Goal: Task Accomplishment & Management: Manage account settings

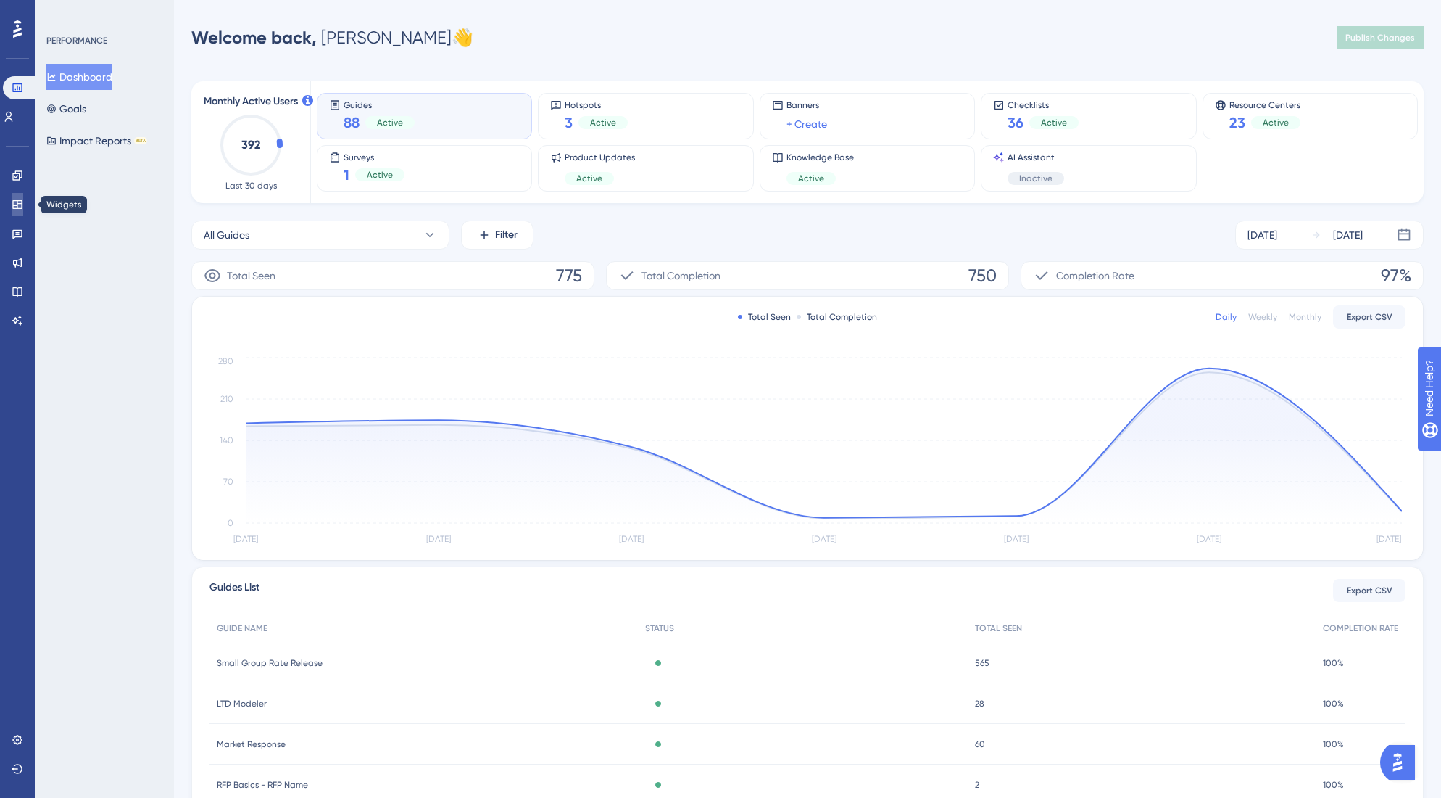
click at [18, 204] on icon at bounding box center [16, 204] width 9 height 9
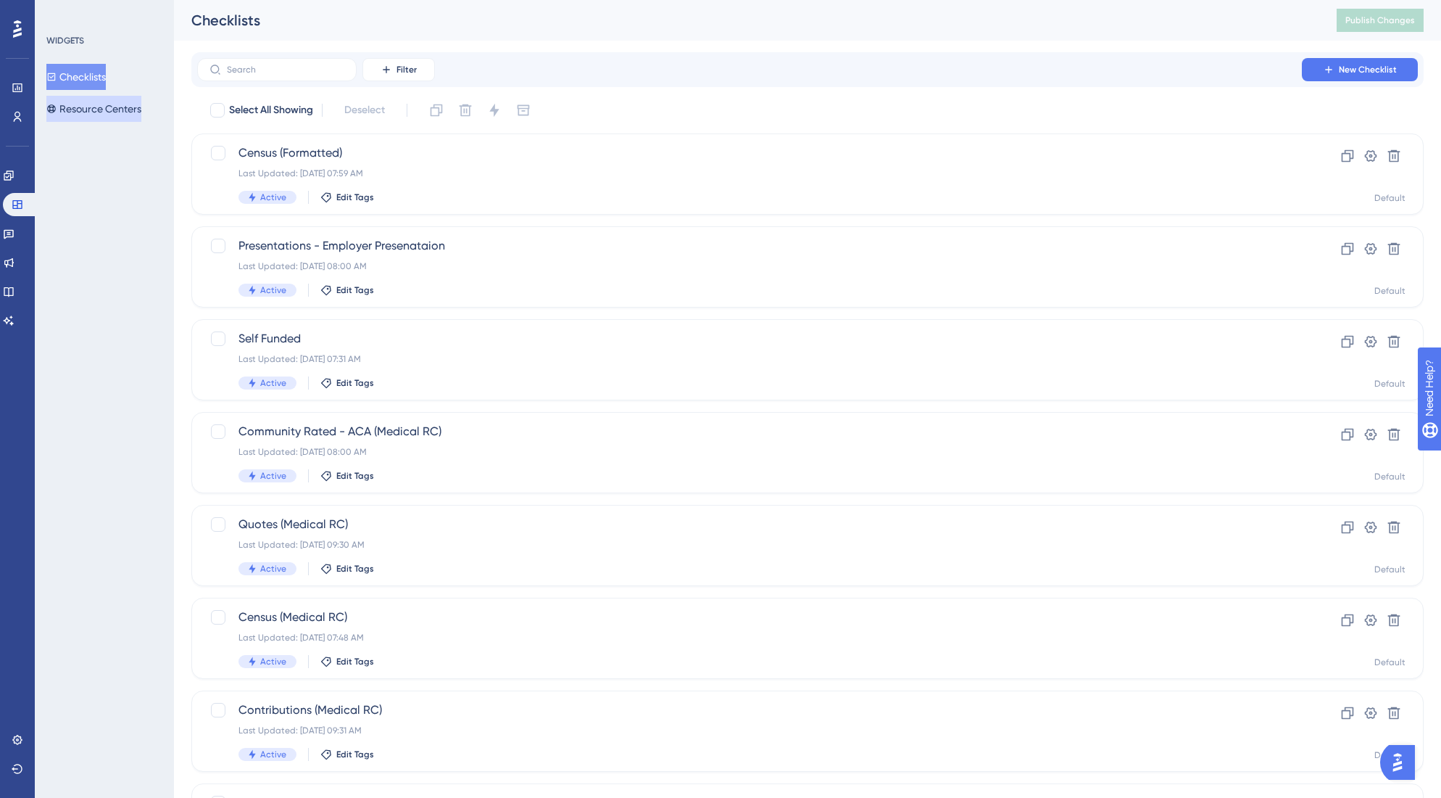
click at [95, 108] on button "Resource Centers" at bounding box center [93, 109] width 95 height 26
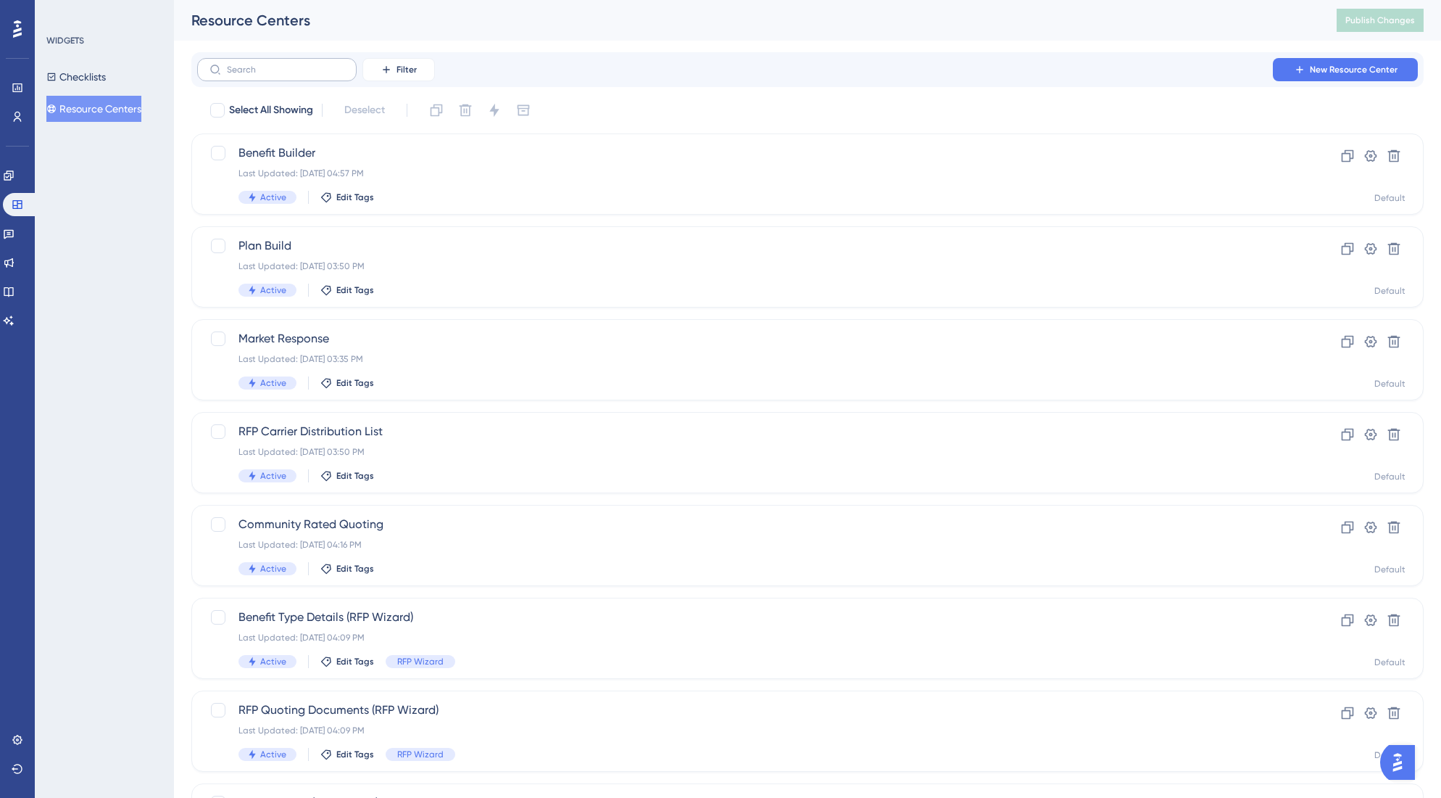
click at [286, 76] on label at bounding box center [277, 69] width 160 height 23
click at [286, 75] on input "text" at bounding box center [285, 70] width 117 height 10
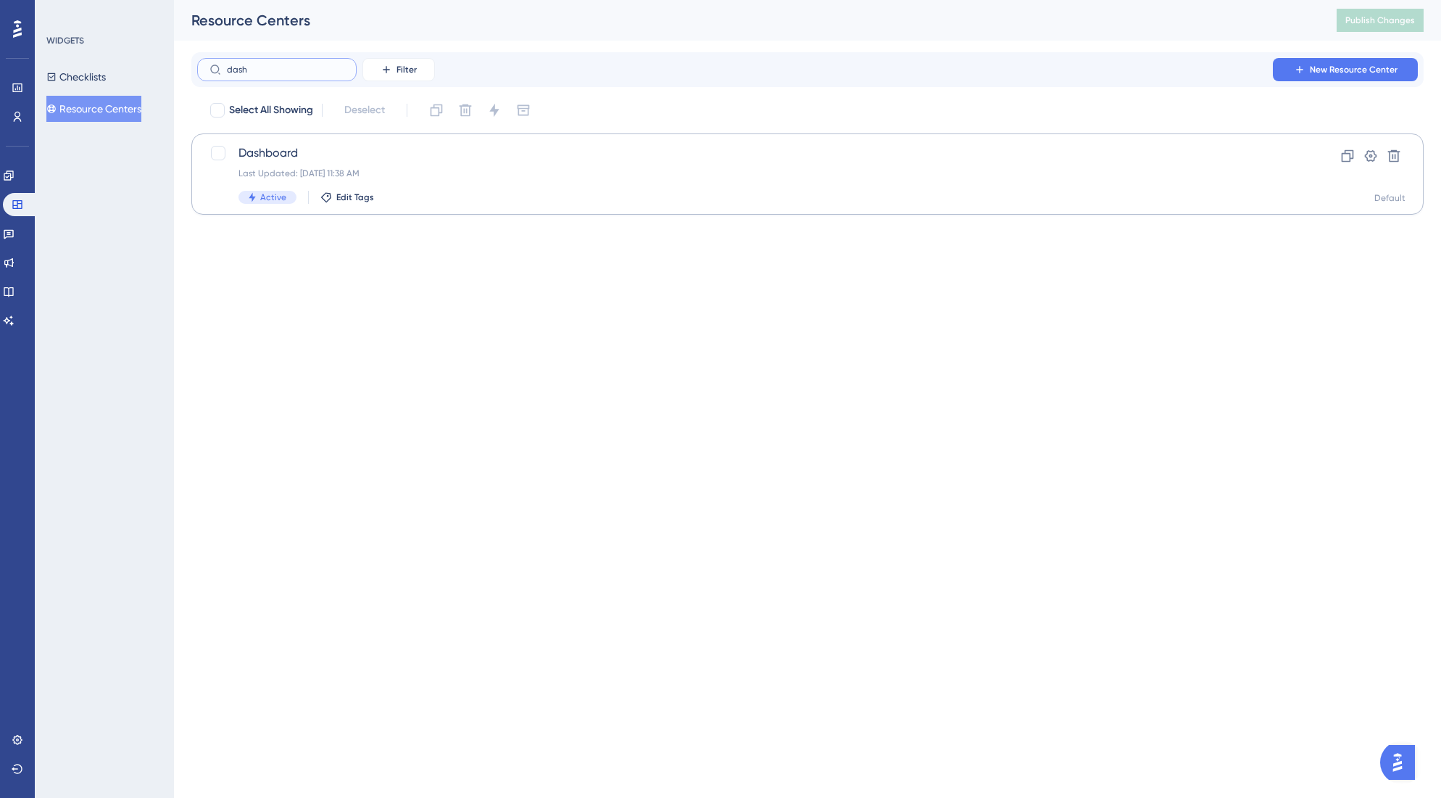
type input "dash"
click at [283, 149] on span "Dashboard" at bounding box center [750, 152] width 1022 height 17
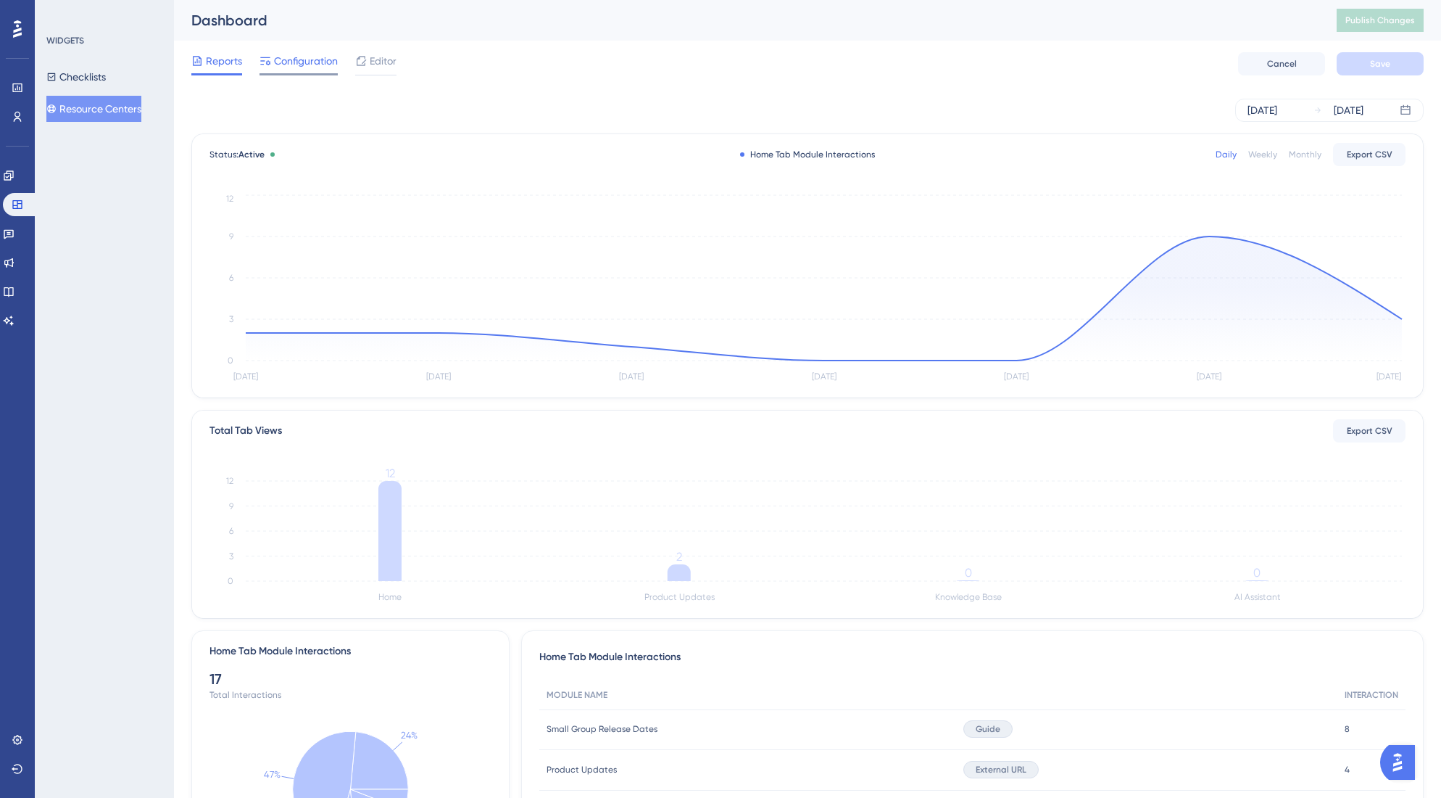
click at [307, 59] on span "Configuration" at bounding box center [306, 60] width 64 height 17
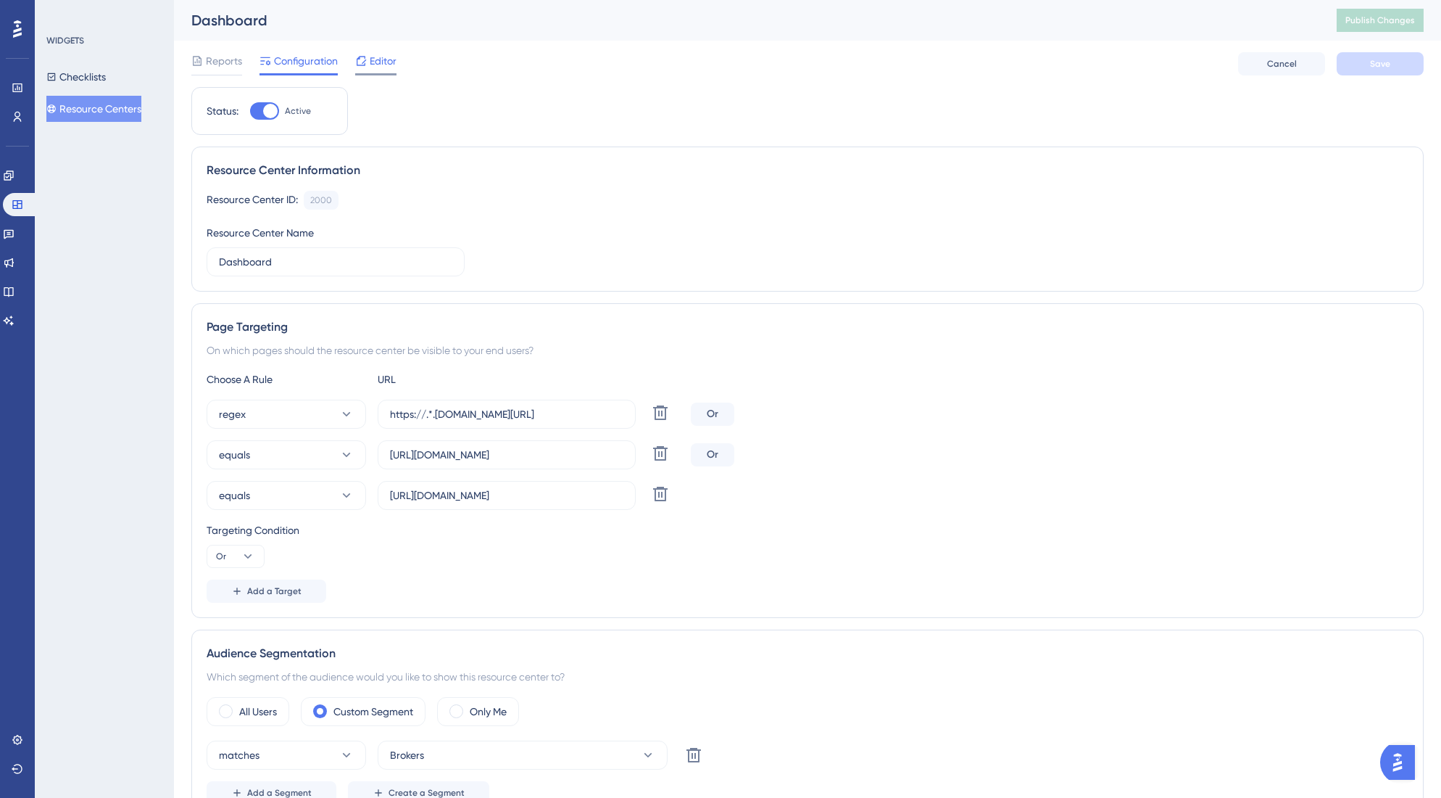
click at [388, 68] on span "Editor" at bounding box center [383, 60] width 27 height 17
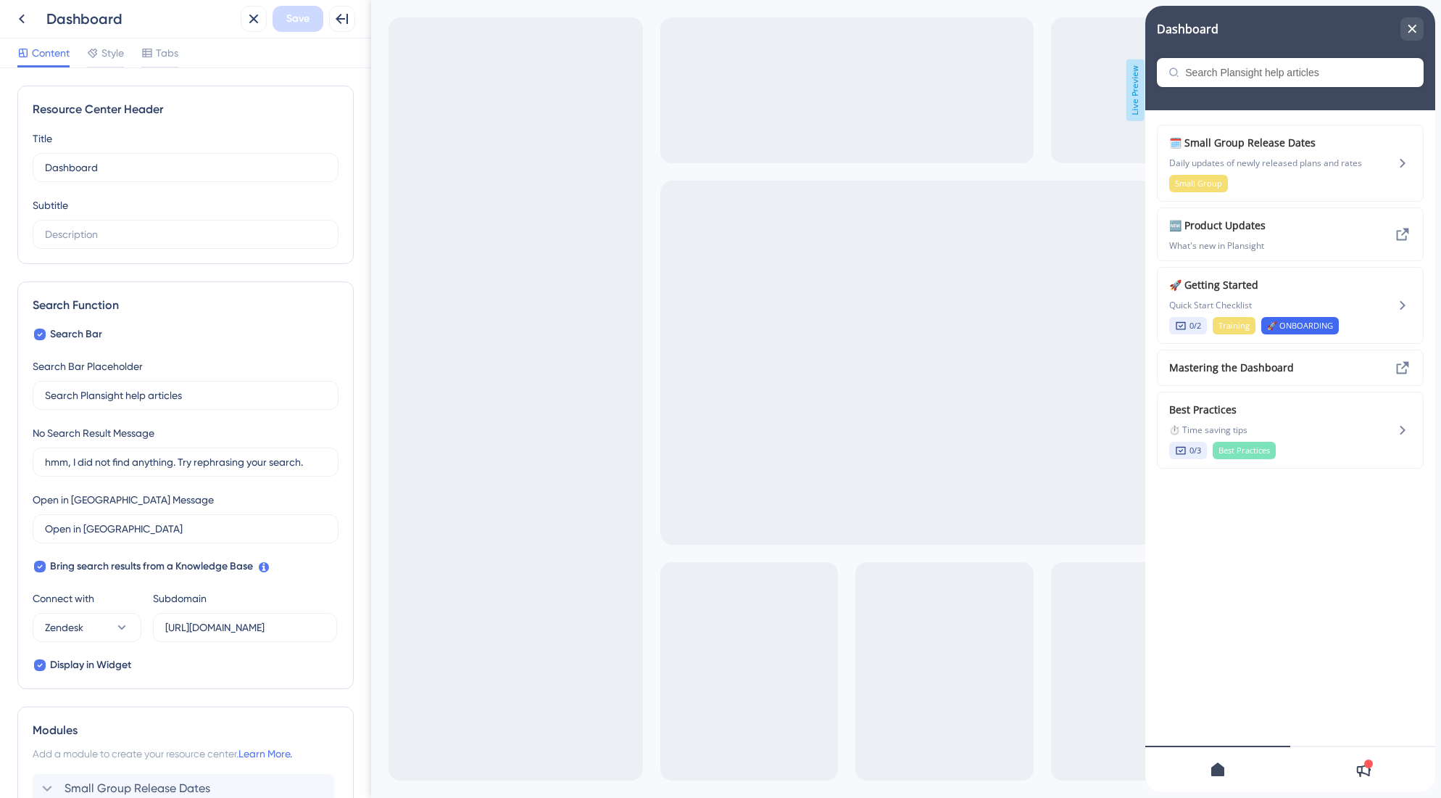
scroll to position [299, 0]
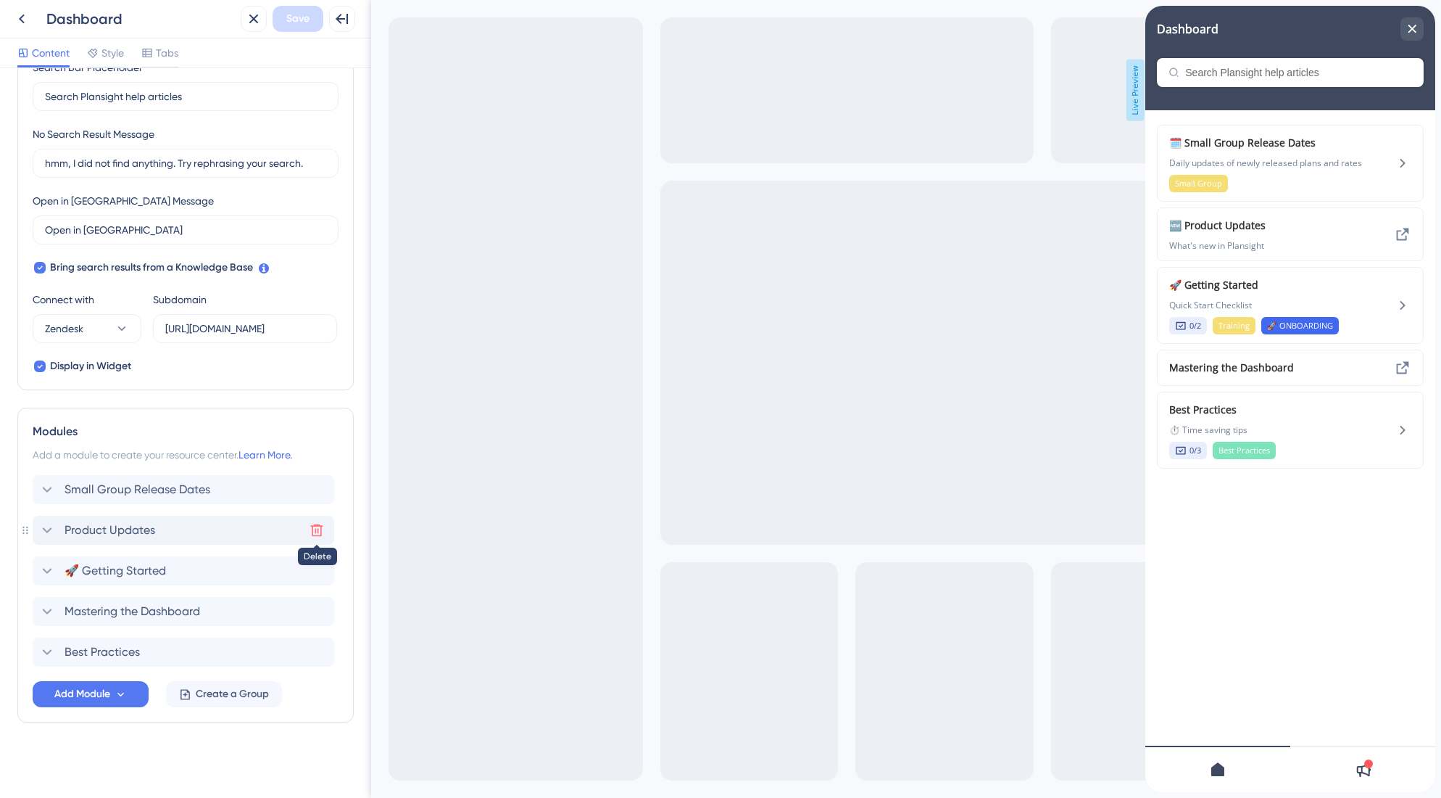
click at [312, 527] on icon at bounding box center [317, 530] width 15 height 15
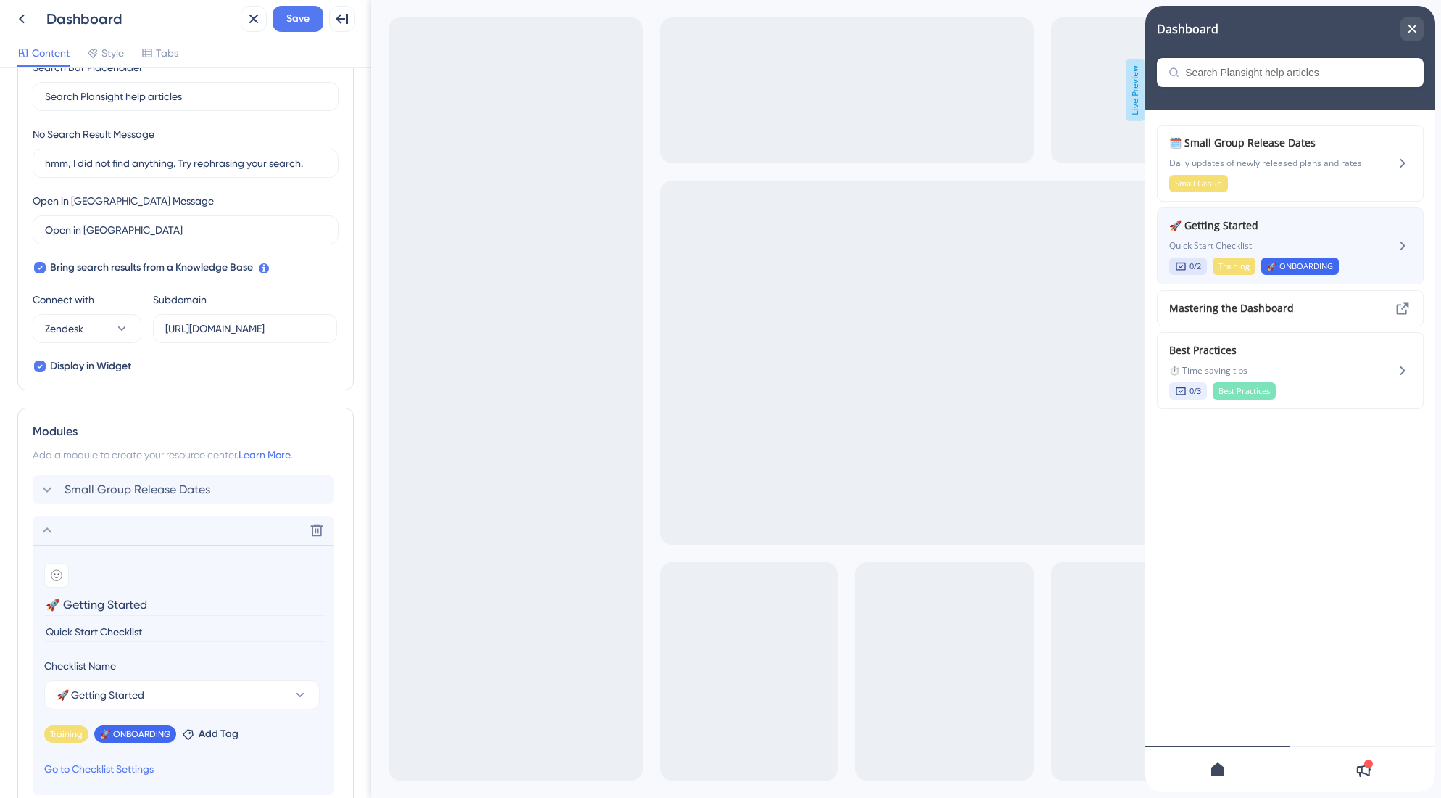
click at [1317, 237] on div "🚀 Getting Started Quick Start Checklist 0/2 Training 🚀 ONBOARDING" at bounding box center [1266, 246] width 194 height 58
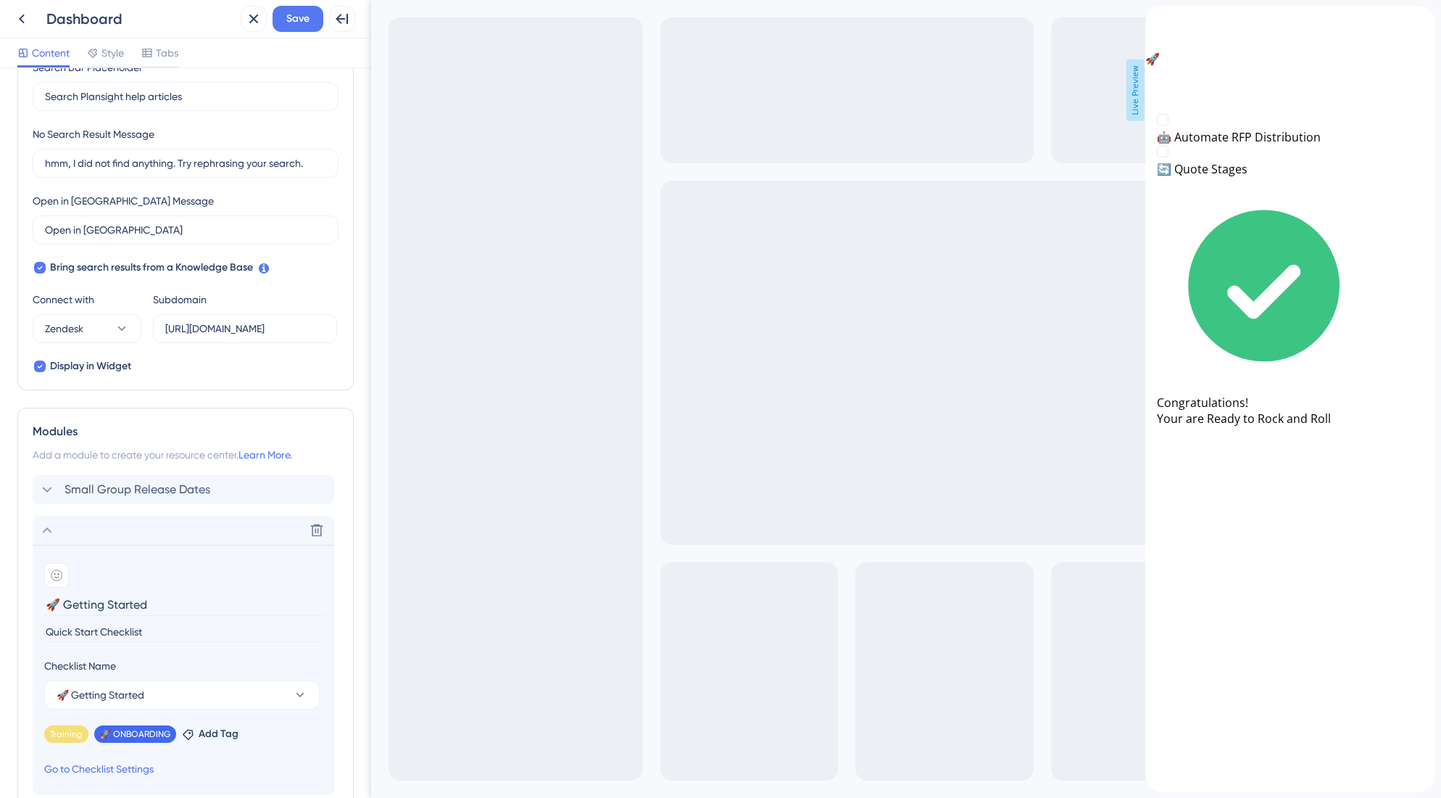
click at [1169, 36] on div "close resource center" at bounding box center [1157, 33] width 23 height 23
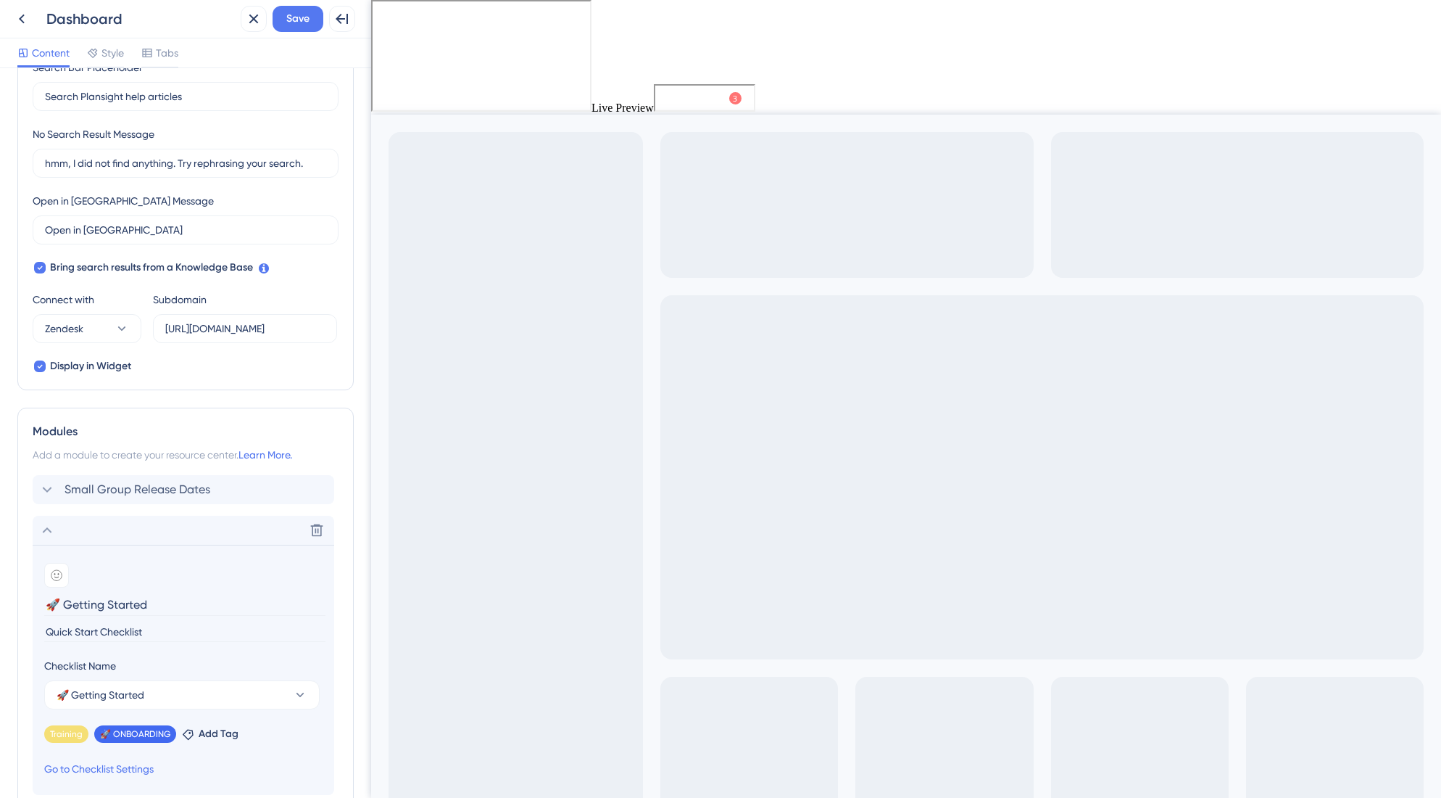
click at [703, 95] on span "Dashboard" at bounding box center [693, 96] width 55 height 17
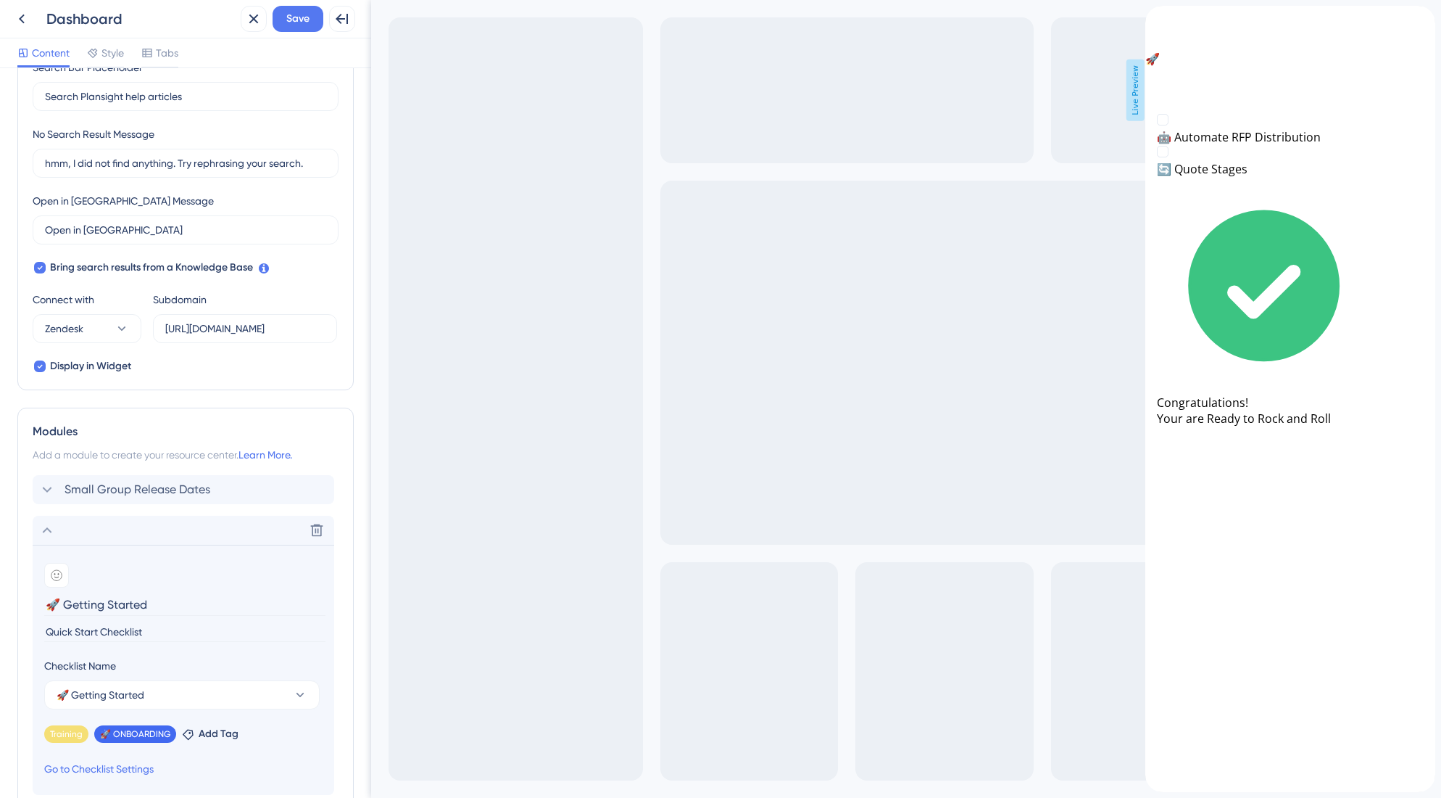
click at [1157, 18] on icon "back to header" at bounding box center [1152, 13] width 12 height 12
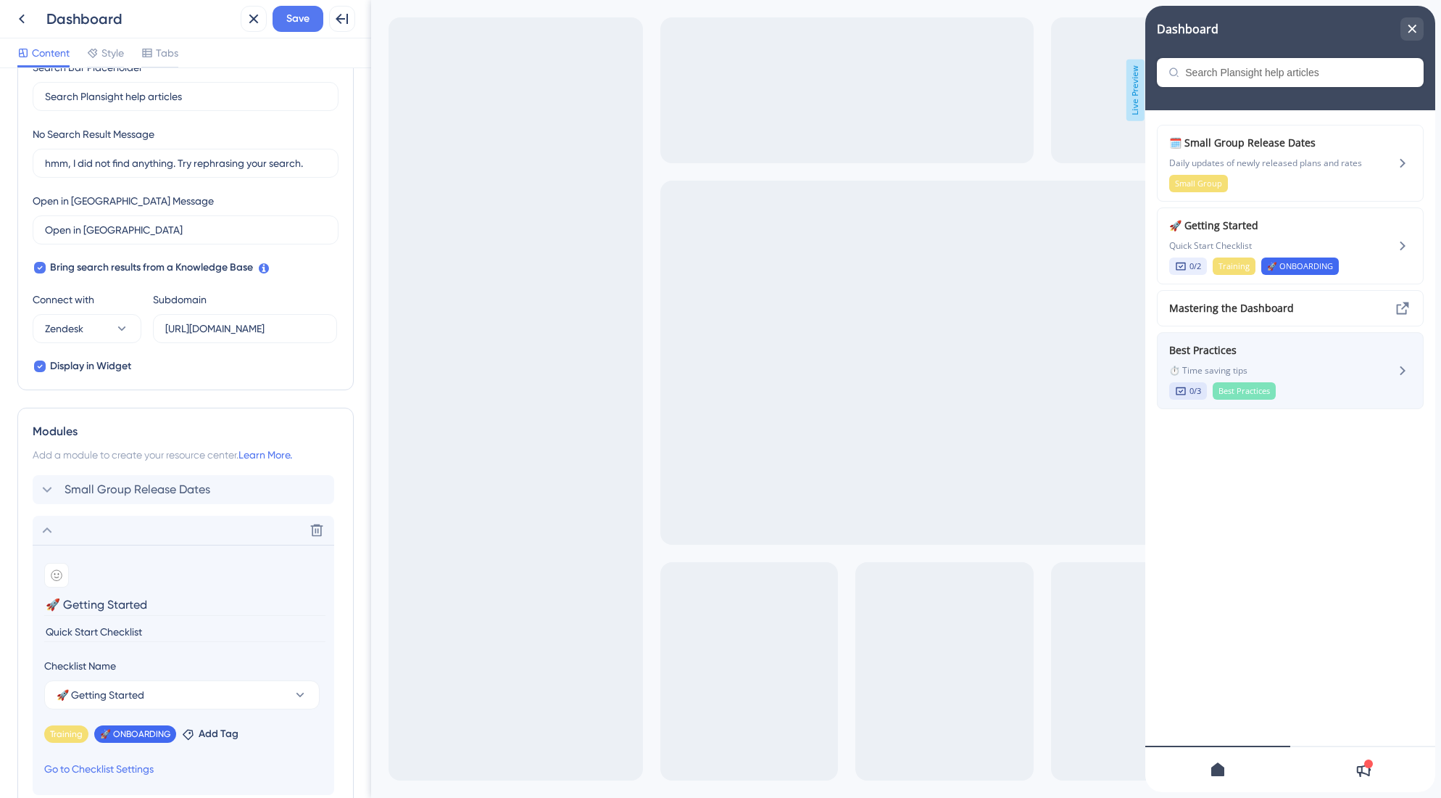
click at [1229, 343] on span "Best Practices" at bounding box center [1266, 349] width 194 height 17
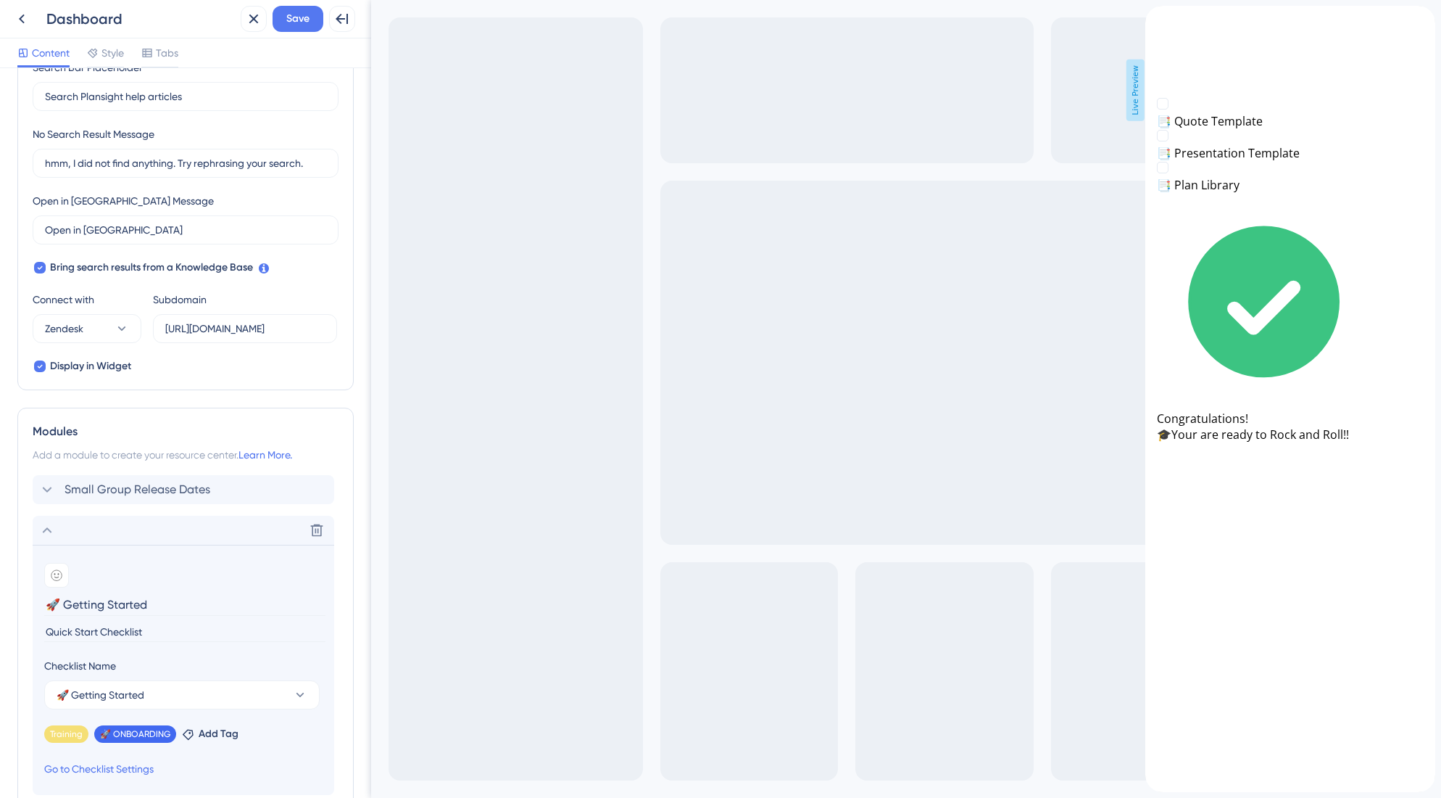
click at [1161, 30] on icon "close resource center" at bounding box center [1157, 33] width 9 height 9
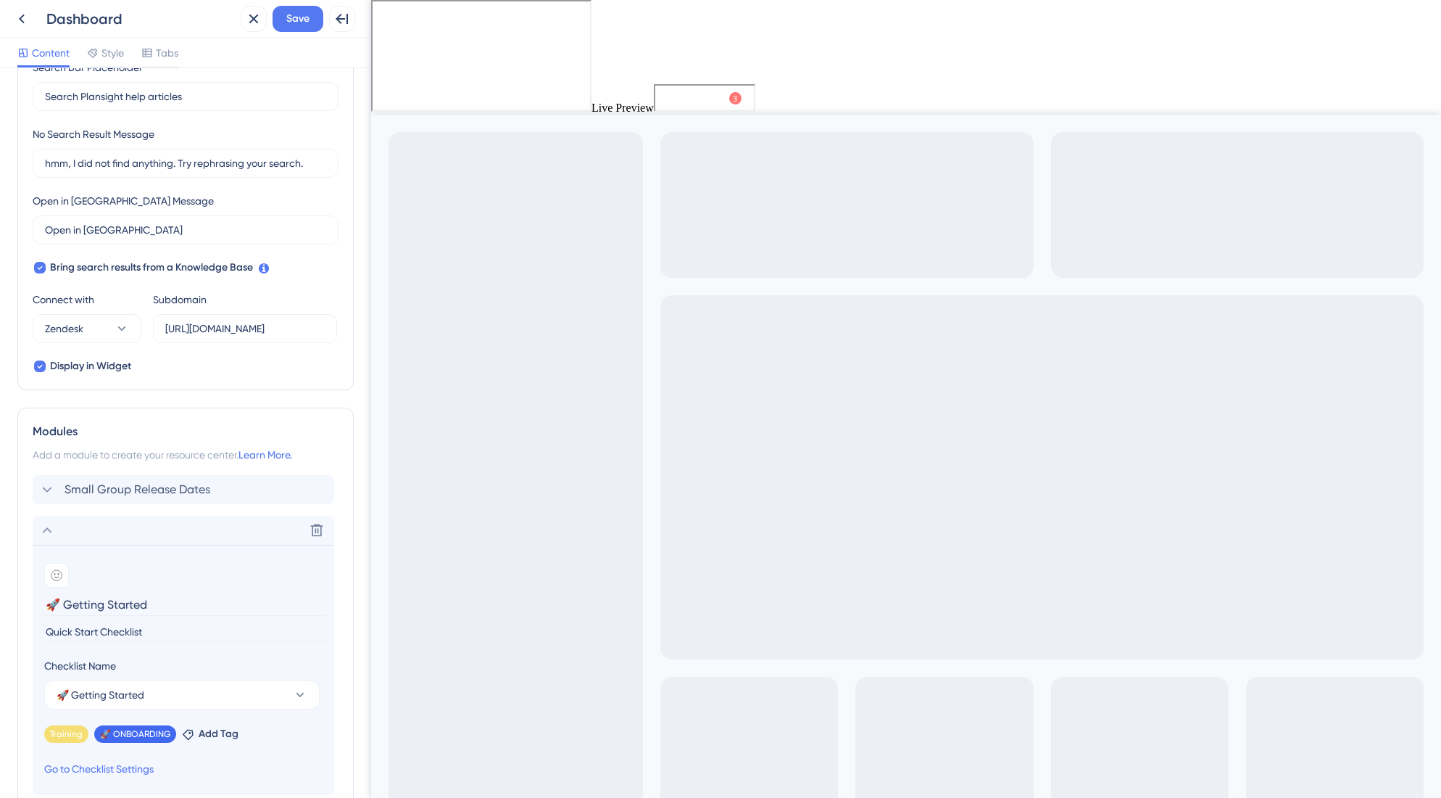
click at [697, 97] on span "Dashboard" at bounding box center [693, 96] width 55 height 17
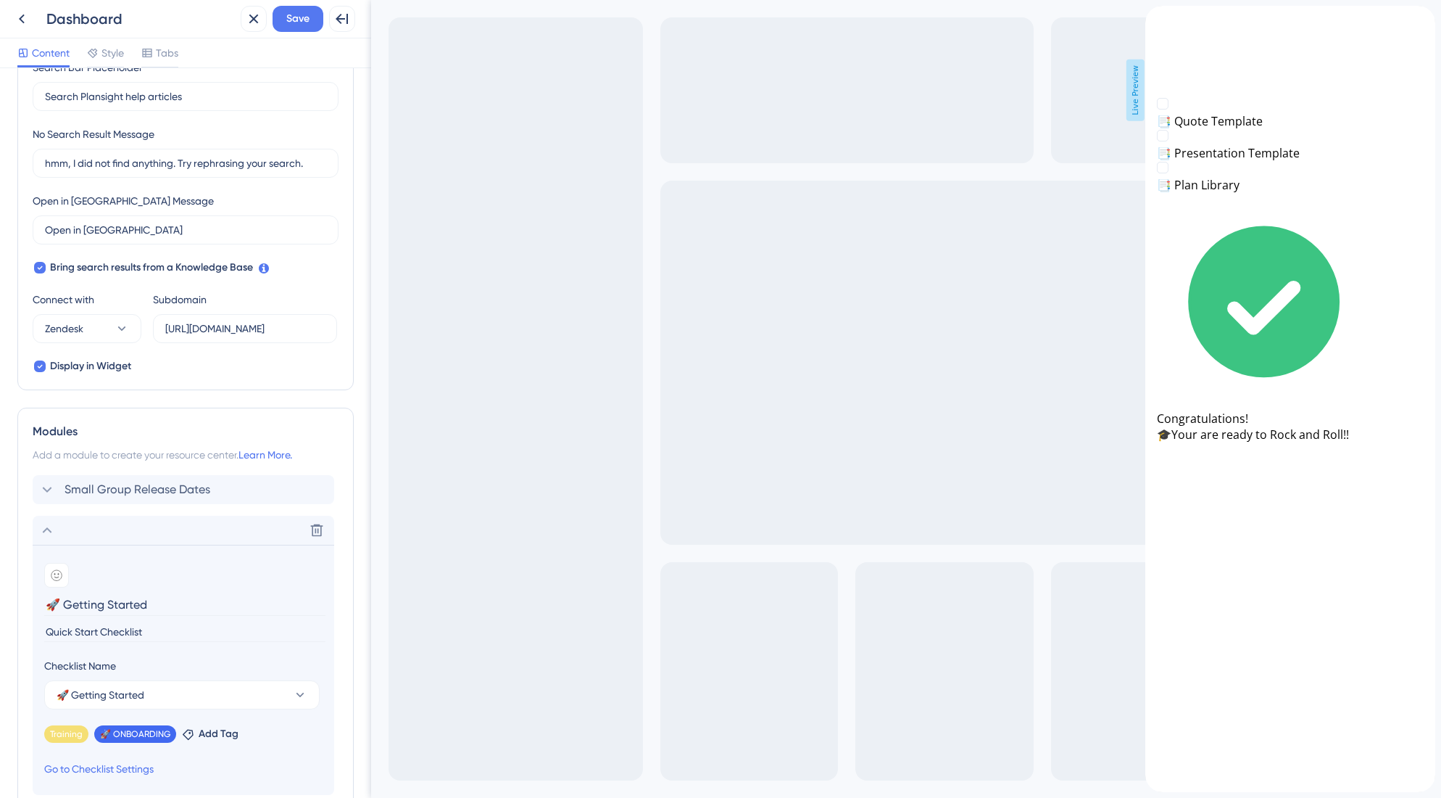
click at [1157, 18] on icon "back to header" at bounding box center [1152, 13] width 12 height 12
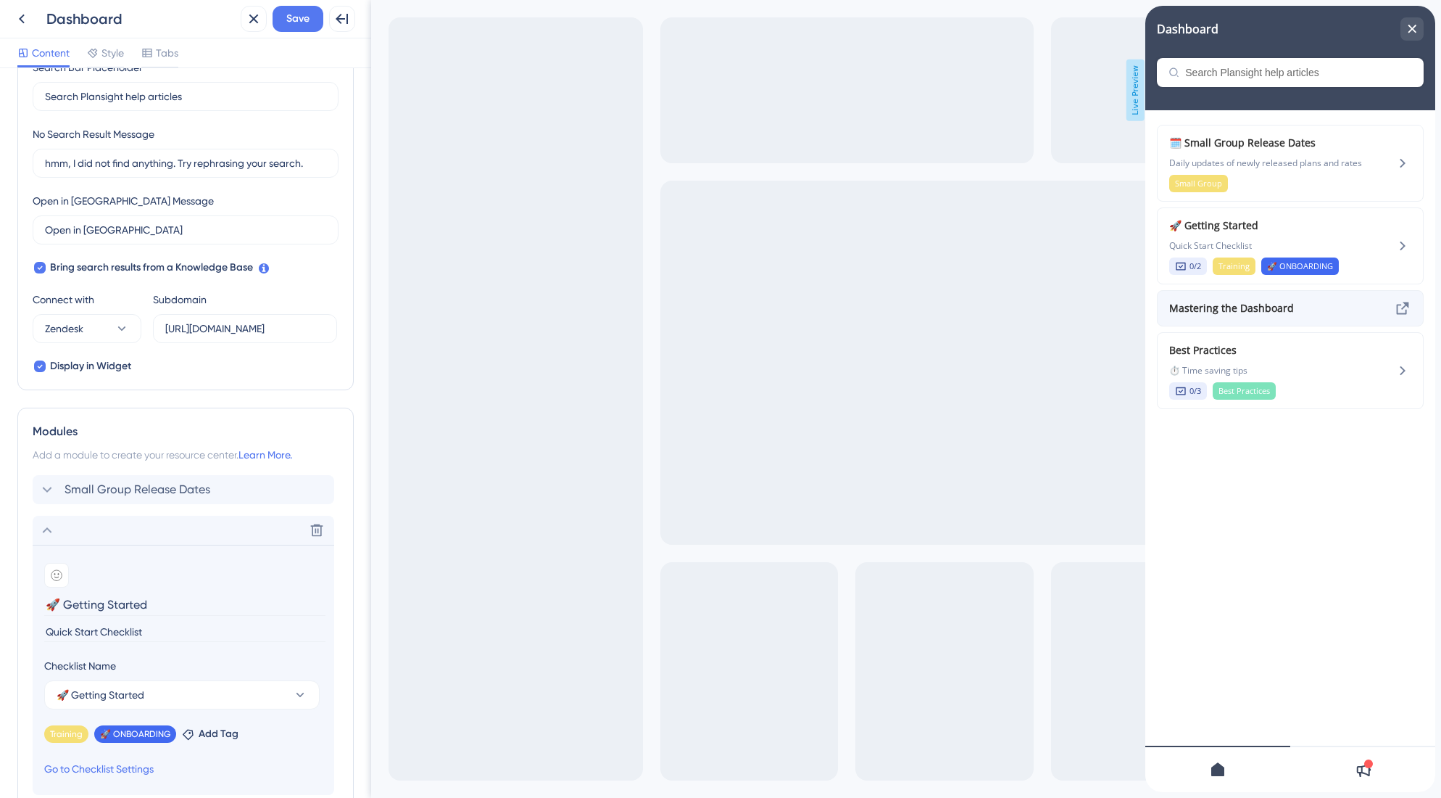
click at [1284, 308] on span "Mastering the Dashboard" at bounding box center [1254, 307] width 170 height 17
click at [1398, 307] on icon at bounding box center [1402, 307] width 17 height 17
click at [1382, 163] on div "🗓️ Small Group Release Dates Daily updates of newly released plans and rates Sm…" at bounding box center [1290, 163] width 267 height 77
click at [310, 15] on button "Save" at bounding box center [298, 19] width 51 height 26
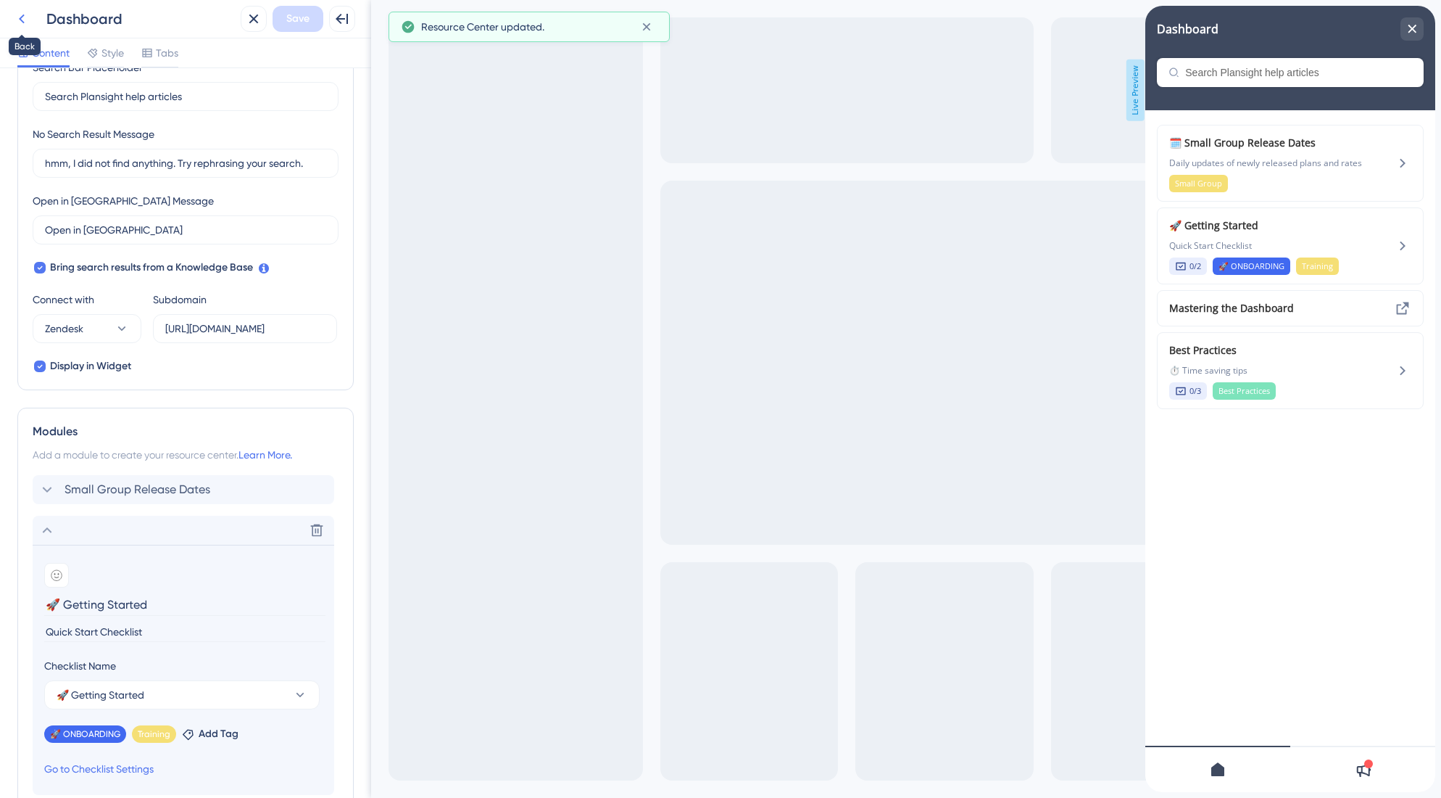
click at [28, 17] on icon at bounding box center [21, 18] width 17 height 17
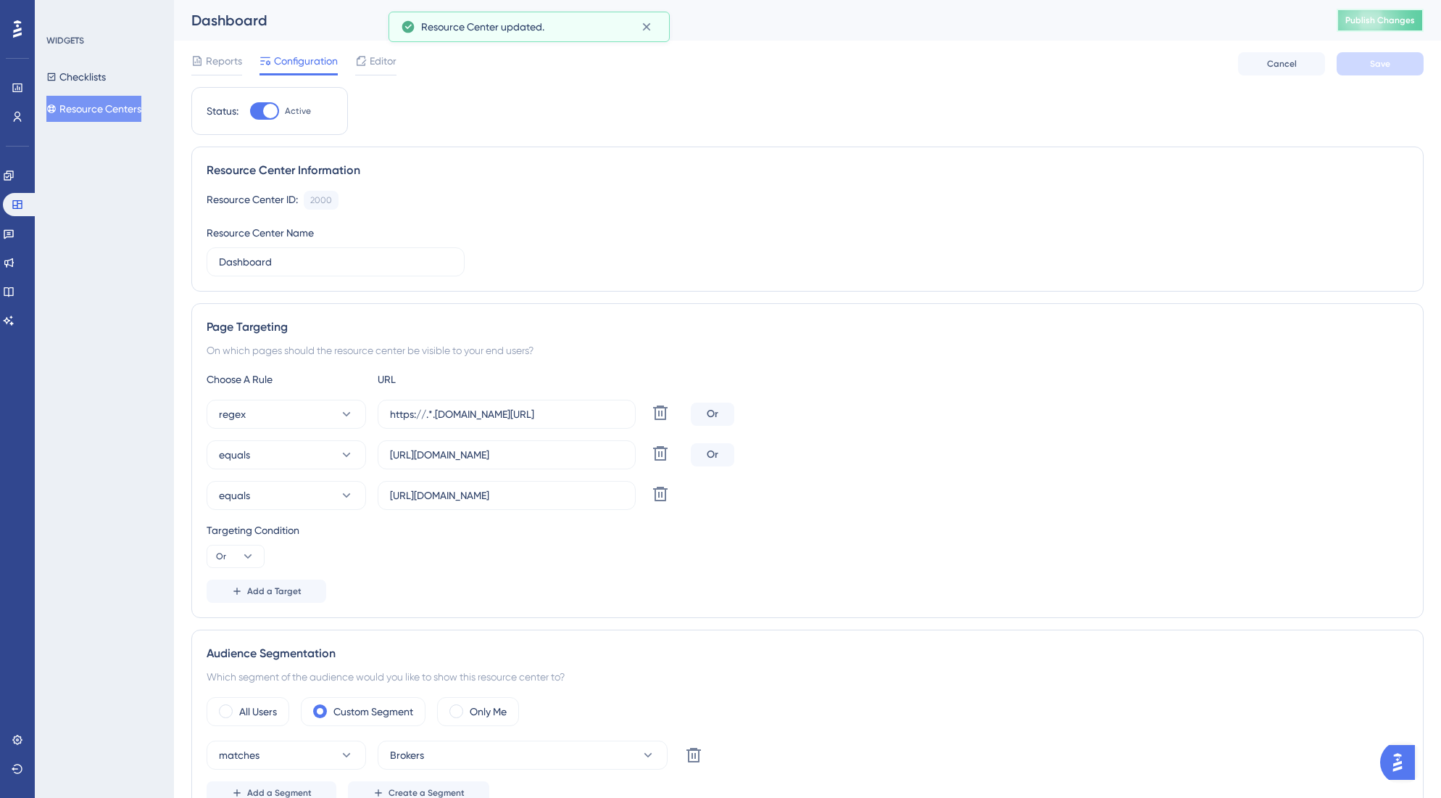
click at [1366, 24] on span "Publish Changes" at bounding box center [1381, 21] width 70 height 12
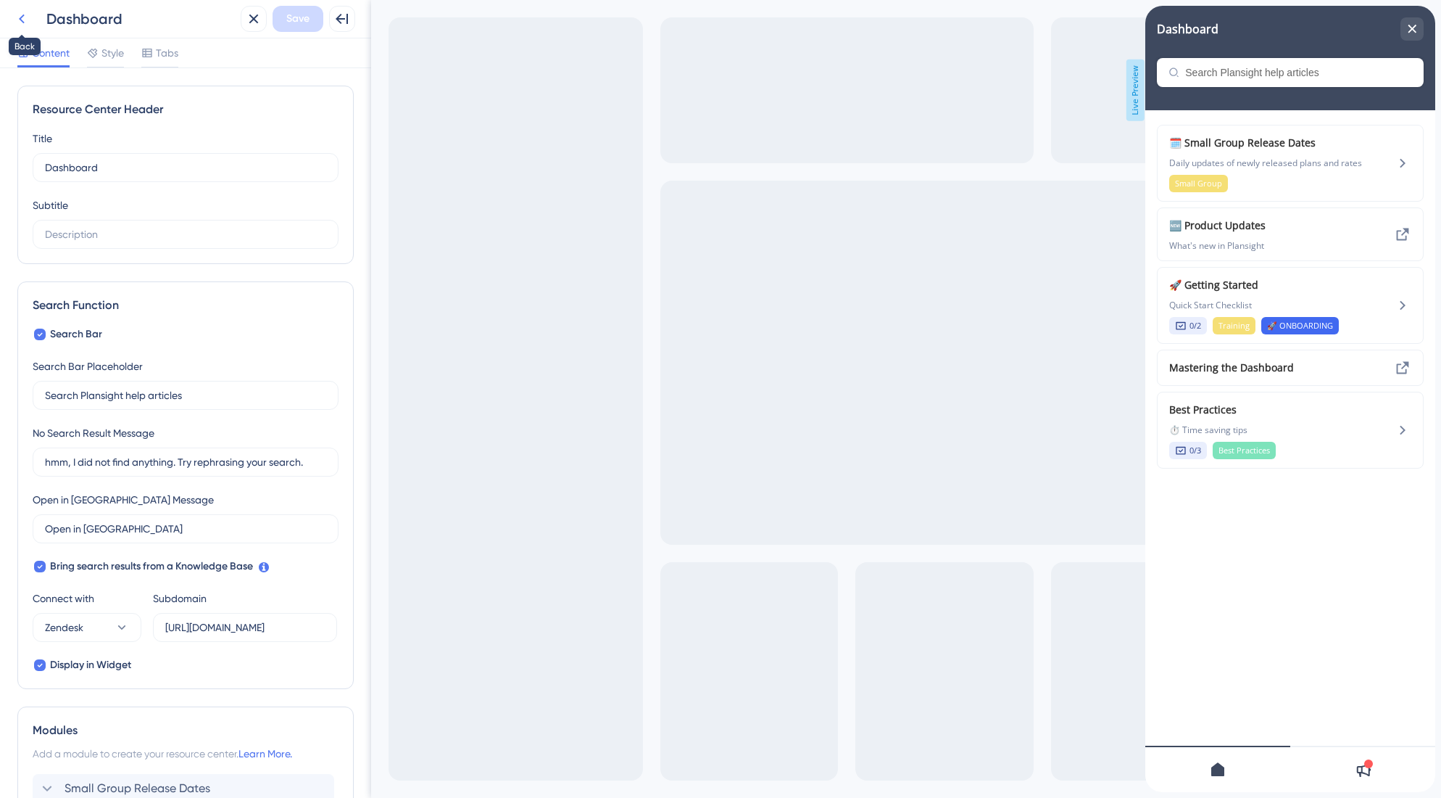
click at [25, 21] on icon at bounding box center [21, 18] width 17 height 17
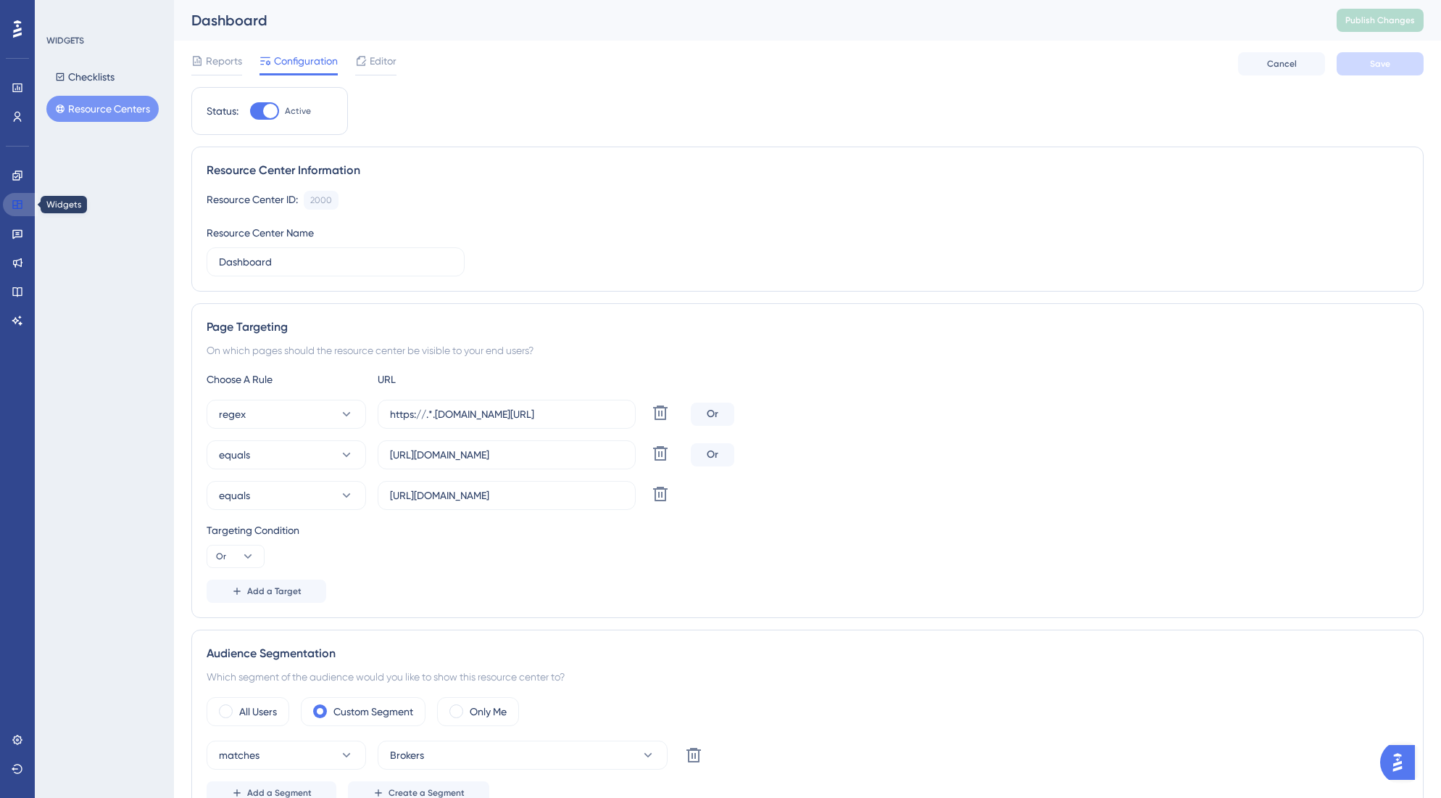
click at [16, 209] on icon at bounding box center [18, 205] width 12 height 12
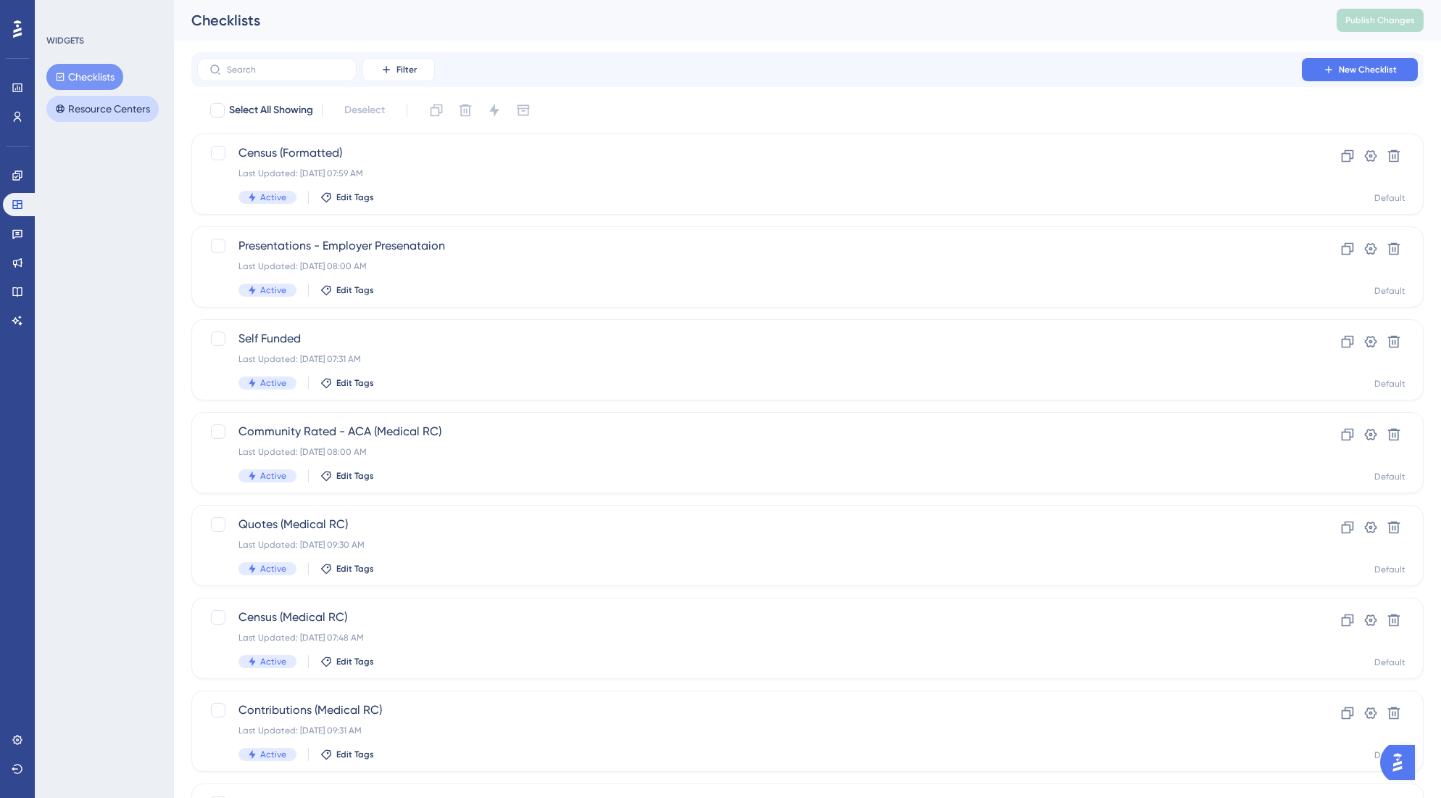
click at [102, 115] on button "Resource Centers" at bounding box center [102, 109] width 112 height 26
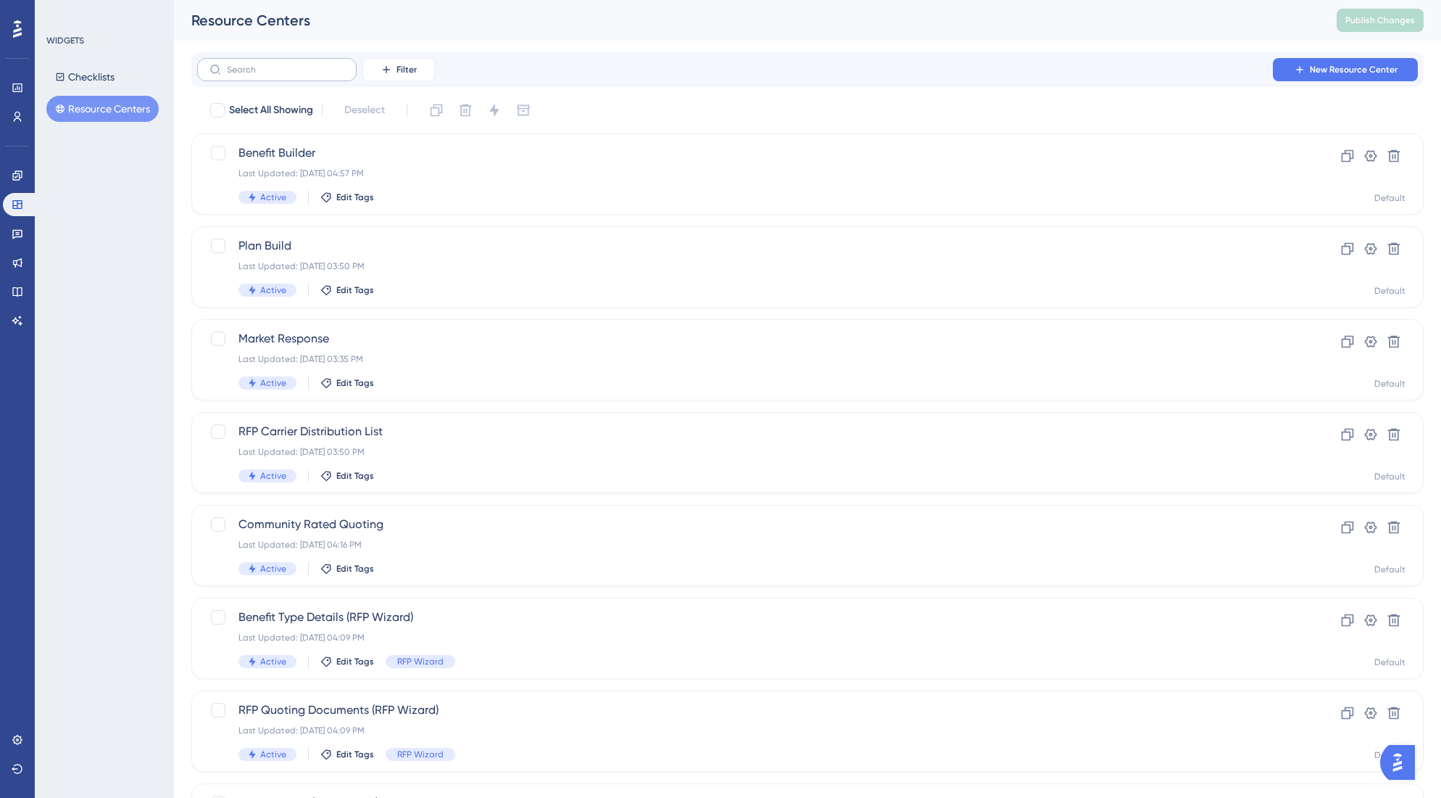
click at [272, 62] on label at bounding box center [277, 69] width 160 height 23
click at [272, 65] on input "text" at bounding box center [285, 70] width 117 height 10
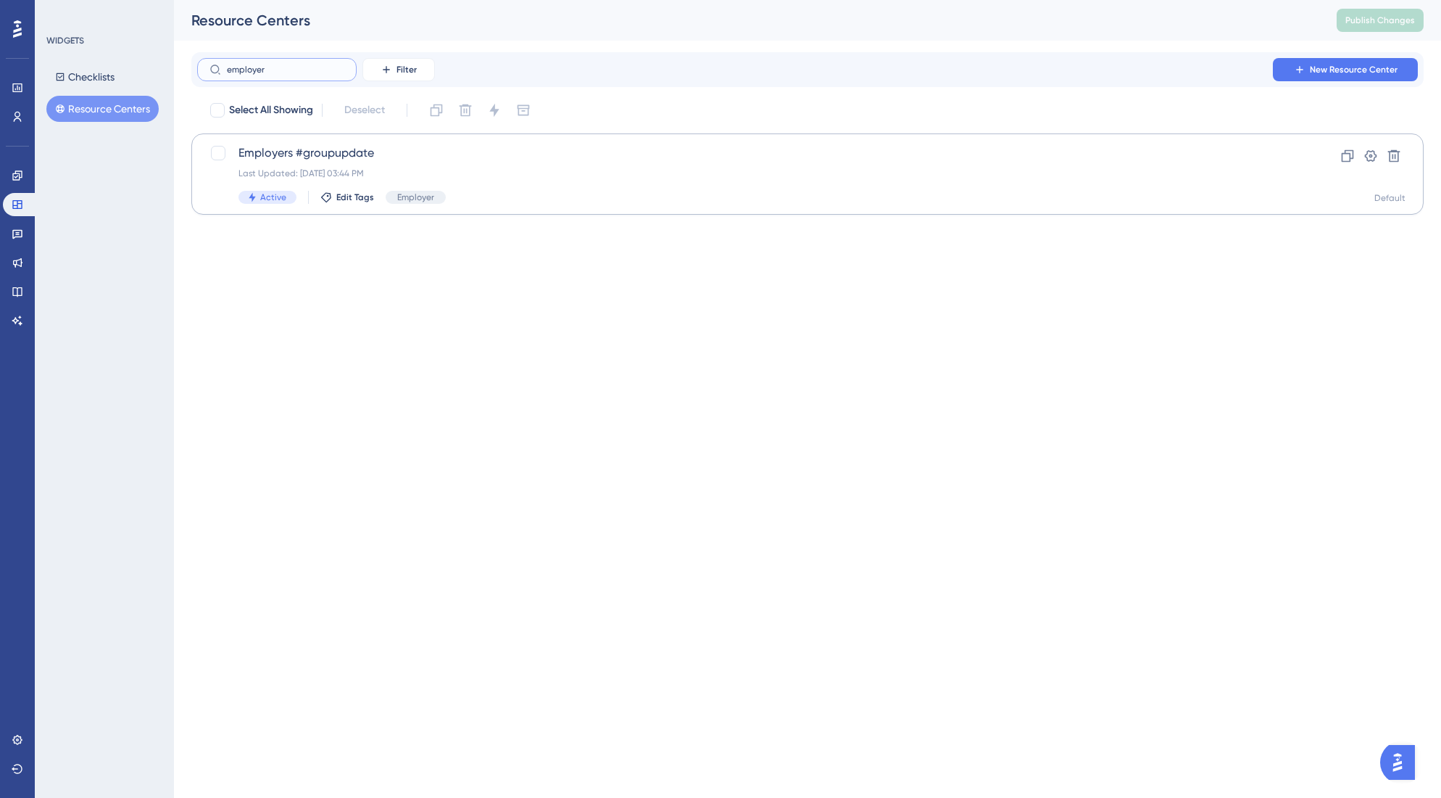
type input "employer"
click at [307, 149] on span "Employers #groupupdate" at bounding box center [750, 152] width 1022 height 17
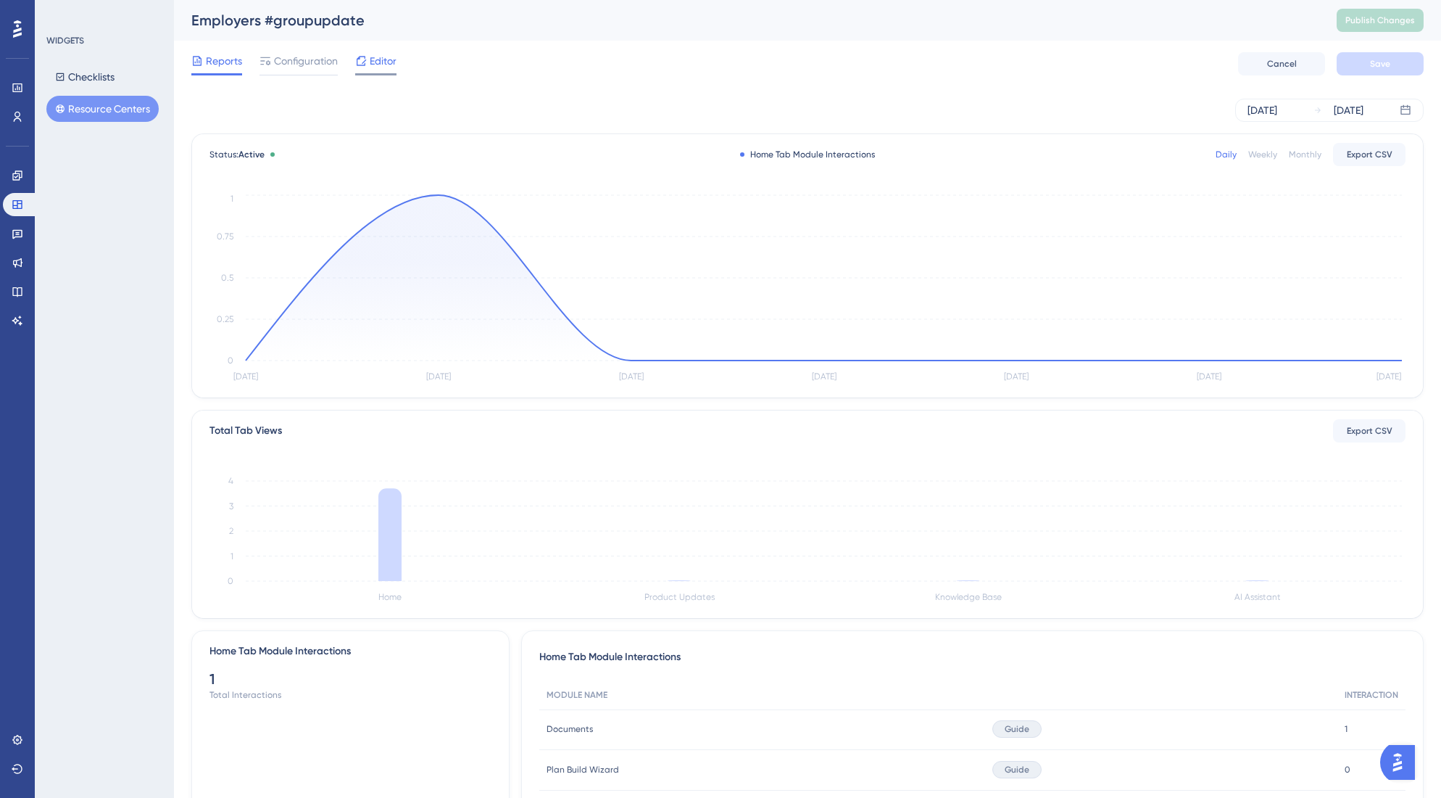
click at [392, 63] on span "Editor" at bounding box center [383, 60] width 27 height 17
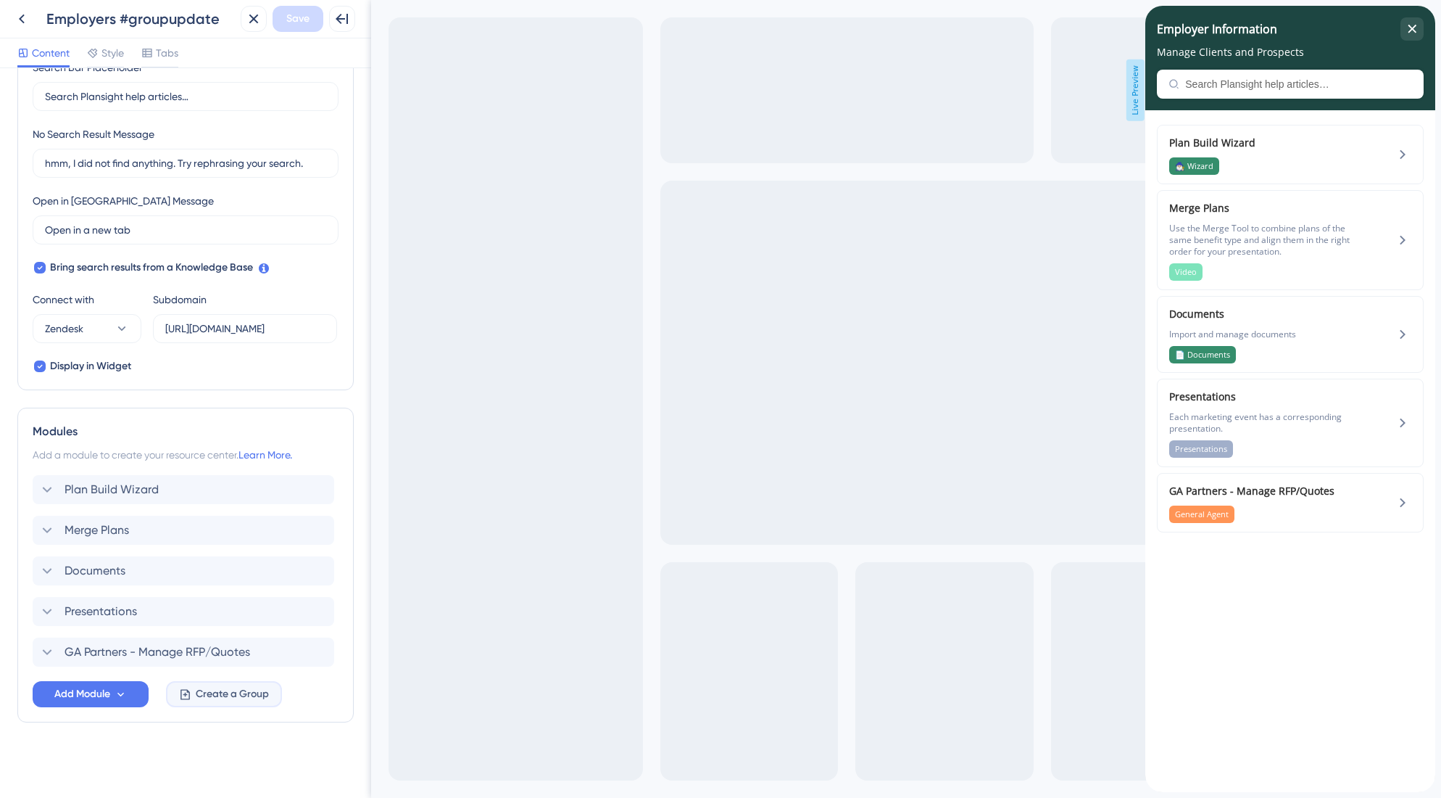
click at [248, 695] on span "Create a Group" at bounding box center [232, 693] width 73 height 17
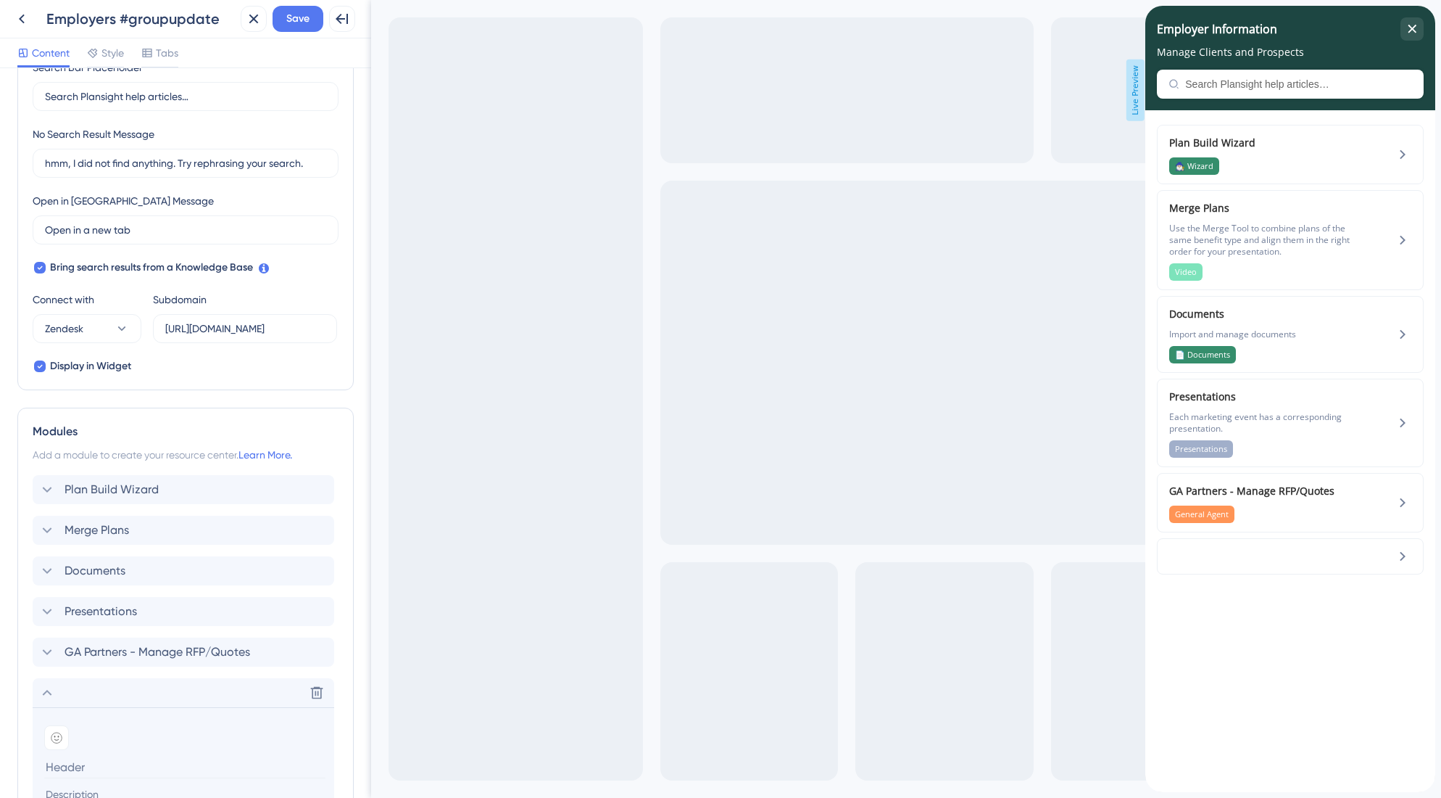
scroll to position [435, 0]
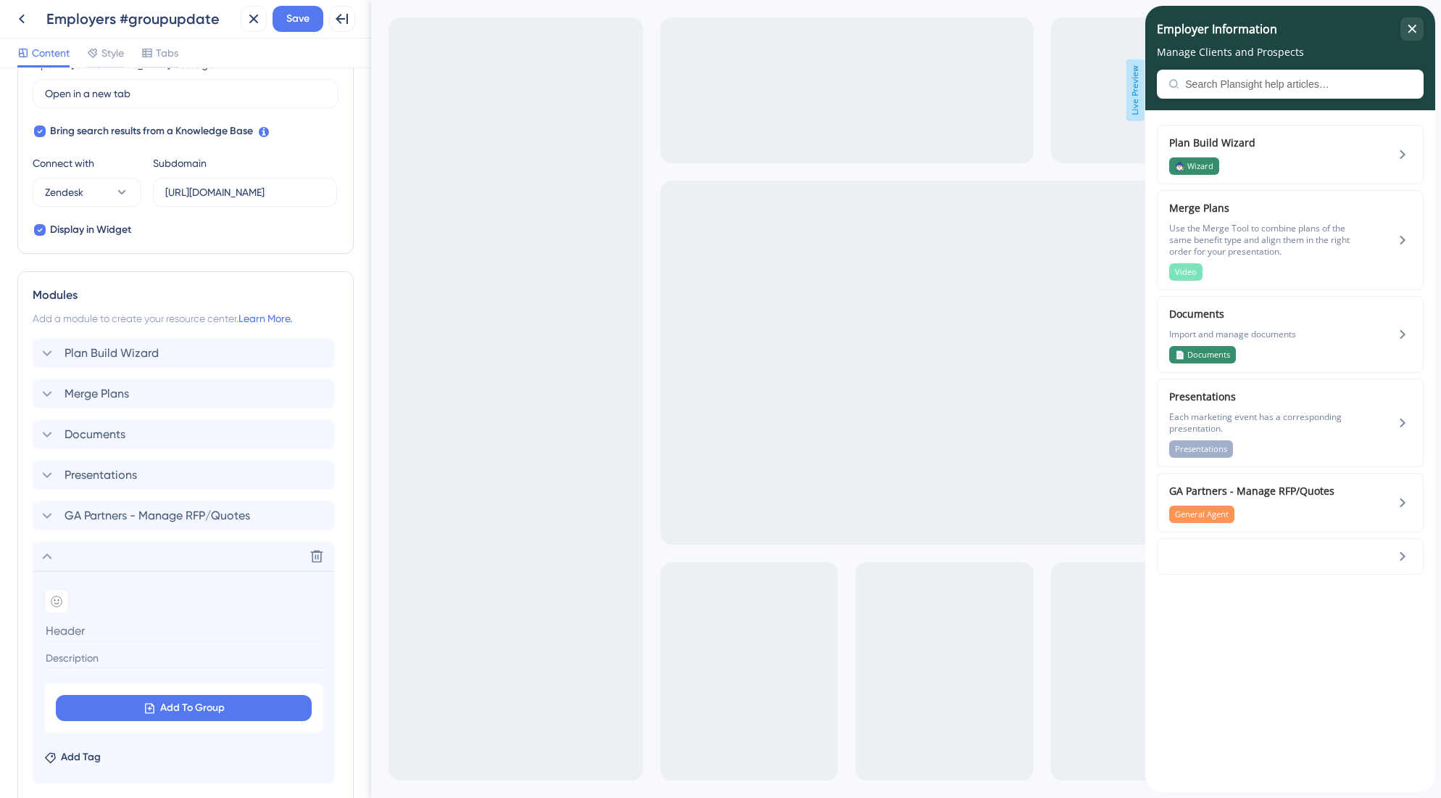
click at [108, 636] on input at bounding box center [184, 630] width 281 height 22
click at [86, 632] on input "Mangage Plans" at bounding box center [184, 630] width 281 height 22
click at [74, 634] on input "Mangage Plans" at bounding box center [184, 630] width 281 height 22
type input "Manage Plans"
click at [167, 703] on span "Add To Group" at bounding box center [192, 707] width 65 height 17
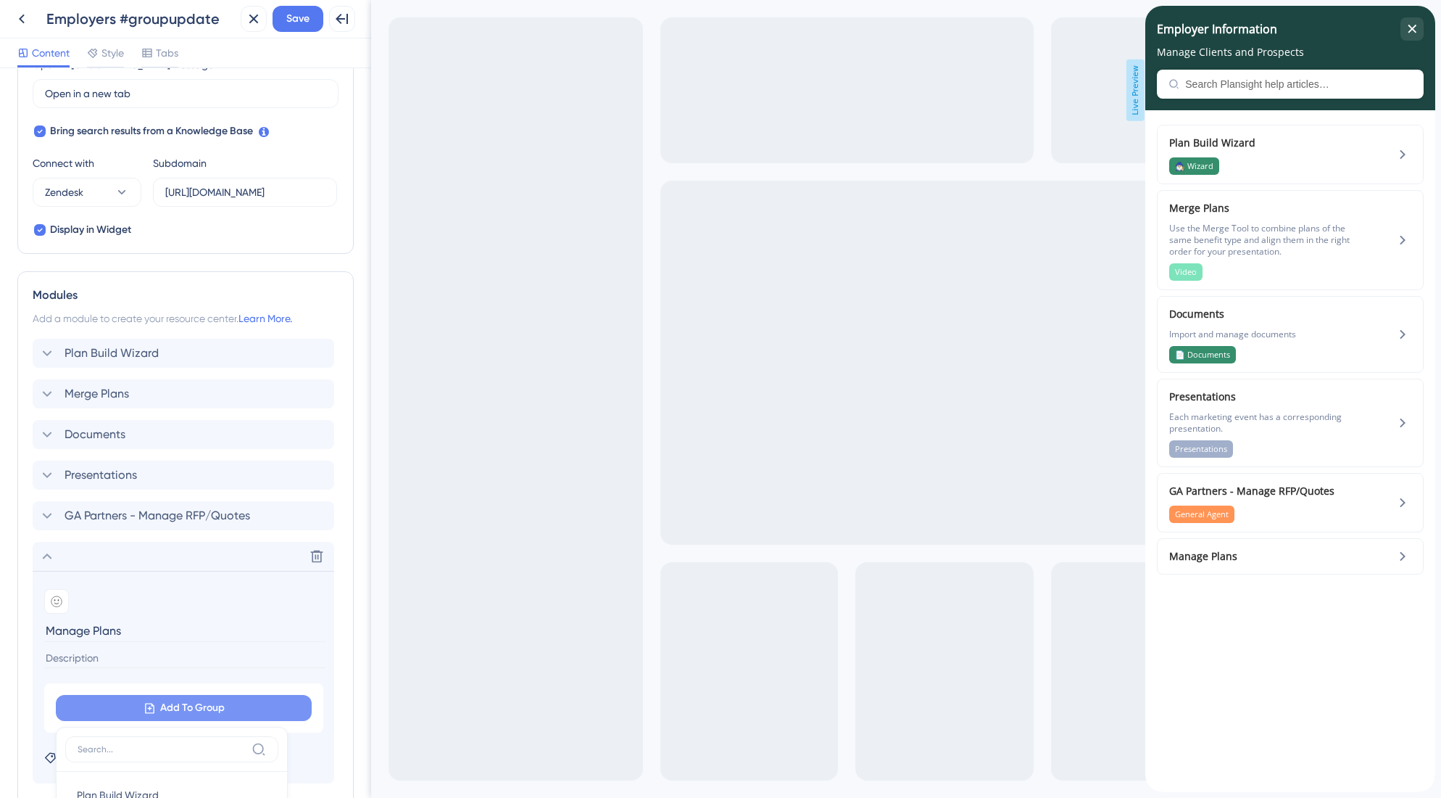
scroll to position [552, 0]
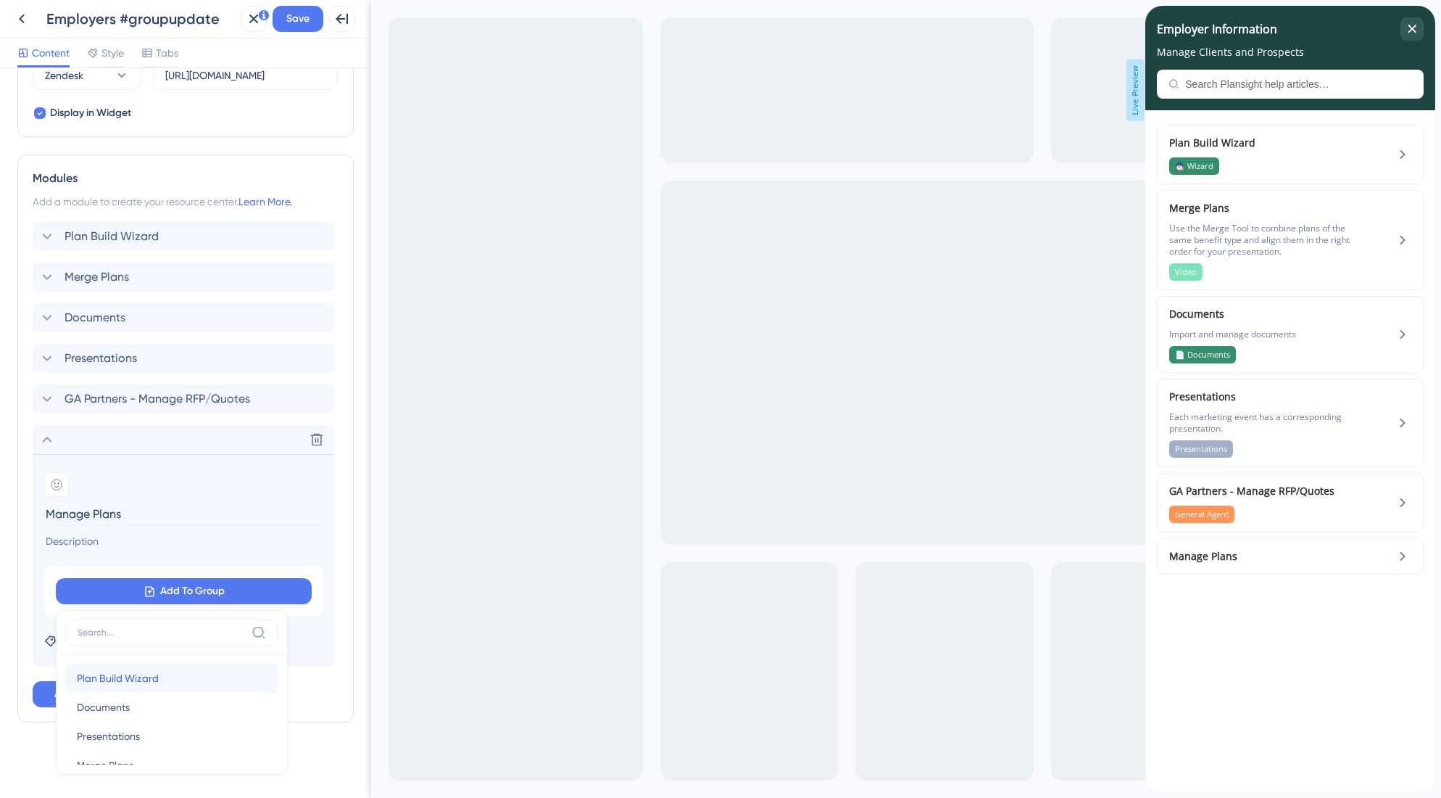
click at [173, 671] on div "Plan Build Wizard Plan Build Wizard" at bounding box center [172, 677] width 190 height 29
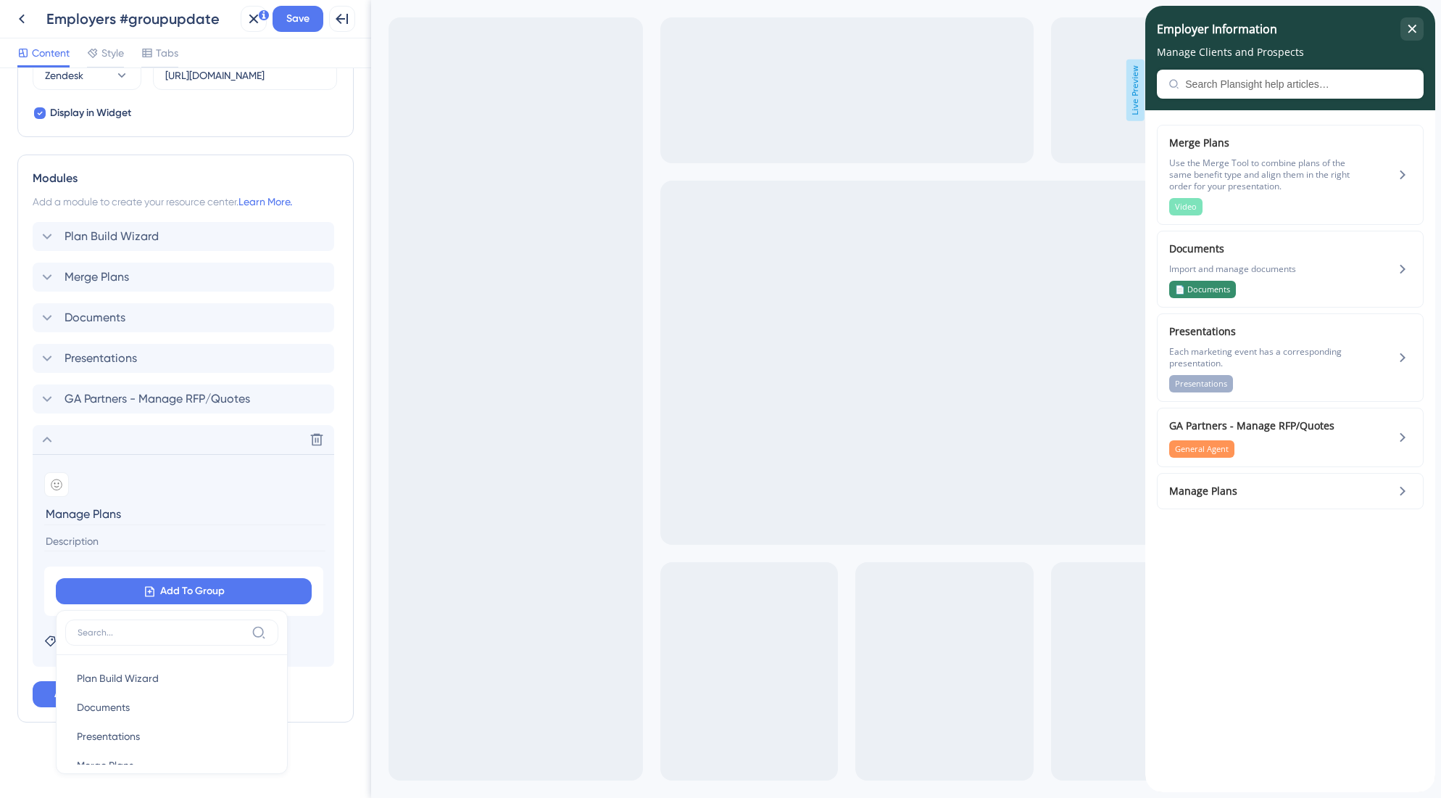
scroll to position [549, 0]
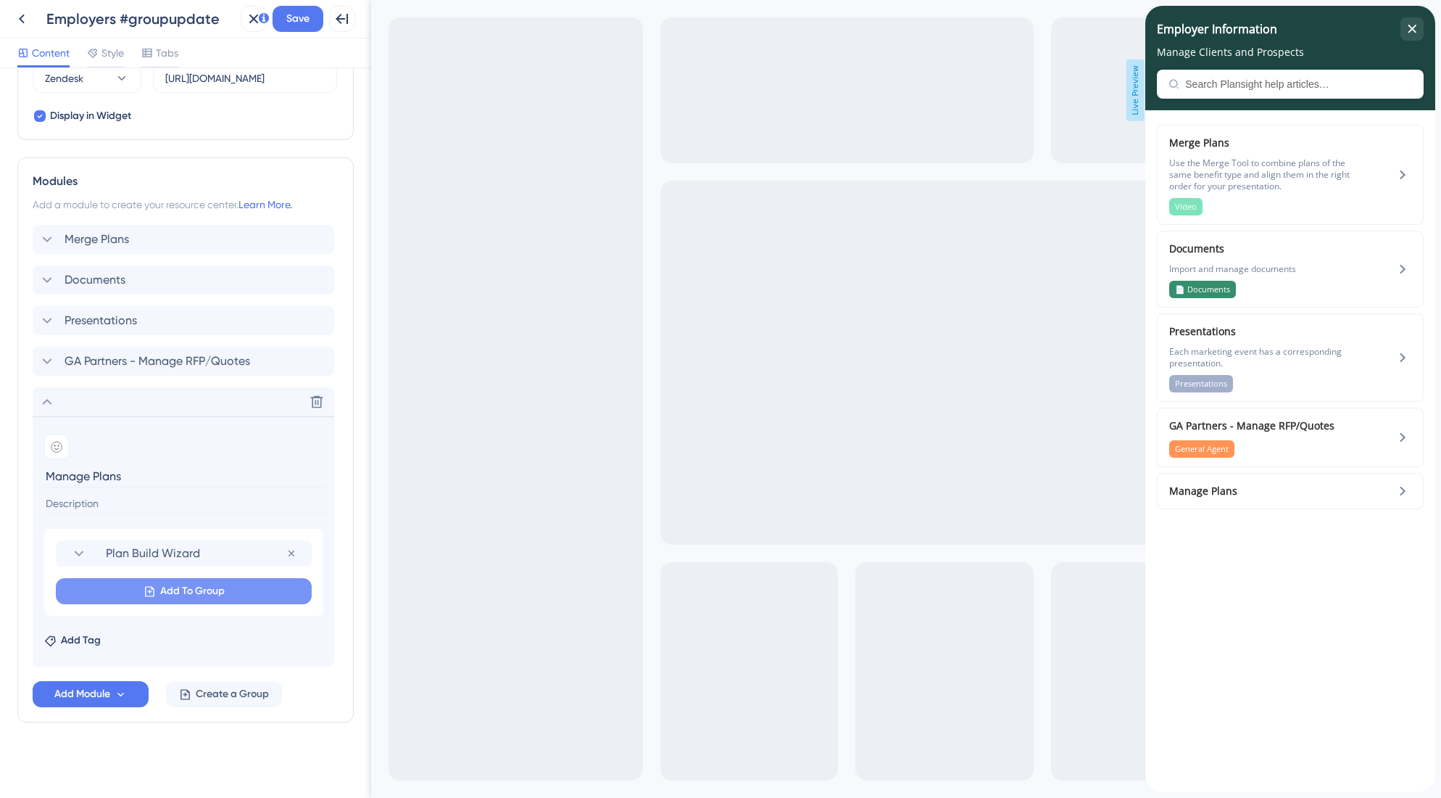
click at [152, 592] on icon at bounding box center [150, 591] width 12 height 12
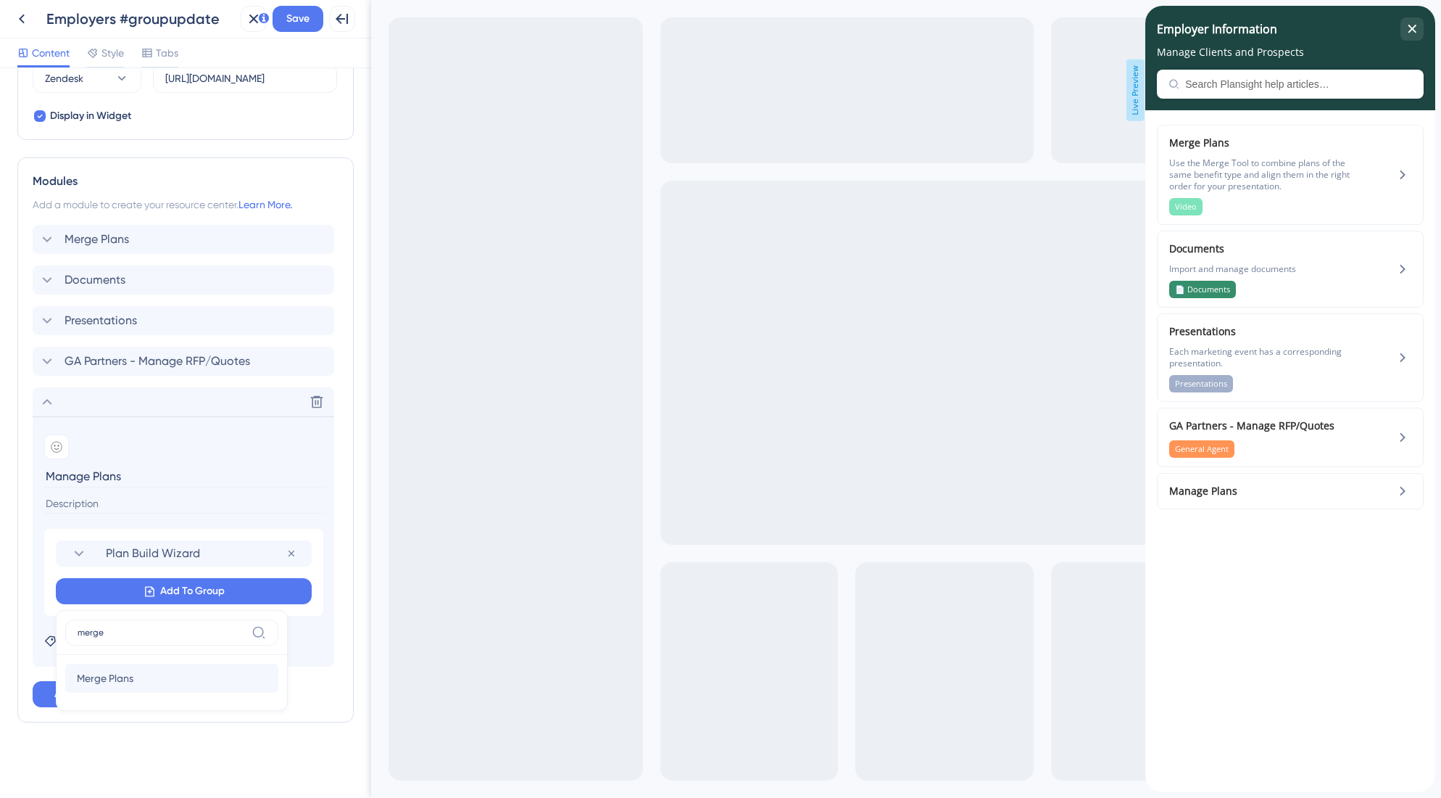
type input "merge"
click at [121, 682] on span "Merge Plans" at bounding box center [105, 677] width 57 height 17
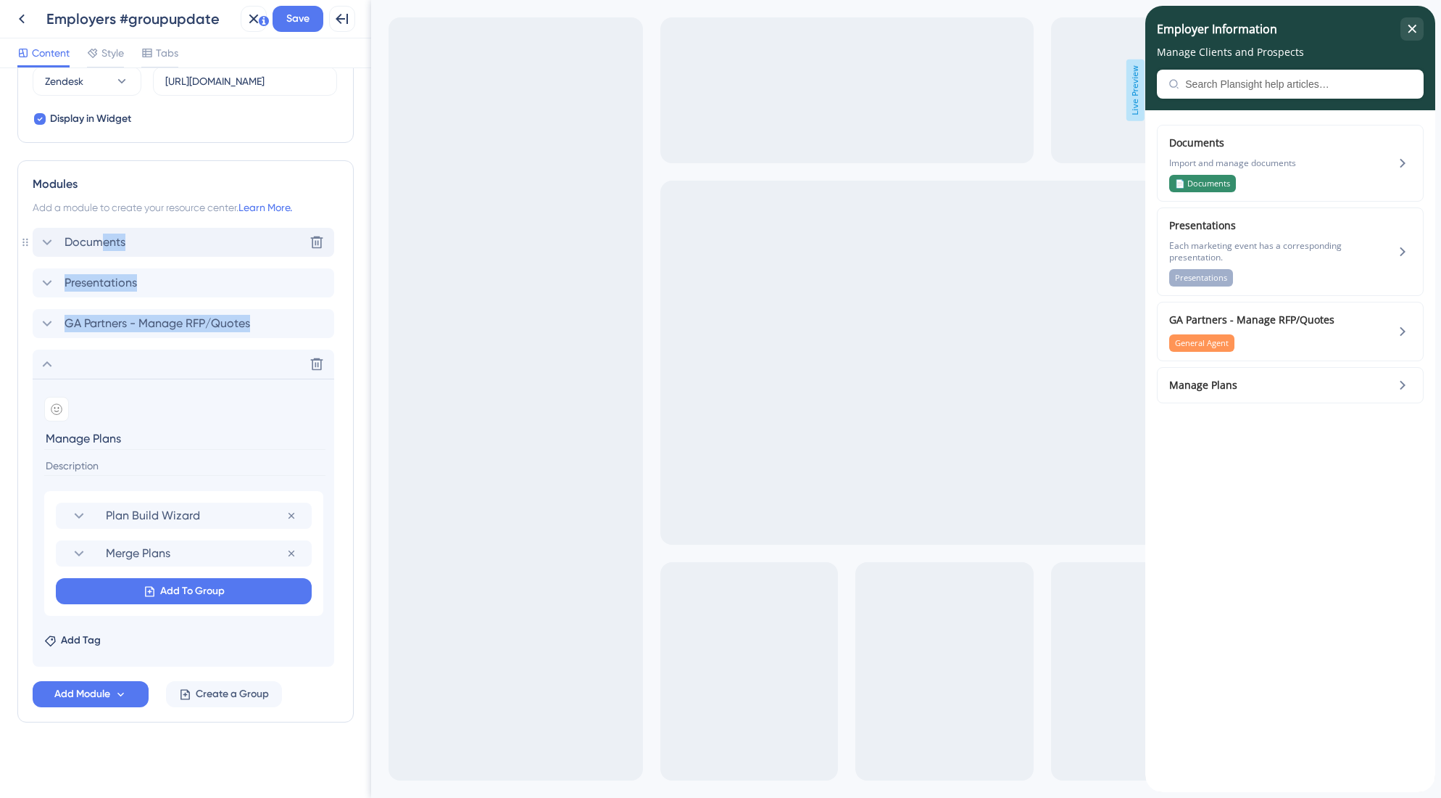
drag, startPoint x: 111, startPoint y: 337, endPoint x: 101, endPoint y: 239, distance: 98.4
click at [101, 239] on div "Documents Delete Presentations GA Partners - Manage RFP/Quotes Delete Add emoji…" at bounding box center [186, 447] width 306 height 439
click at [99, 641] on span "Add Tag" at bounding box center [81, 639] width 40 height 17
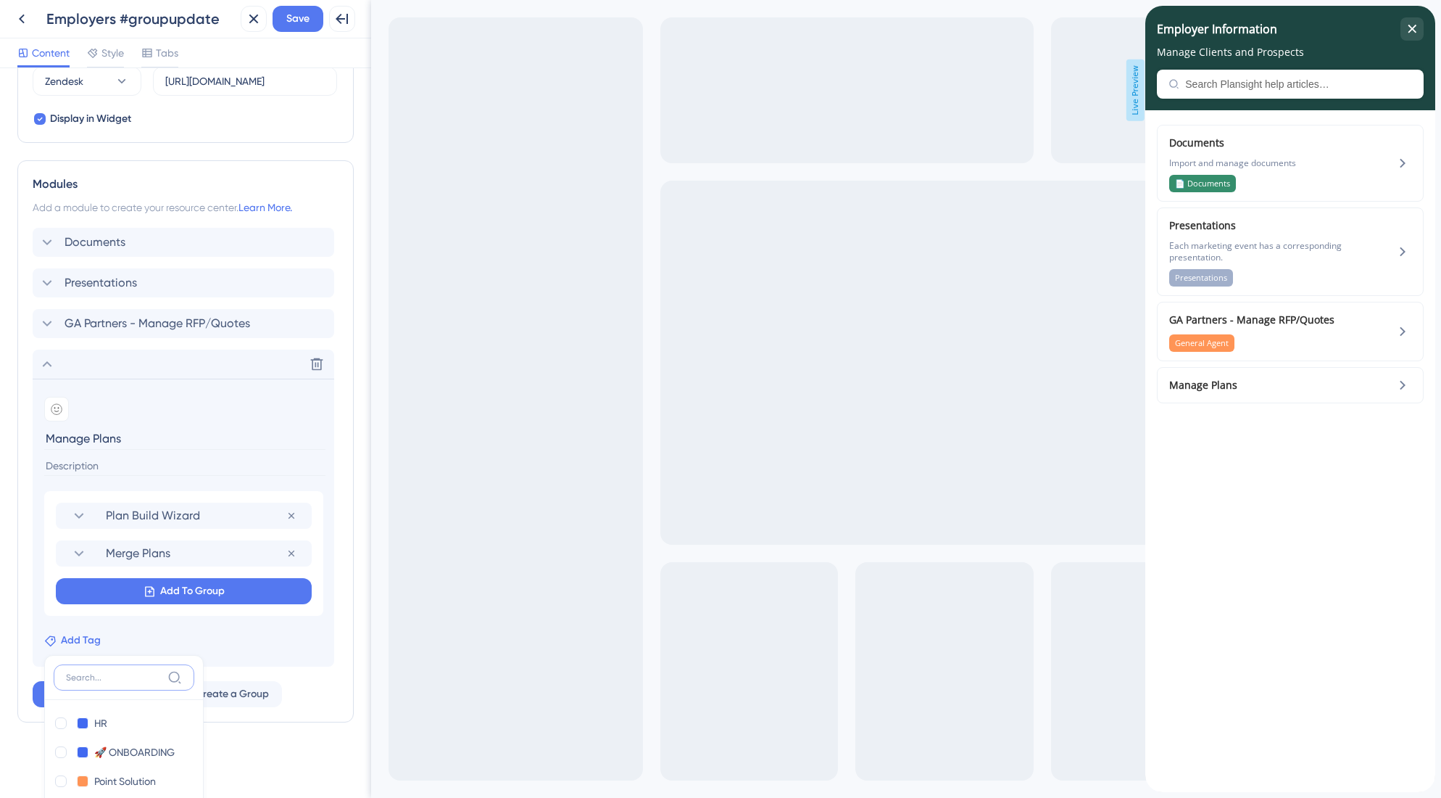
scroll to position [914, 0]
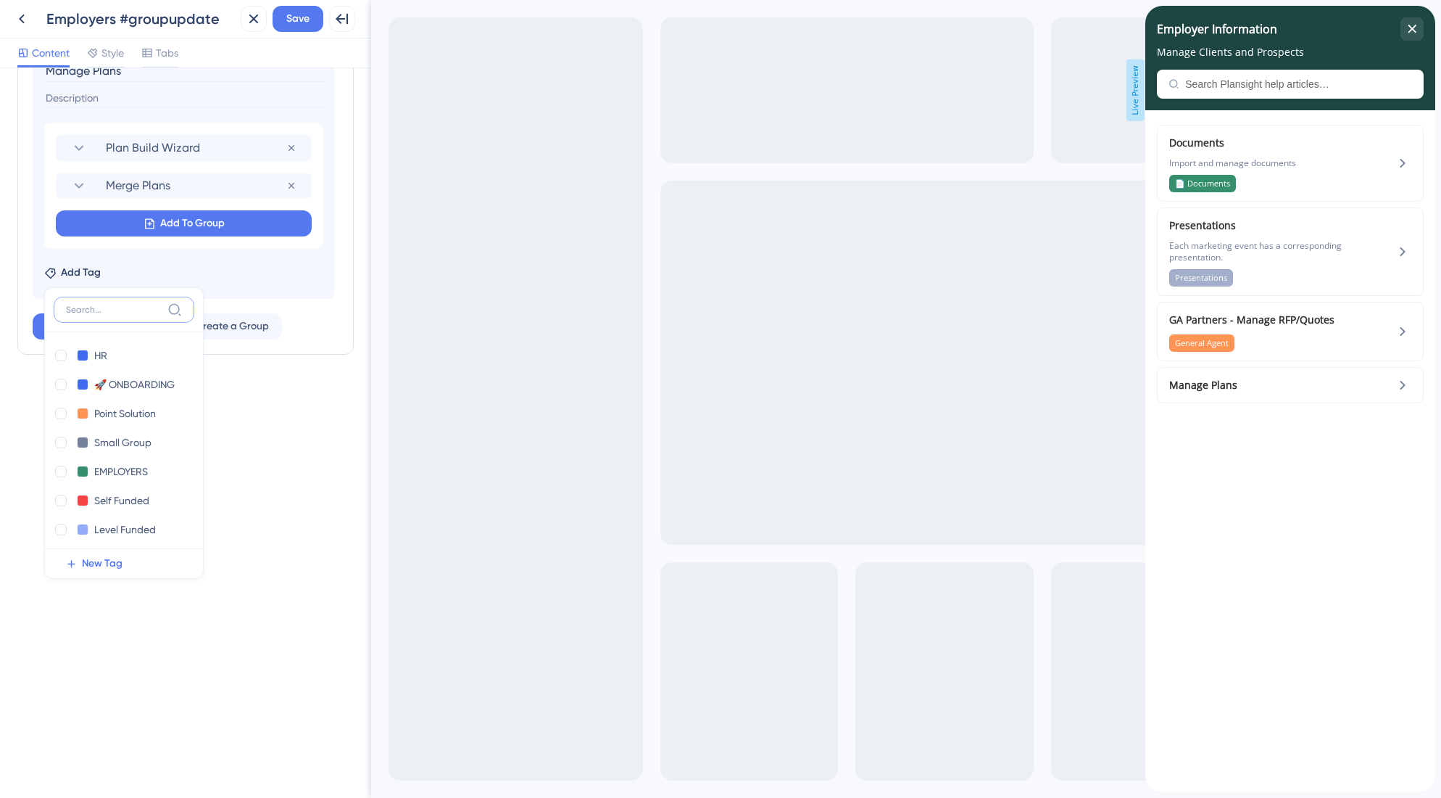
click at [112, 313] on input at bounding box center [114, 310] width 96 height 12
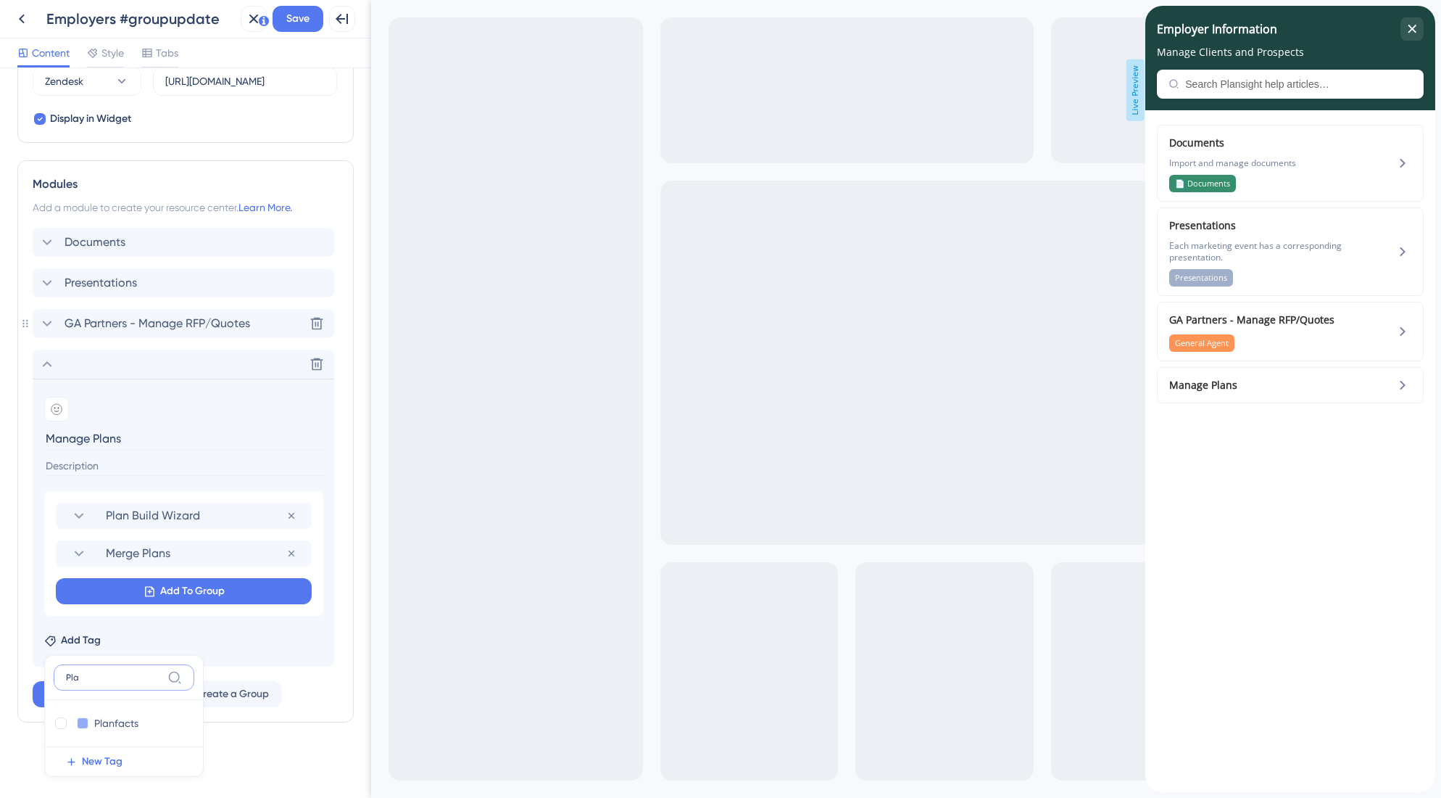
scroll to position [546, 0]
type input "Plans"
click at [104, 747] on span "New Tag" at bounding box center [102, 743] width 41 height 17
click at [113, 681] on input at bounding box center [114, 677] width 96 height 12
type input "Plans"
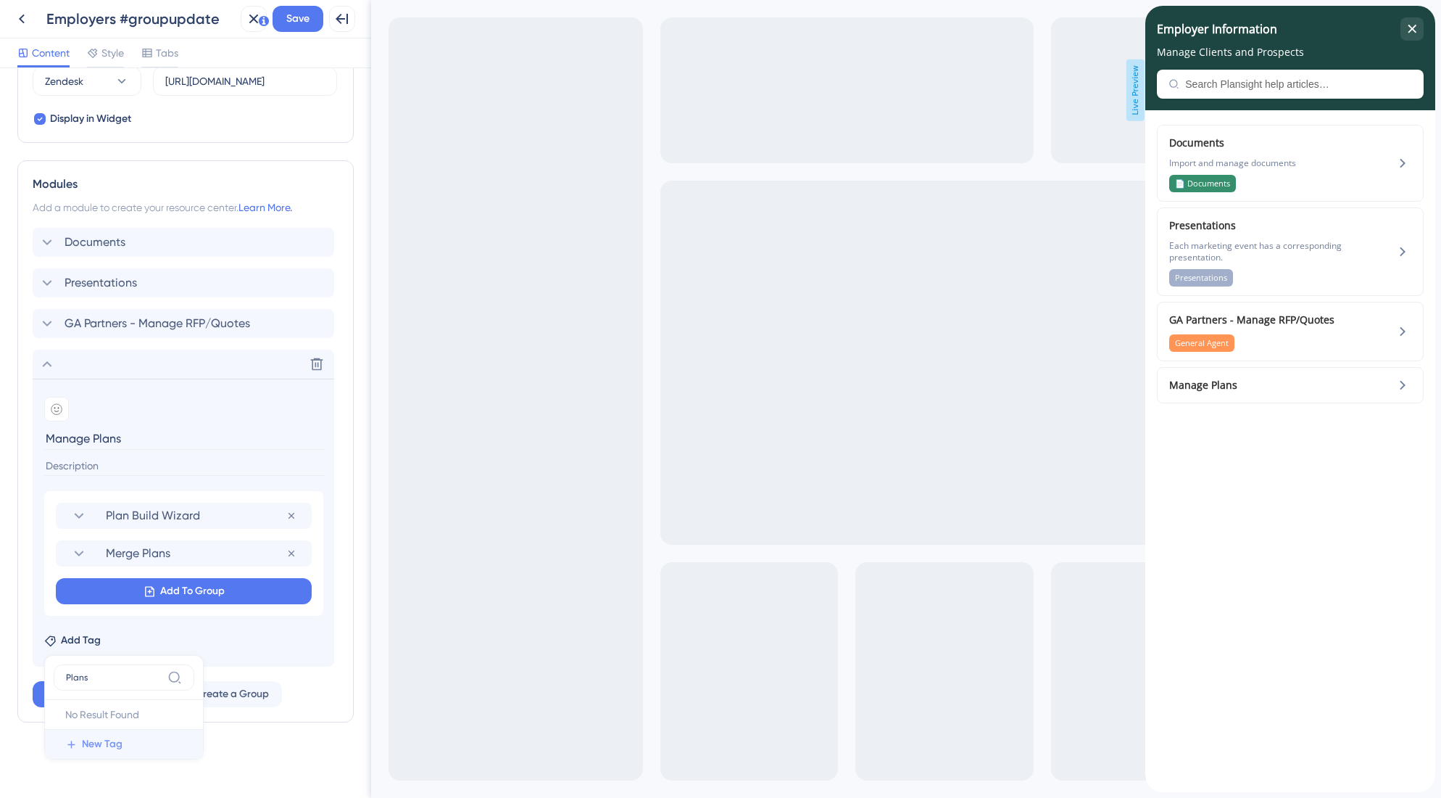
click at [109, 745] on span "New Tag" at bounding box center [102, 743] width 41 height 17
click at [62, 722] on div at bounding box center [61, 723] width 12 height 12
checkbox input "true"
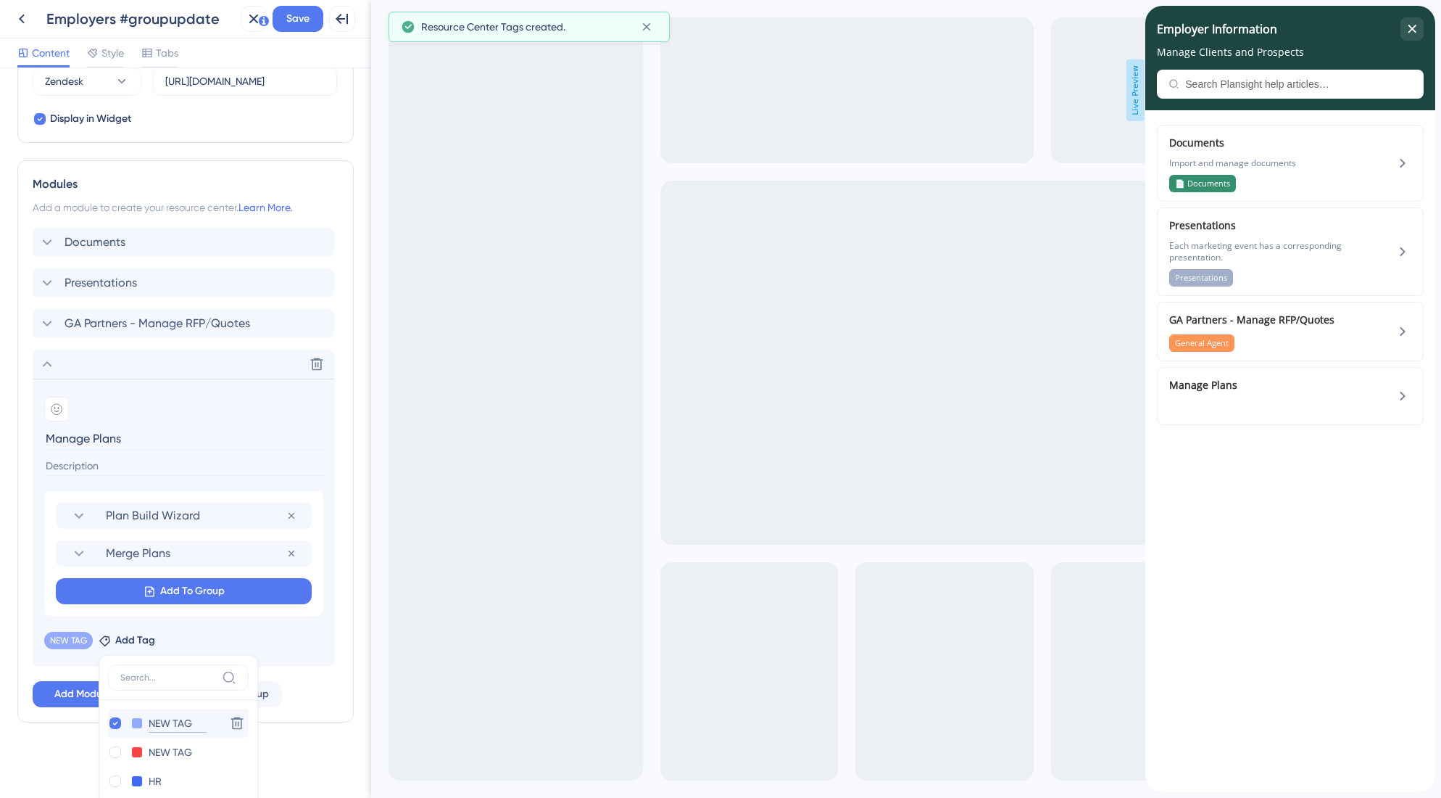
click at [164, 720] on input "NEW TAG" at bounding box center [178, 723] width 58 height 18
drag, startPoint x: 196, startPoint y: 721, endPoint x: 146, endPoint y: 720, distance: 50.0
click at [146, 720] on div "NEW TAG NEW TAG" at bounding box center [164, 723] width 112 height 18
type input "Plans"
click at [317, 742] on div "Resource Center Header Title Employer Information 8 Employer Information Subtit…" at bounding box center [185, 160] width 336 height 1240
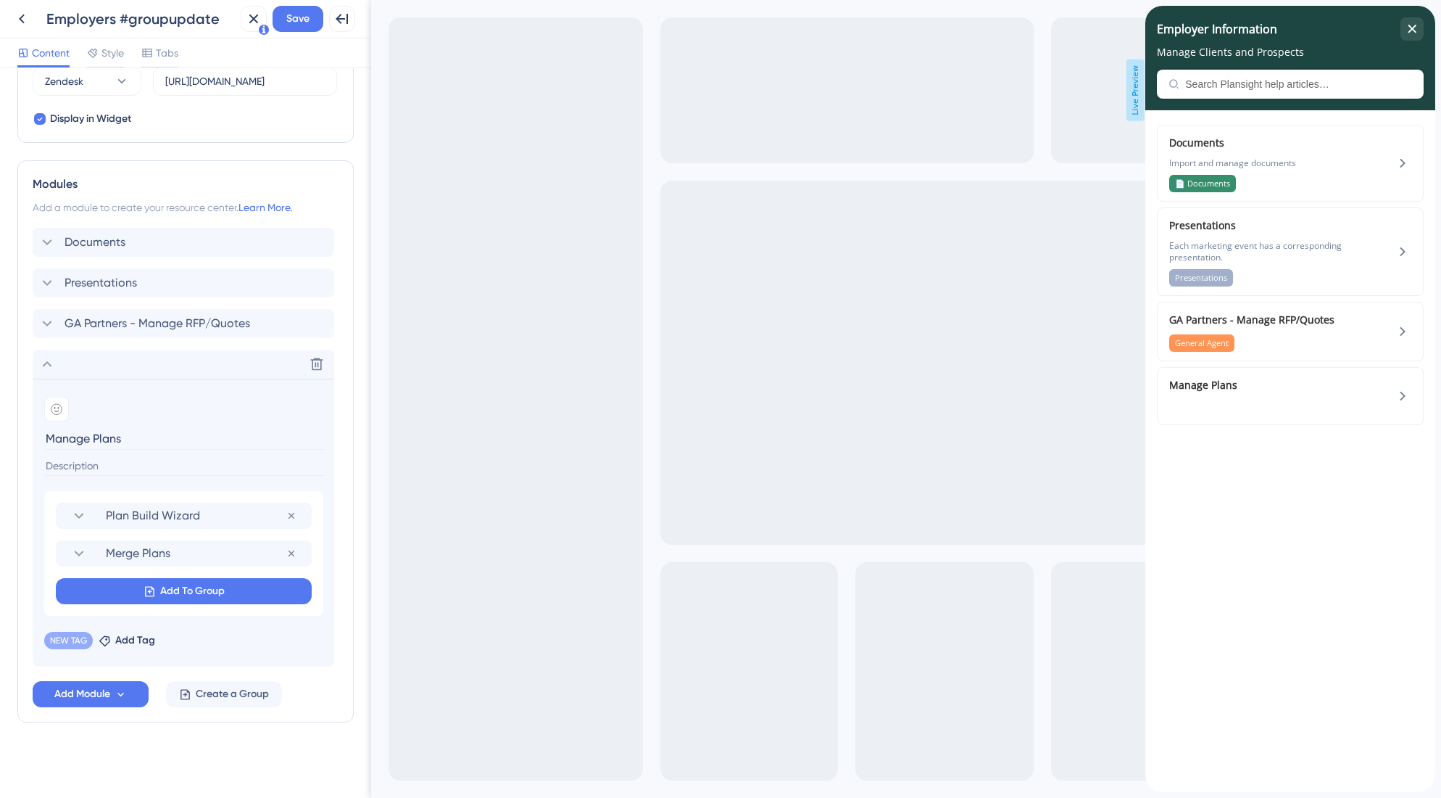
scroll to position [537, 0]
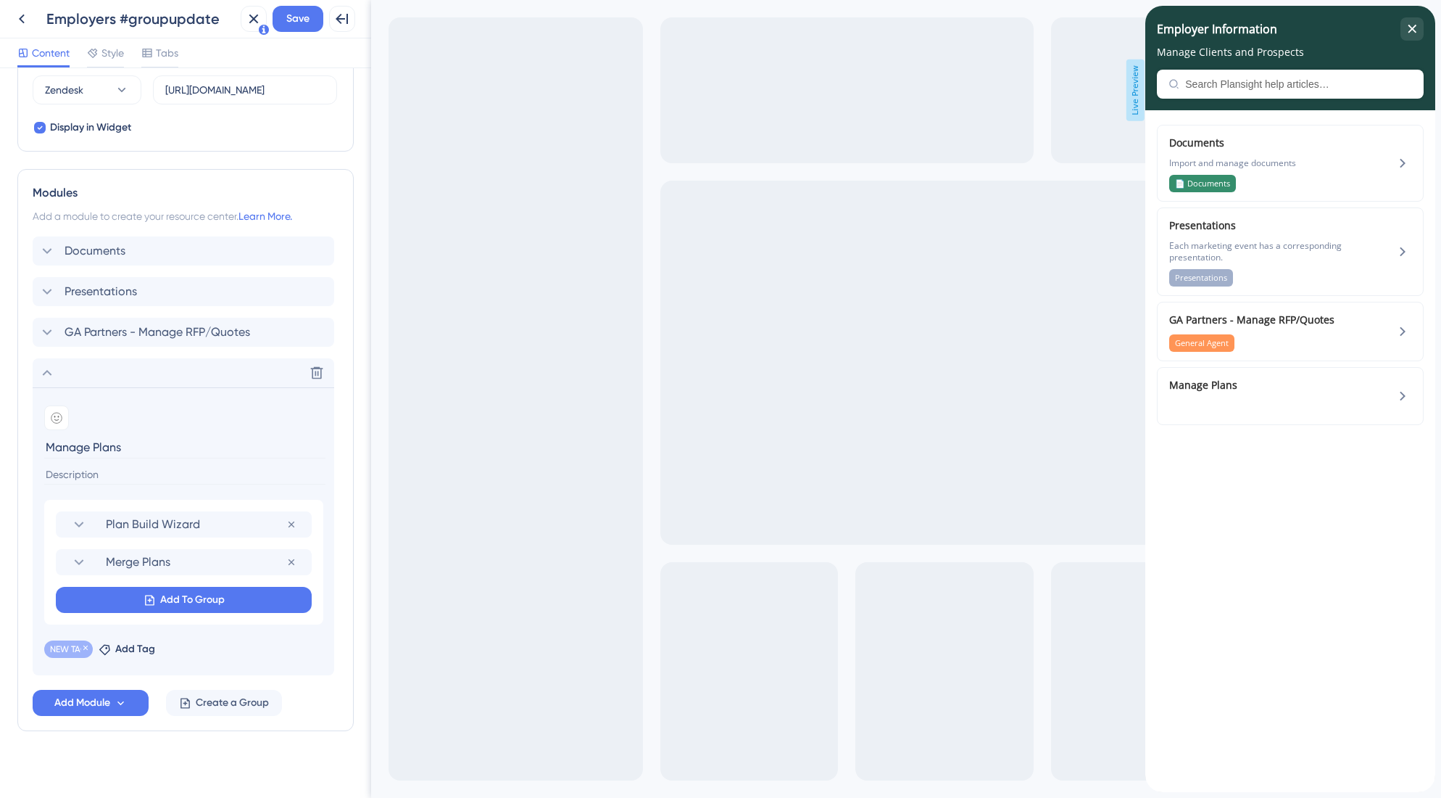
click at [68, 651] on span "NEW TAG" at bounding box center [68, 649] width 37 height 12
click at [66, 649] on span "NEW TAG" at bounding box center [68, 649] width 37 height 12
click at [88, 647] on icon at bounding box center [85, 647] width 9 height 9
click at [80, 649] on span "Add Tag" at bounding box center [81, 648] width 40 height 17
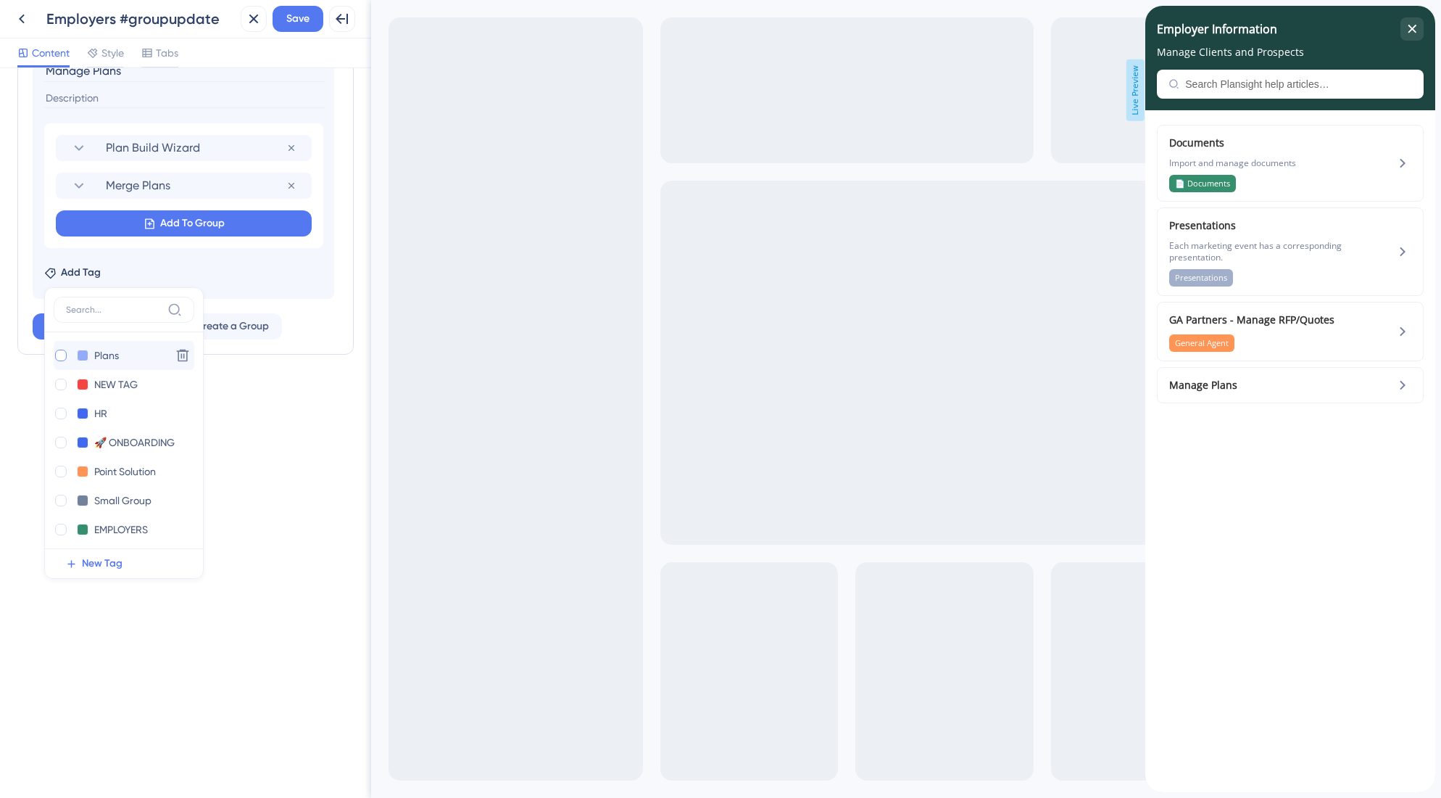
click at [64, 359] on div at bounding box center [61, 355] width 12 height 12
checkbox input "true"
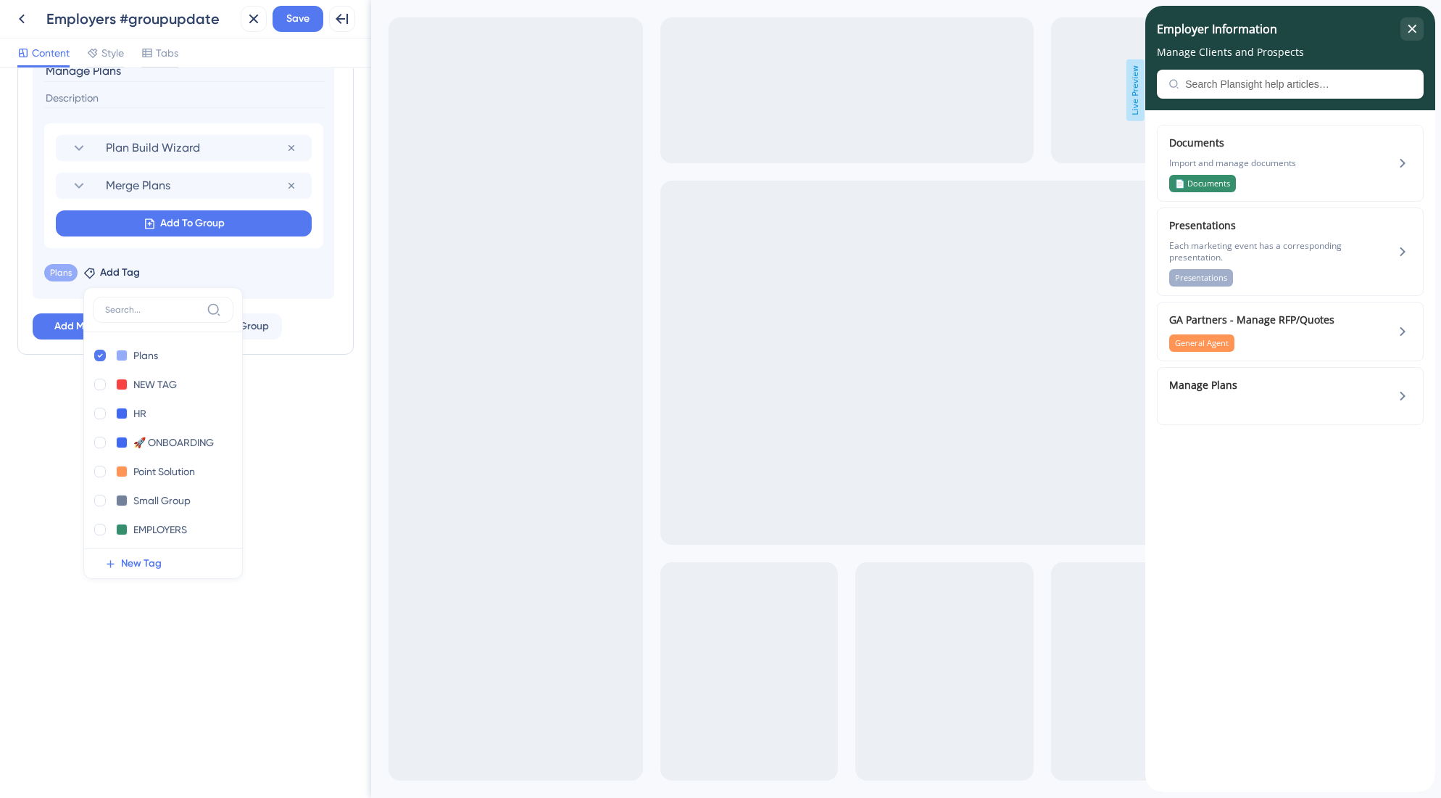
click at [281, 471] on div "Resource Center Header Title Employer Information 8 Employer Information Subtit…" at bounding box center [185, 432] width 371 height 729
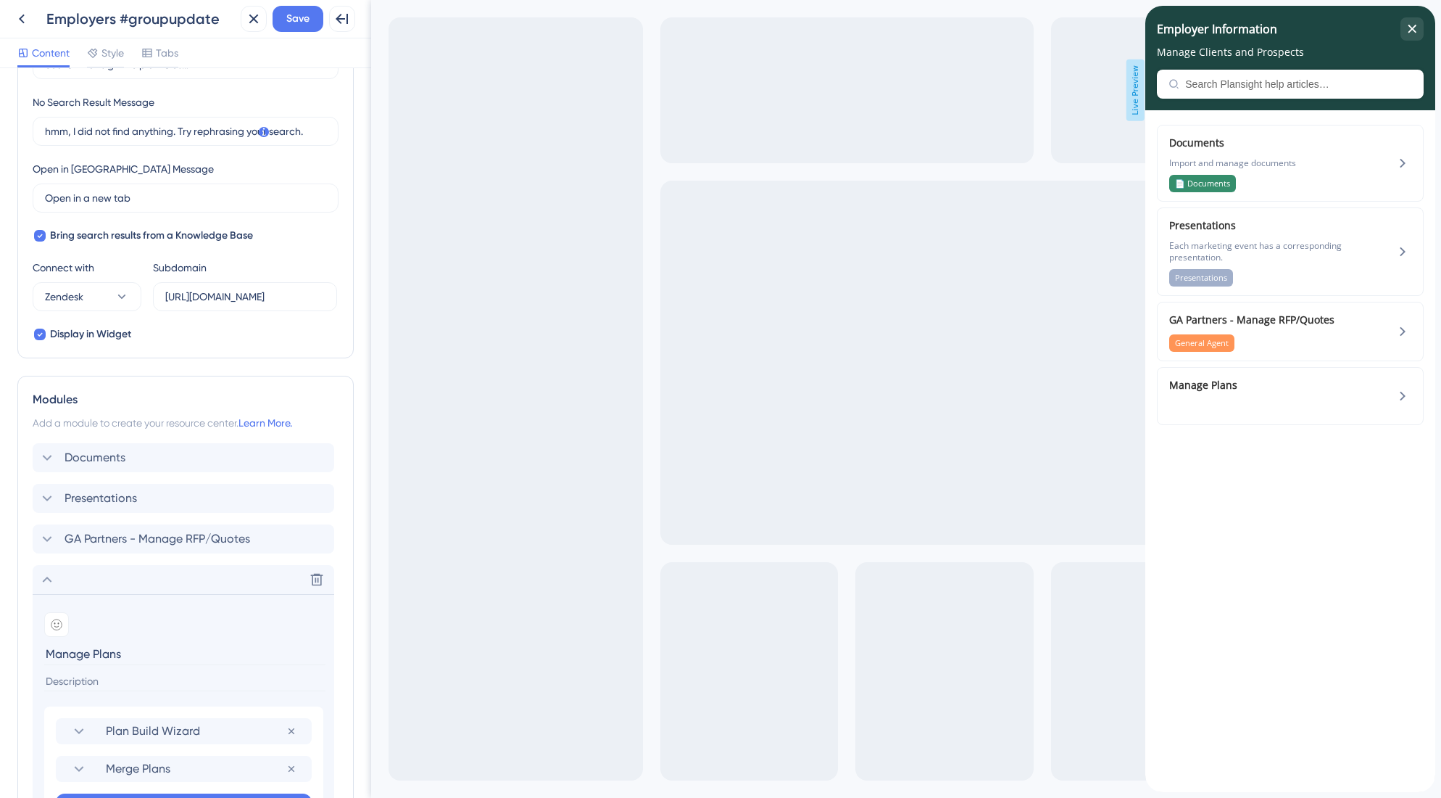
scroll to position [435, 0]
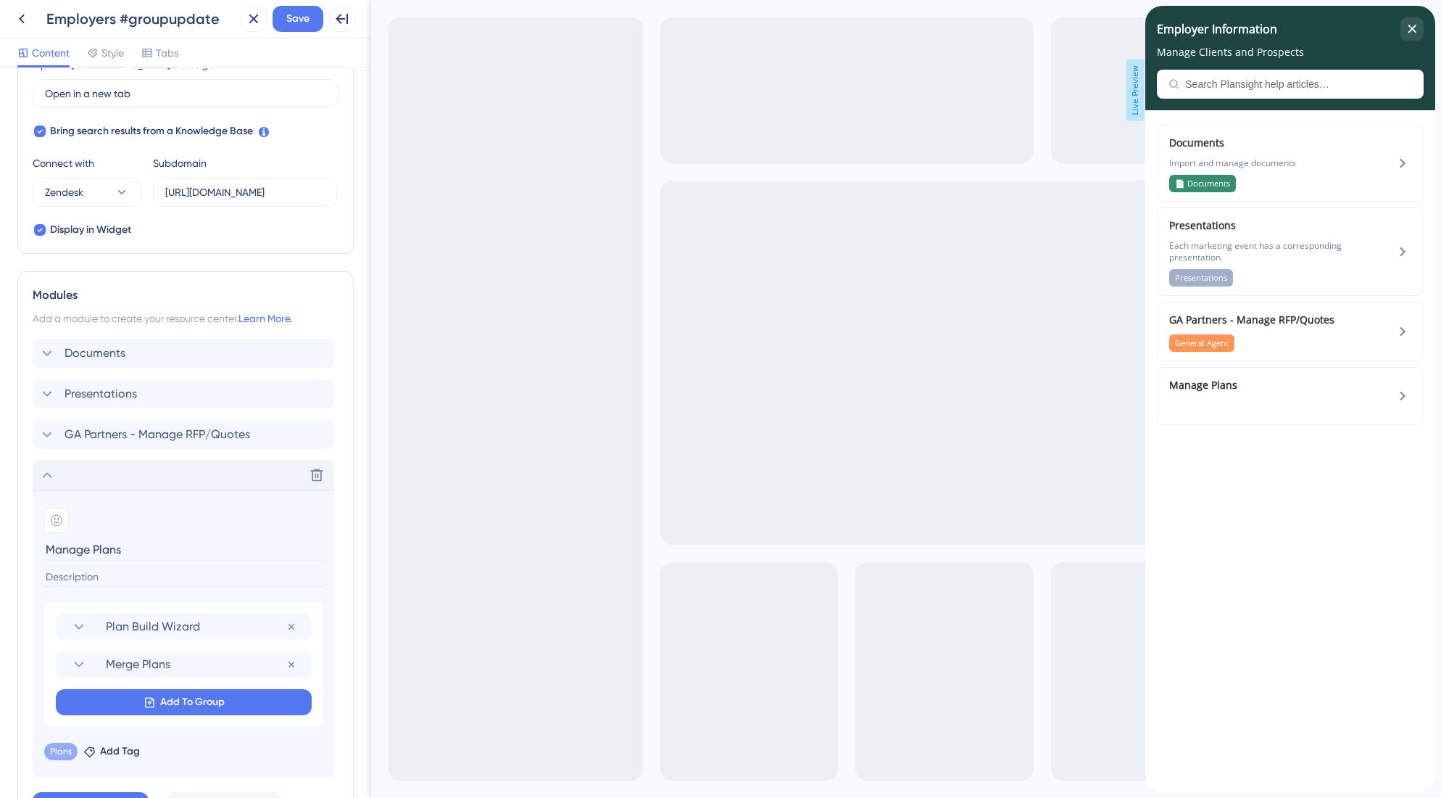
click at [44, 474] on icon at bounding box center [46, 474] width 17 height 17
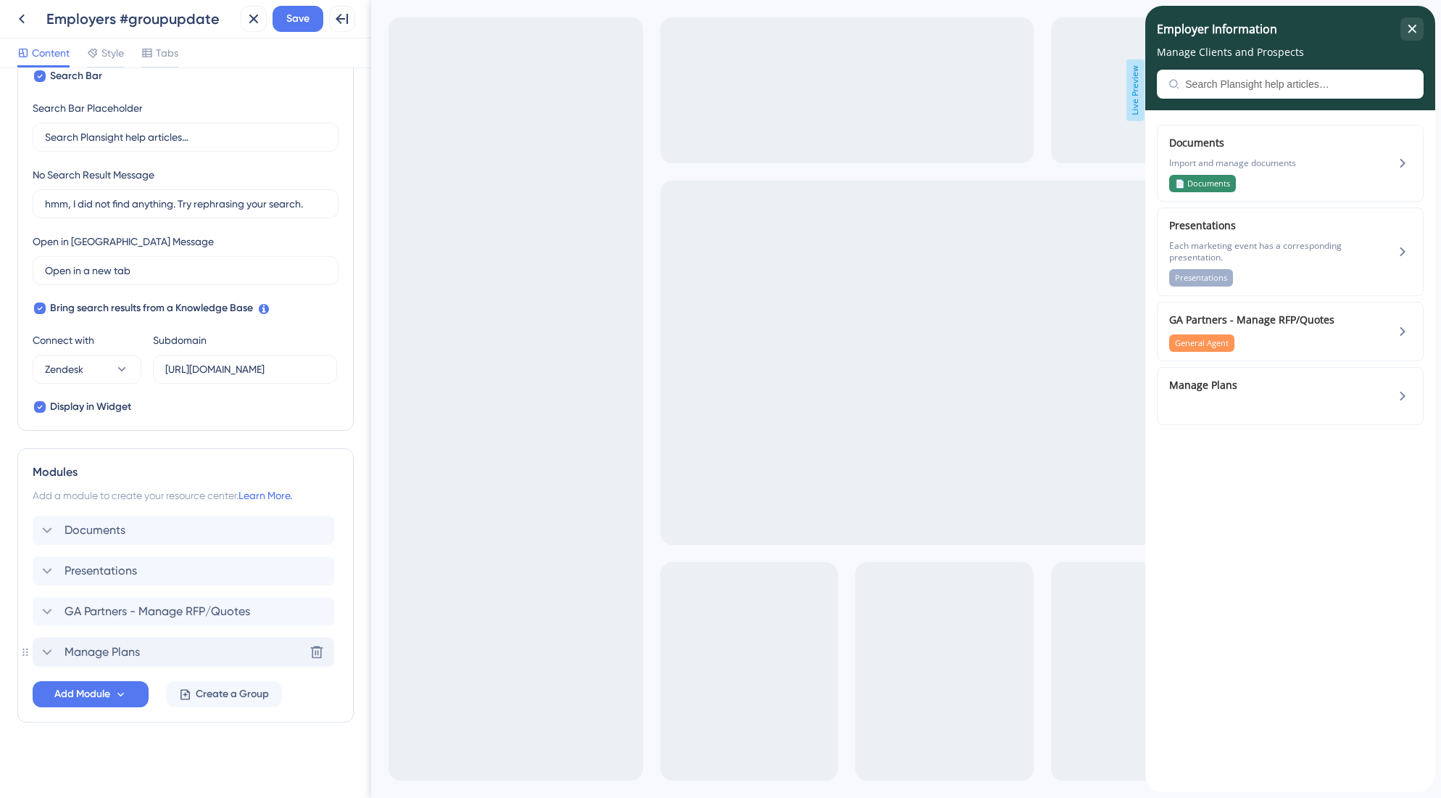
scroll to position [258, 0]
drag, startPoint x: 26, startPoint y: 653, endPoint x: 20, endPoint y: 527, distance: 125.6
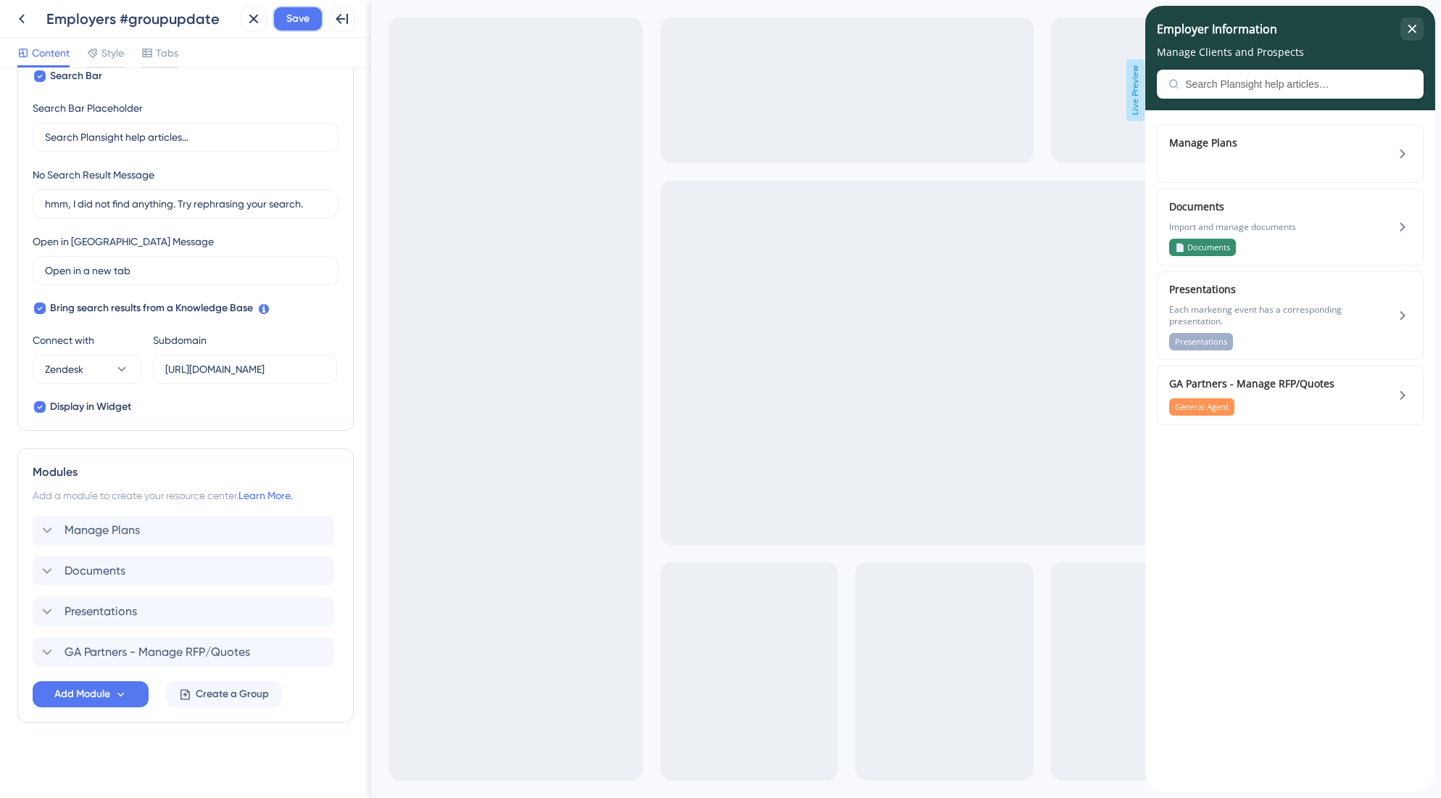
click at [306, 22] on span "Save" at bounding box center [297, 18] width 23 height 17
click at [1330, 157] on div "Plans" at bounding box center [1266, 165] width 194 height 16
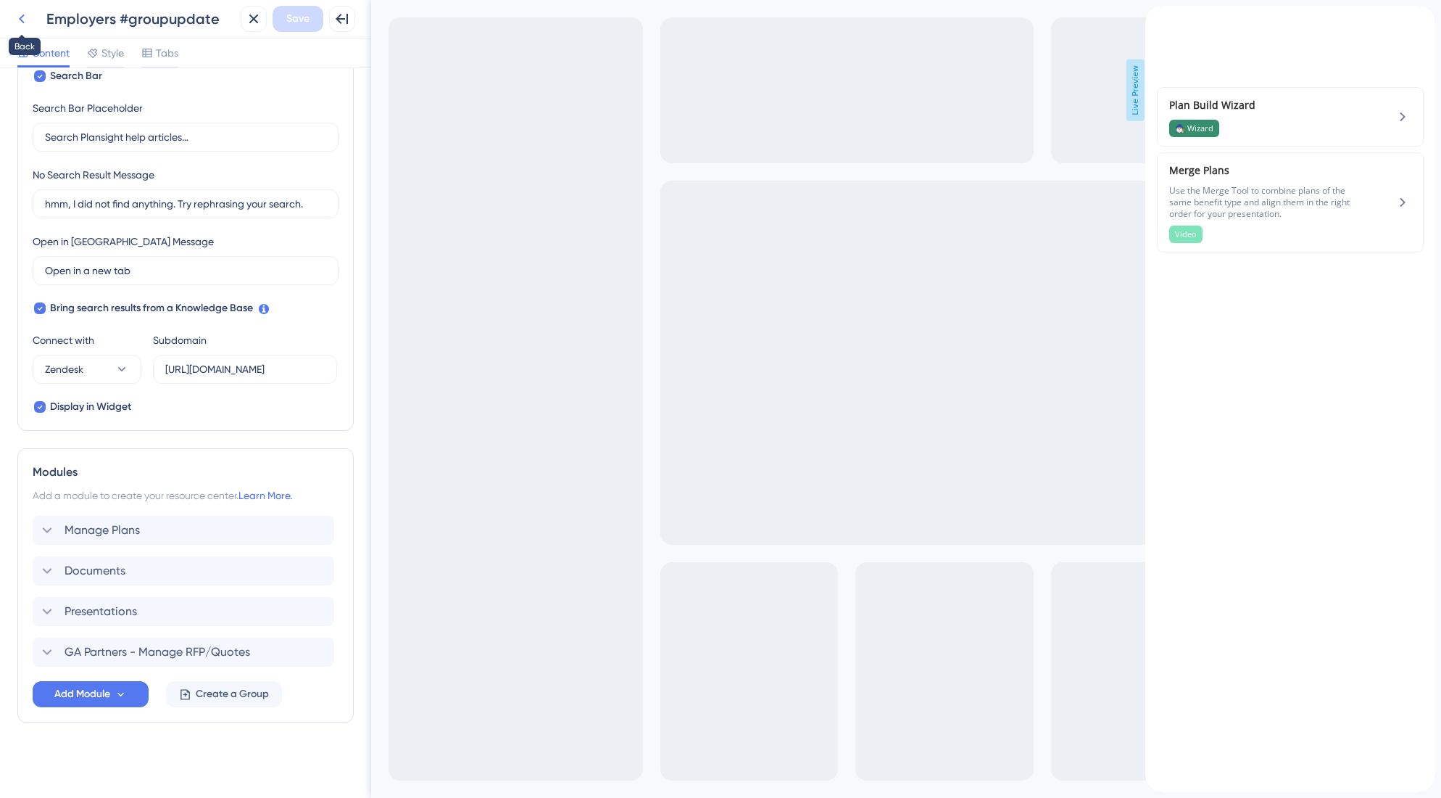
click at [20, 22] on icon at bounding box center [21, 18] width 17 height 17
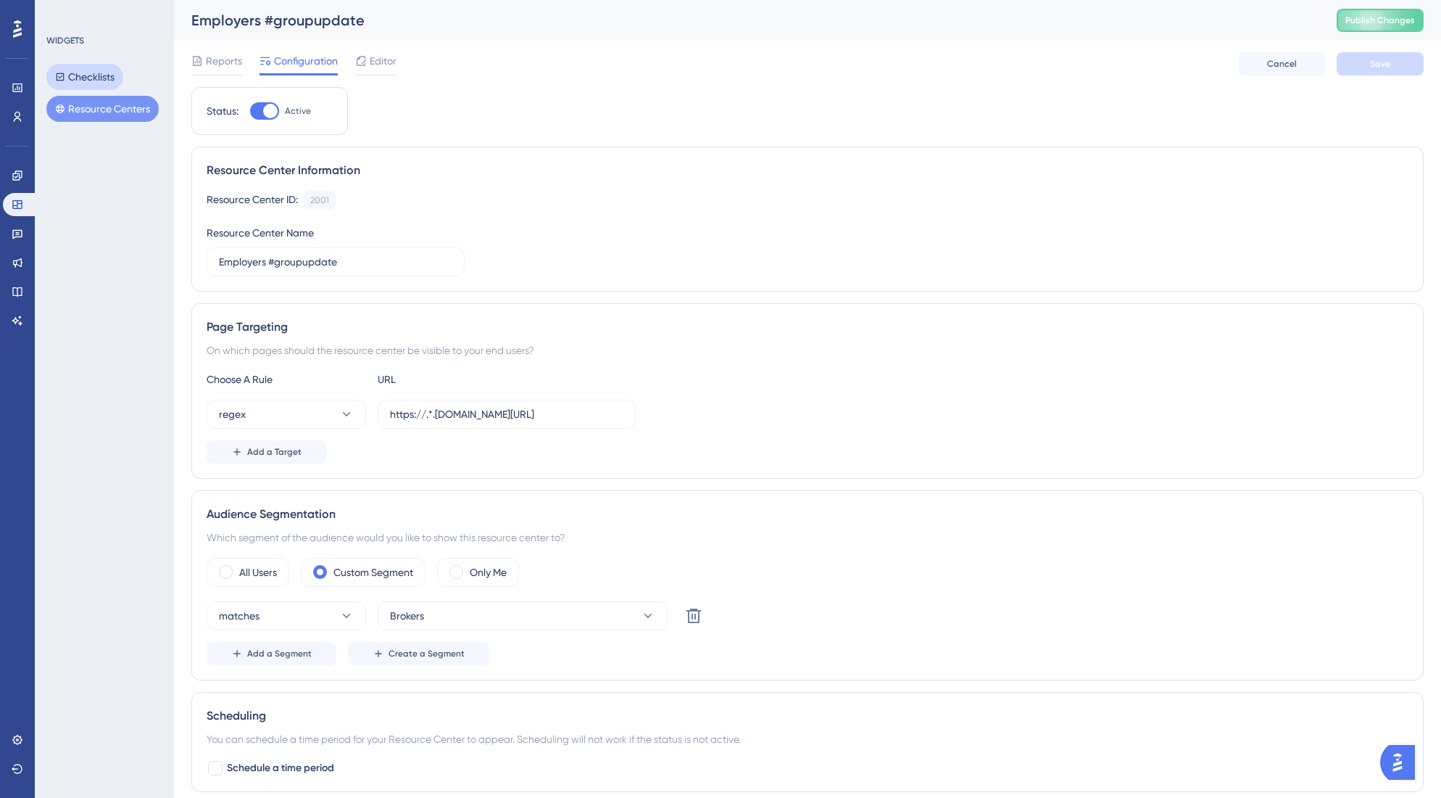
click at [81, 82] on button "Checklists" at bounding box center [84, 77] width 77 height 26
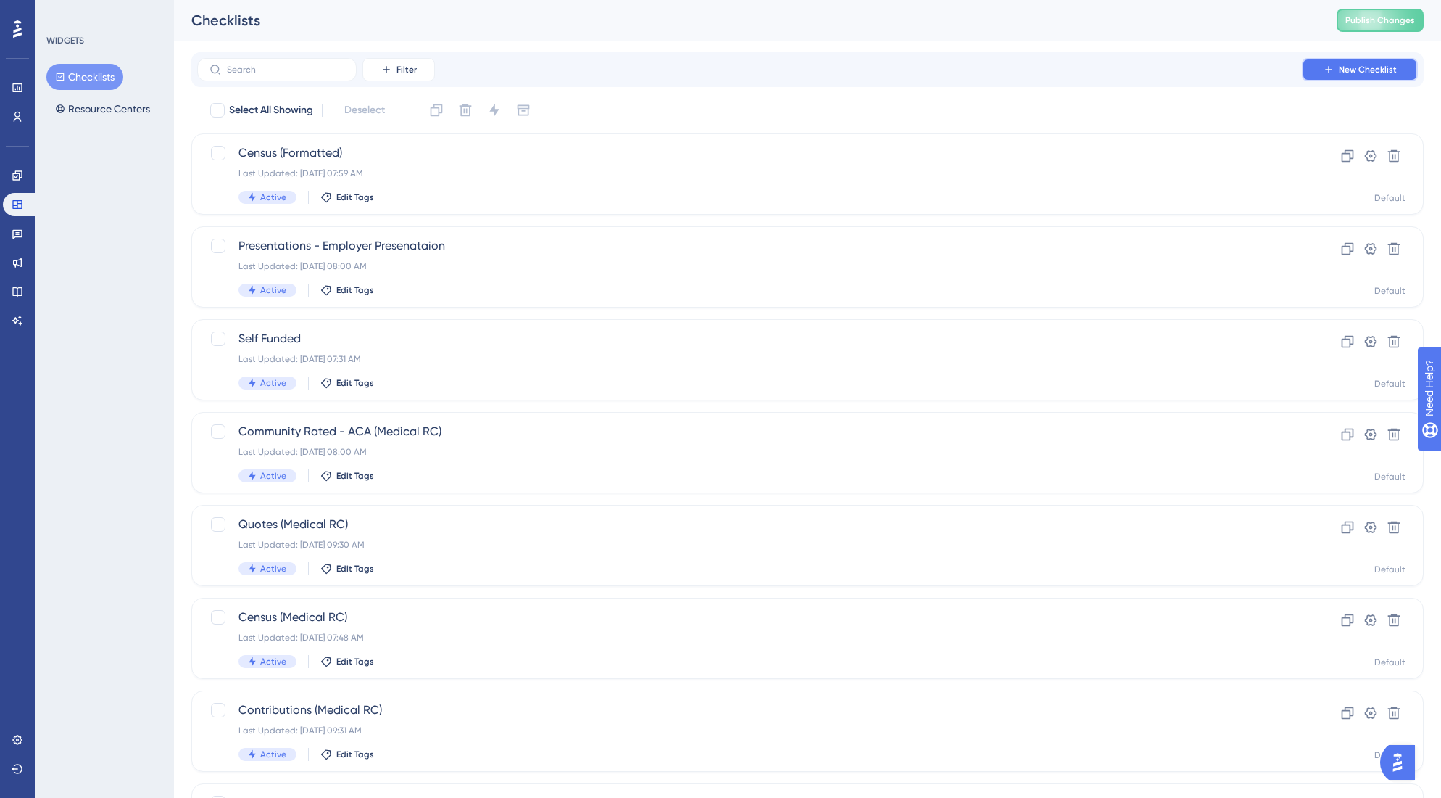
click at [1361, 73] on span "New Checklist" at bounding box center [1368, 70] width 58 height 12
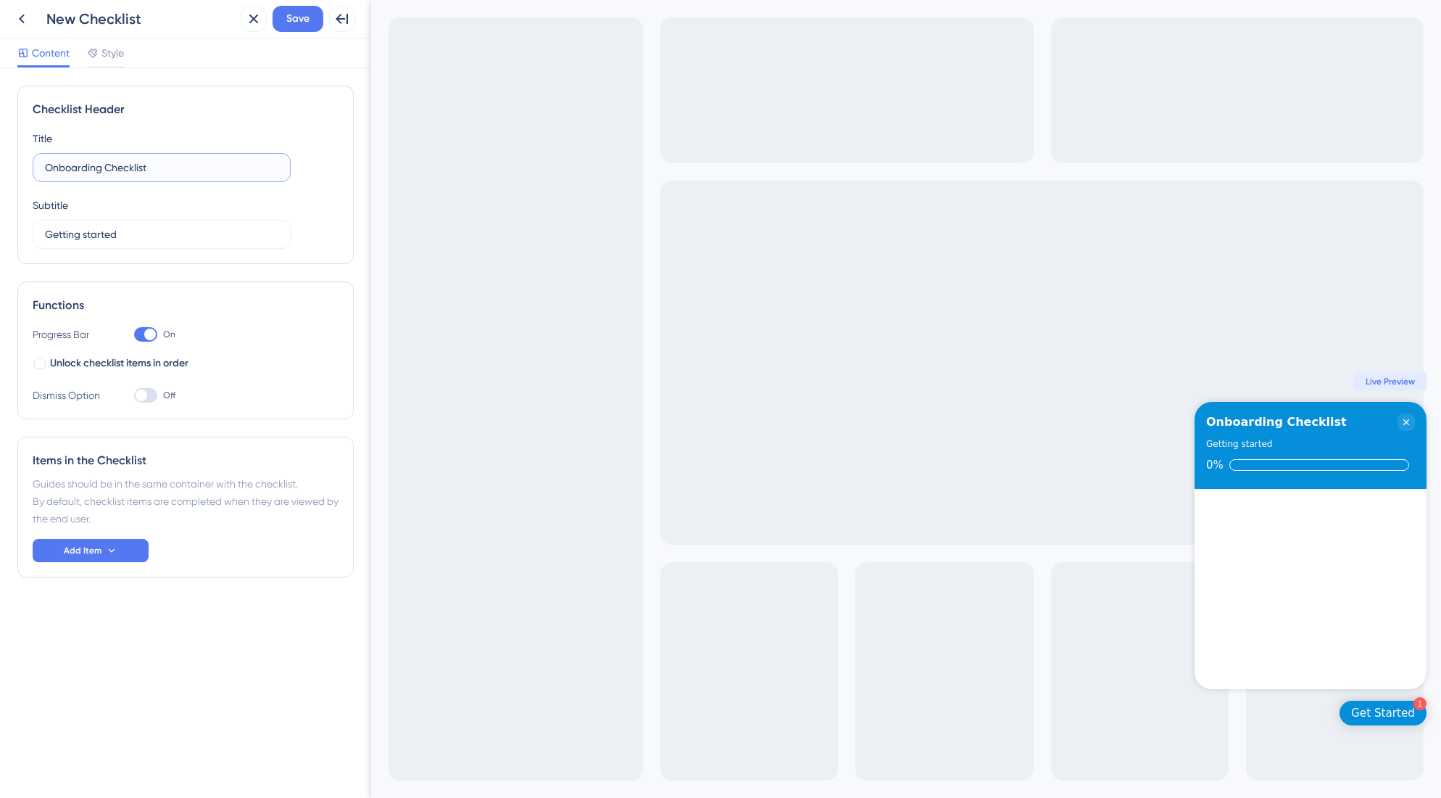
drag, startPoint x: 166, startPoint y: 169, endPoint x: 32, endPoint y: 160, distance: 134.4
click at [33, 160] on label "Onboarding Checklist" at bounding box center [162, 167] width 258 height 29
type input "Manage Plans"
drag, startPoint x: 132, startPoint y: 233, endPoint x: 17, endPoint y: 233, distance: 115.3
click at [17, 233] on div "Checklist Header Title Manage Plans Subtitle Getting started Functions Progress…" at bounding box center [185, 432] width 371 height 729
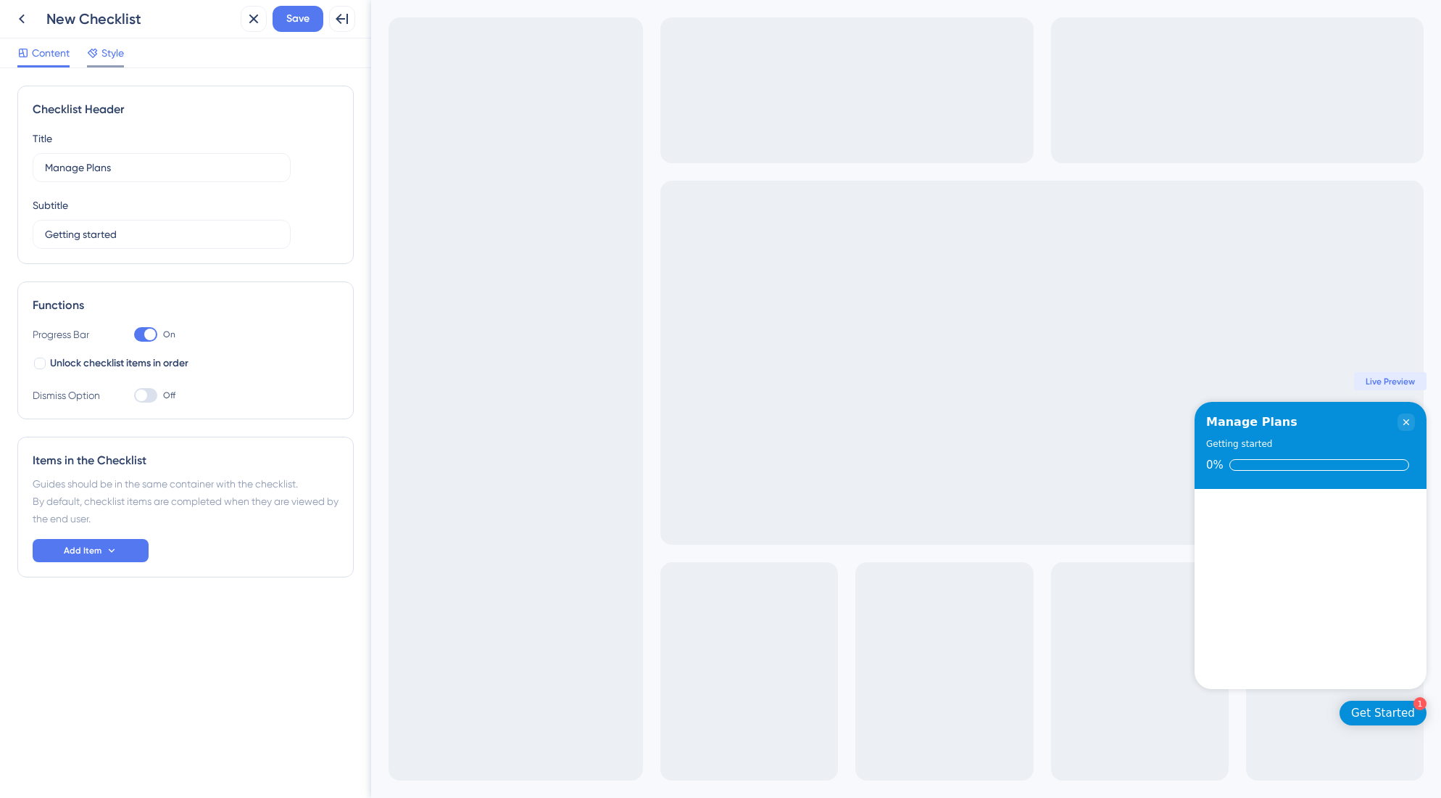
click at [123, 54] on span "Style" at bounding box center [113, 52] width 22 height 17
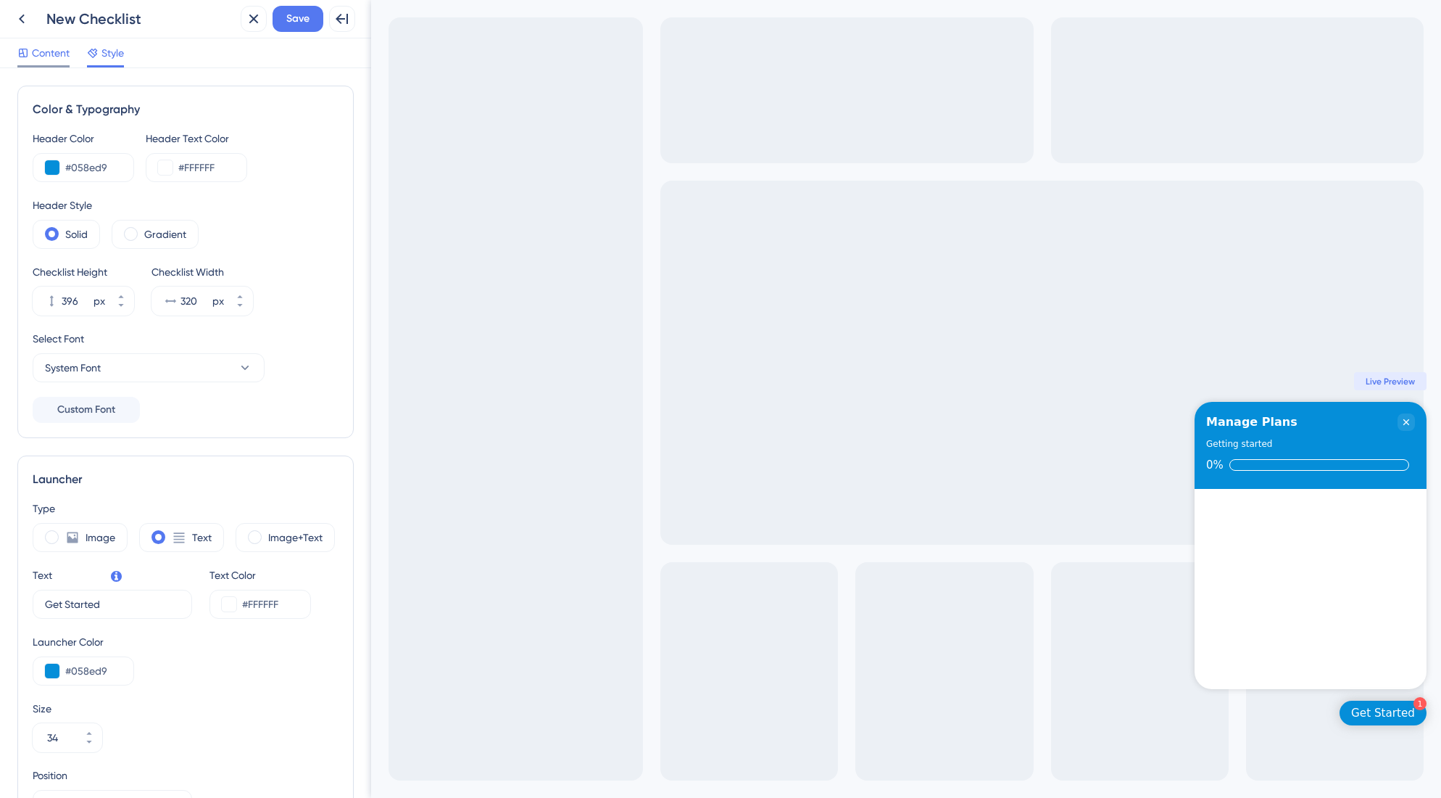
click at [60, 59] on span "Content" at bounding box center [51, 52] width 38 height 17
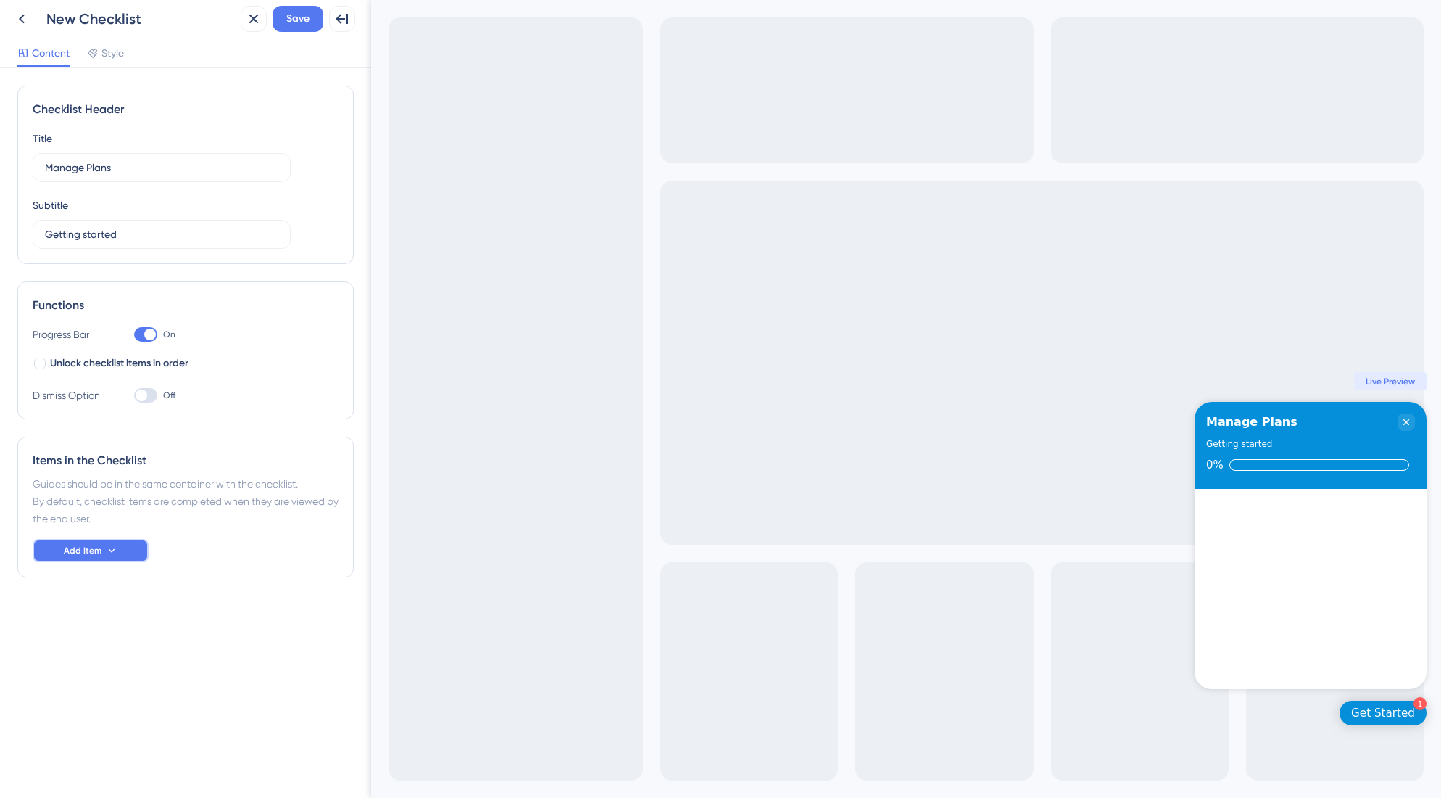
click at [111, 549] on icon at bounding box center [112, 550] width 12 height 12
click at [94, 587] on div "Guide Guide" at bounding box center [91, 591] width 74 height 29
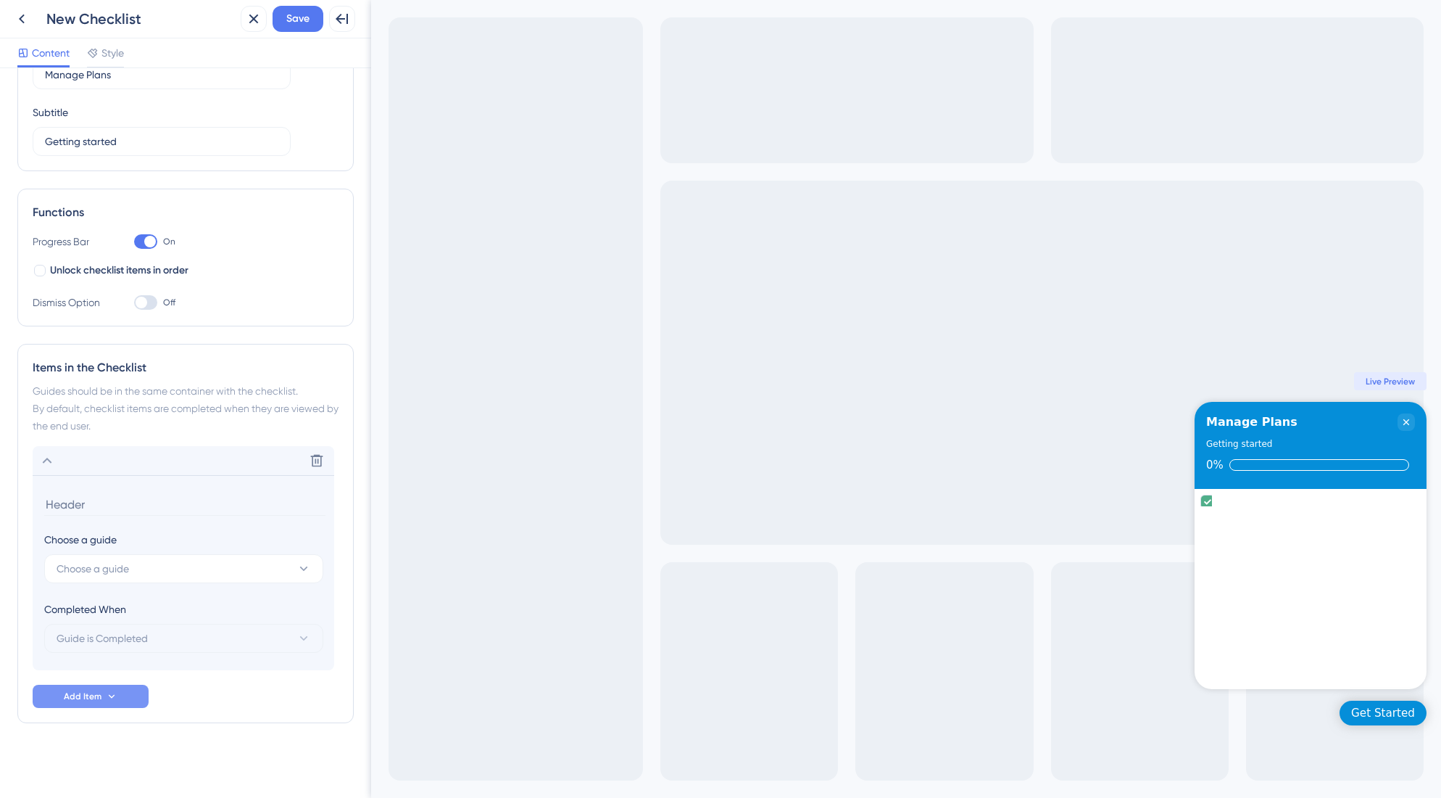
scroll to position [94, 0]
click at [242, 573] on button "Choose a guide" at bounding box center [183, 567] width 279 height 29
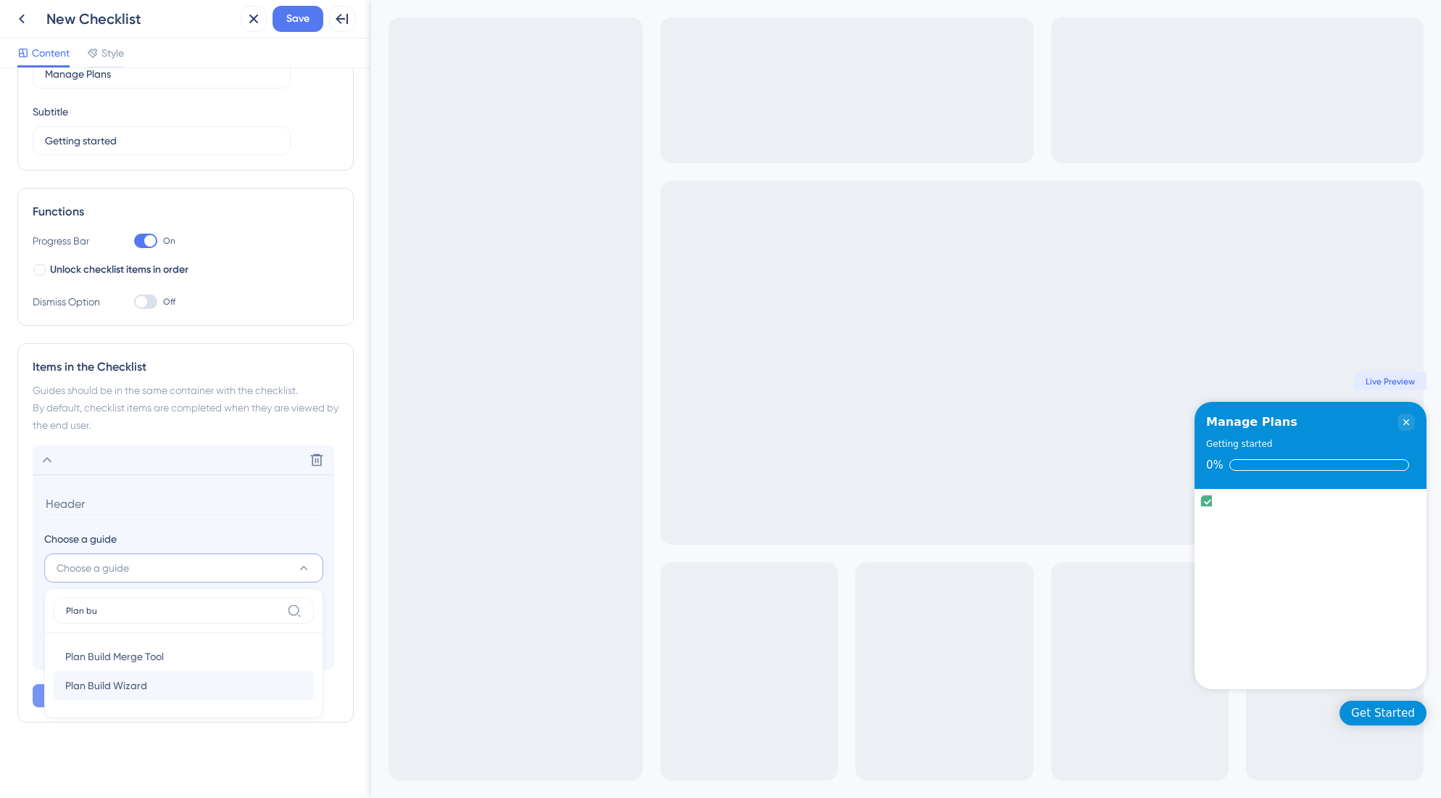
type input "Plan bu"
click at [172, 683] on div "Plan Build Wizard Plan Build Wizard" at bounding box center [183, 685] width 237 height 29
type input "Plan Build Wizard"
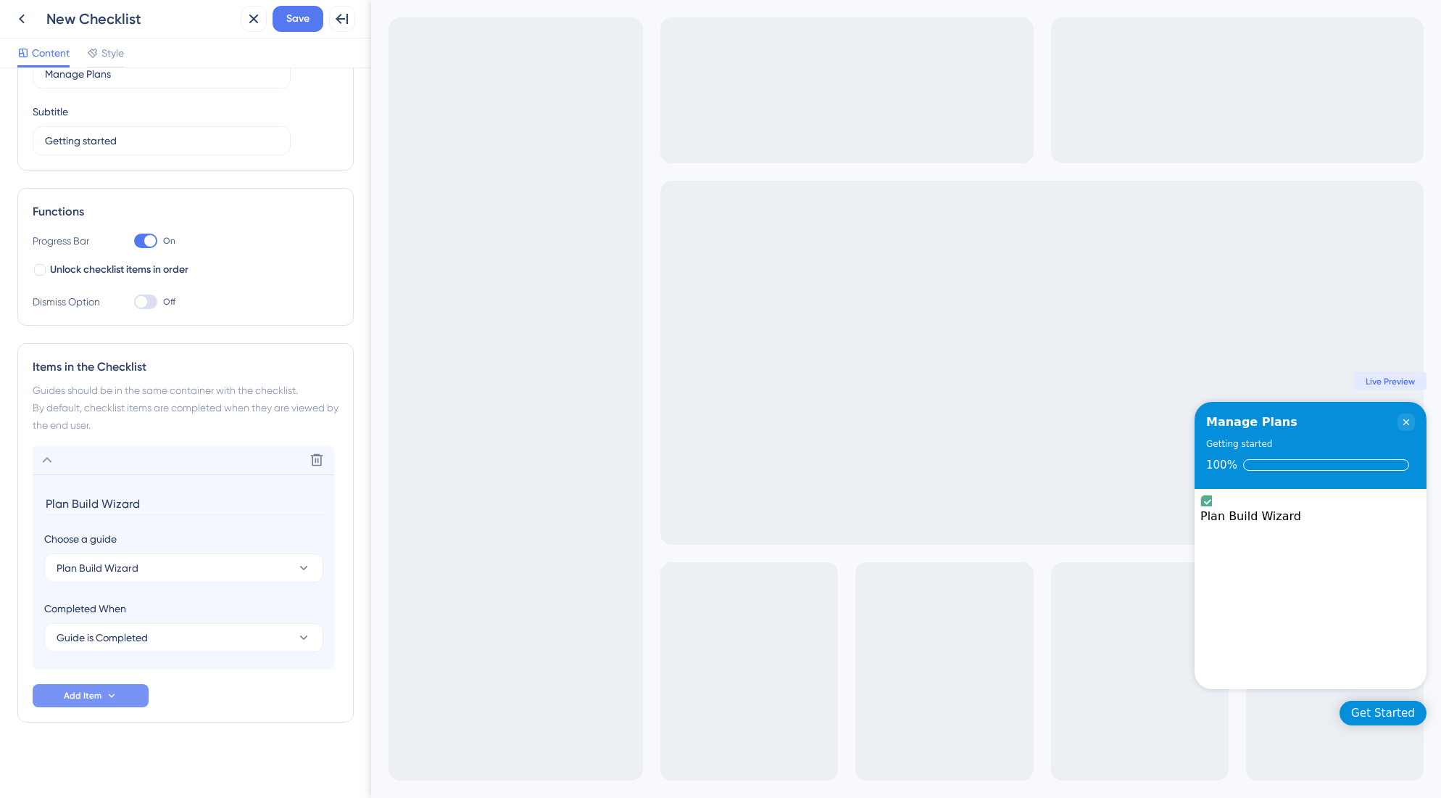
click at [116, 691] on icon at bounding box center [112, 695] width 12 height 12
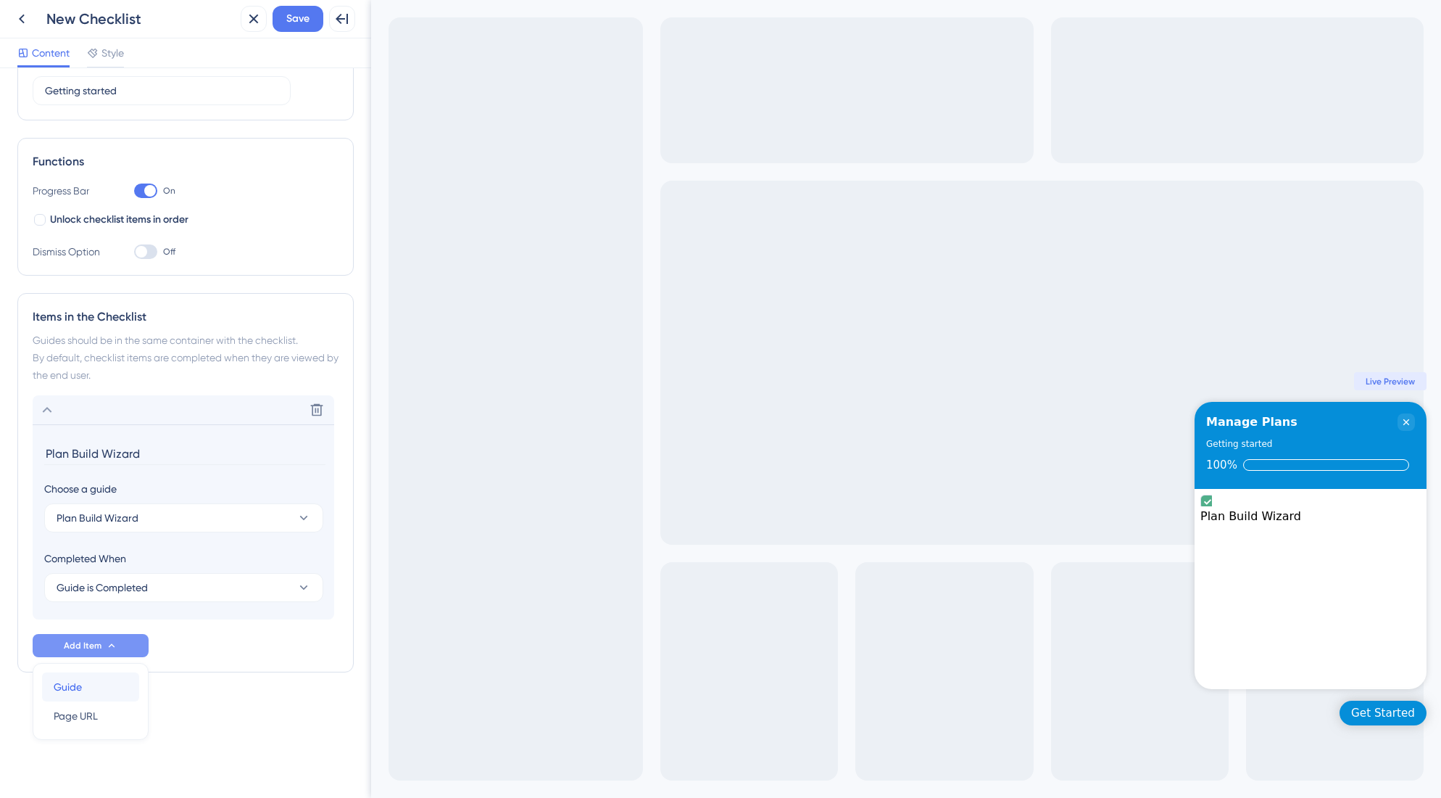
click at [80, 692] on span "Guide" at bounding box center [68, 686] width 28 height 17
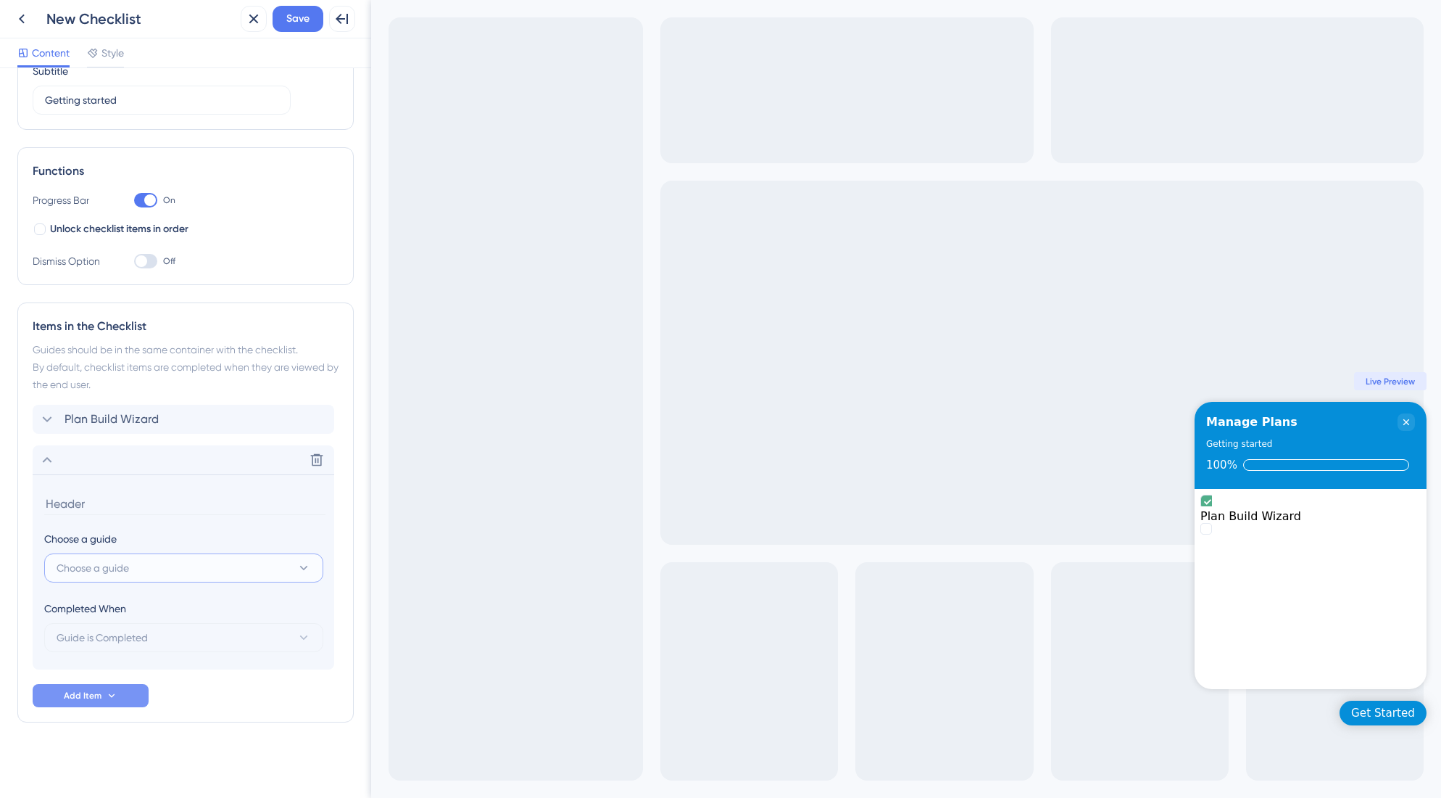
click at [112, 568] on span "Choose a guide" at bounding box center [93, 567] width 73 height 17
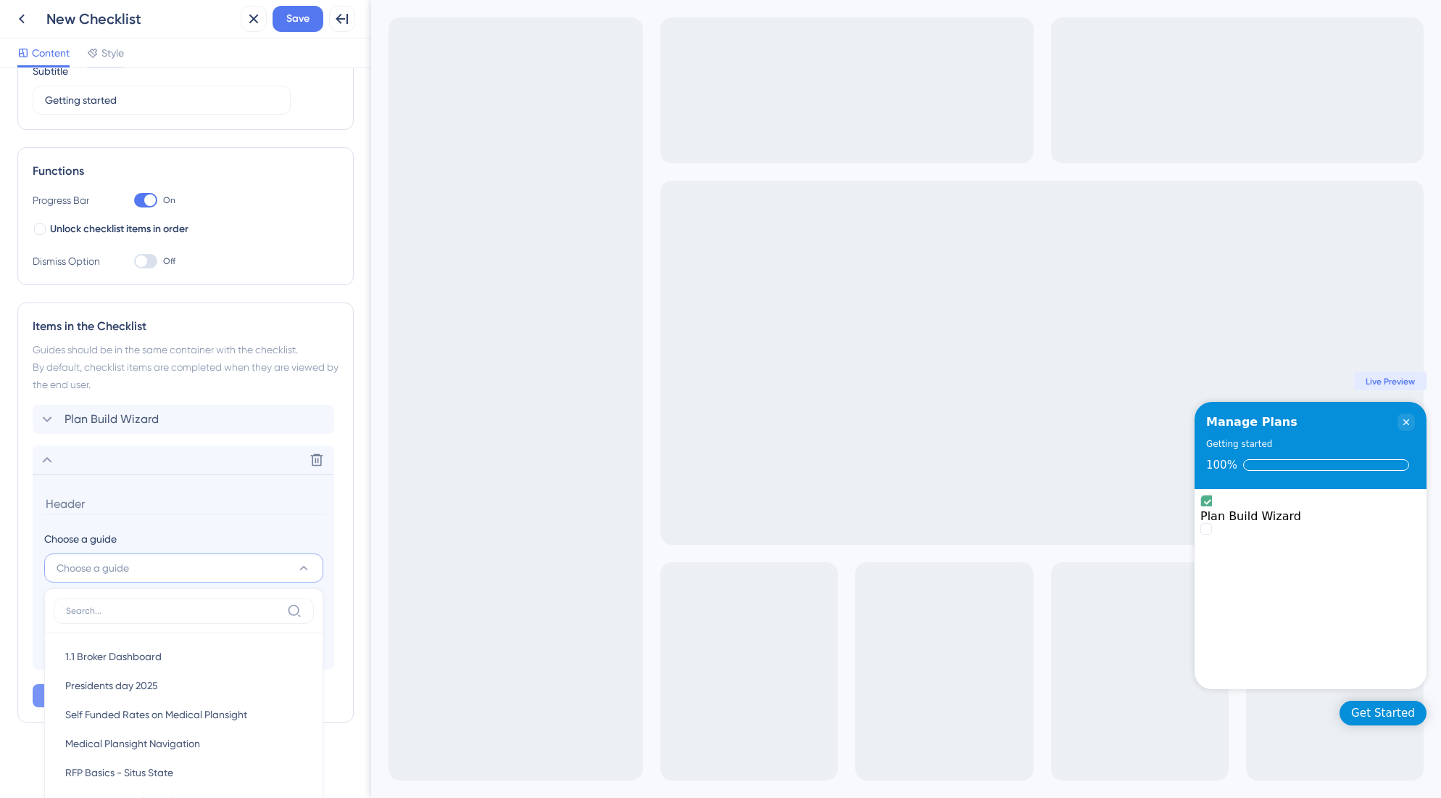
scroll to position [406, 0]
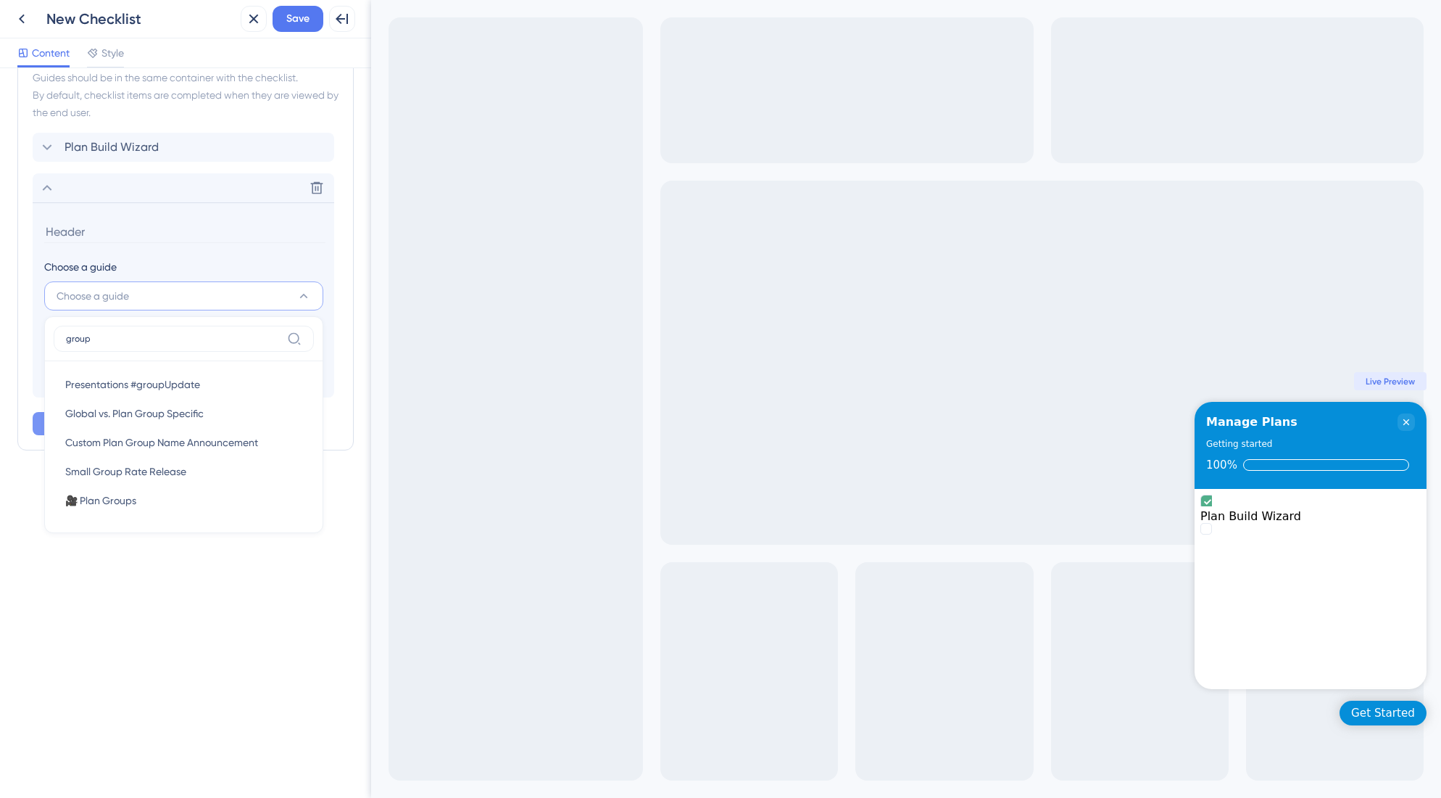
drag, startPoint x: 133, startPoint y: 338, endPoint x: 52, endPoint y: 339, distance: 81.2
click at [52, 339] on div "group Presentations #groupUpdate Presentations #groupUpdate Global vs. Plan Gro…" at bounding box center [183, 424] width 279 height 217
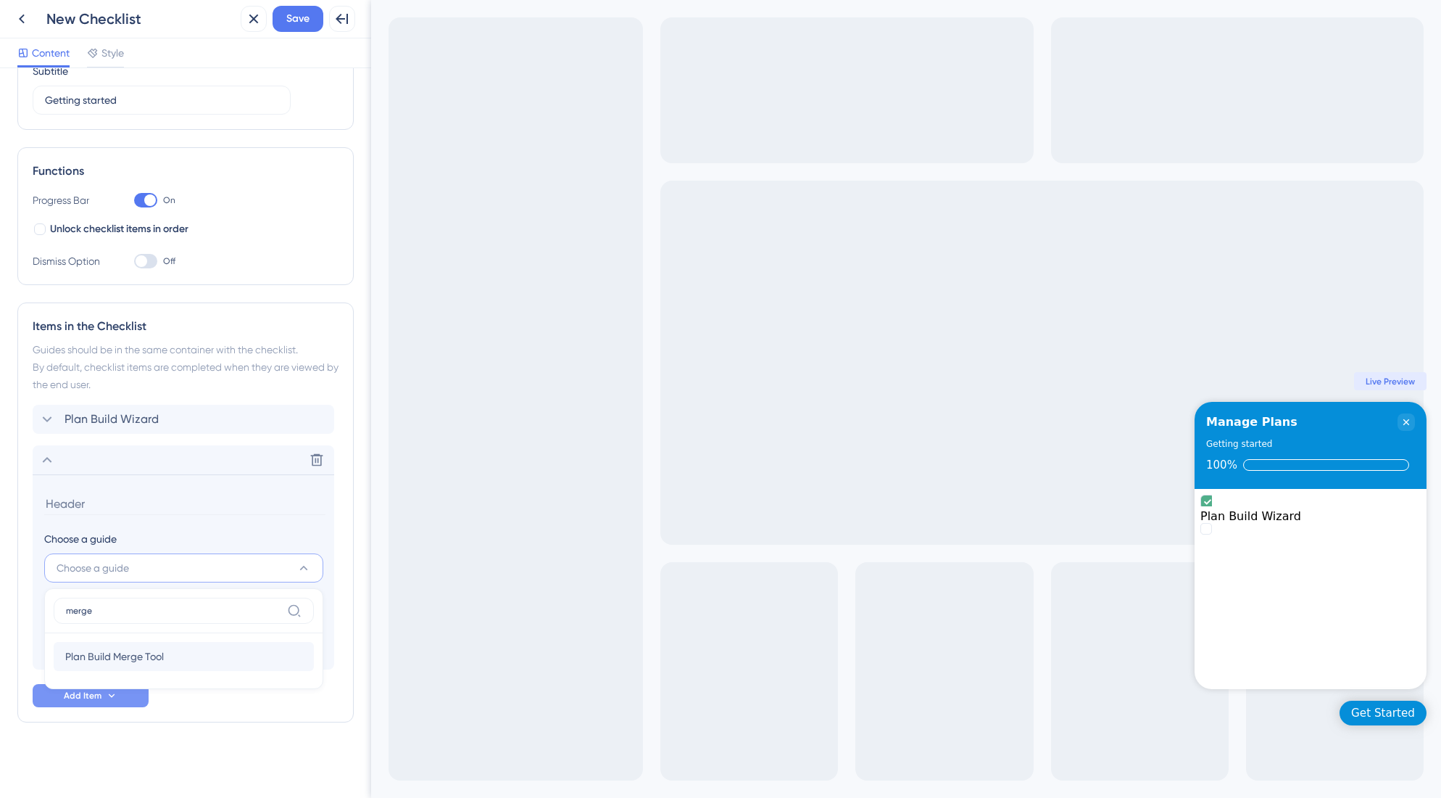
type input "merge"
click at [167, 660] on div "Plan Build Merge Tool Plan Build Merge Tool" at bounding box center [183, 656] width 237 height 29
type input "Plan Build Merge Tool"
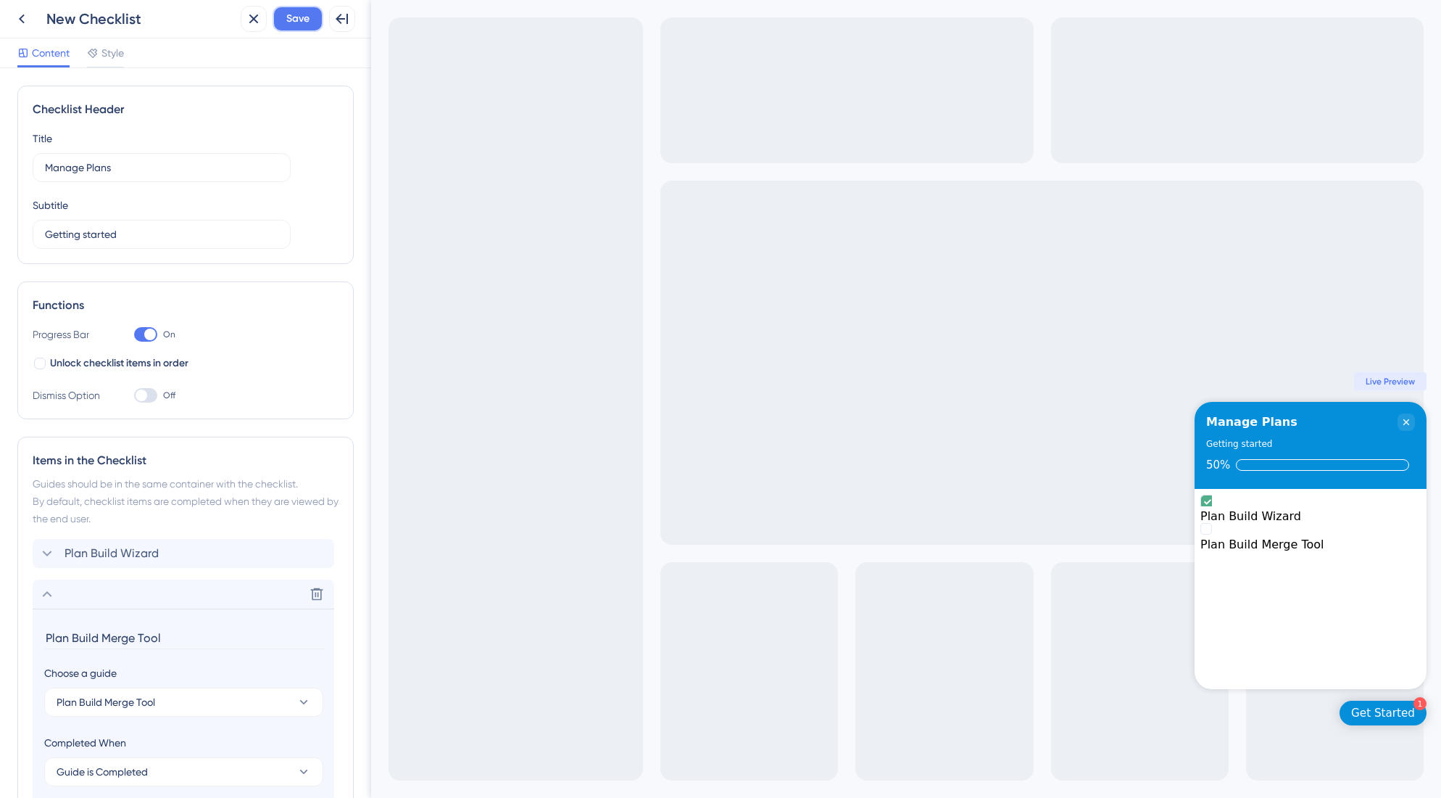
click at [284, 17] on button "Save" at bounding box center [298, 19] width 51 height 26
click at [27, 17] on icon at bounding box center [21, 18] width 17 height 17
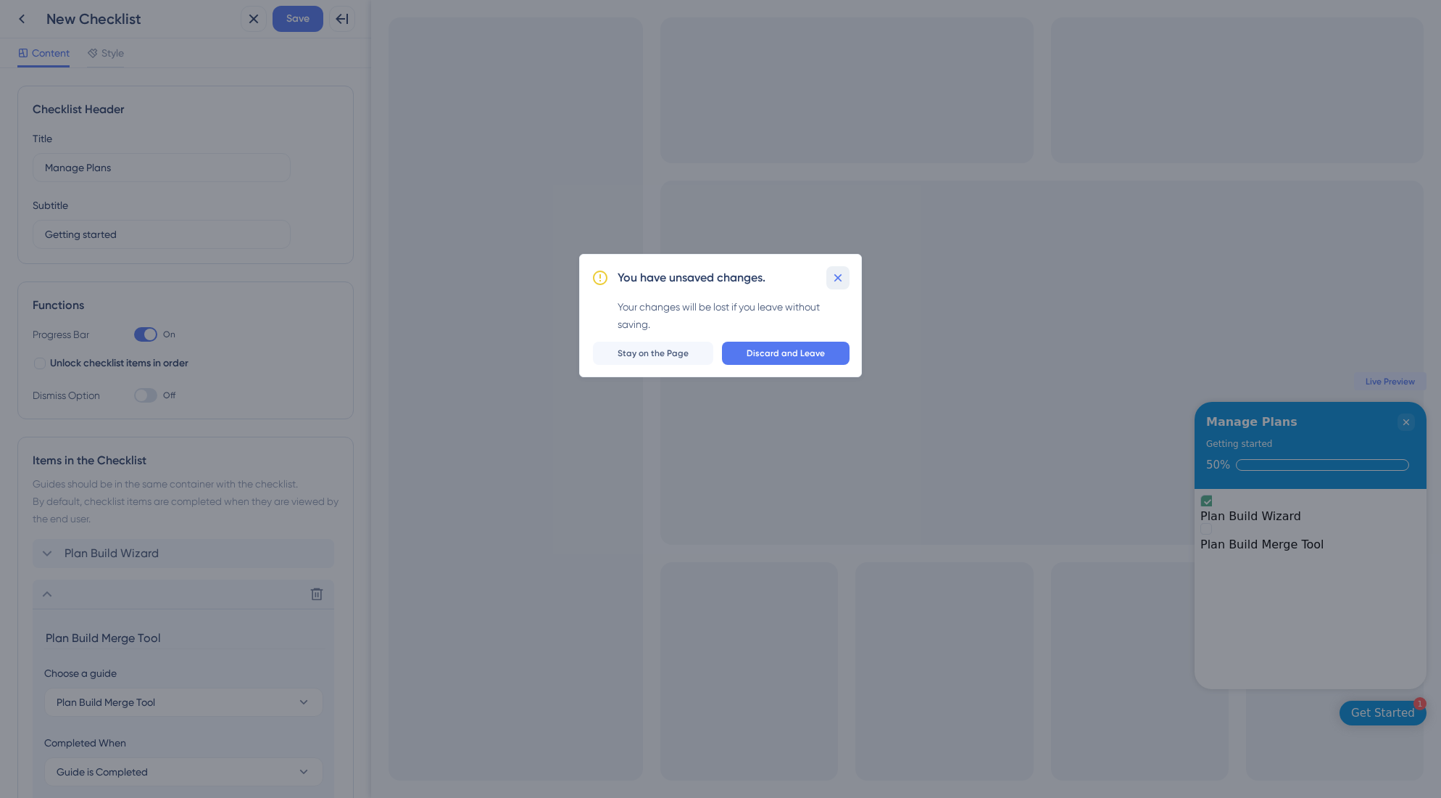
click at [841, 279] on icon at bounding box center [838, 277] width 15 height 15
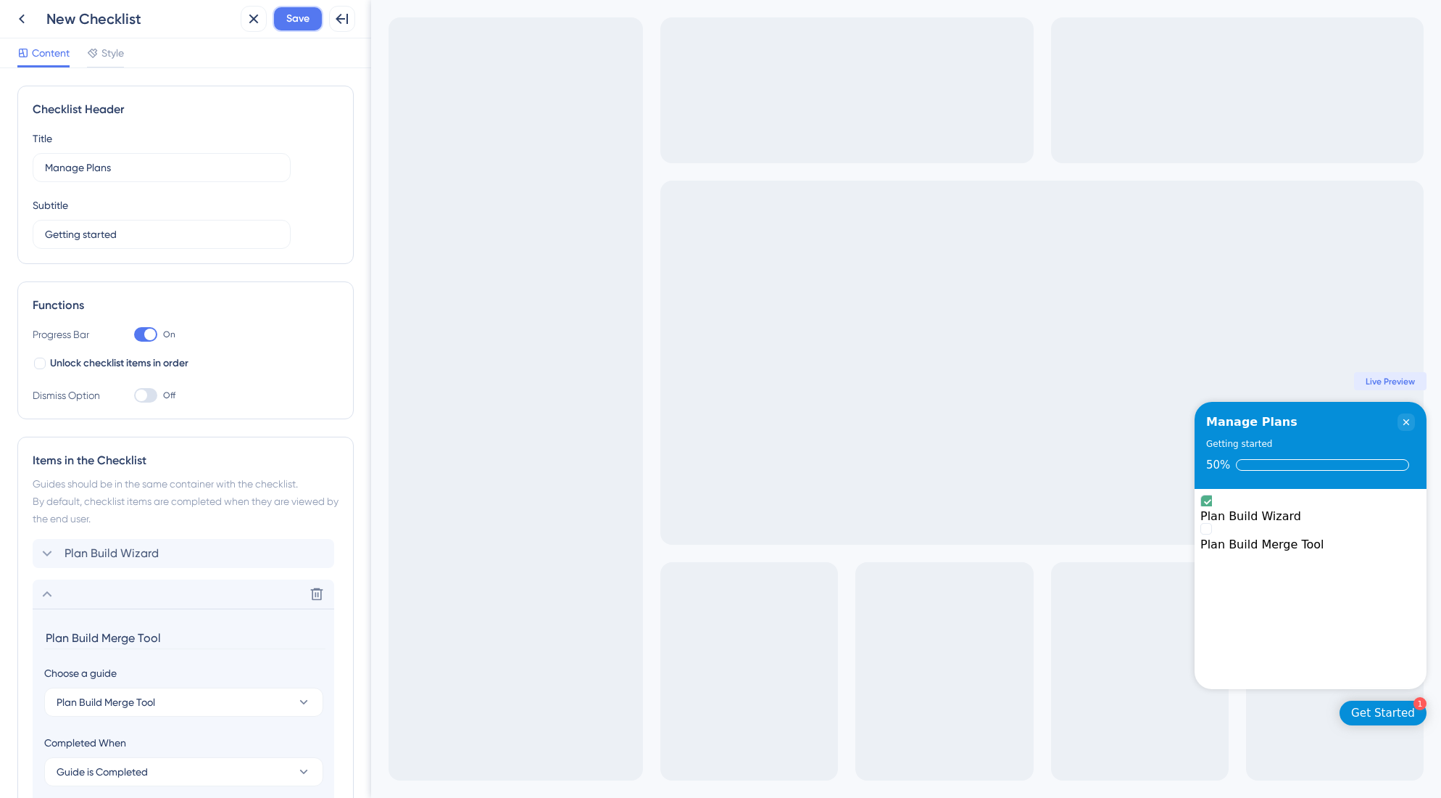
click at [307, 22] on span "Save" at bounding box center [297, 18] width 23 height 17
click at [21, 19] on icon at bounding box center [21, 18] width 17 height 17
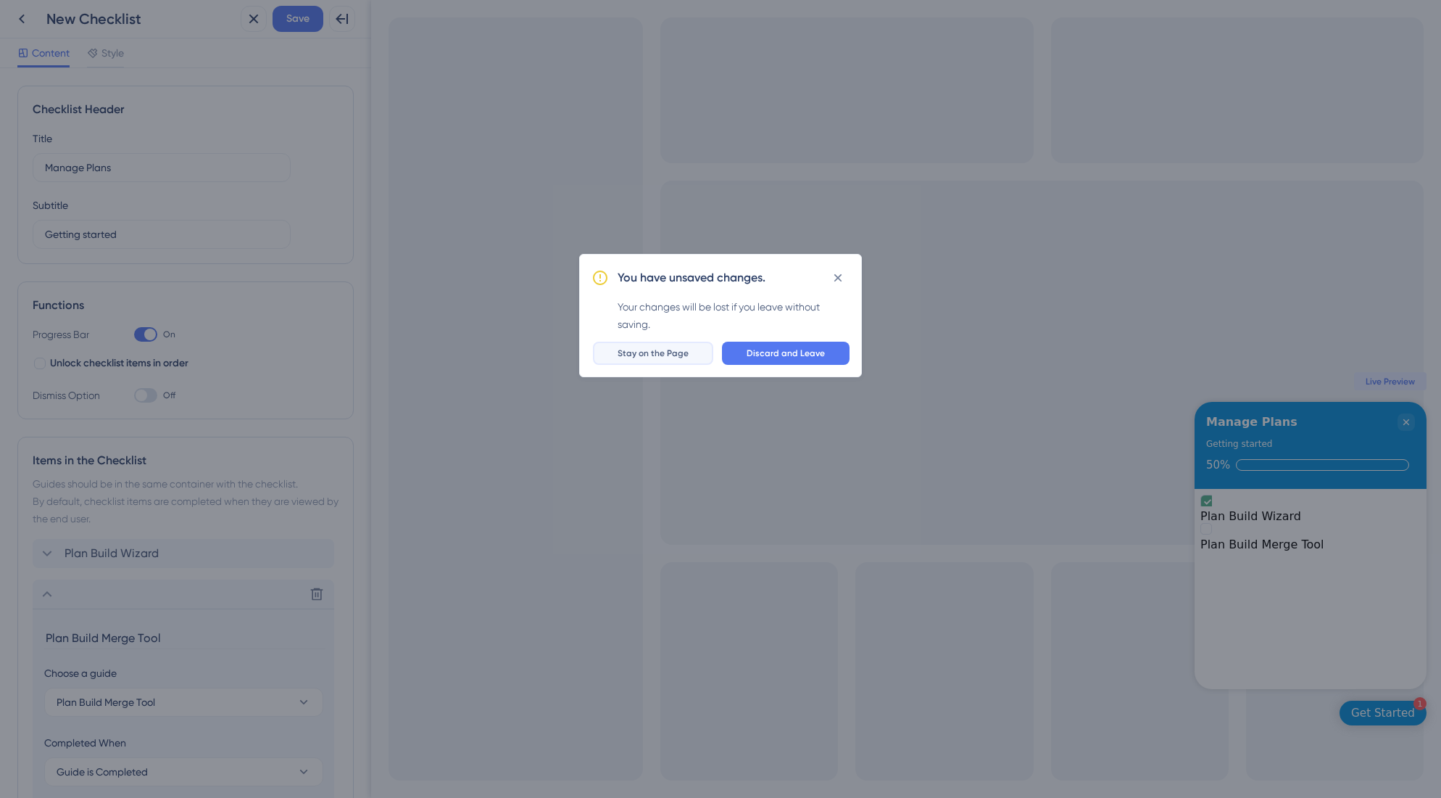
click at [671, 355] on span "Stay on the Page" at bounding box center [653, 353] width 71 height 12
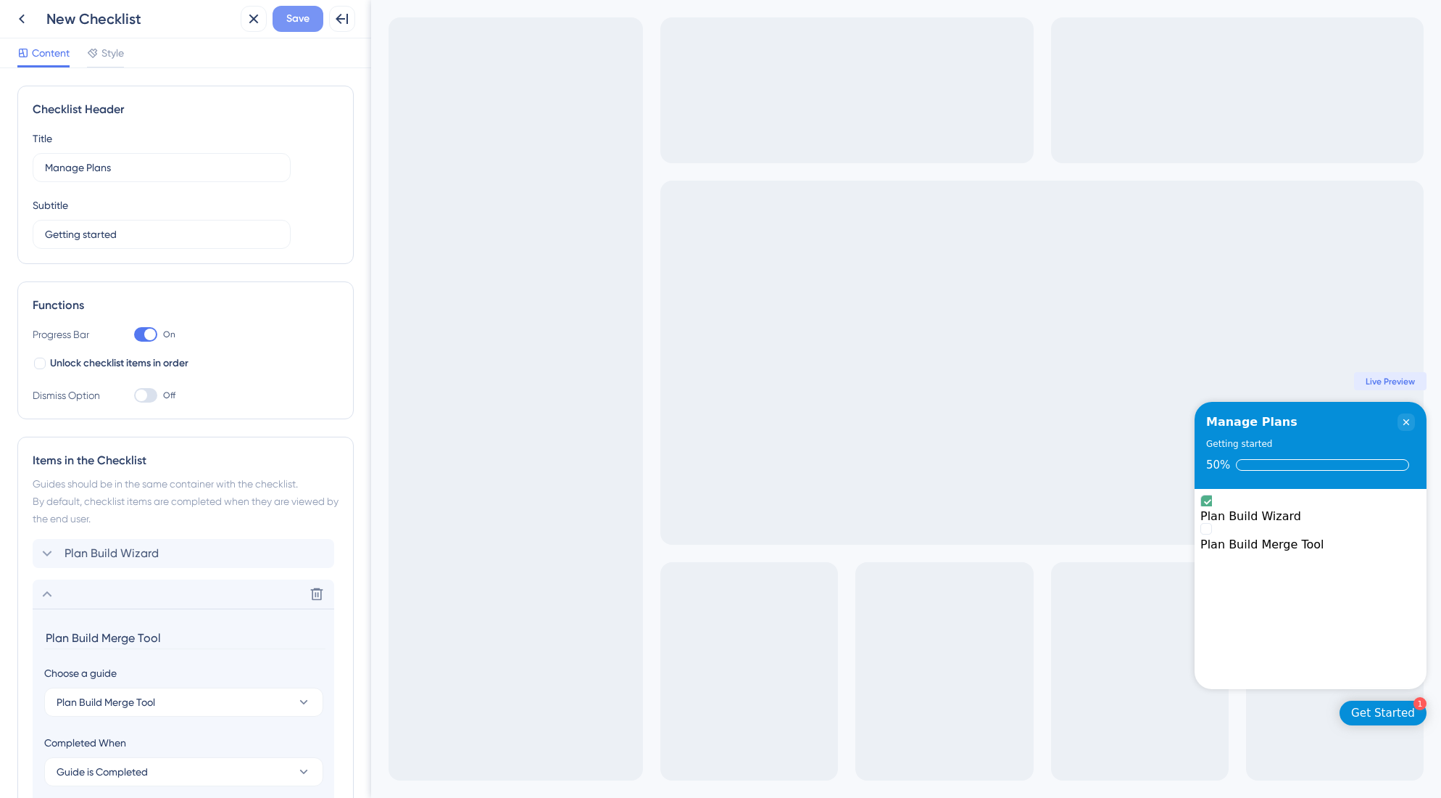
click at [297, 23] on span "Save" at bounding box center [297, 18] width 23 height 17
click at [1404, 425] on icon "Close Checklist" at bounding box center [1407, 422] width 12 height 12
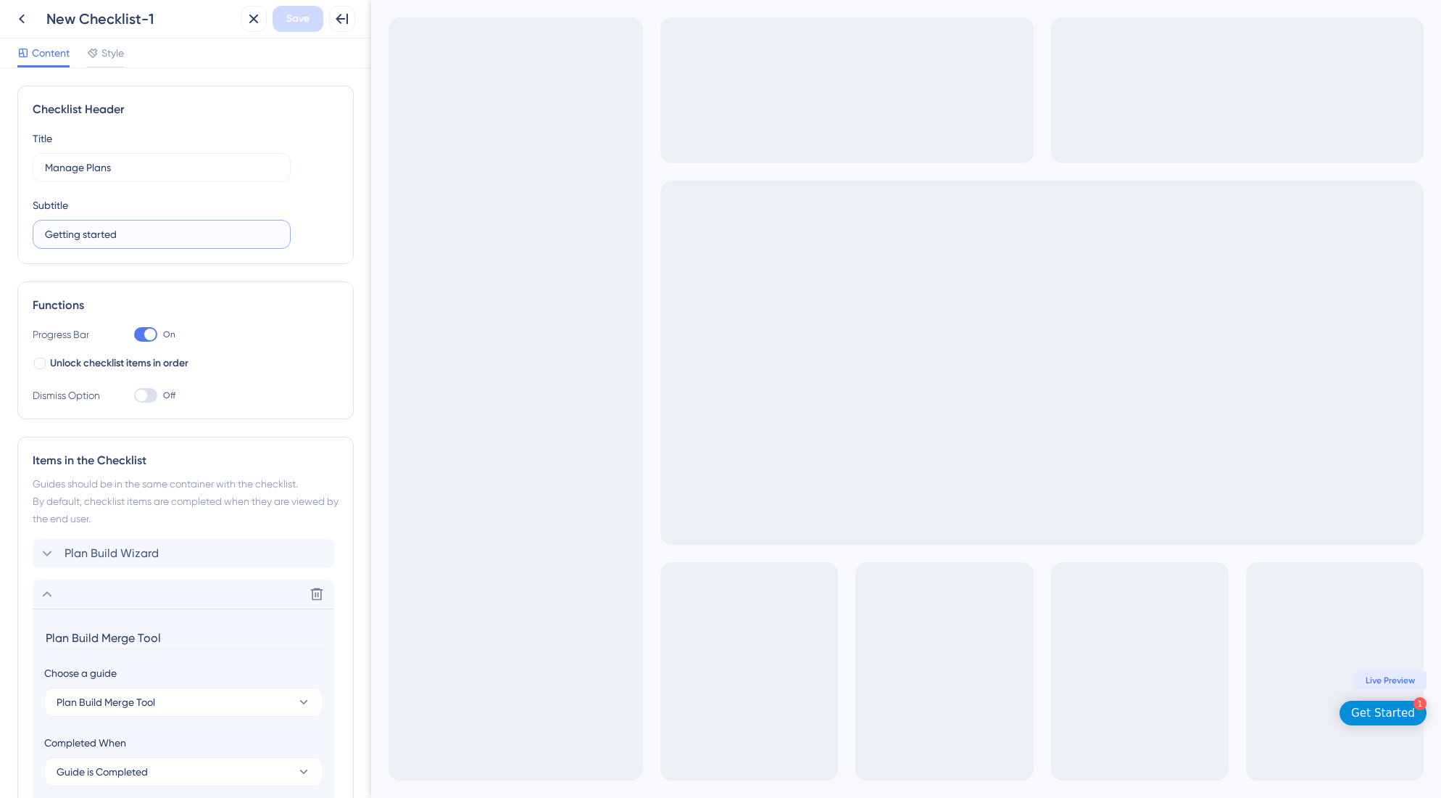
drag, startPoint x: 138, startPoint y: 233, endPoint x: 45, endPoint y: 231, distance: 93.6
click at [45, 231] on input "Getting started" at bounding box center [161, 234] width 233 height 16
click at [276, 415] on div "Functions Progress Bar On Unlock checklist items in order Dismiss Option Off" at bounding box center [185, 350] width 336 height 138
click at [291, 20] on span "Save" at bounding box center [297, 18] width 23 height 17
click at [25, 20] on icon at bounding box center [21, 18] width 17 height 17
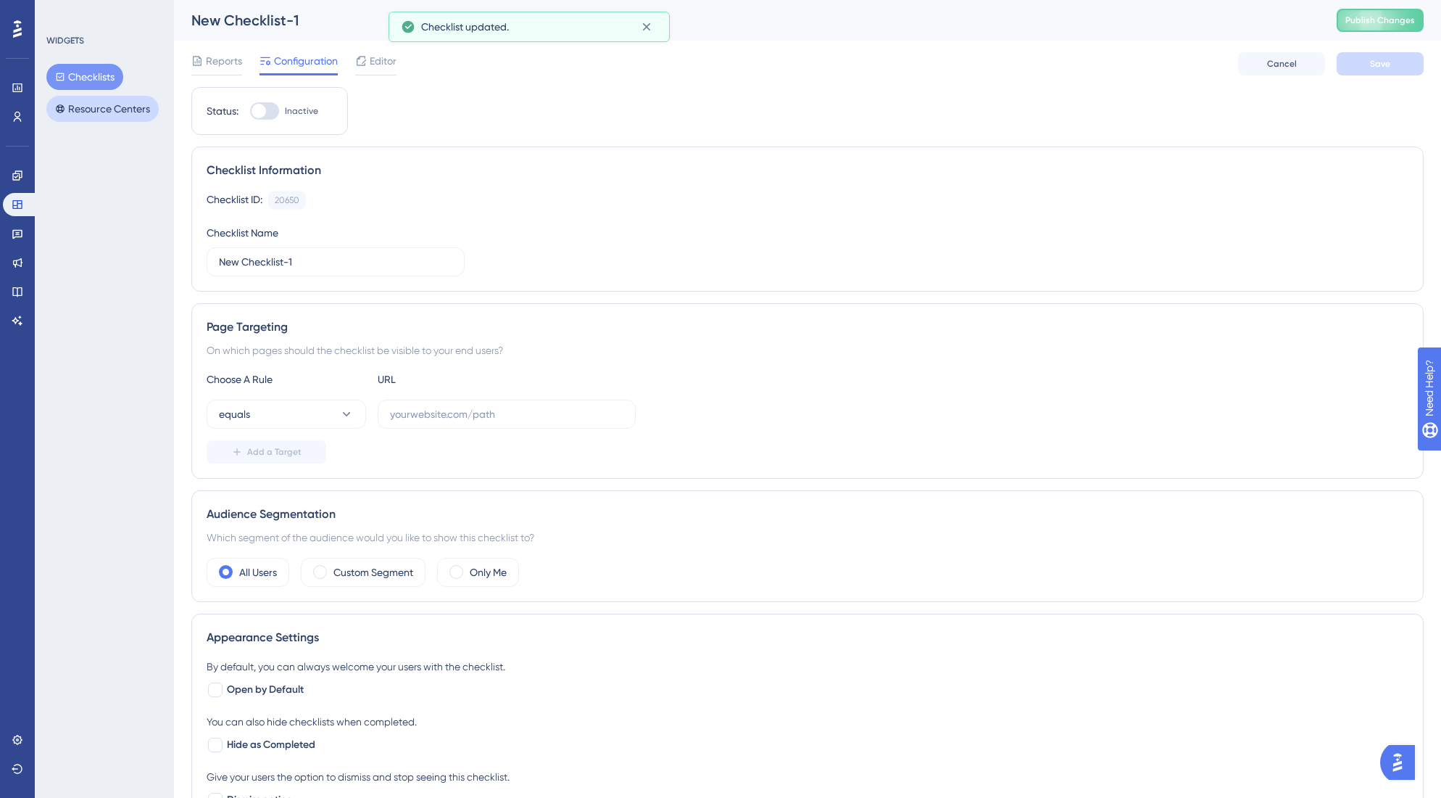
click at [89, 109] on button "Resource Centers" at bounding box center [102, 109] width 112 height 26
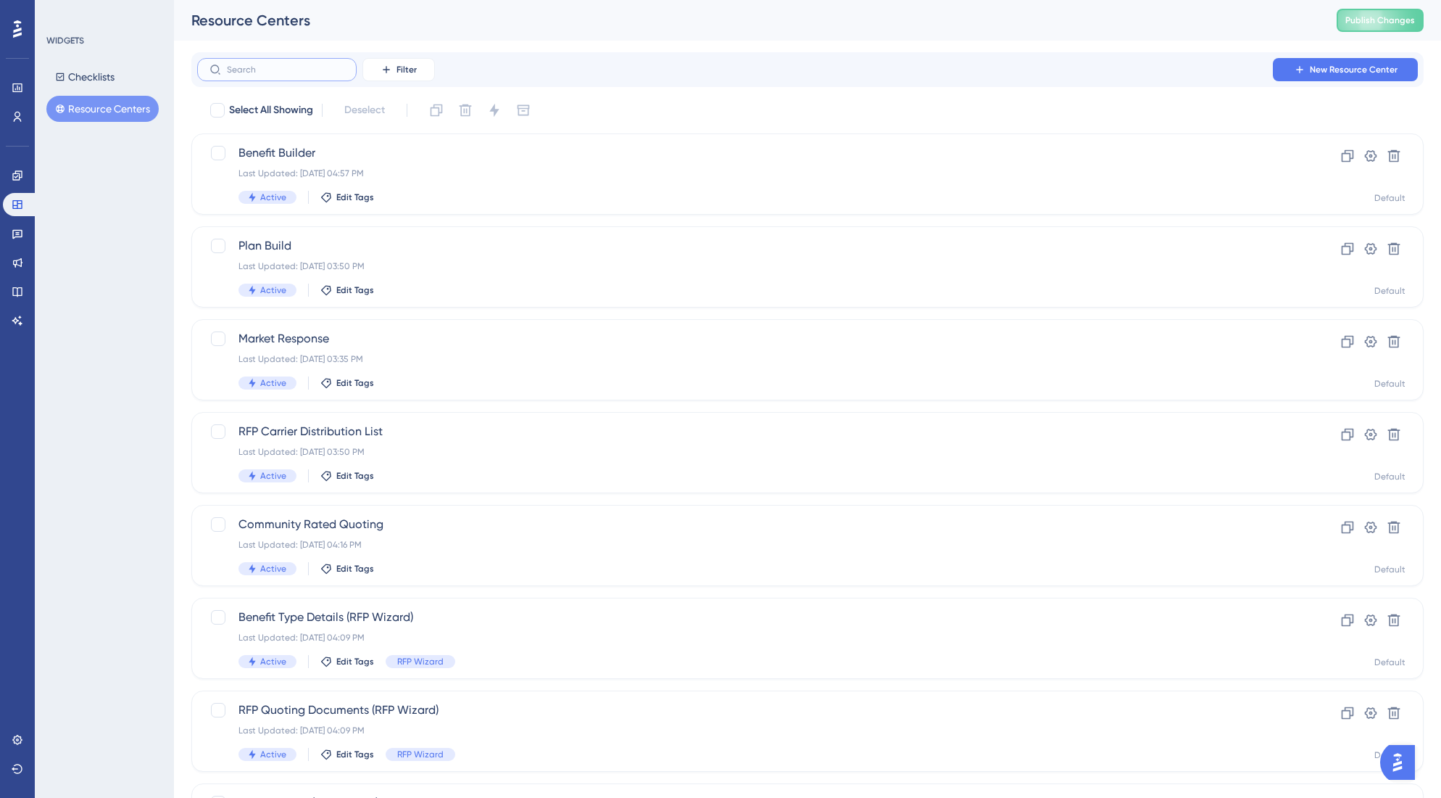
click at [315, 70] on input "text" at bounding box center [285, 70] width 117 height 10
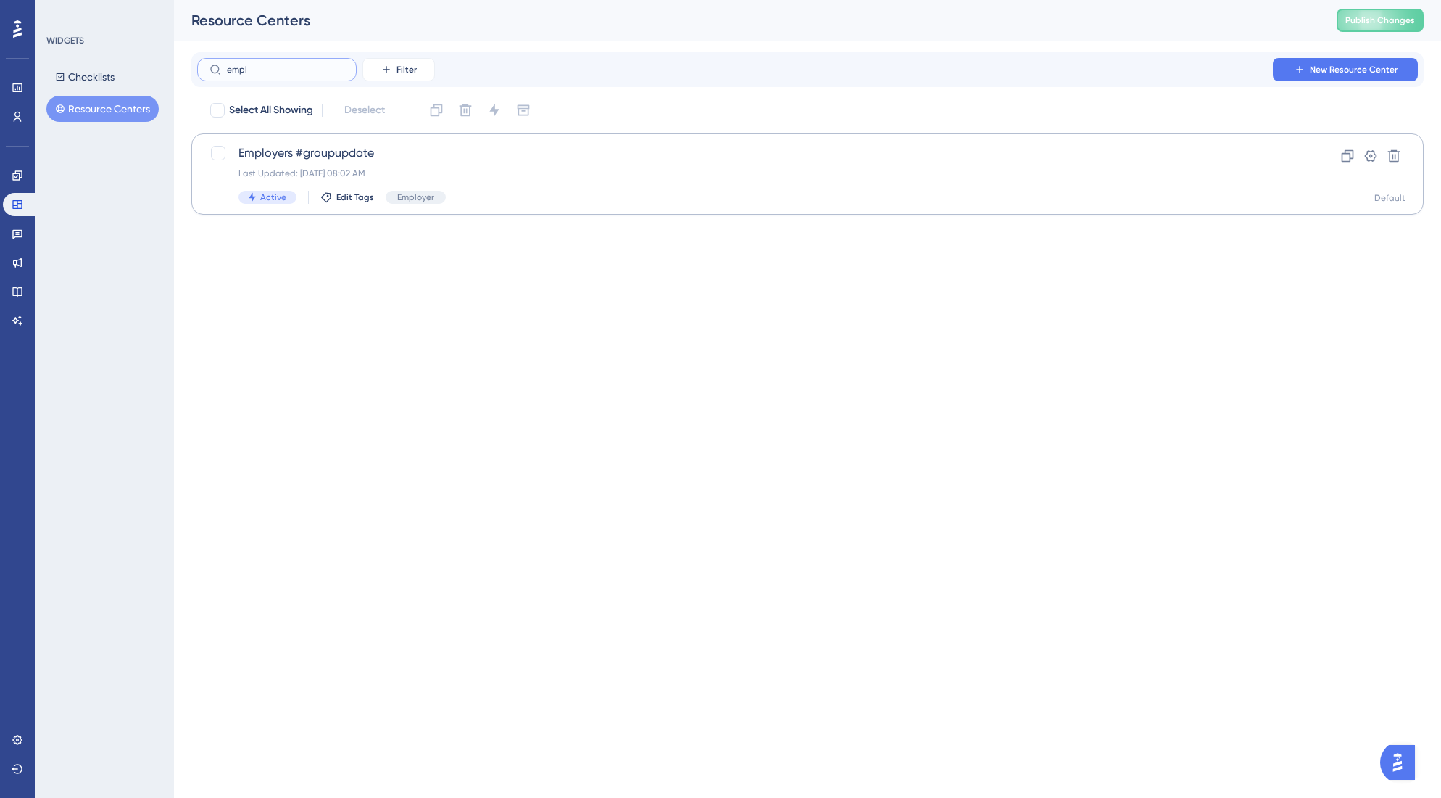
type input "empl"
click at [356, 157] on span "Employers #groupupdate" at bounding box center [750, 152] width 1022 height 17
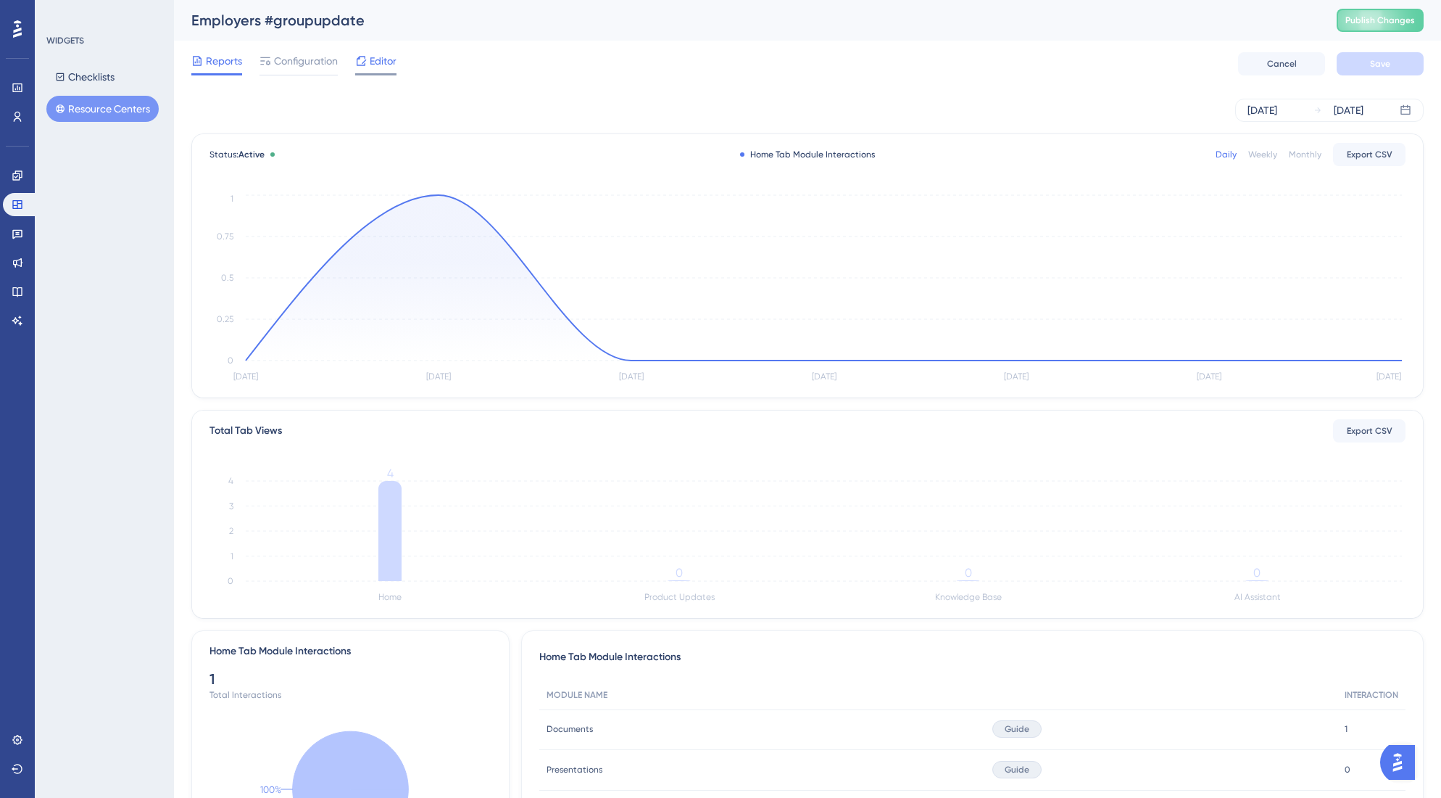
click at [379, 65] on span "Editor" at bounding box center [383, 60] width 27 height 17
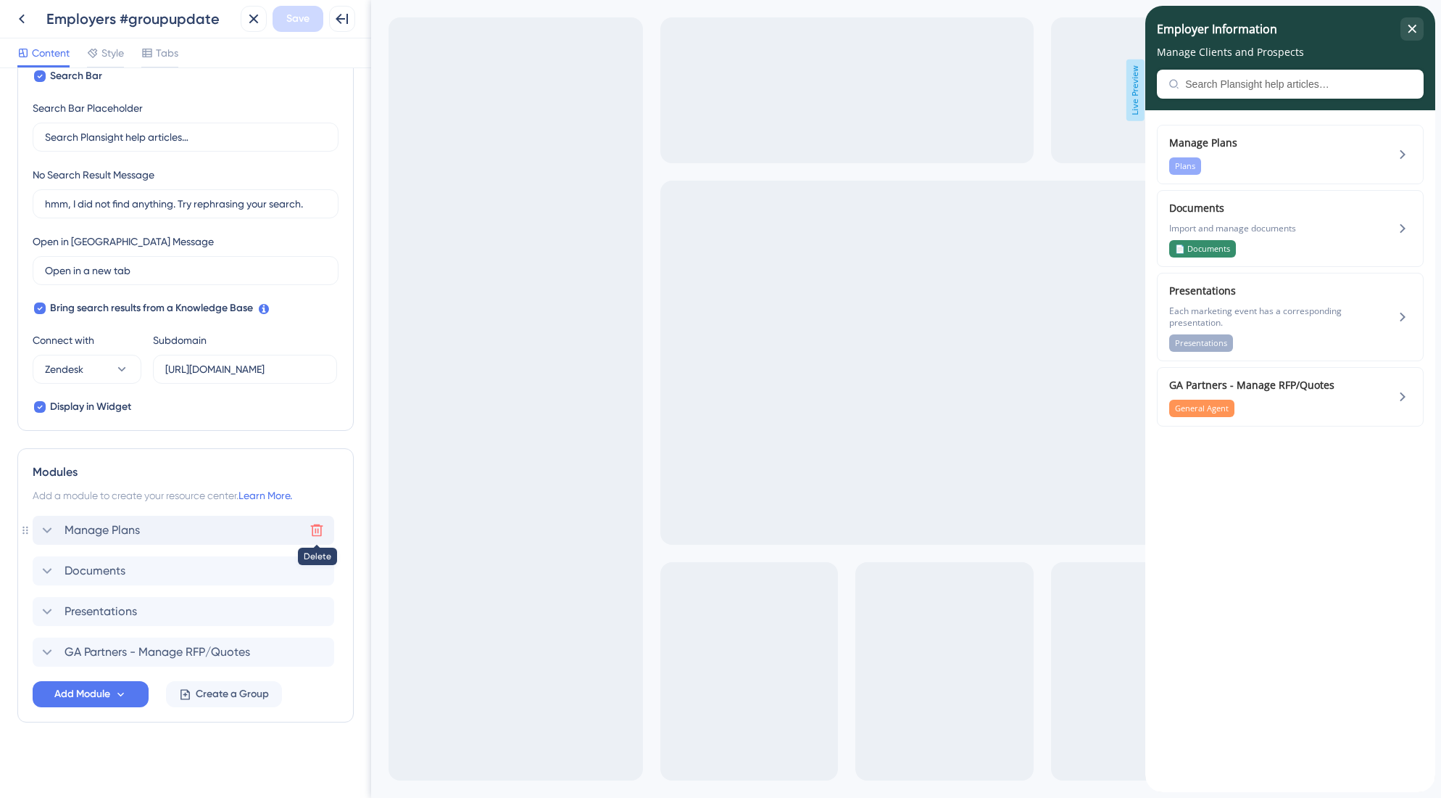
click at [321, 534] on icon at bounding box center [317, 530] width 15 height 15
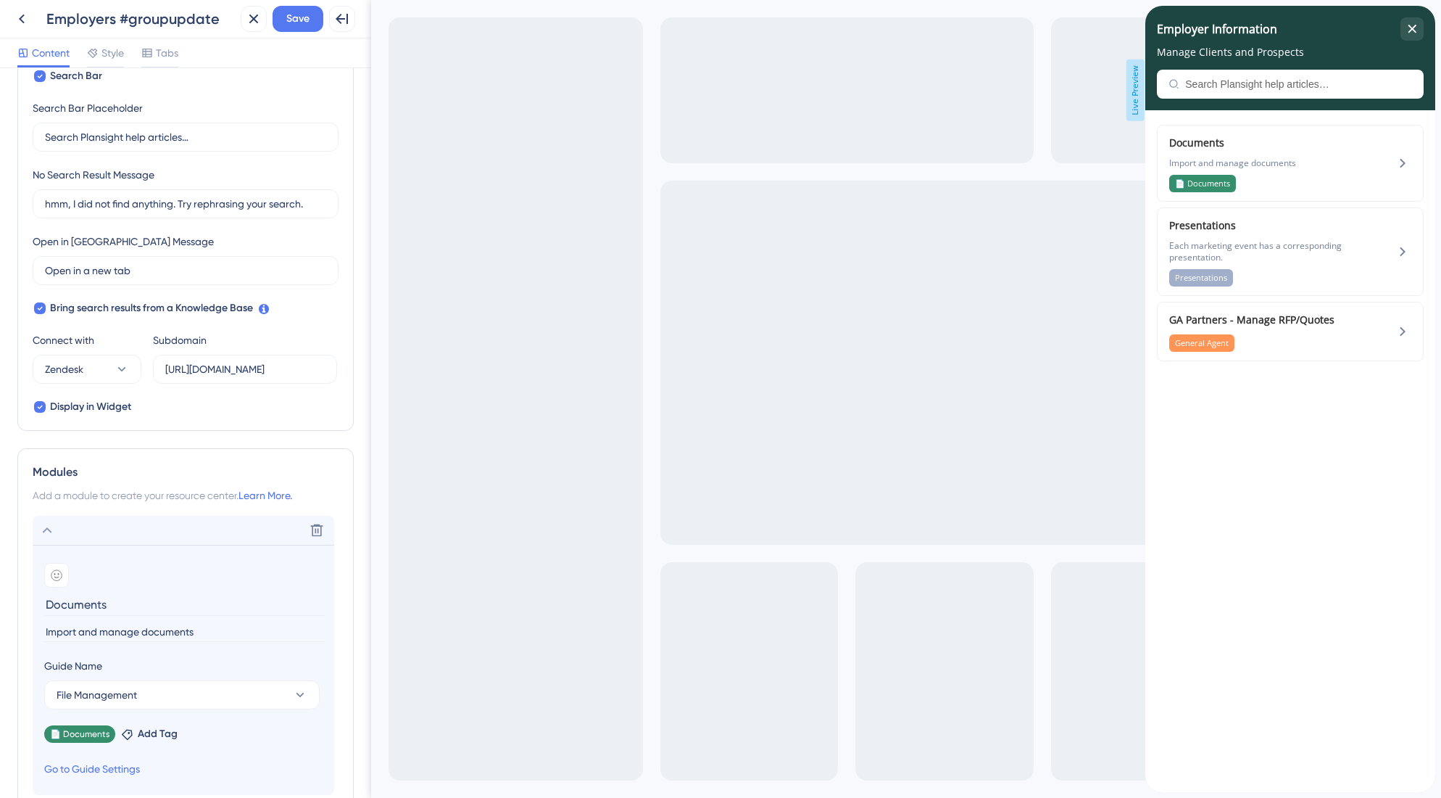
click at [341, 487] on div "Modules Add a module to create your resource center. Learn More. Delete Add emo…" at bounding box center [185, 690] width 336 height 484
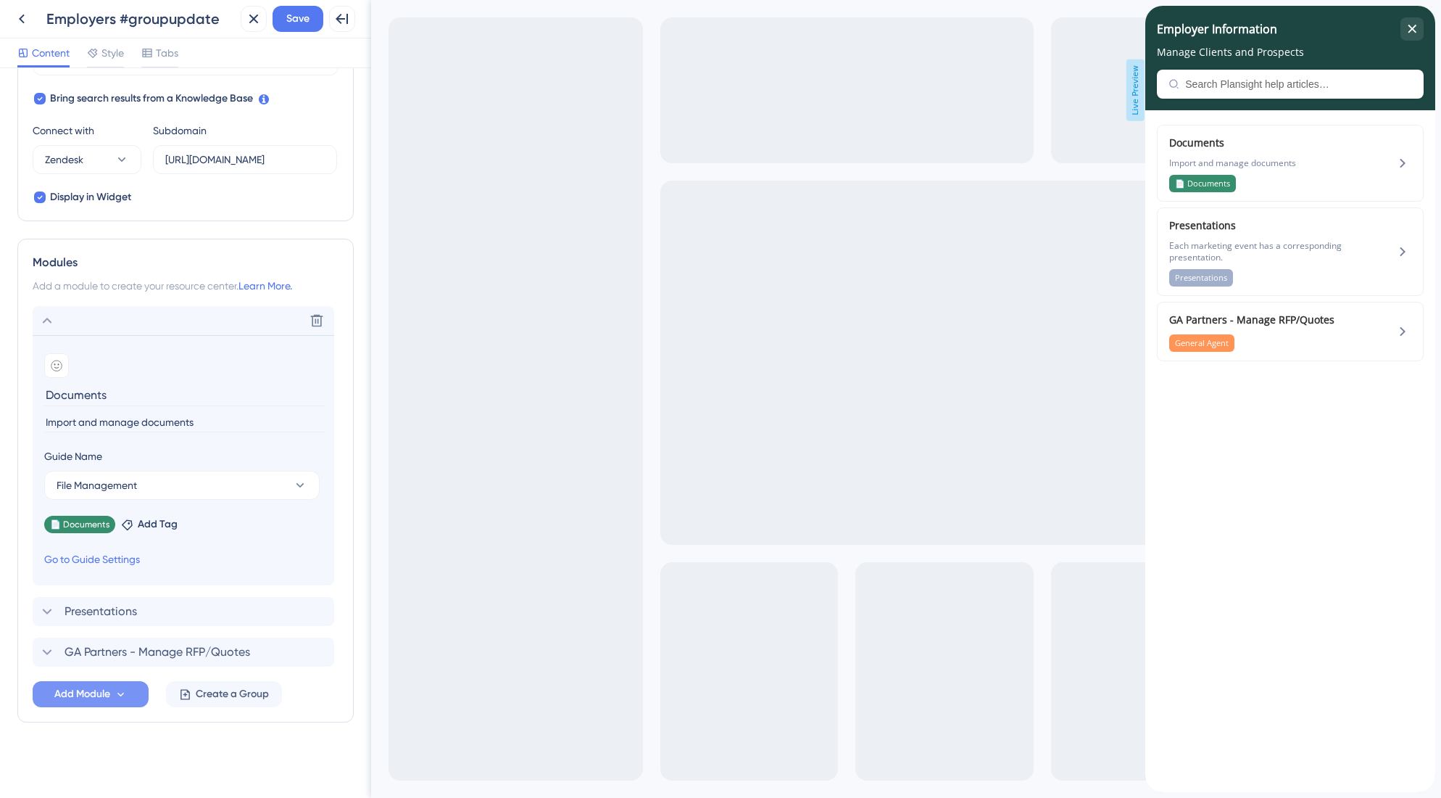
click at [91, 694] on span "Add Module" at bounding box center [82, 693] width 56 height 17
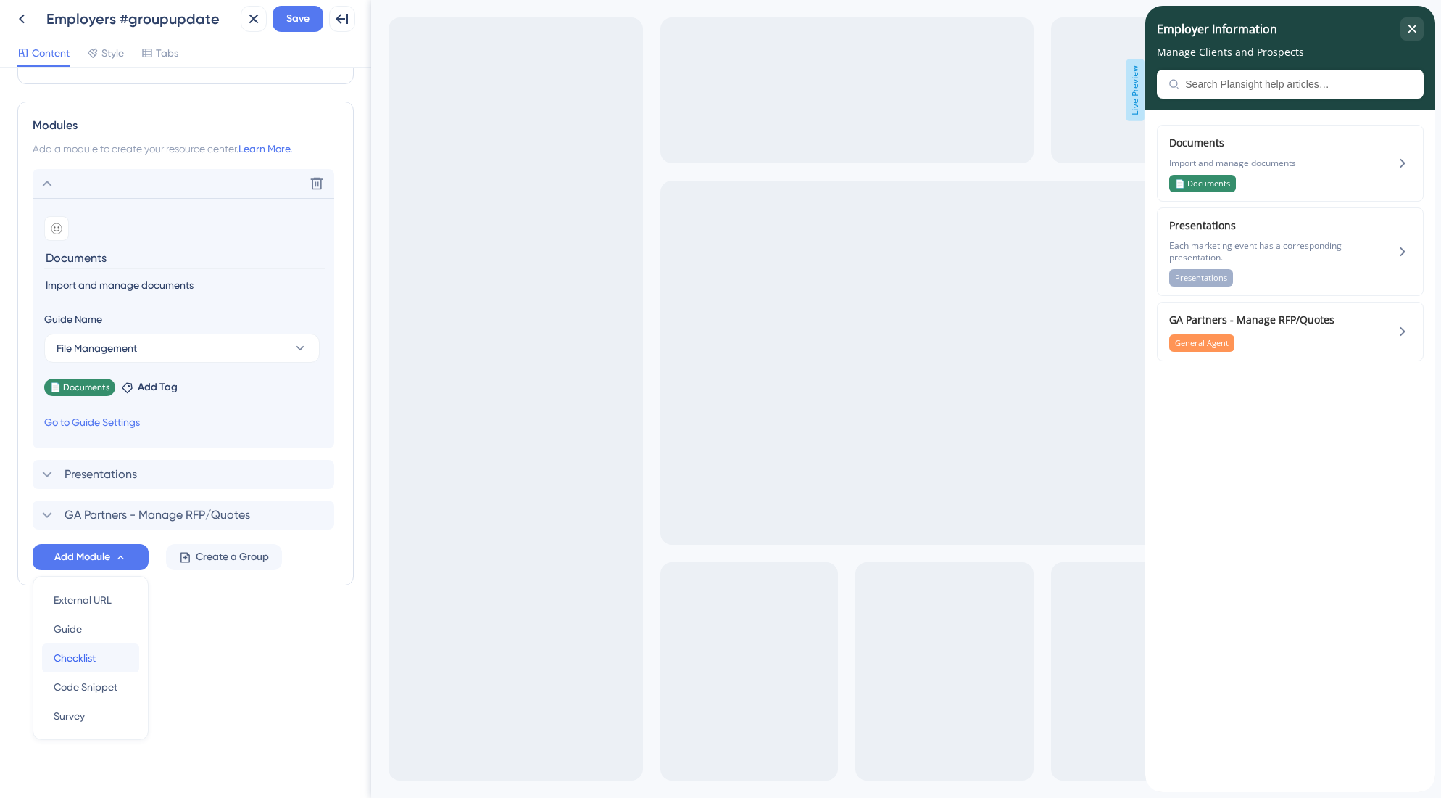
click at [101, 661] on div "Checklist Checklist" at bounding box center [91, 657] width 74 height 29
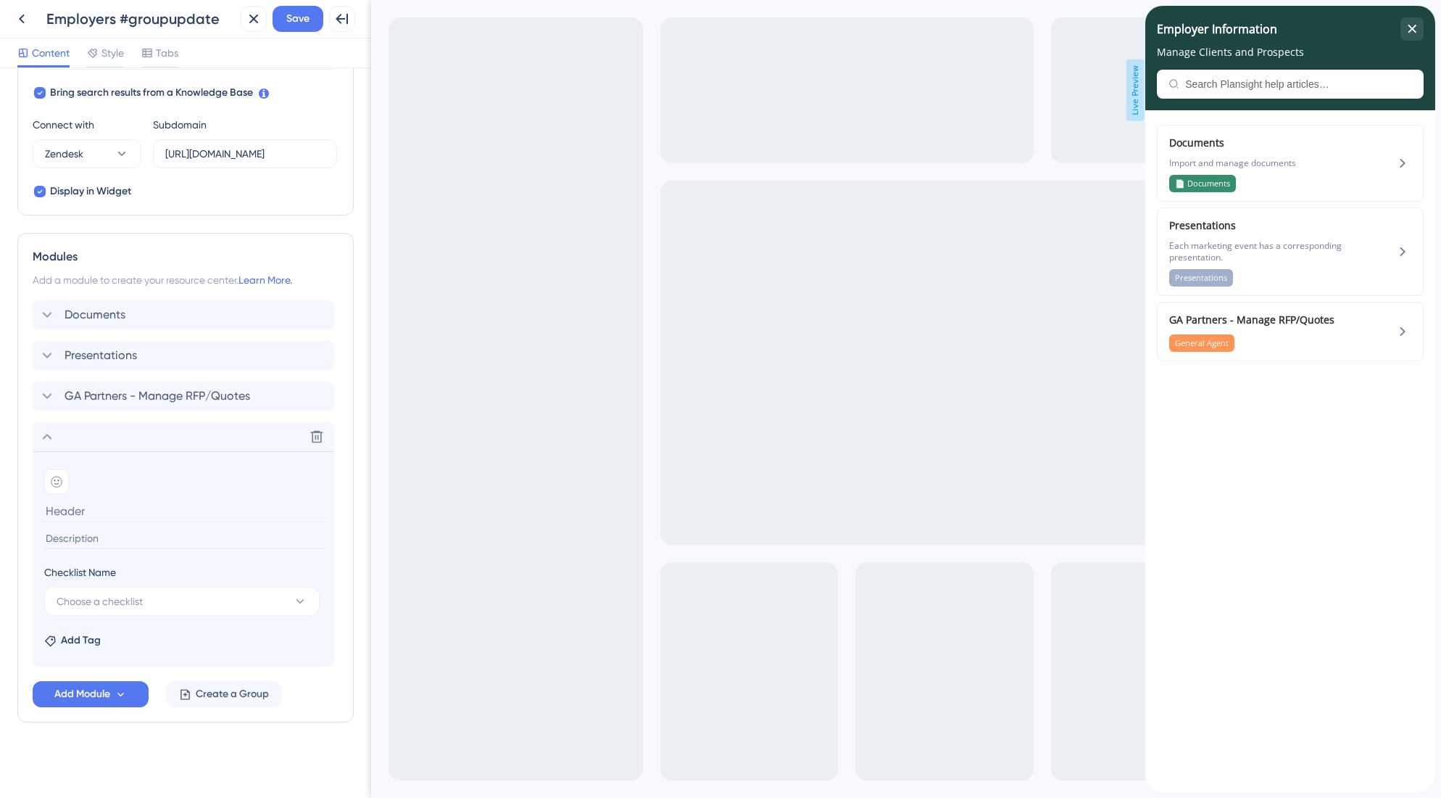
scroll to position [473, 0]
click at [127, 595] on span "Choose a checklist" at bounding box center [100, 600] width 86 height 17
type input "M"
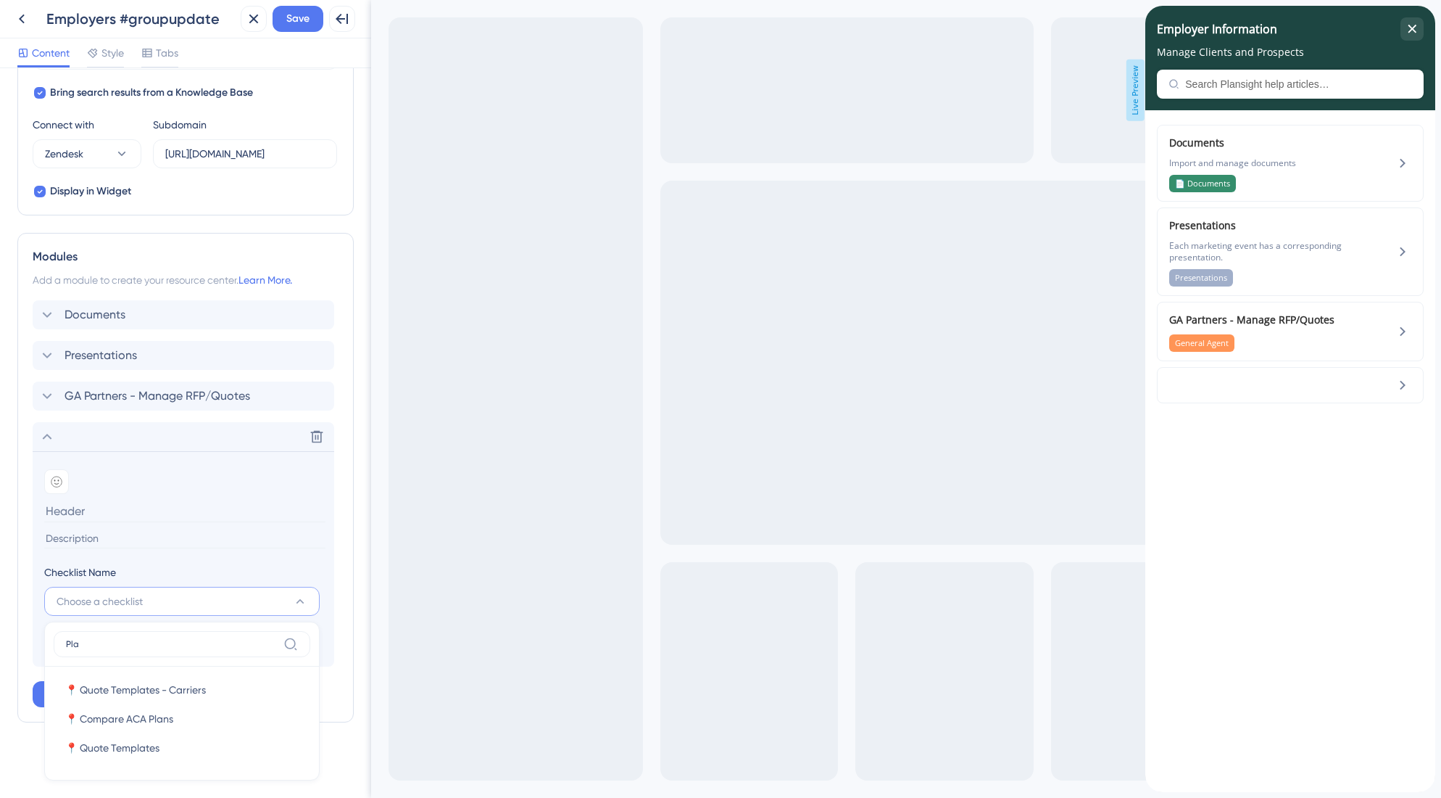
scroll to position [805, 0]
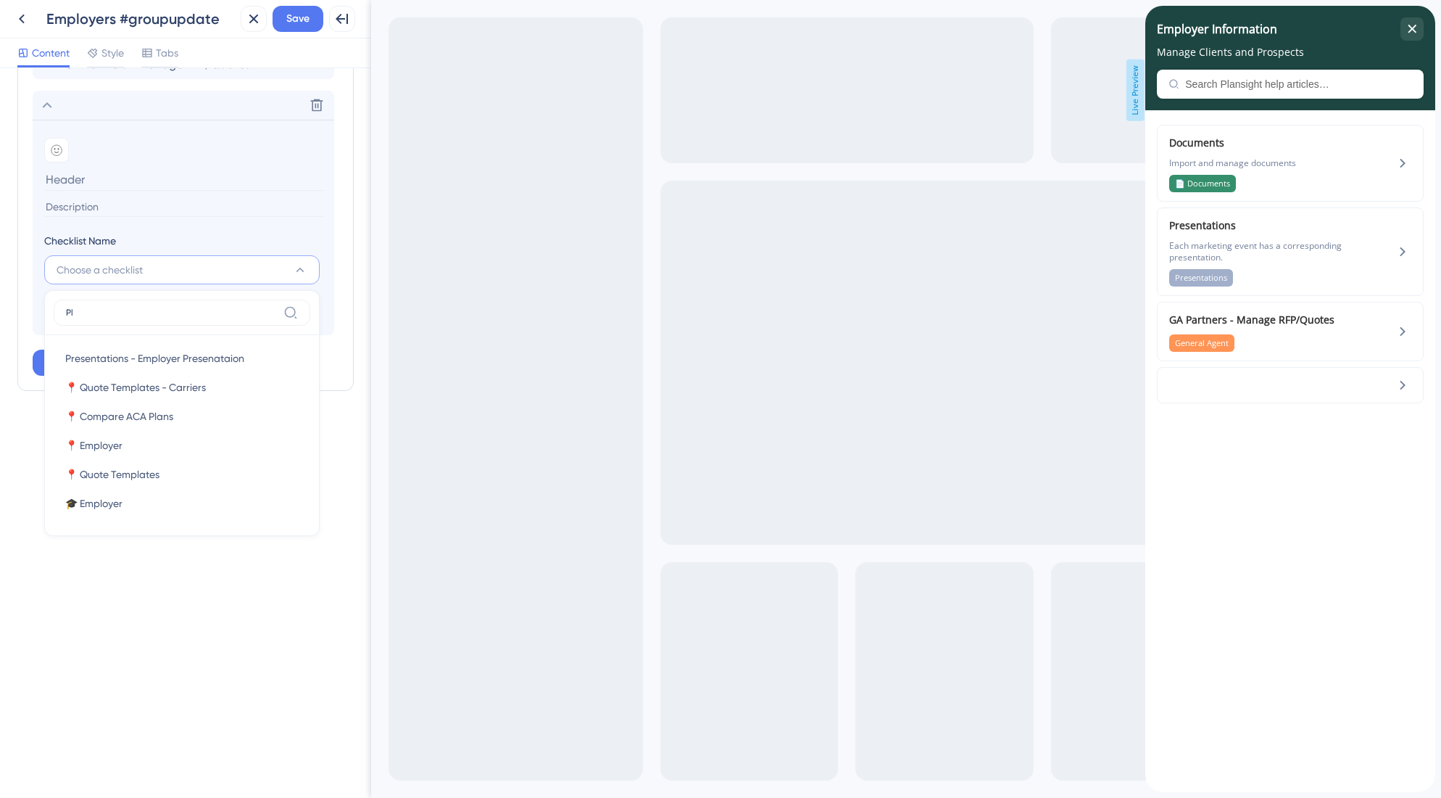
type input "P"
click at [31, 525] on div "Resource Center Header Title Employer Information 8 Employer Information Subtit…" at bounding box center [185, 432] width 371 height 729
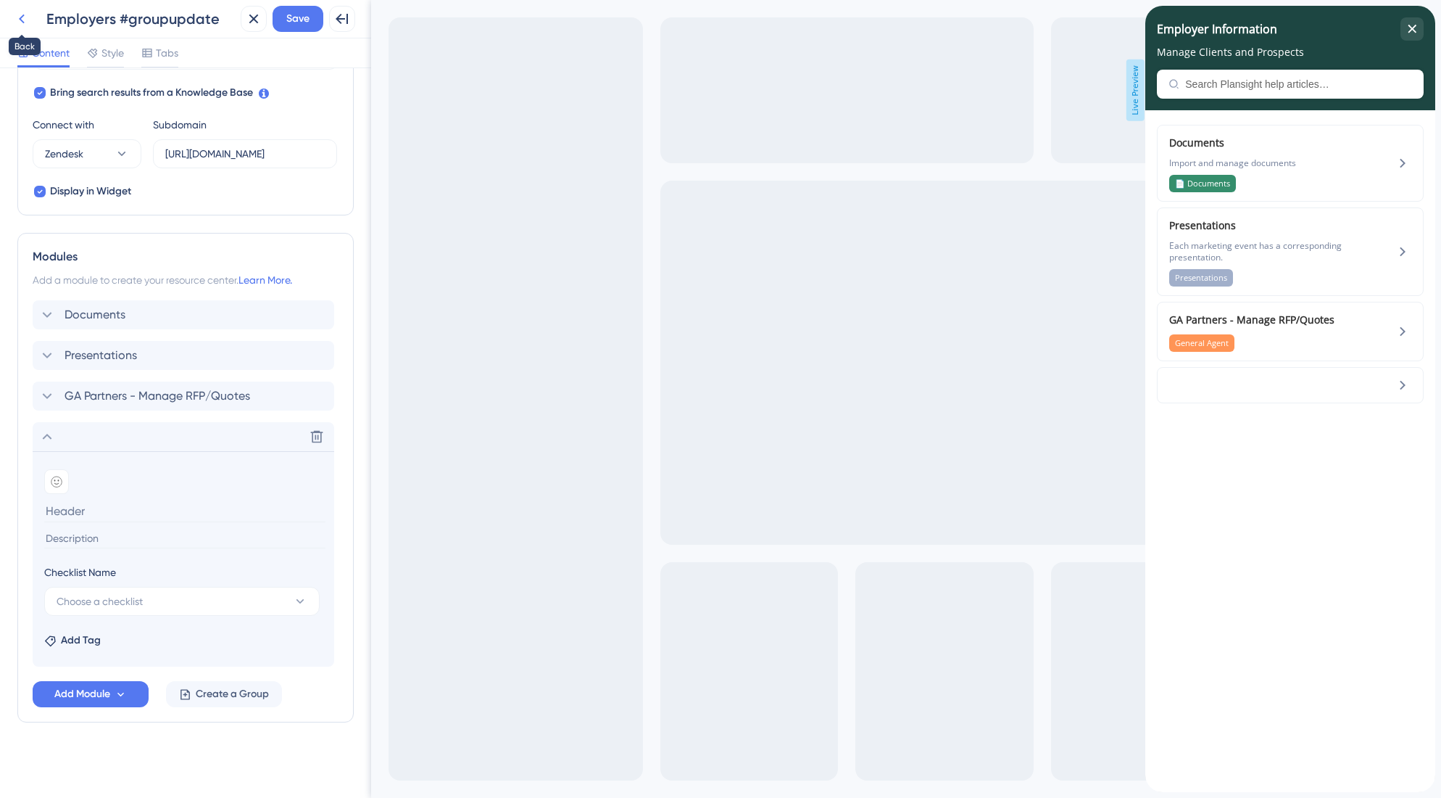
click at [20, 18] on icon at bounding box center [22, 19] width 6 height 9
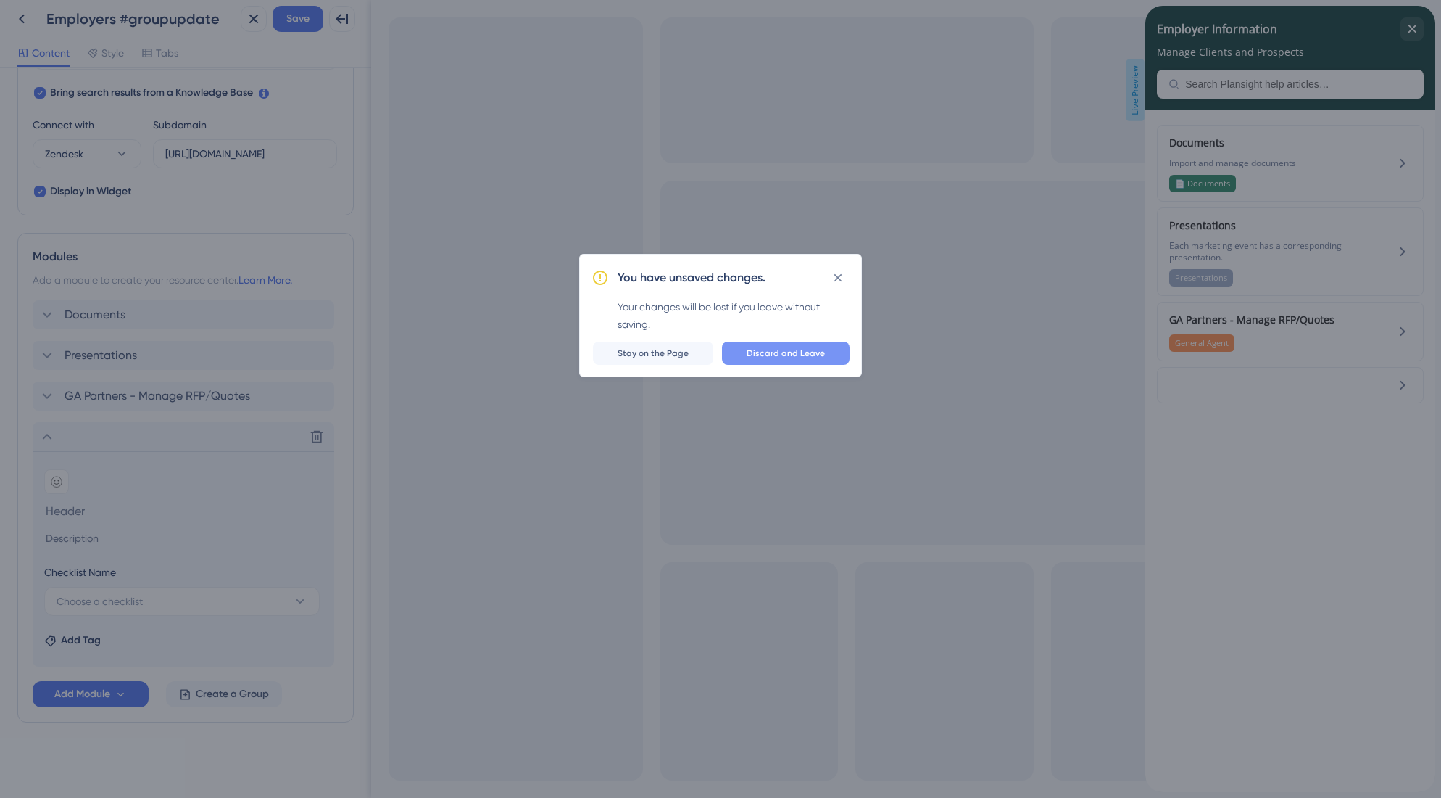
click at [781, 356] on span "Discard and Leave" at bounding box center [786, 353] width 78 height 12
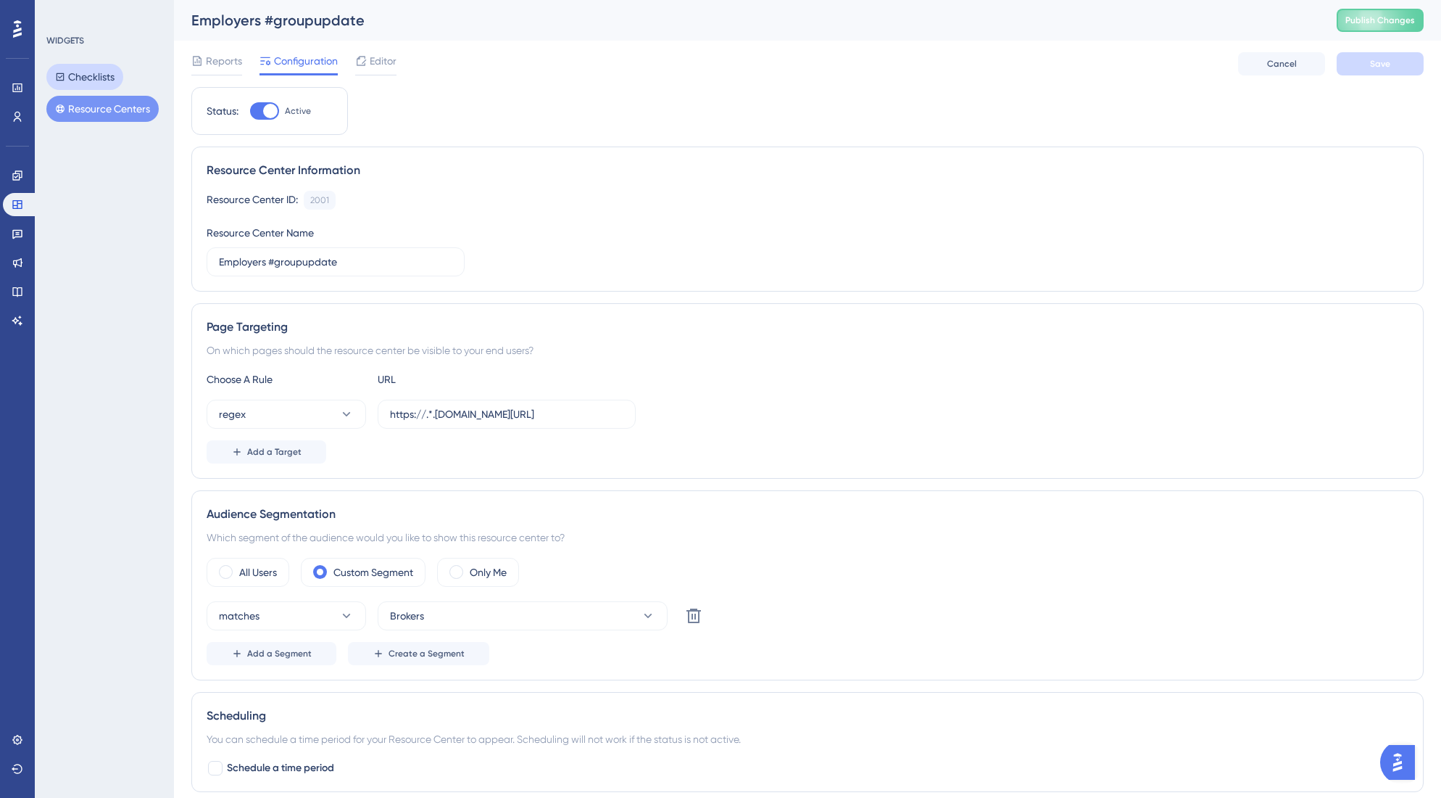
click at [88, 81] on button "Checklists" at bounding box center [84, 77] width 77 height 26
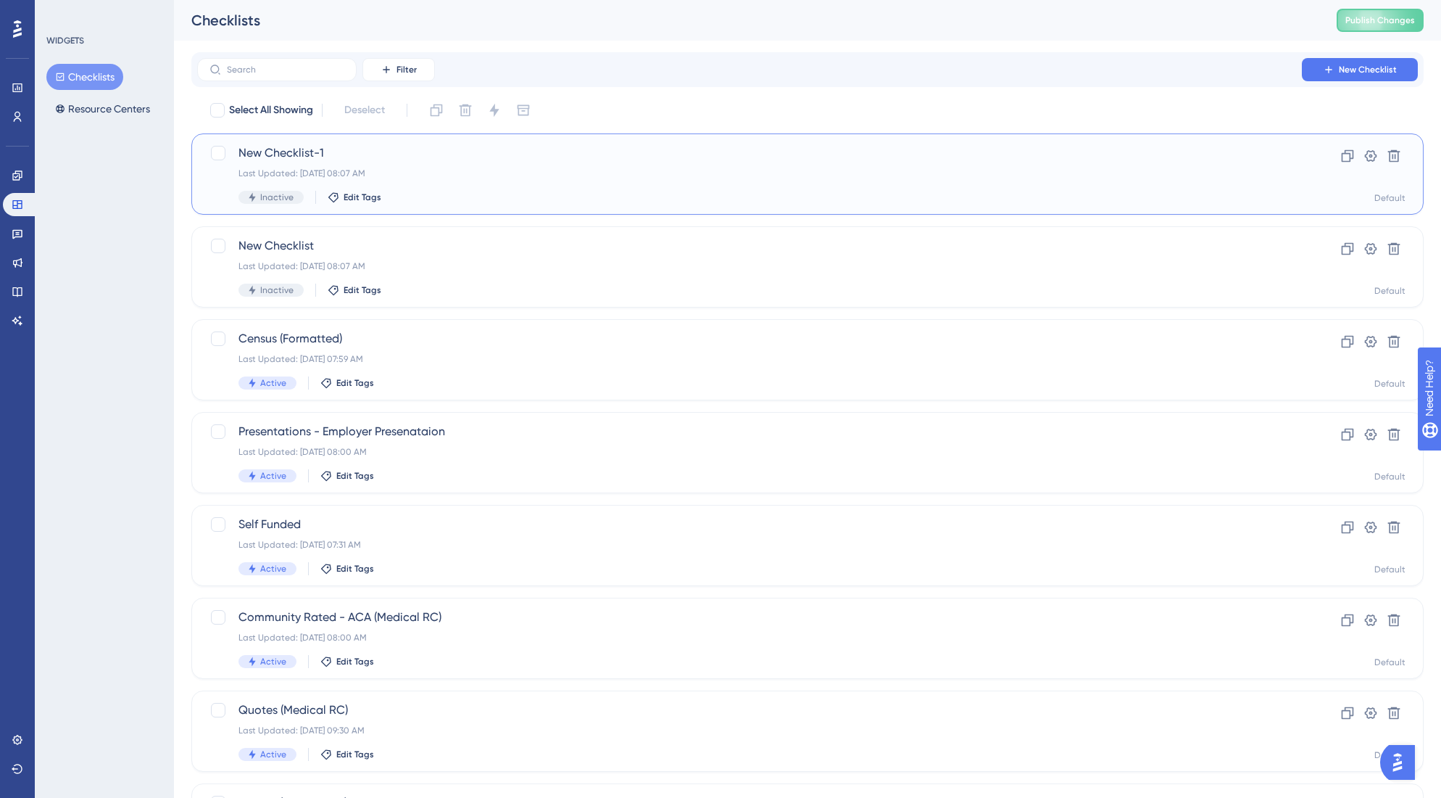
click at [315, 147] on span "New Checklist-1" at bounding box center [750, 152] width 1022 height 17
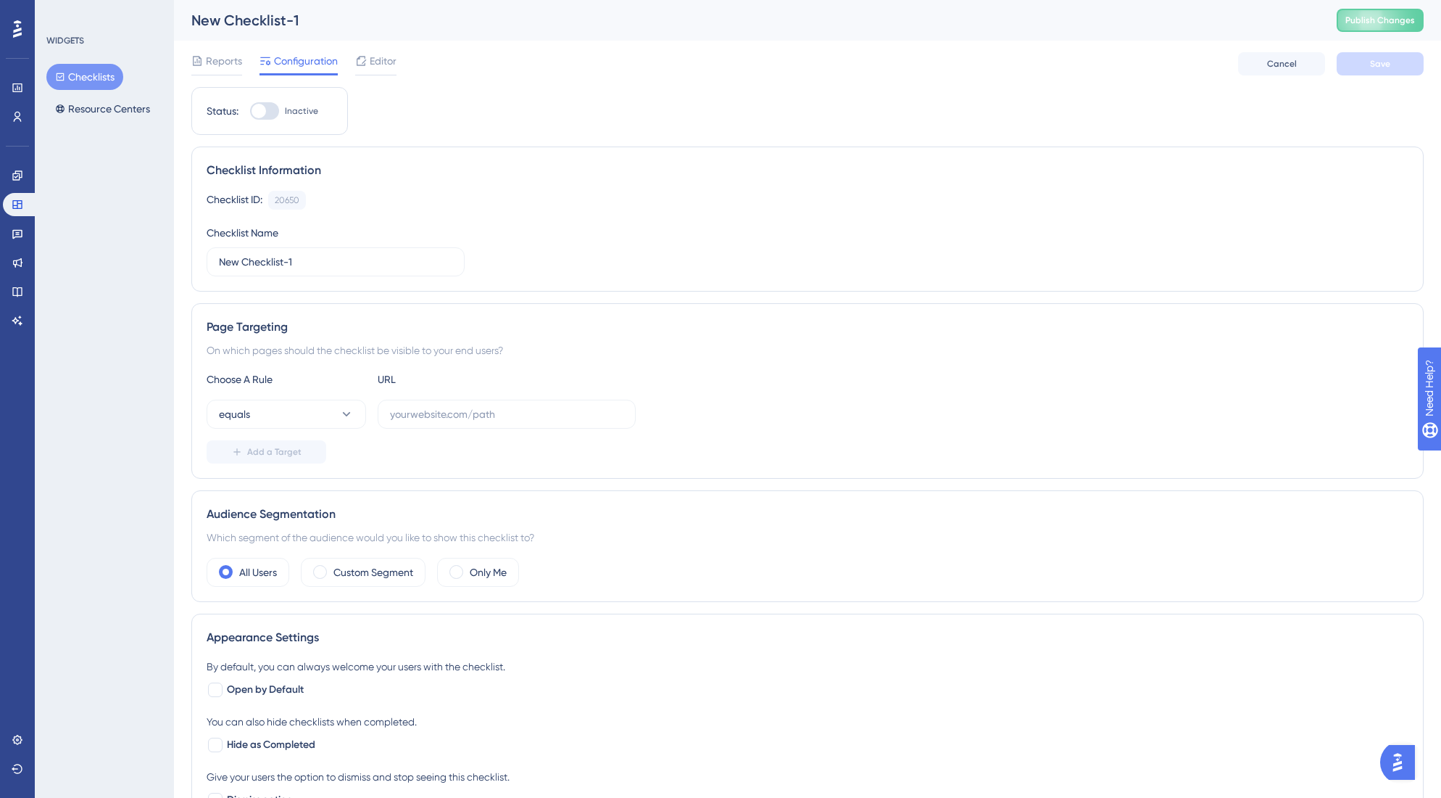
click at [239, 25] on div "New Checklist-1" at bounding box center [745, 20] width 1109 height 20
click at [380, 61] on span "Editor" at bounding box center [383, 60] width 27 height 17
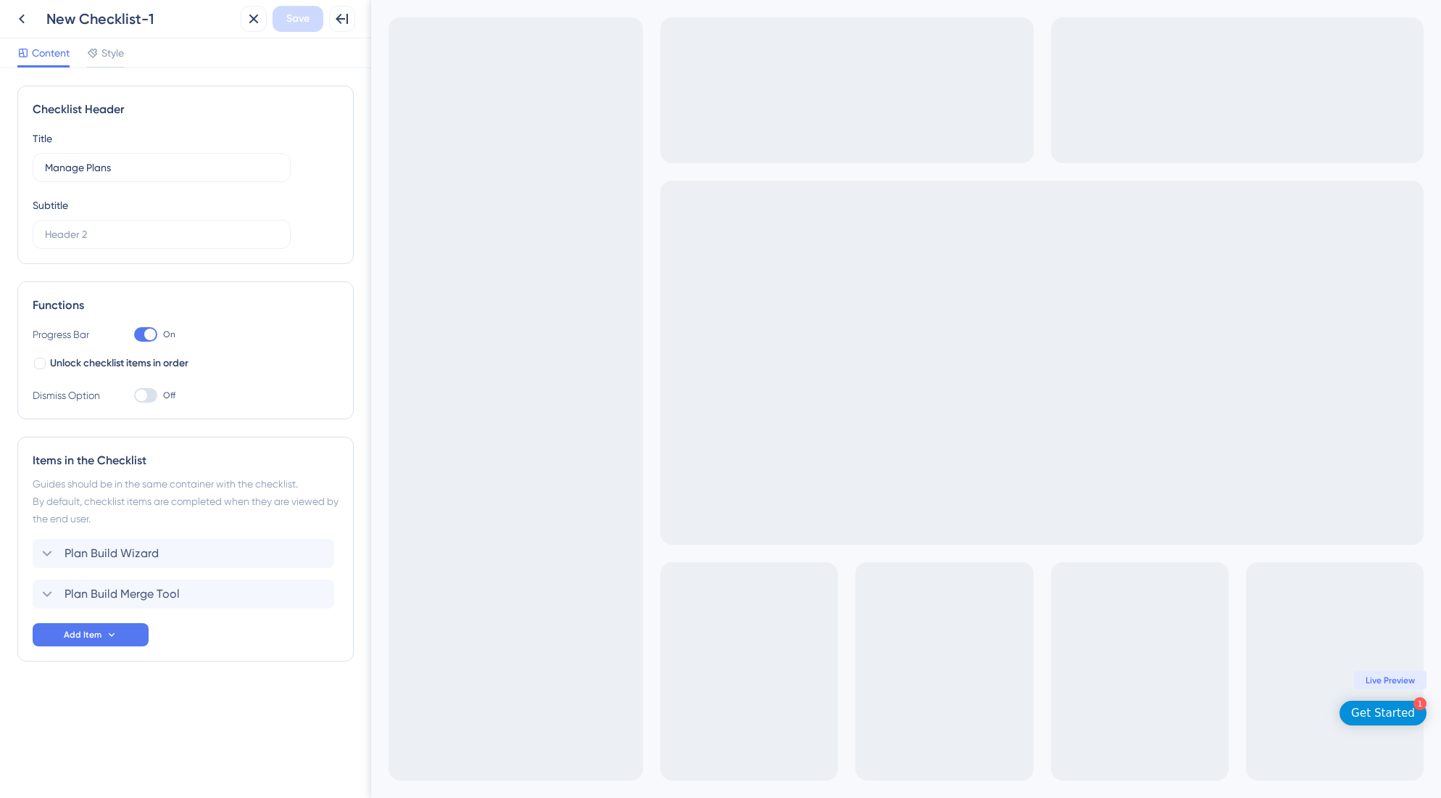
click at [144, 24] on div "New Checklist-1" at bounding box center [140, 19] width 189 height 20
click at [26, 18] on icon at bounding box center [21, 18] width 17 height 17
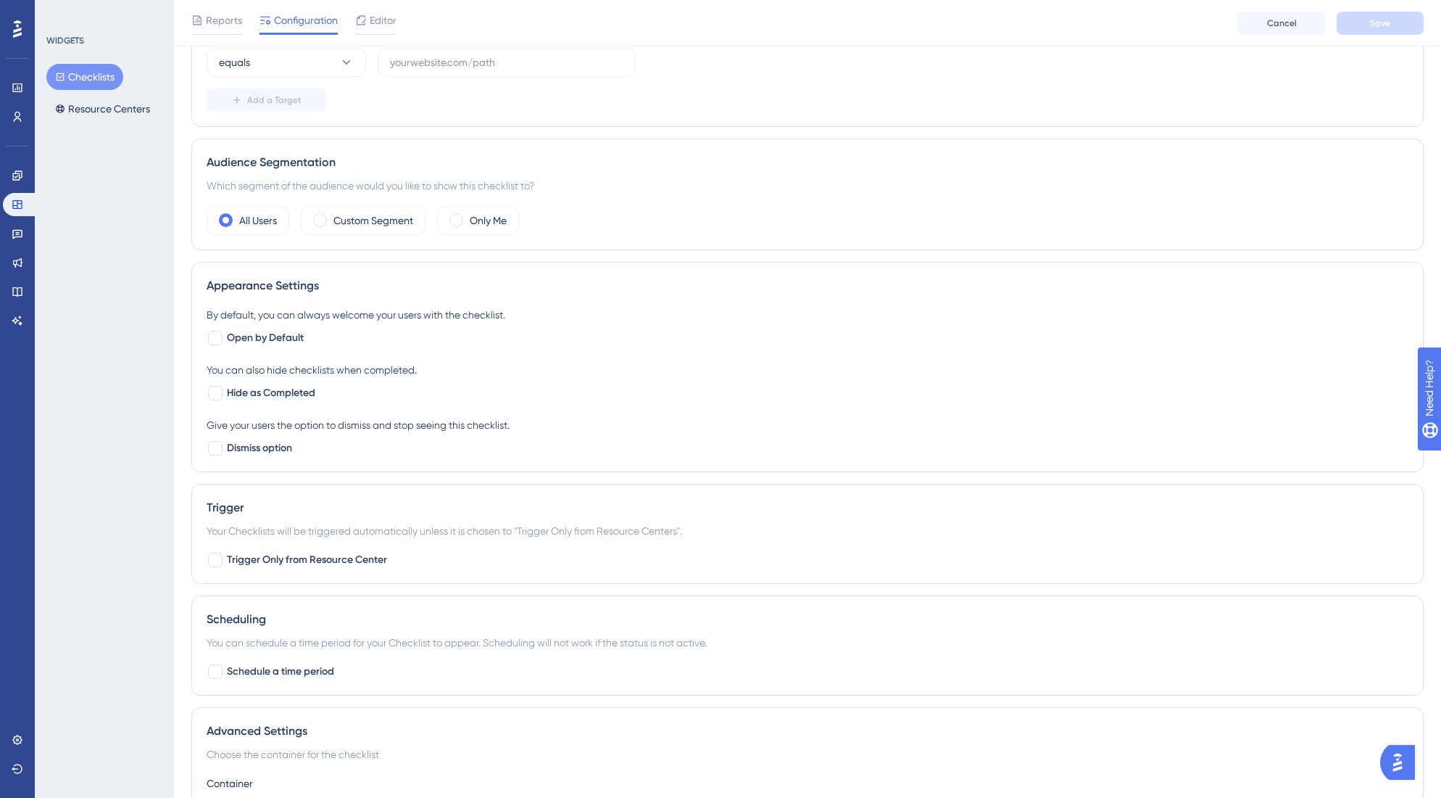
scroll to position [376, 0]
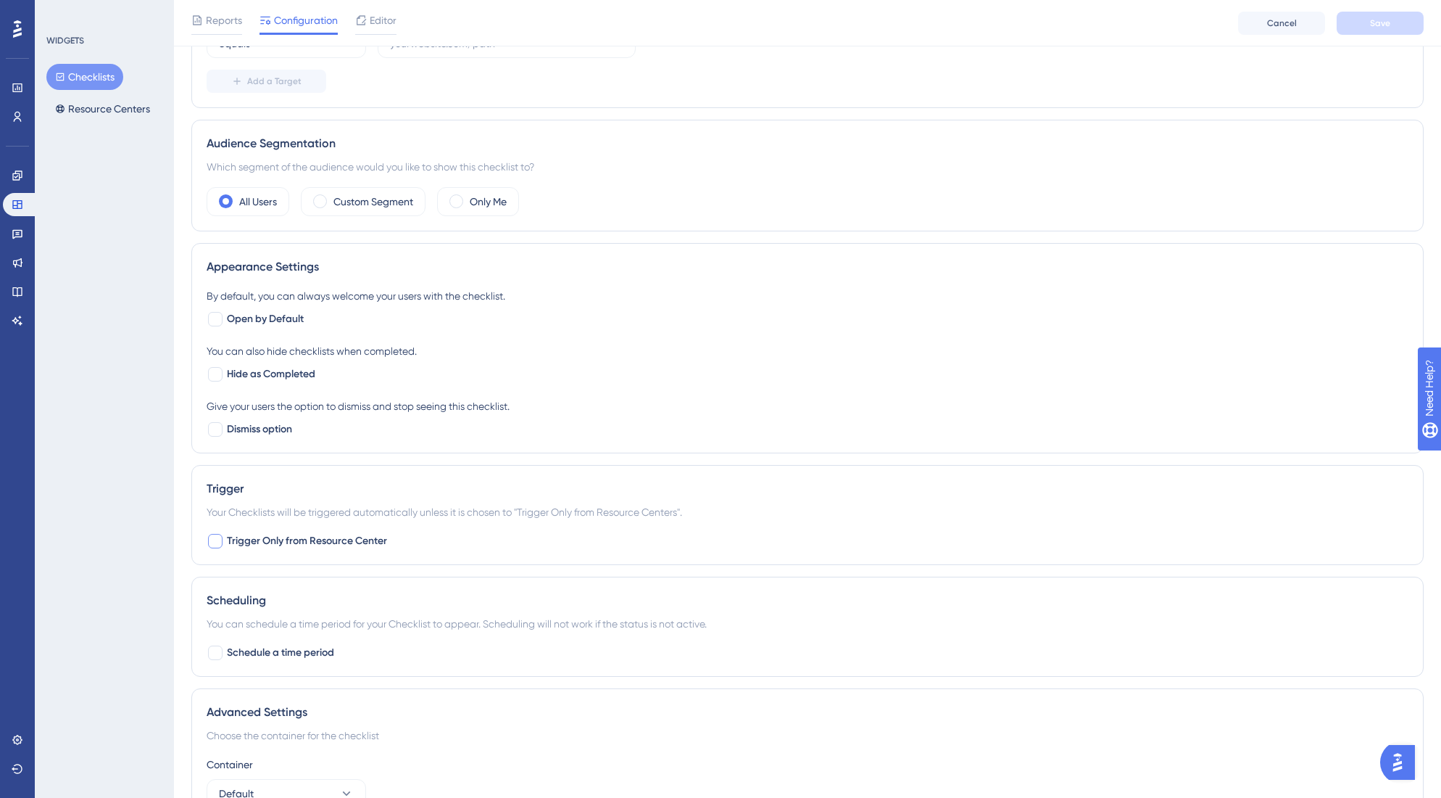
click at [215, 544] on div at bounding box center [215, 541] width 15 height 15
checkbox input "true"
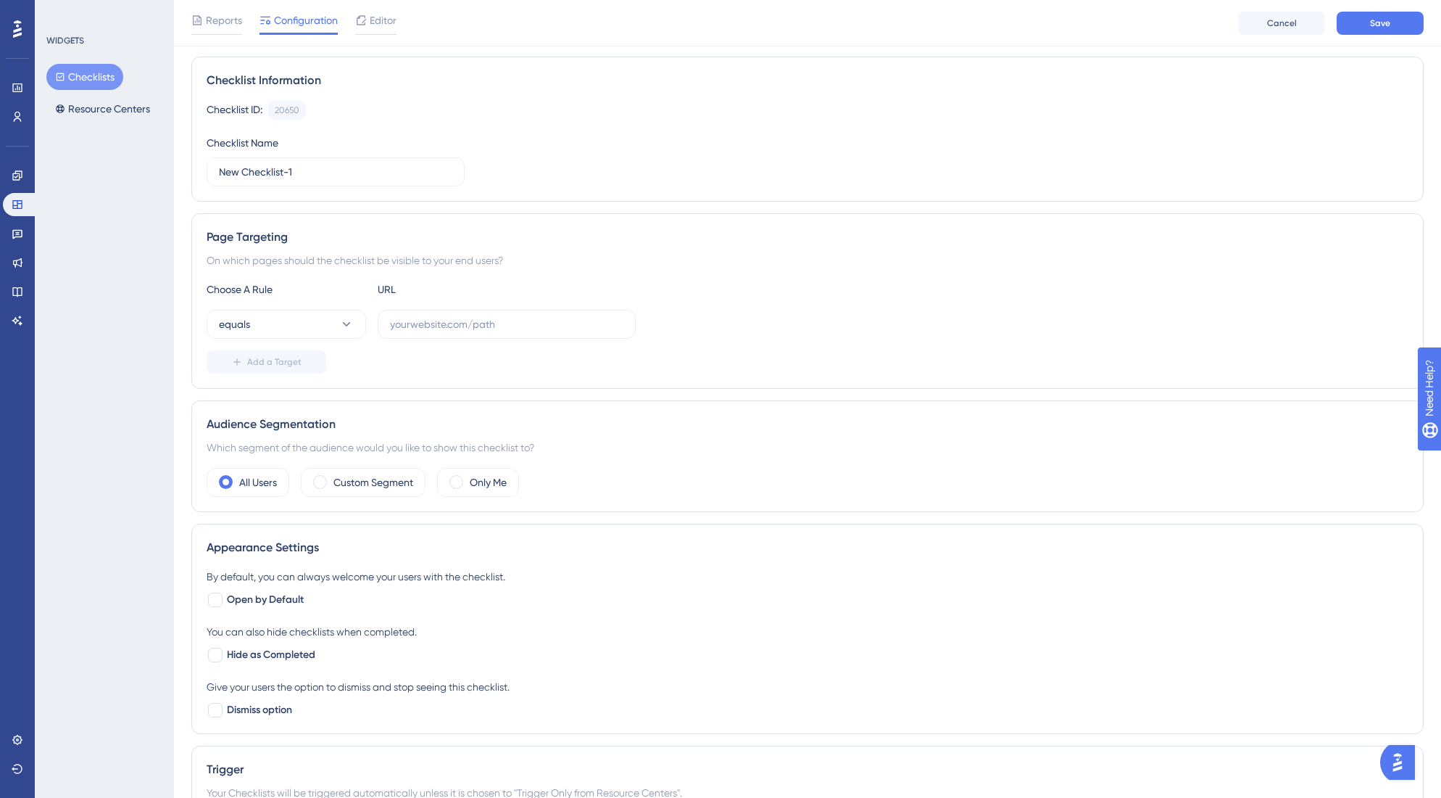
scroll to position [9, 0]
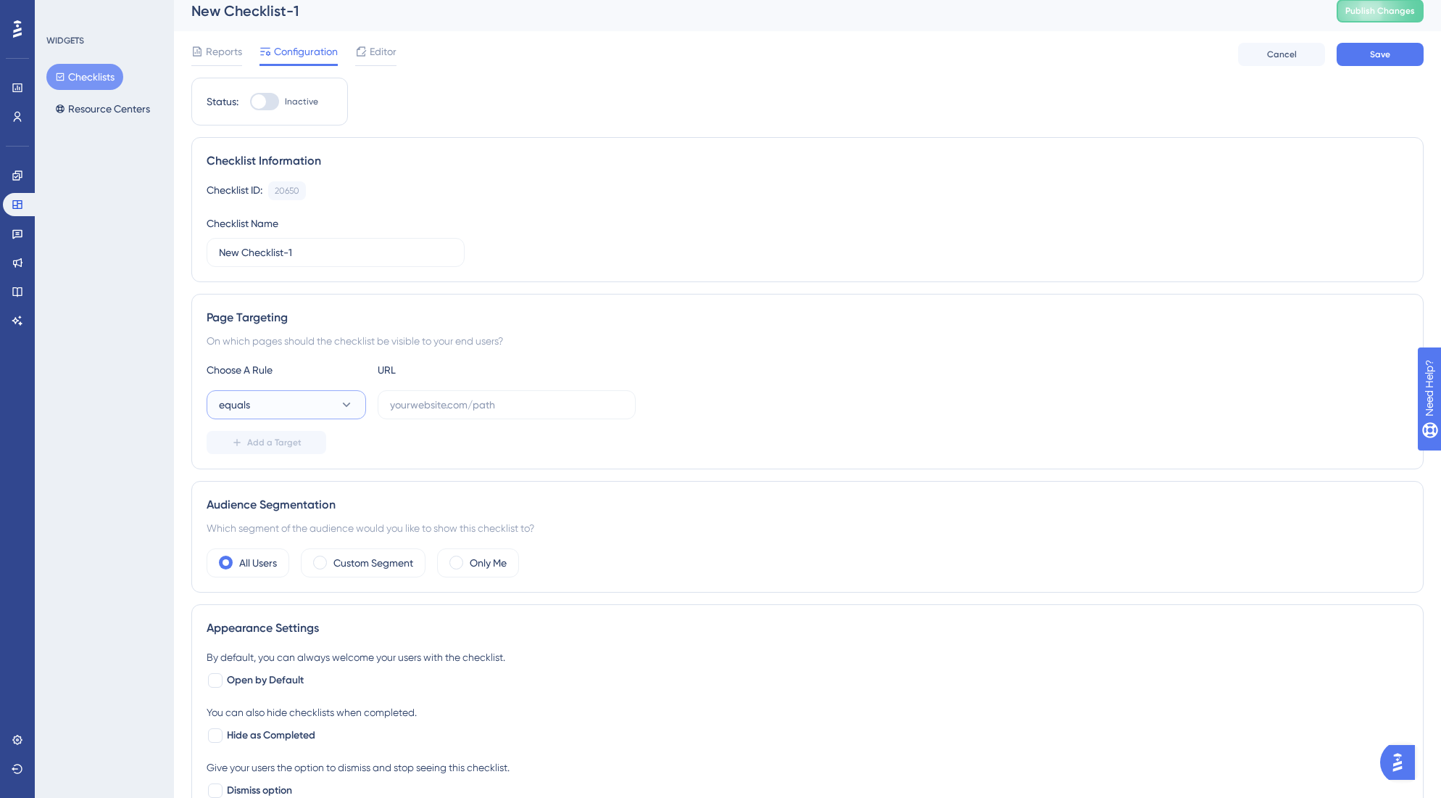
click at [348, 410] on icon at bounding box center [346, 404] width 15 height 15
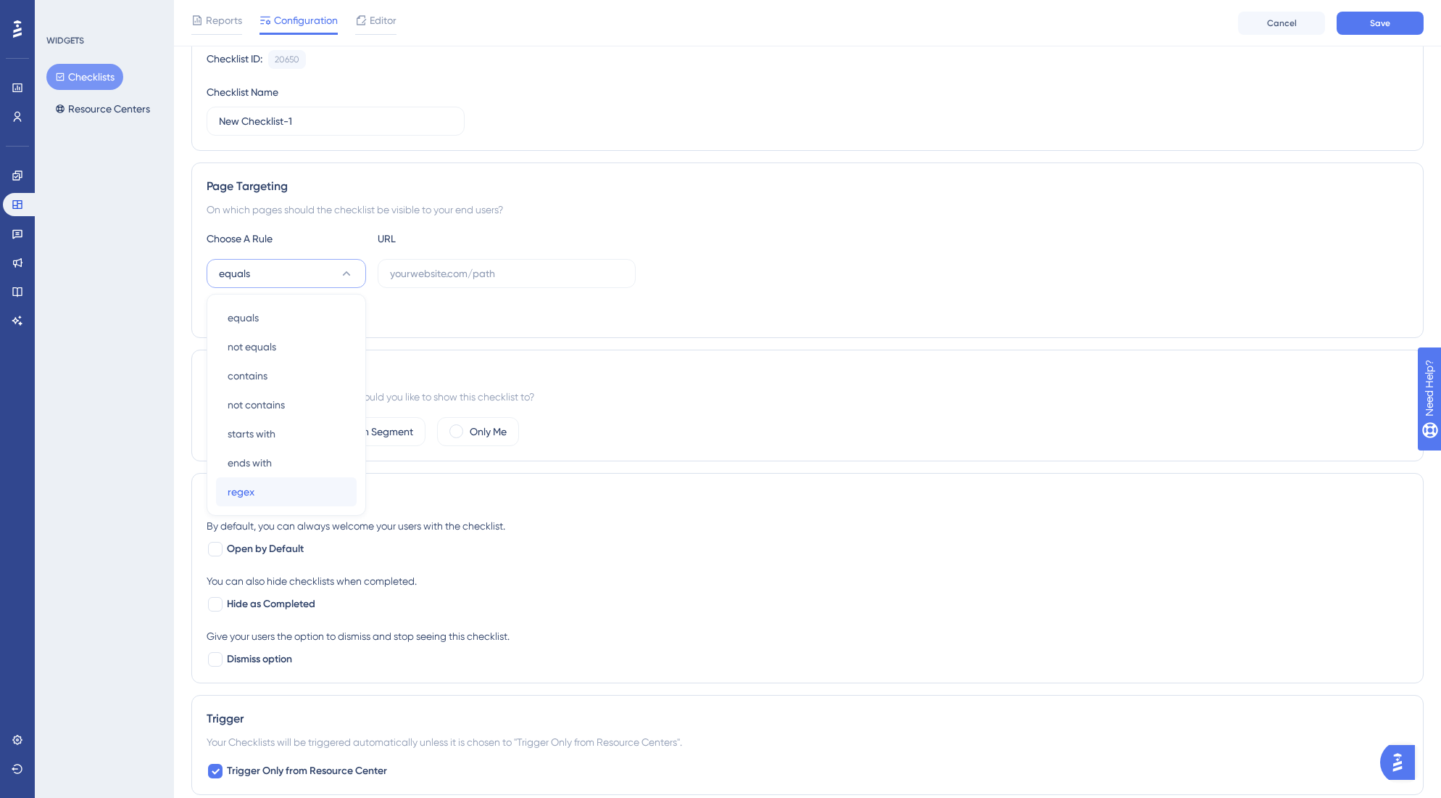
click at [268, 484] on div "regex regex" at bounding box center [286, 491] width 117 height 29
click at [405, 273] on input "text" at bounding box center [506, 273] width 233 height 16
click at [410, 265] on input "text" at bounding box center [506, 273] width 233 height 16
paste input "[URL][DOMAIN_NAME]"
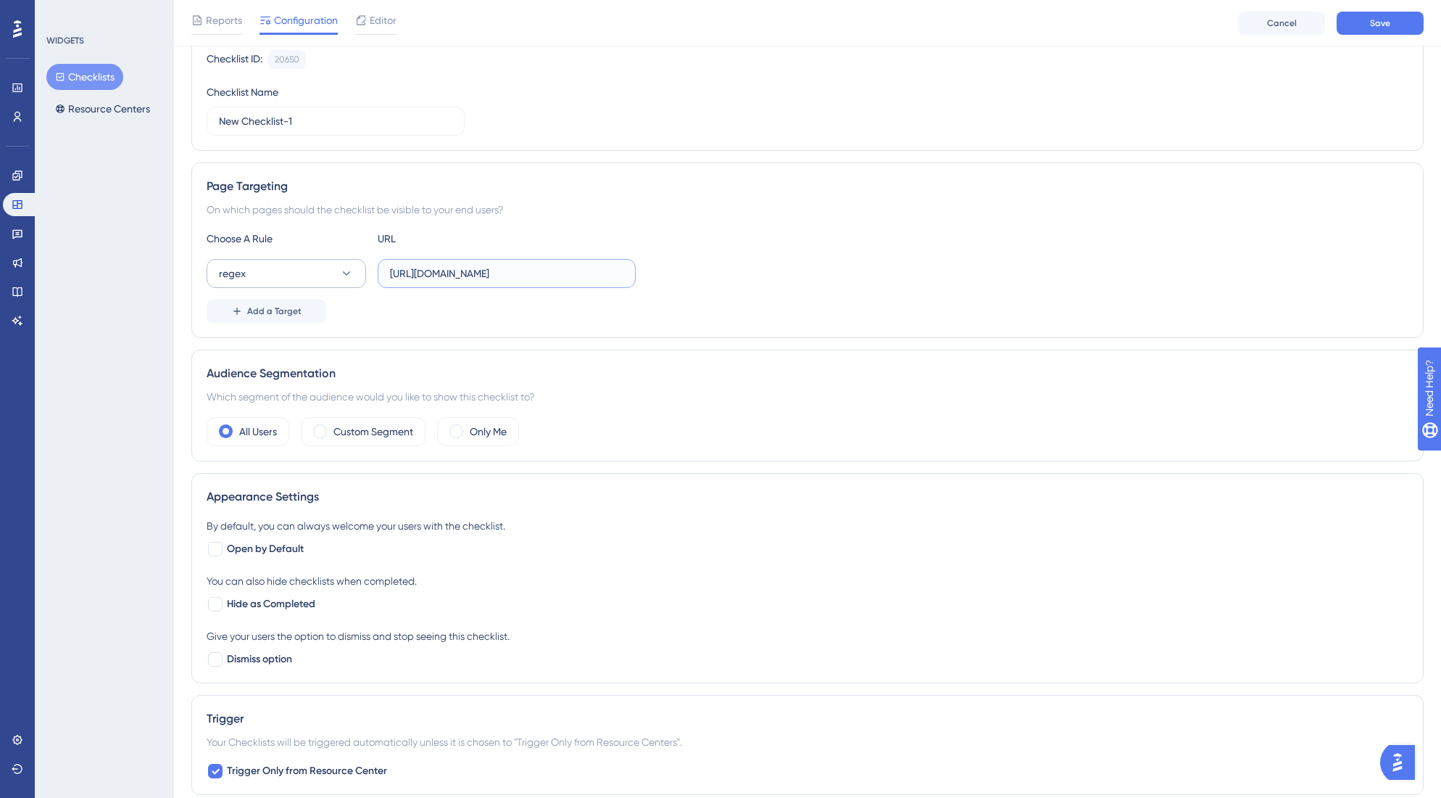
drag, startPoint x: 466, startPoint y: 275, endPoint x: 339, endPoint y: 272, distance: 127.6
click at [339, 272] on div "regex [URL][DOMAIN_NAME]" at bounding box center [421, 273] width 429 height 29
click at [439, 268] on input "[URL][DOMAIN_NAME]" at bounding box center [506, 273] width 233 height 16
drag, startPoint x: 446, startPoint y: 274, endPoint x: 429, endPoint y: 276, distance: 16.7
click at [429, 276] on input "[URL][DOMAIN_NAME]" at bounding box center [506, 273] width 233 height 16
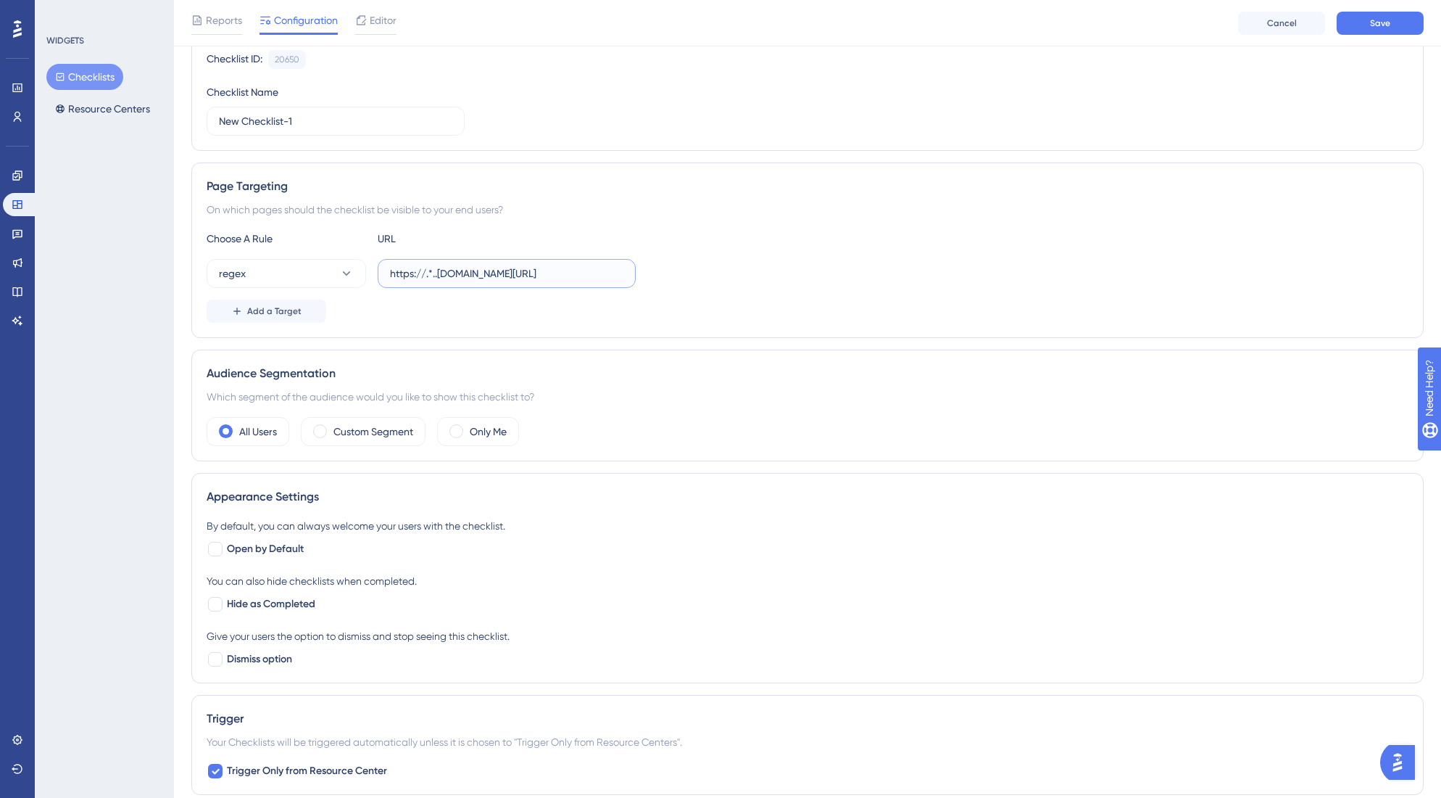
scroll to position [0, 177]
drag, startPoint x: 544, startPoint y: 274, endPoint x: 755, endPoint y: 286, distance: 211.3
click at [755, 286] on div "regex https://.*..[DOMAIN_NAME][URL]" at bounding box center [808, 273] width 1202 height 29
click at [440, 273] on input "https://.*..[DOMAIN_NAME][URL]" at bounding box center [506, 273] width 233 height 16
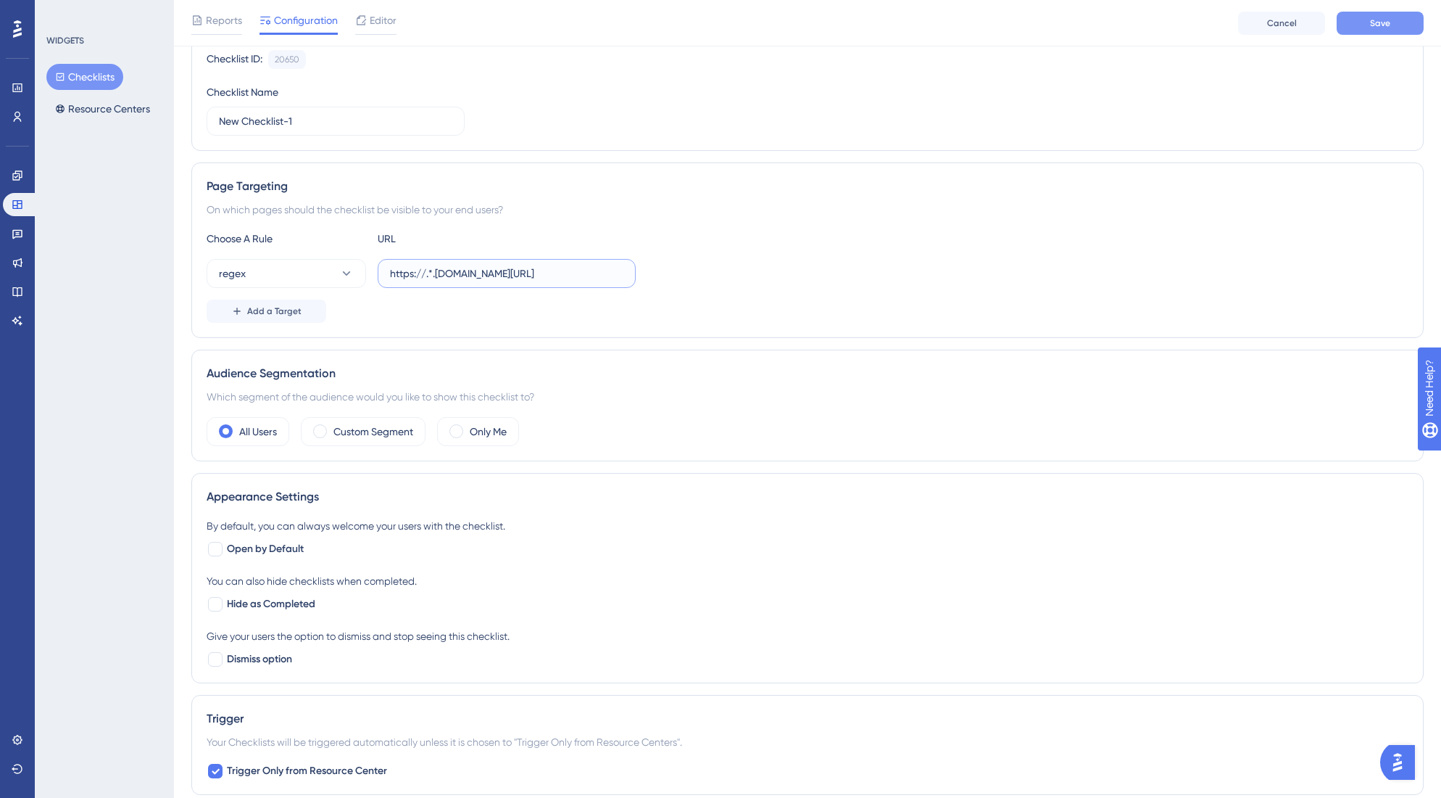
type input "https://.*.[DOMAIN_NAME][URL]"
click at [1365, 20] on button "Save" at bounding box center [1380, 23] width 87 height 23
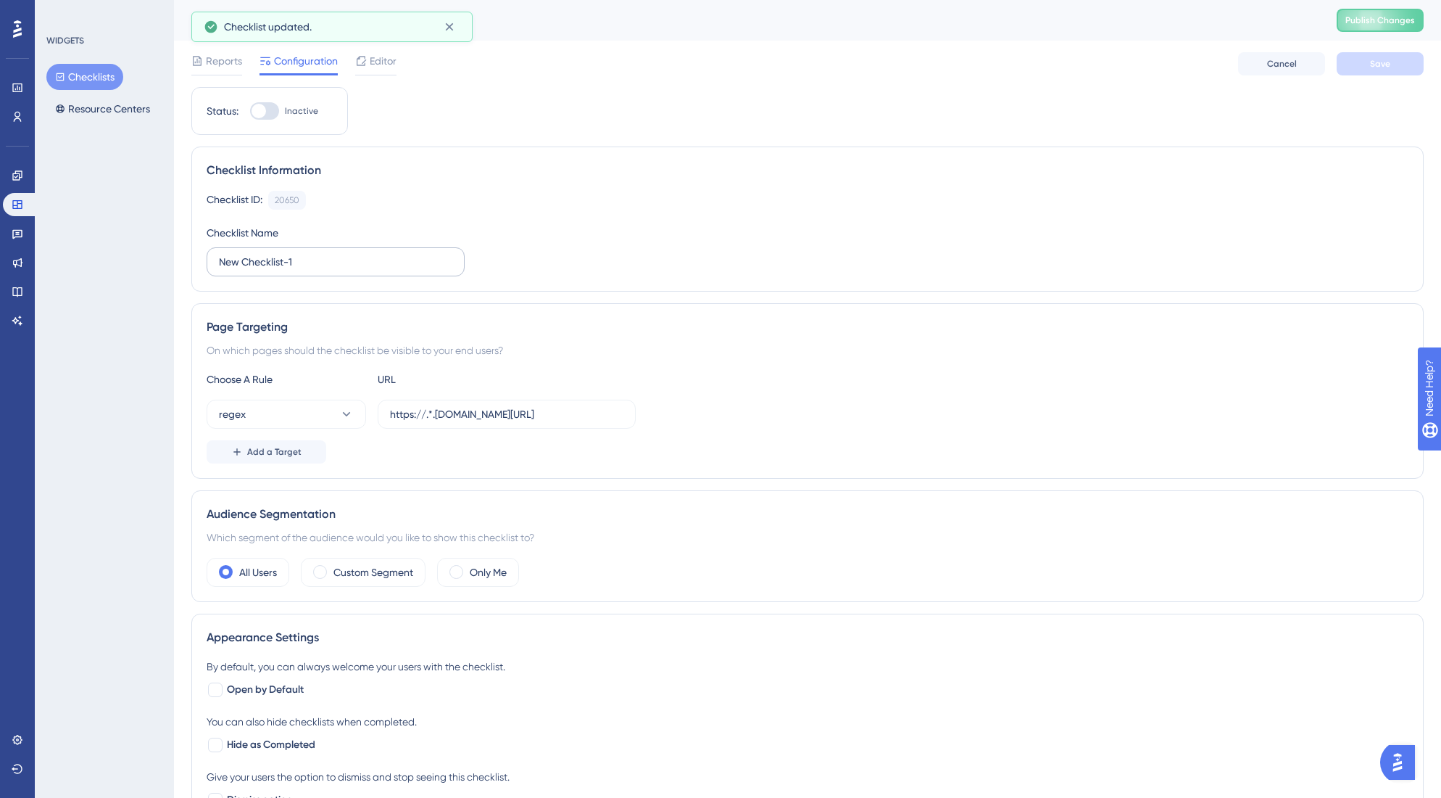
drag, startPoint x: 319, startPoint y: 260, endPoint x: 234, endPoint y: 254, distance: 85.1
click at [235, 253] on label "New Checklist-1" at bounding box center [336, 261] width 258 height 29
click at [235, 254] on input "New Checklist-1" at bounding box center [335, 262] width 233 height 16
drag, startPoint x: 219, startPoint y: 260, endPoint x: 357, endPoint y: 262, distance: 138.5
click at [357, 262] on input "New Checklist-1" at bounding box center [335, 262] width 233 height 16
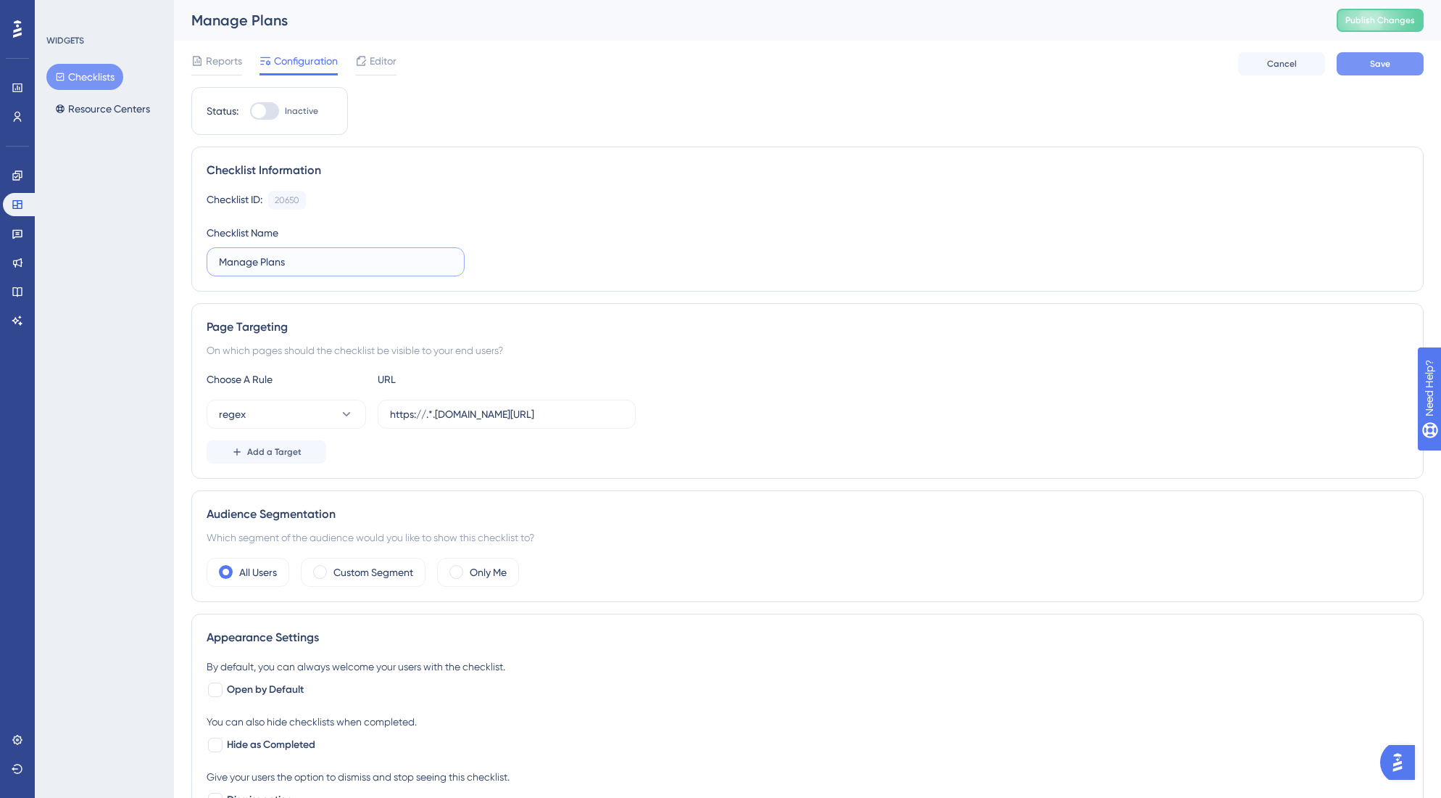
type input "Manage Plans"
click at [1361, 62] on button "Save" at bounding box center [1380, 63] width 87 height 23
click at [273, 111] on div at bounding box center [264, 110] width 29 height 17
click at [250, 111] on input "Inactive" at bounding box center [249, 111] width 1 height 1
checkbox input "true"
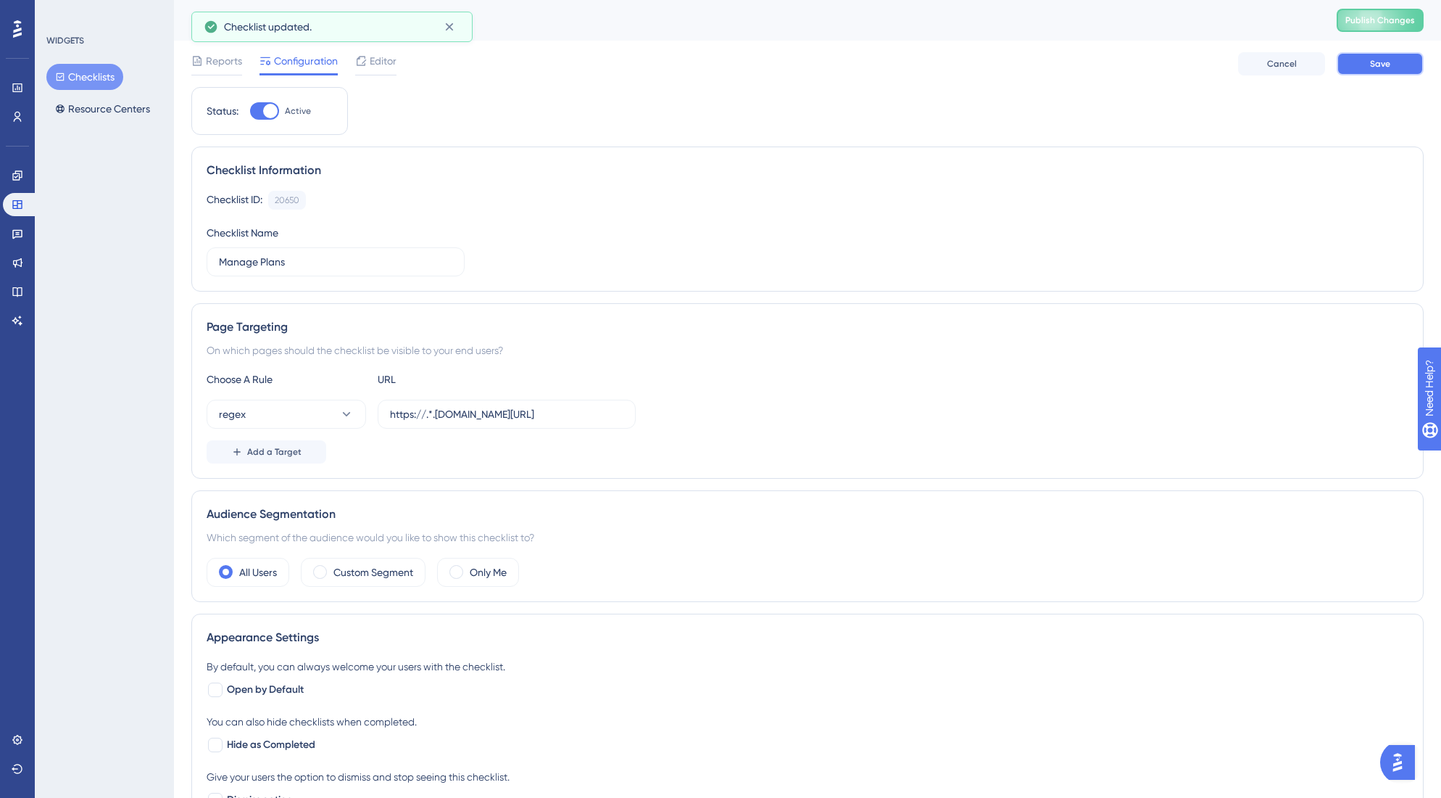
click at [1384, 69] on span "Save" at bounding box center [1380, 64] width 20 height 12
click at [1382, 27] on button "Publish Changes" at bounding box center [1380, 20] width 87 height 23
click at [94, 103] on button "Resource Centers" at bounding box center [102, 109] width 112 height 26
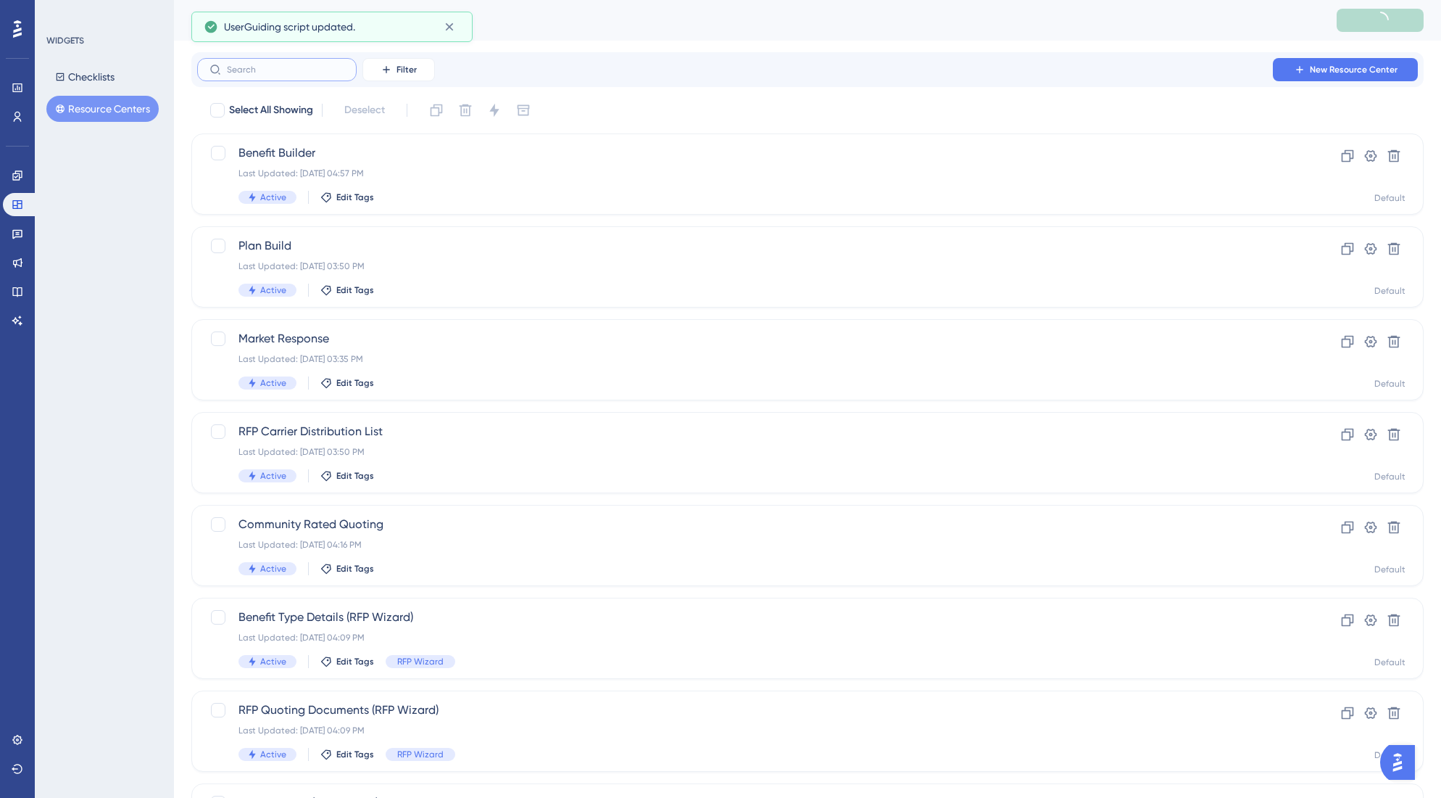
click at [284, 74] on input "text" at bounding box center [285, 70] width 117 height 10
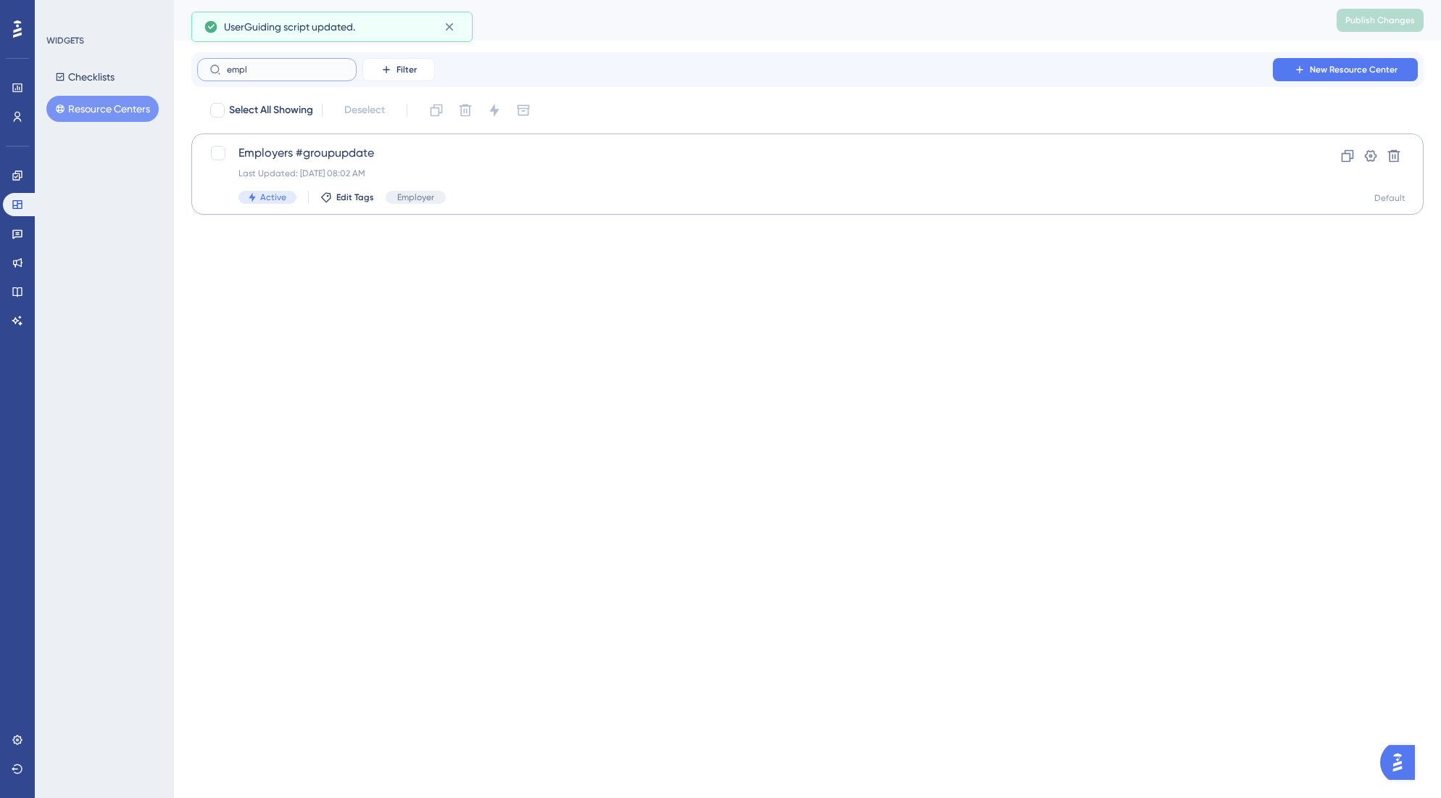
type input "empl"
click at [314, 168] on div "Last Updated: [DATE] 08:02 AM" at bounding box center [750, 173] width 1022 height 12
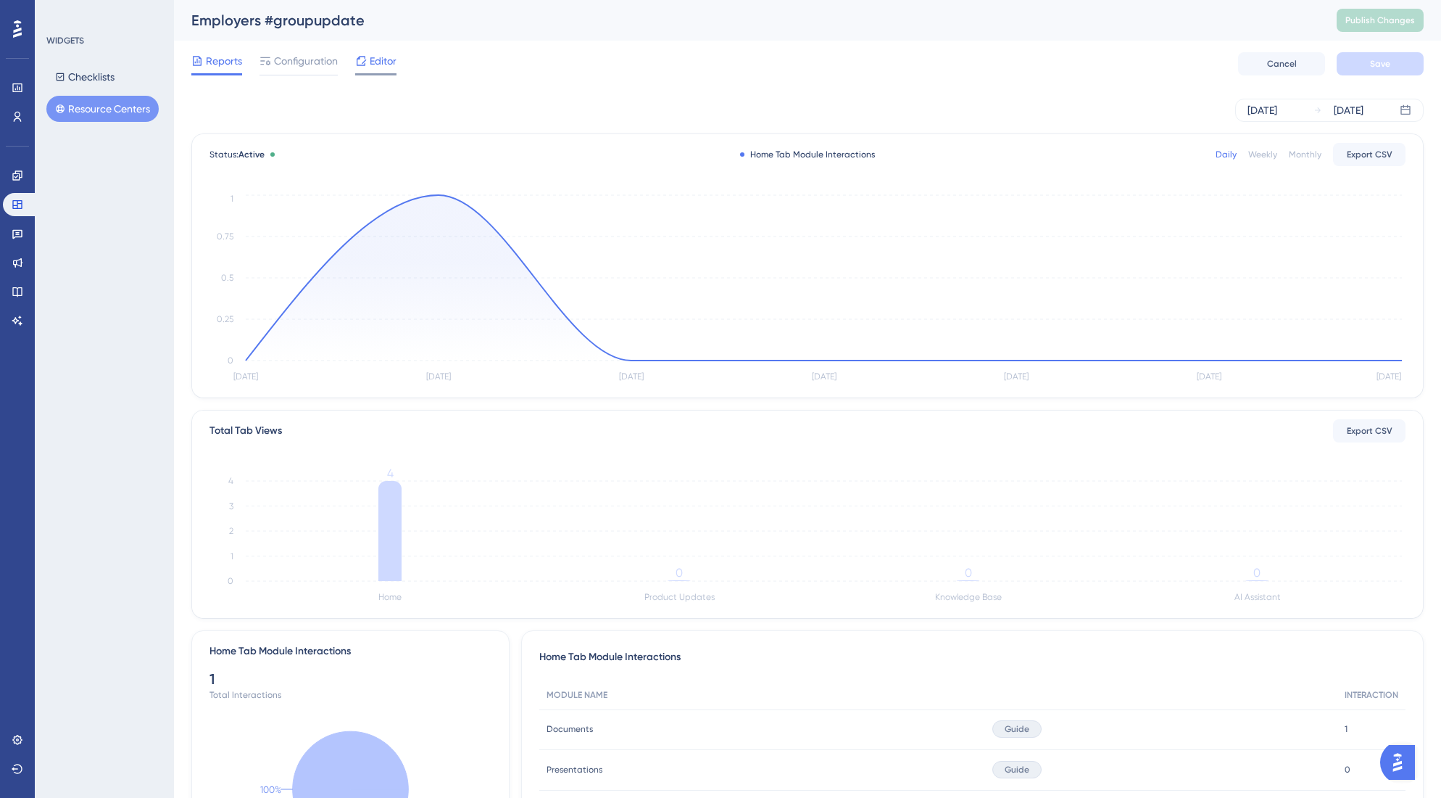
click at [365, 65] on icon at bounding box center [361, 61] width 12 height 12
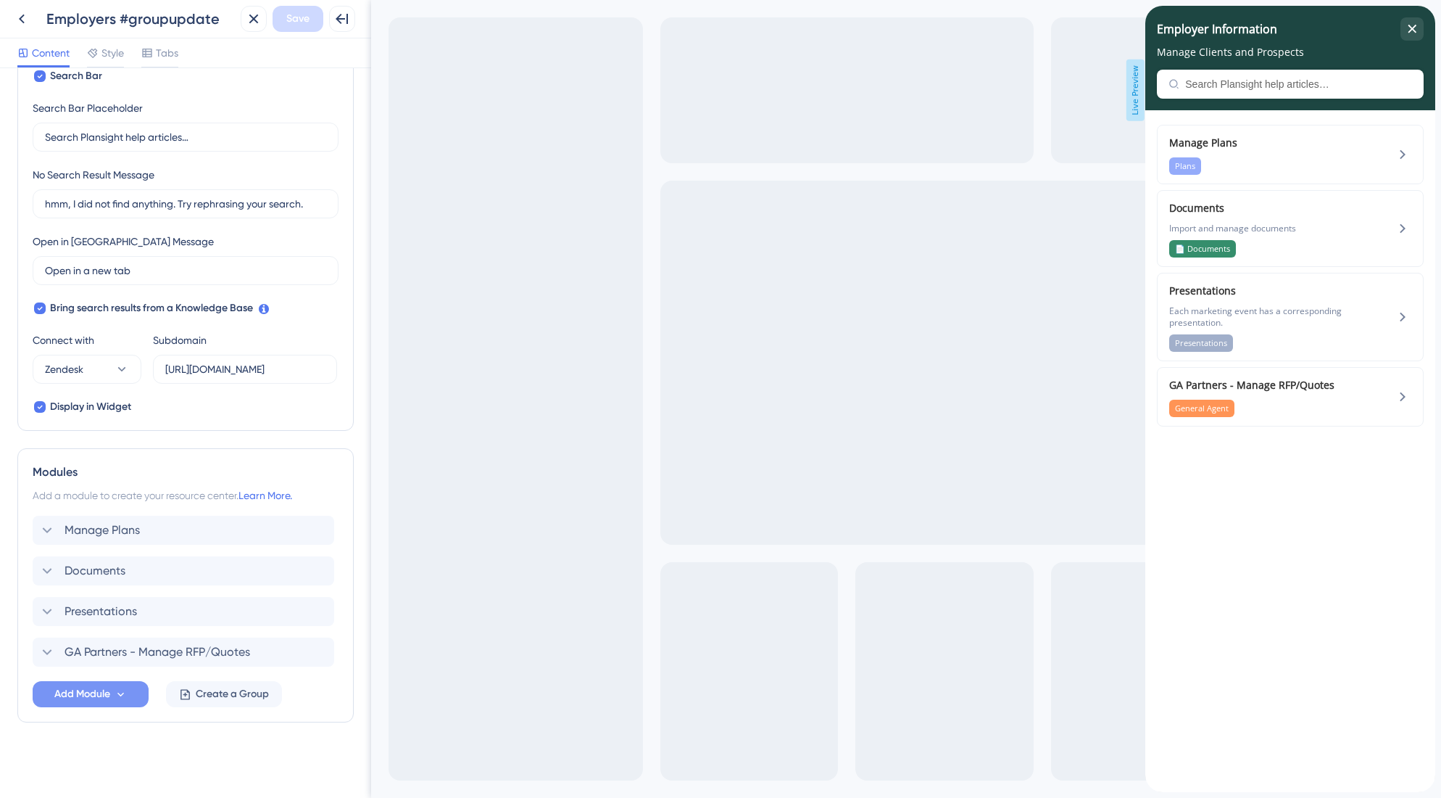
click at [132, 685] on button "Add Module" at bounding box center [91, 694] width 116 height 26
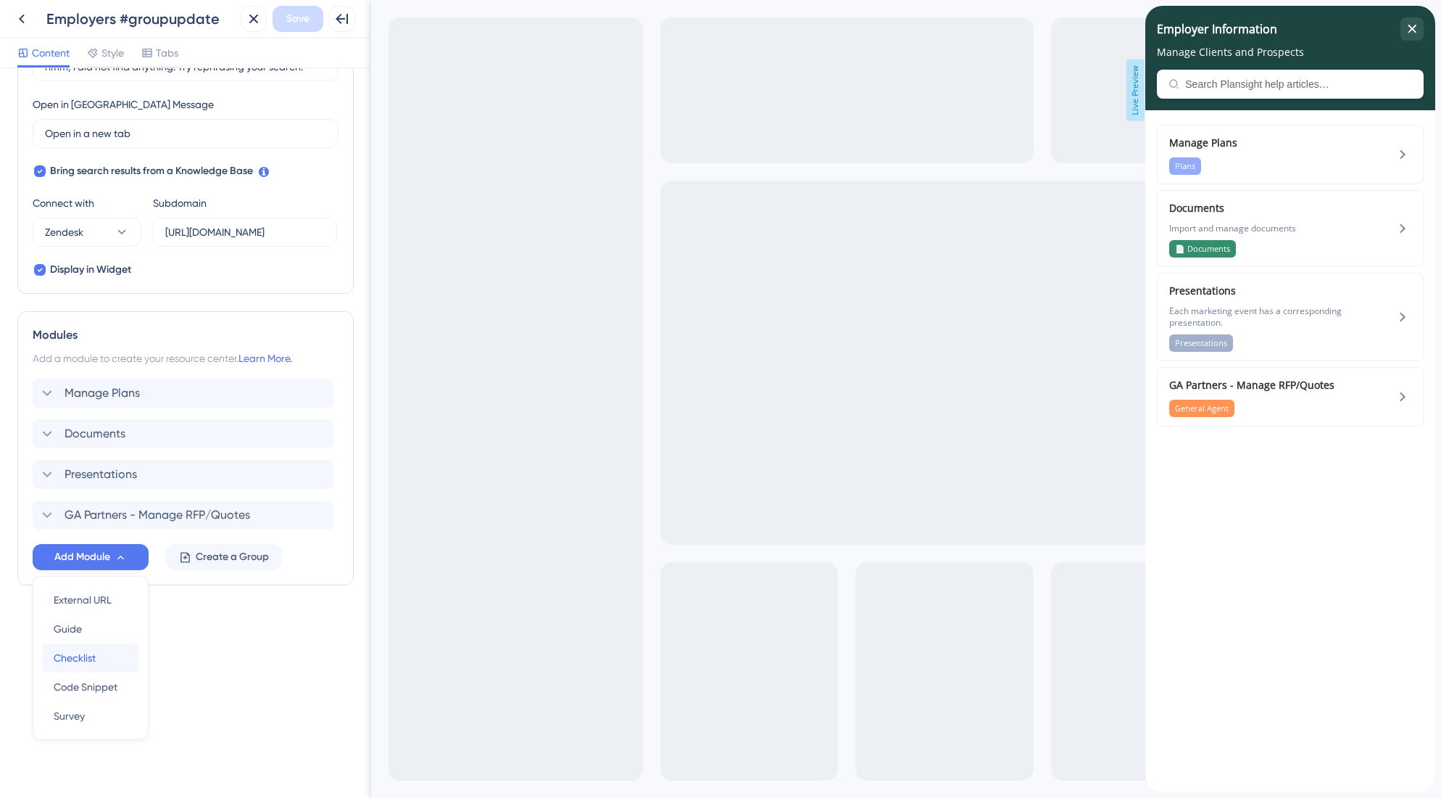
click at [88, 656] on span "Checklist" at bounding box center [75, 657] width 42 height 17
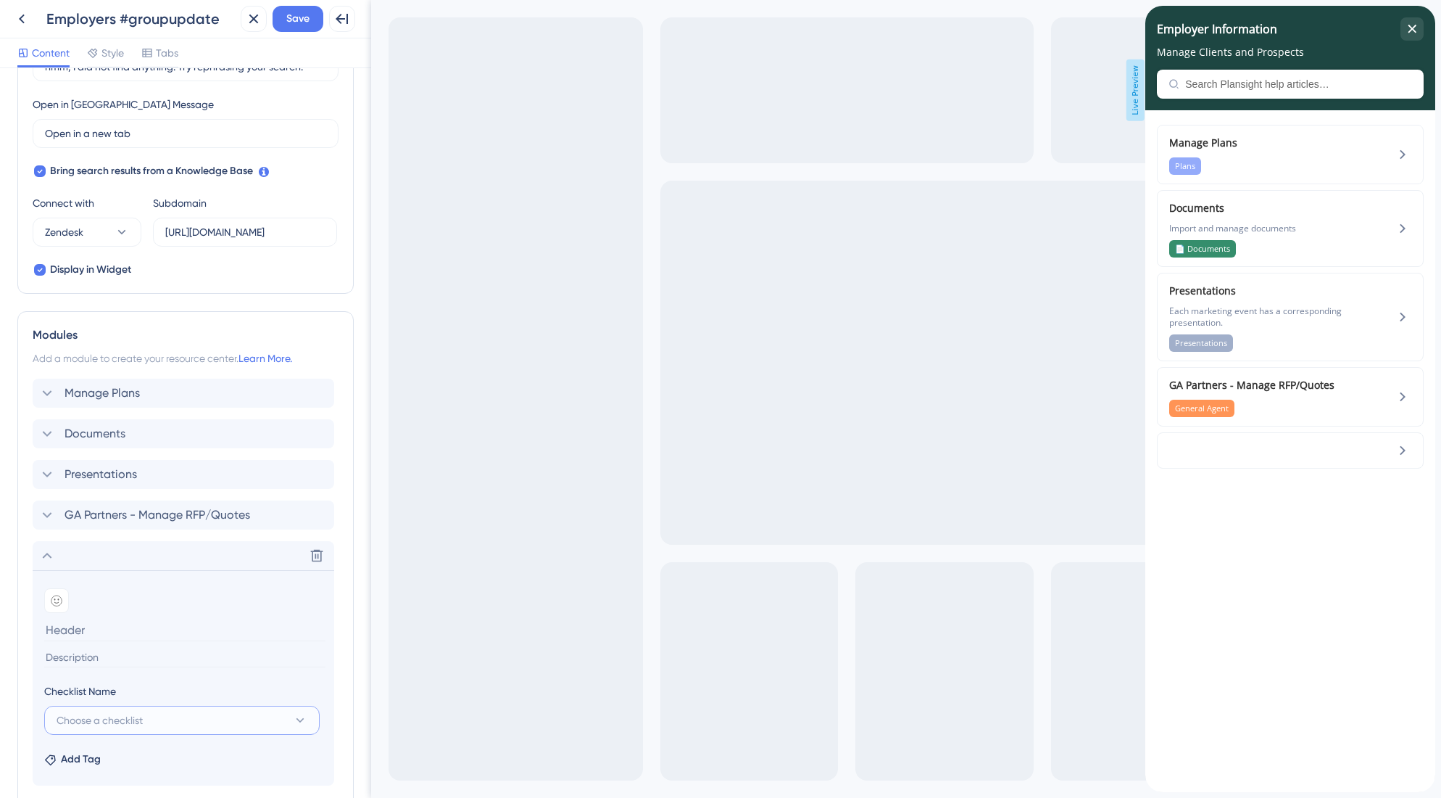
click at [123, 711] on span "Choose a checklist" at bounding box center [100, 719] width 86 height 17
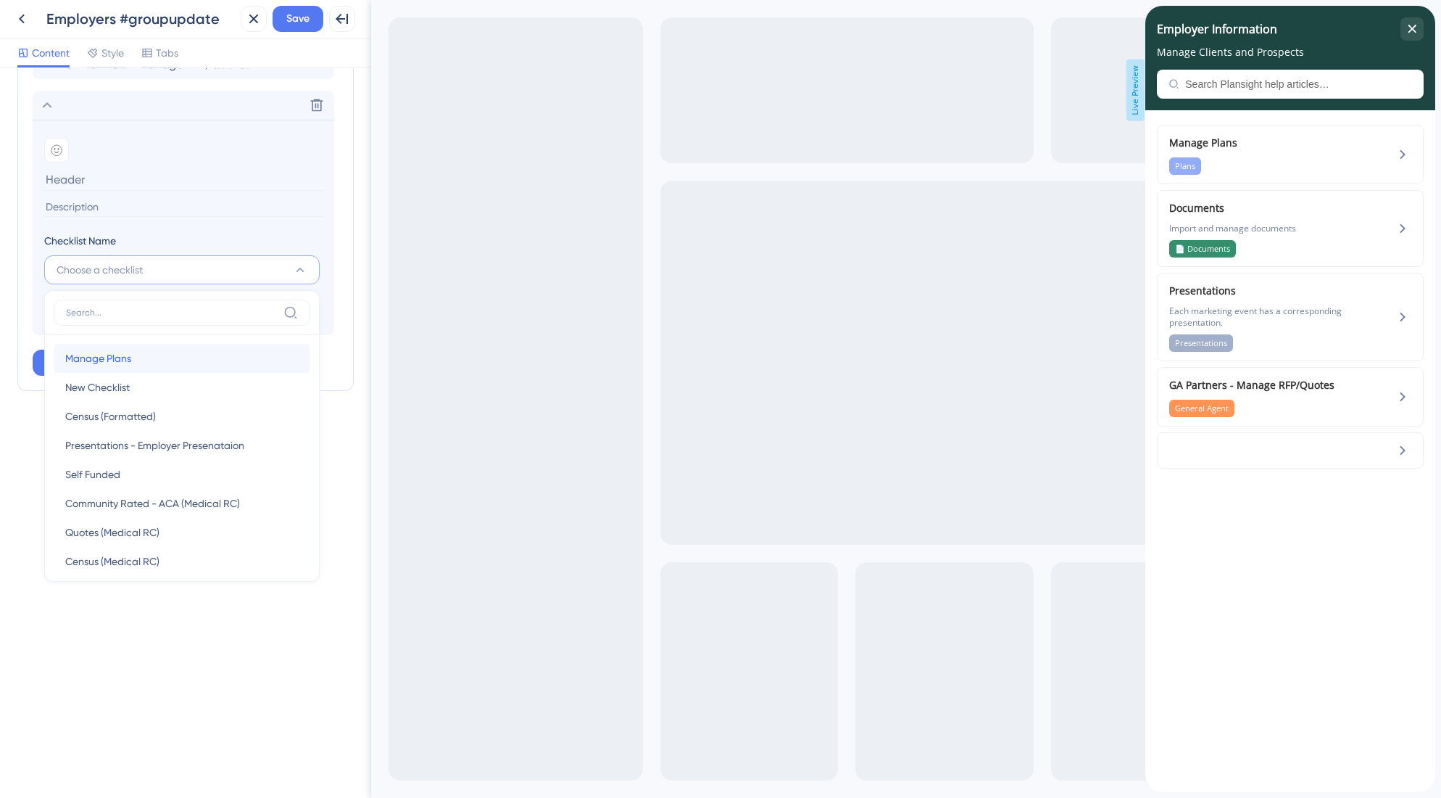
click at [144, 362] on div "Manage Plans Manage Plans" at bounding box center [181, 358] width 233 height 29
type input "Manage Plans"
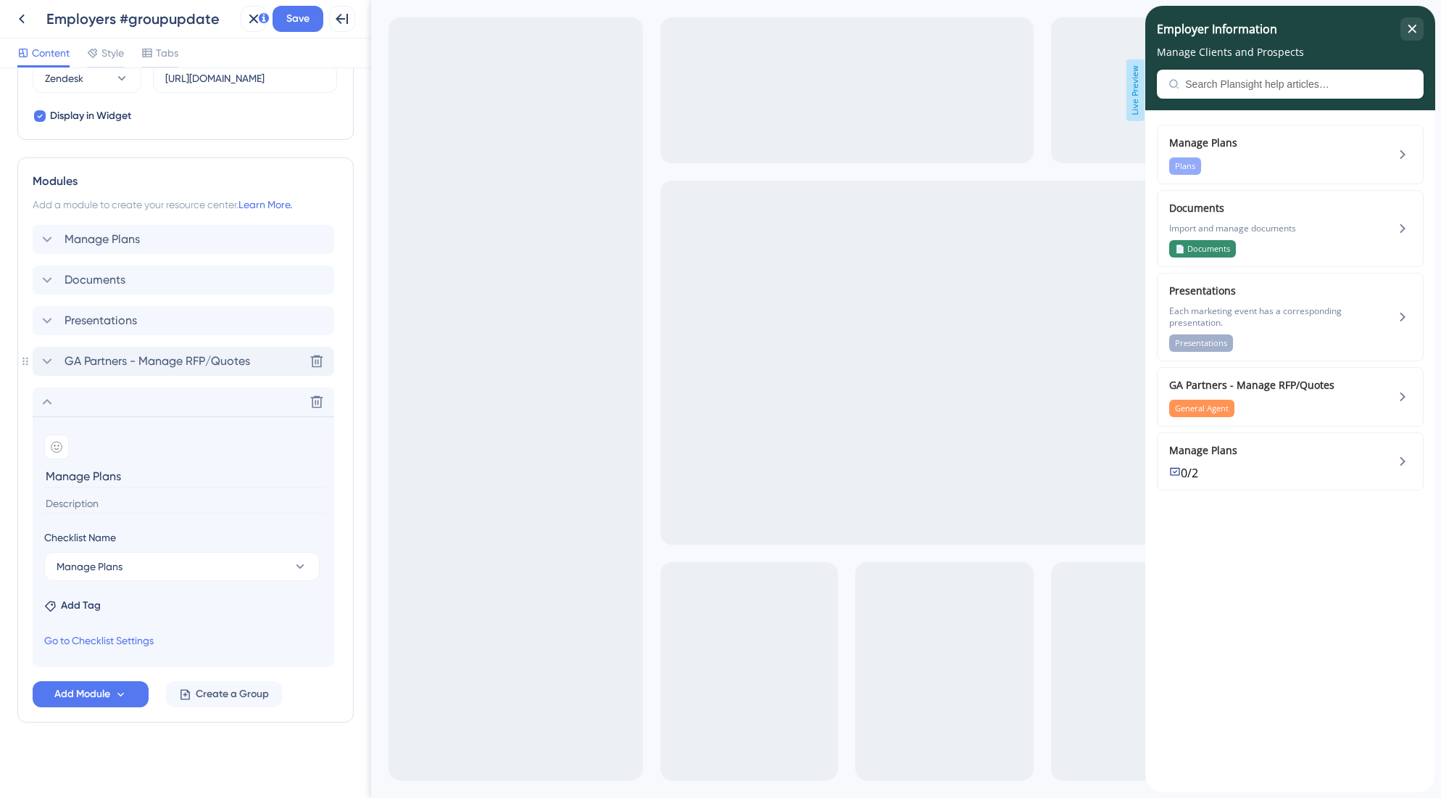
scroll to position [549, 0]
click at [86, 604] on span "Add Tag" at bounding box center [81, 605] width 40 height 17
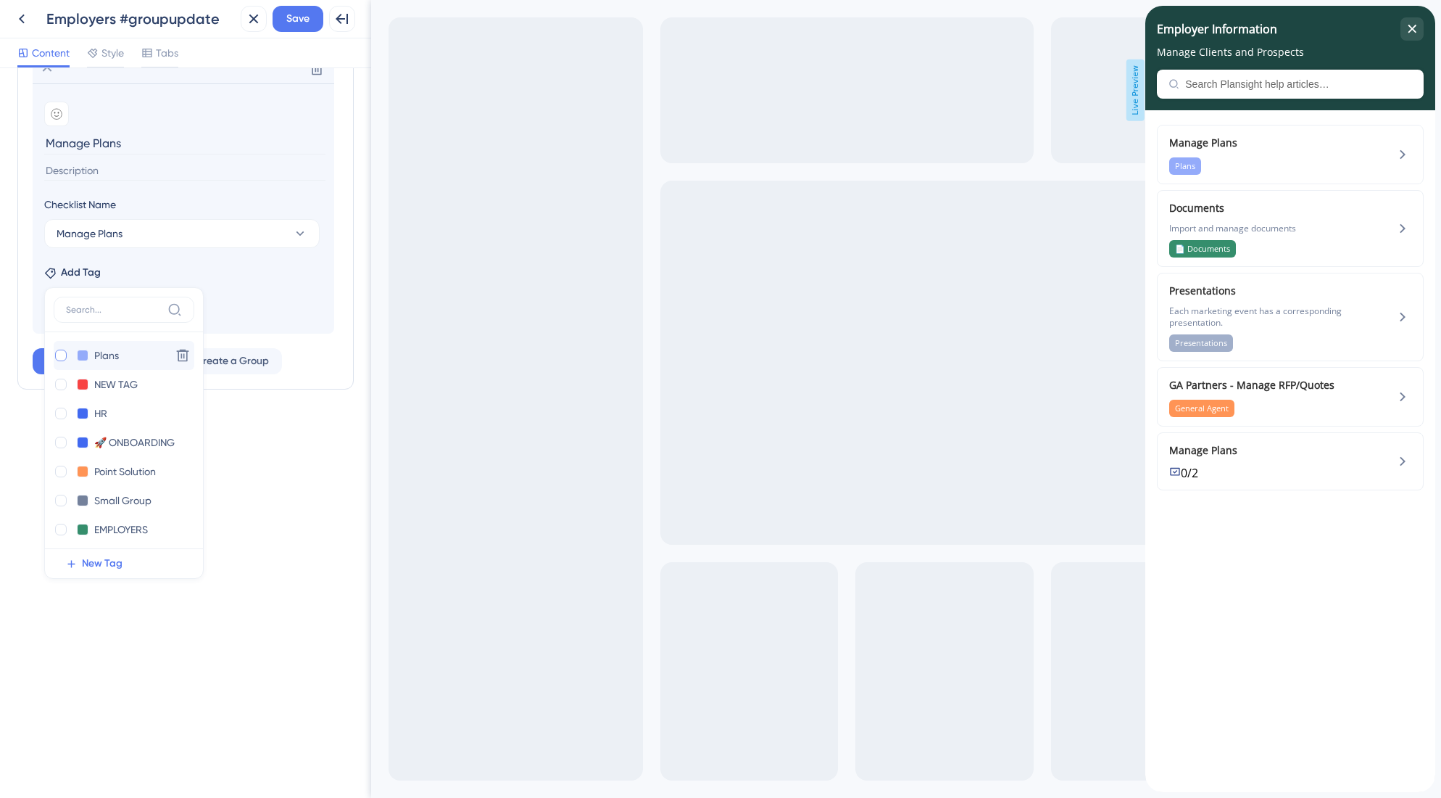
click at [60, 358] on div at bounding box center [61, 355] width 12 height 12
checkbox input "true"
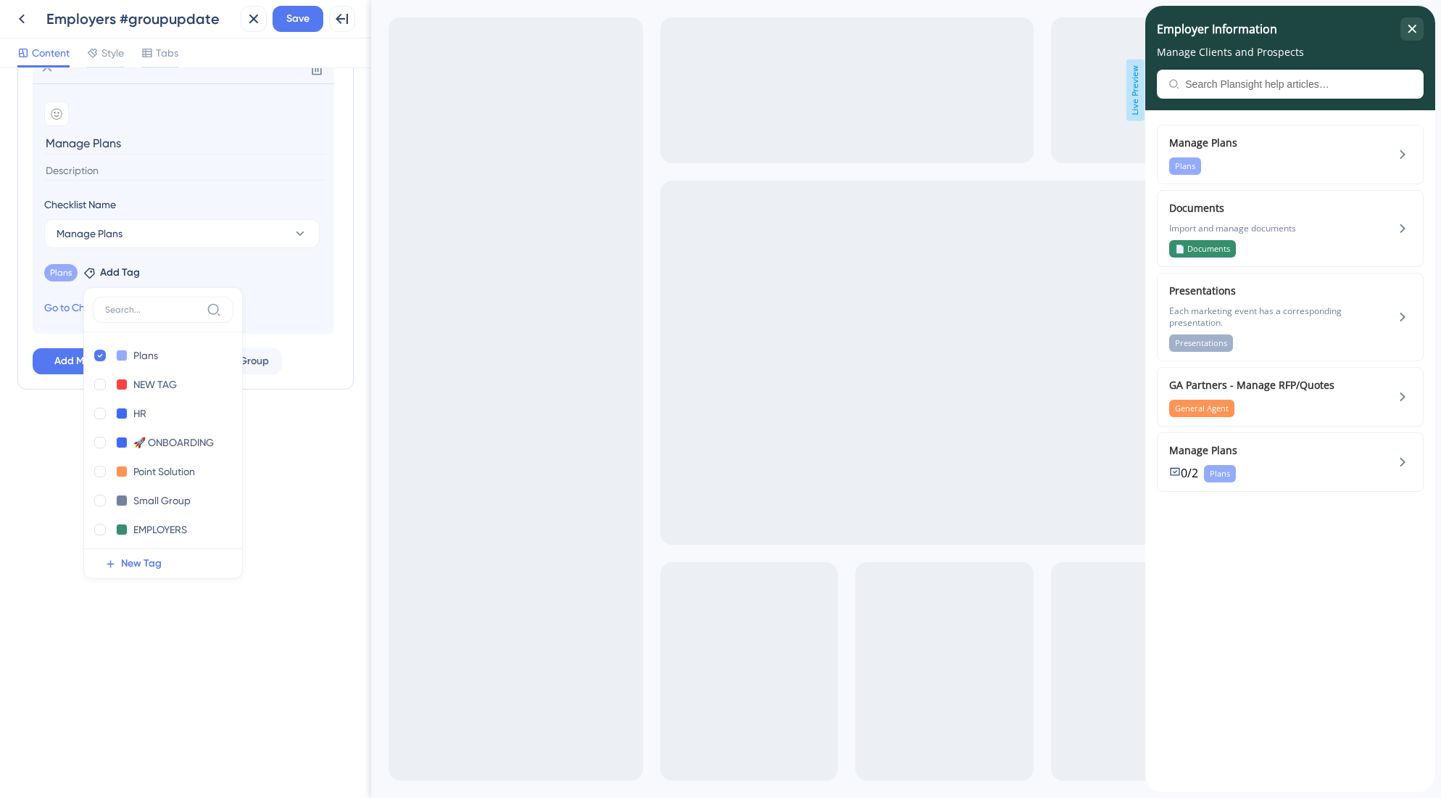
click at [304, 463] on div "Resource Center Header Title Employer Information 8 Employer Information Subtit…" at bounding box center [185, 432] width 371 height 729
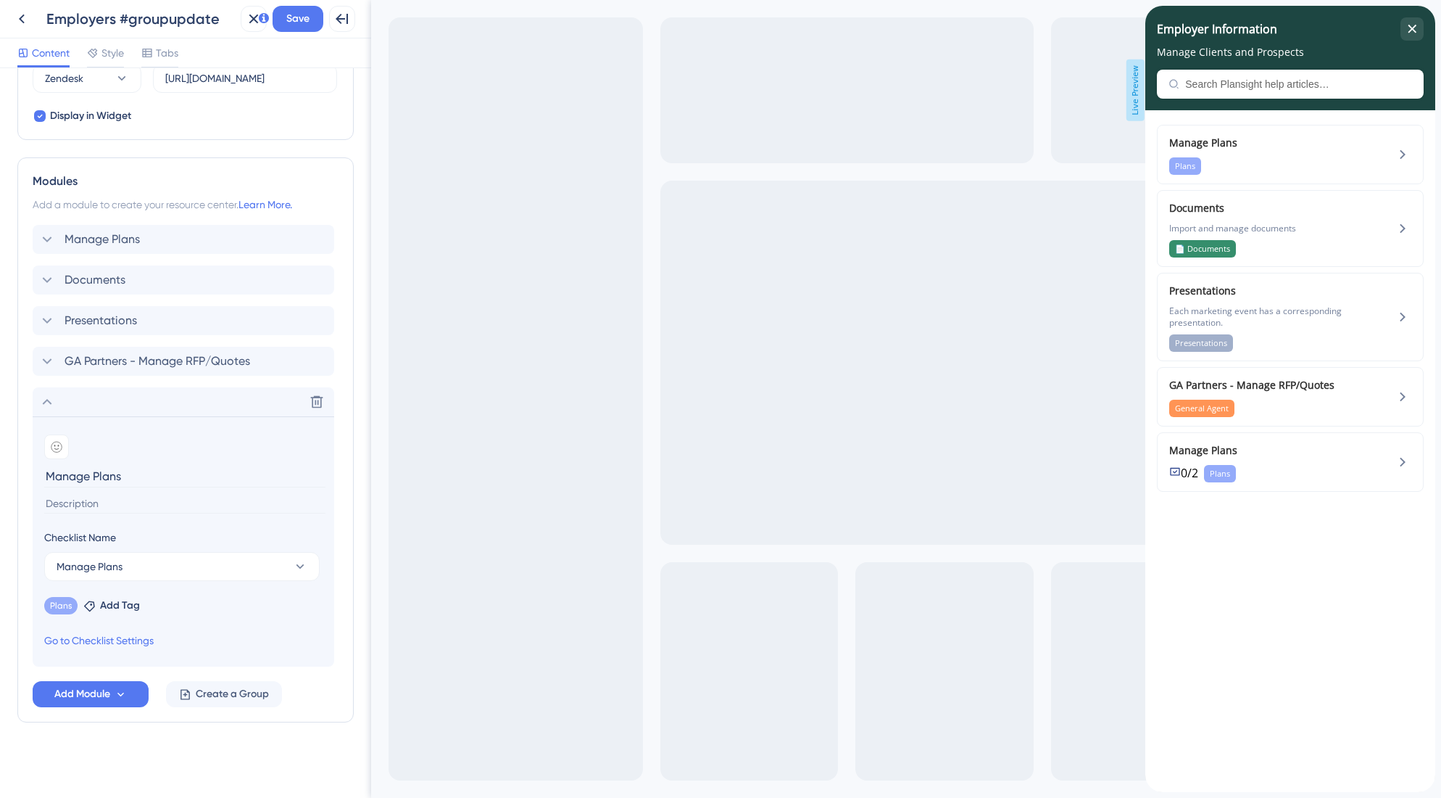
click at [98, 502] on input at bounding box center [184, 504] width 281 height 20
type input "Create plans with AI, or merge existing plans into a group"
click at [83, 505] on input at bounding box center [184, 504] width 281 height 20
type input "Easily add and manage In-Force Plans"
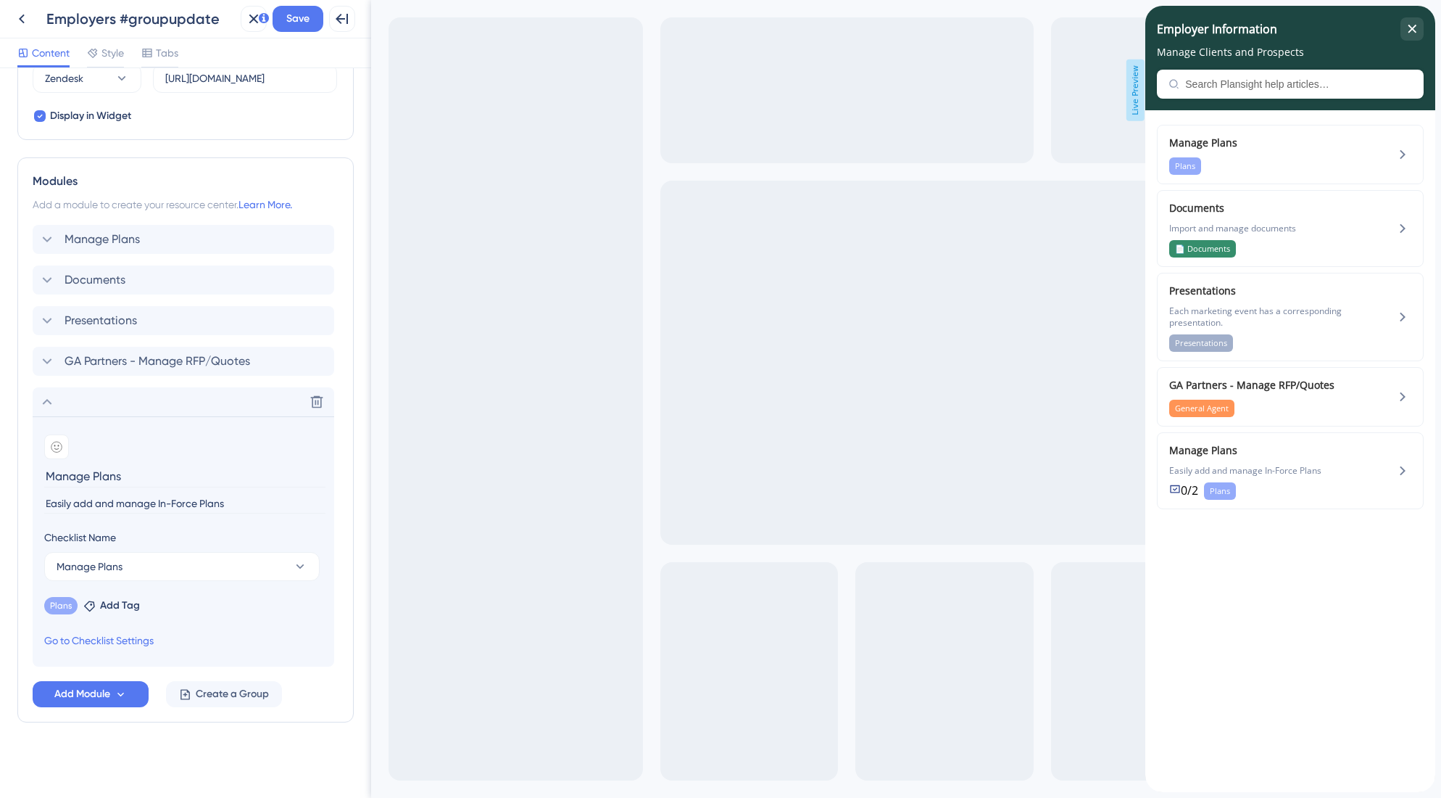
click at [97, 733] on div "Resource Center Header Title Employer Information 8 Employer Information Subtit…" at bounding box center [185, 158] width 336 height 1243
click at [40, 407] on icon at bounding box center [46, 401] width 17 height 17
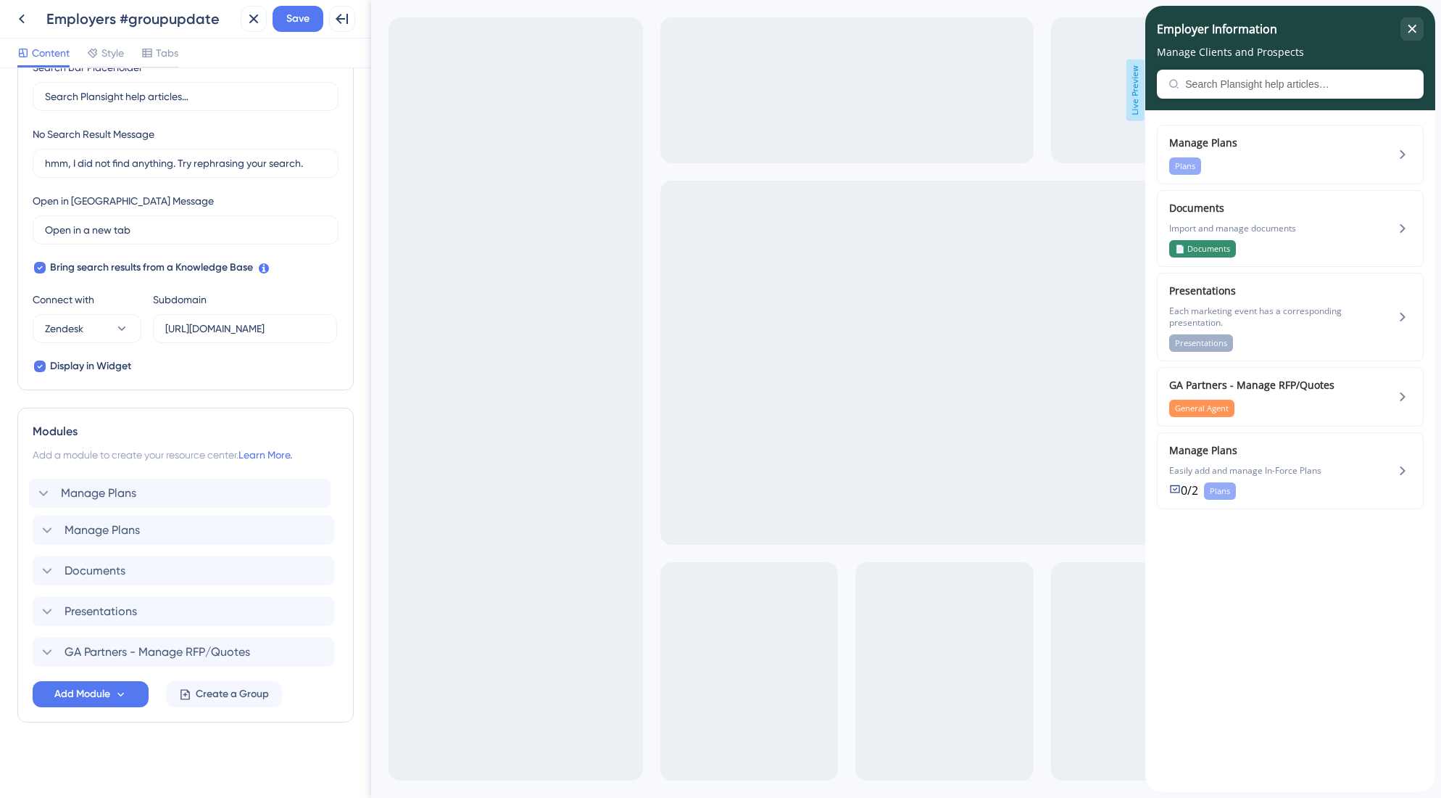
drag, startPoint x: 61, startPoint y: 650, endPoint x: 57, endPoint y: 486, distance: 163.9
click at [57, 486] on div "Manage Plans Documents Presentations GA Partners - Manage RFP/Quotes Manage Pla…" at bounding box center [186, 570] width 306 height 191
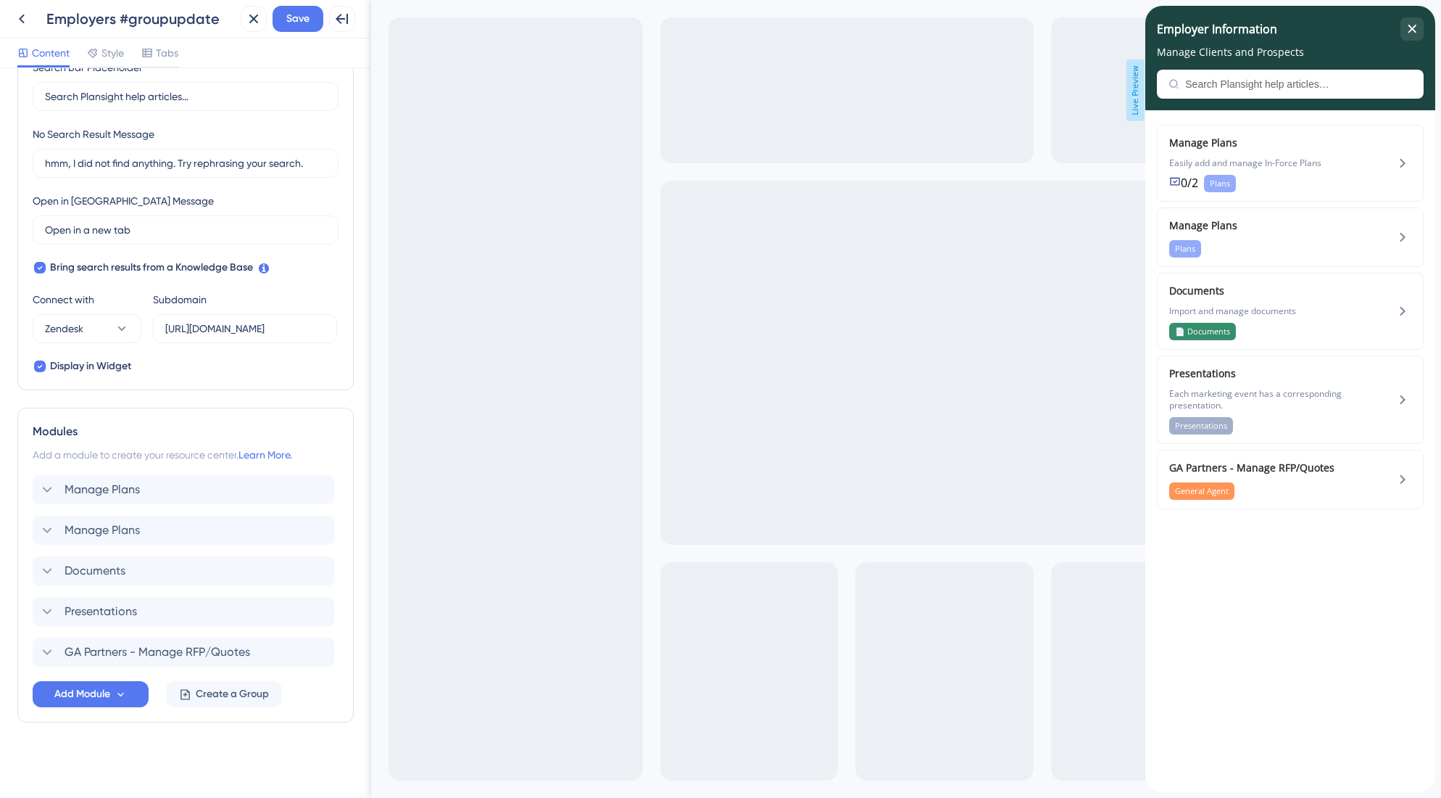
click at [345, 533] on div "Modules Add a module to create your resource center. Learn More. Manage Plans M…" at bounding box center [185, 564] width 336 height 315
click at [312, 530] on icon at bounding box center [317, 530] width 15 height 15
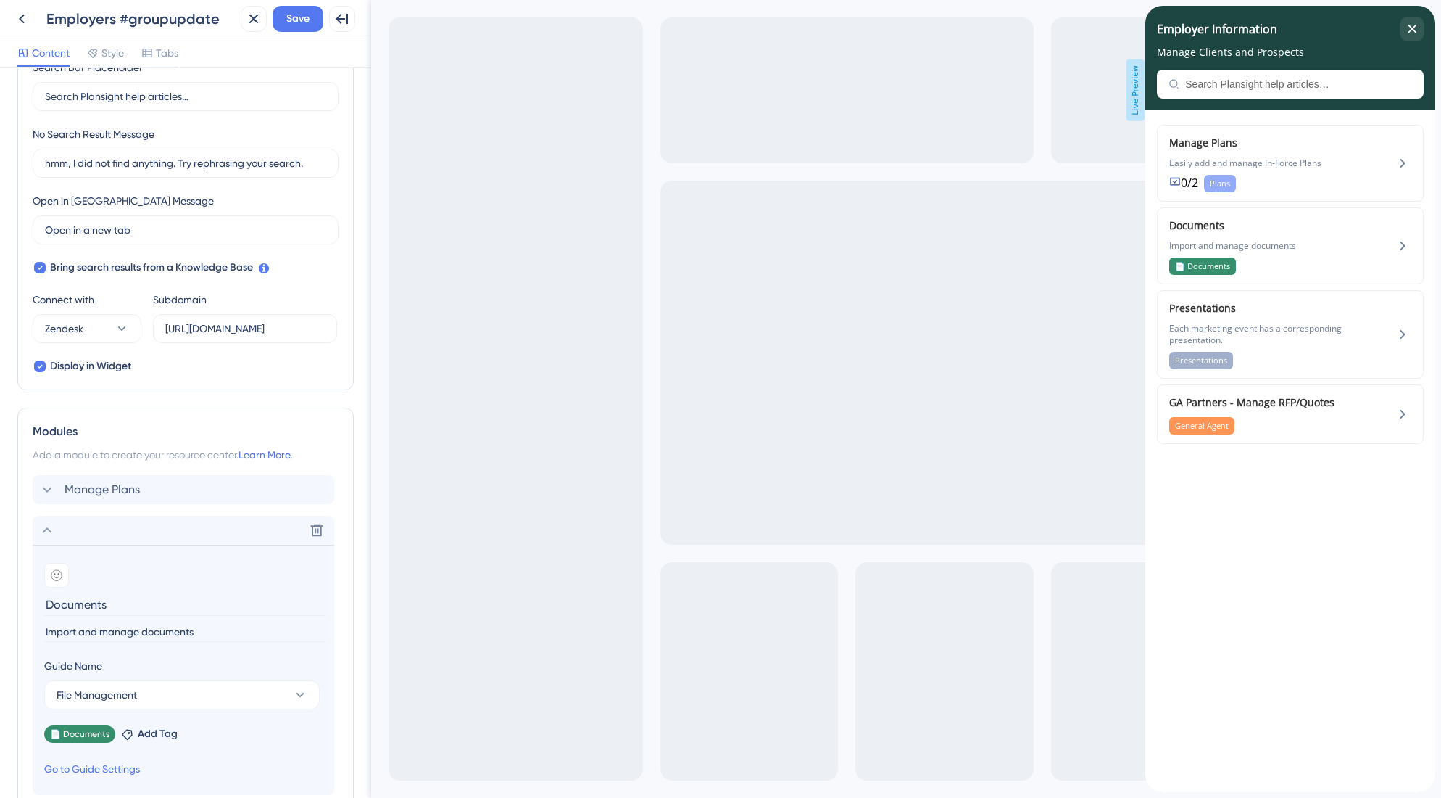
click at [360, 633] on div "Resource Center Header Title Employer Information 8 Employer Information Subtit…" at bounding box center [185, 432] width 371 height 729
click at [1331, 160] on span "Easily add and manage In-Force Plans" at bounding box center [1266, 163] width 194 height 12
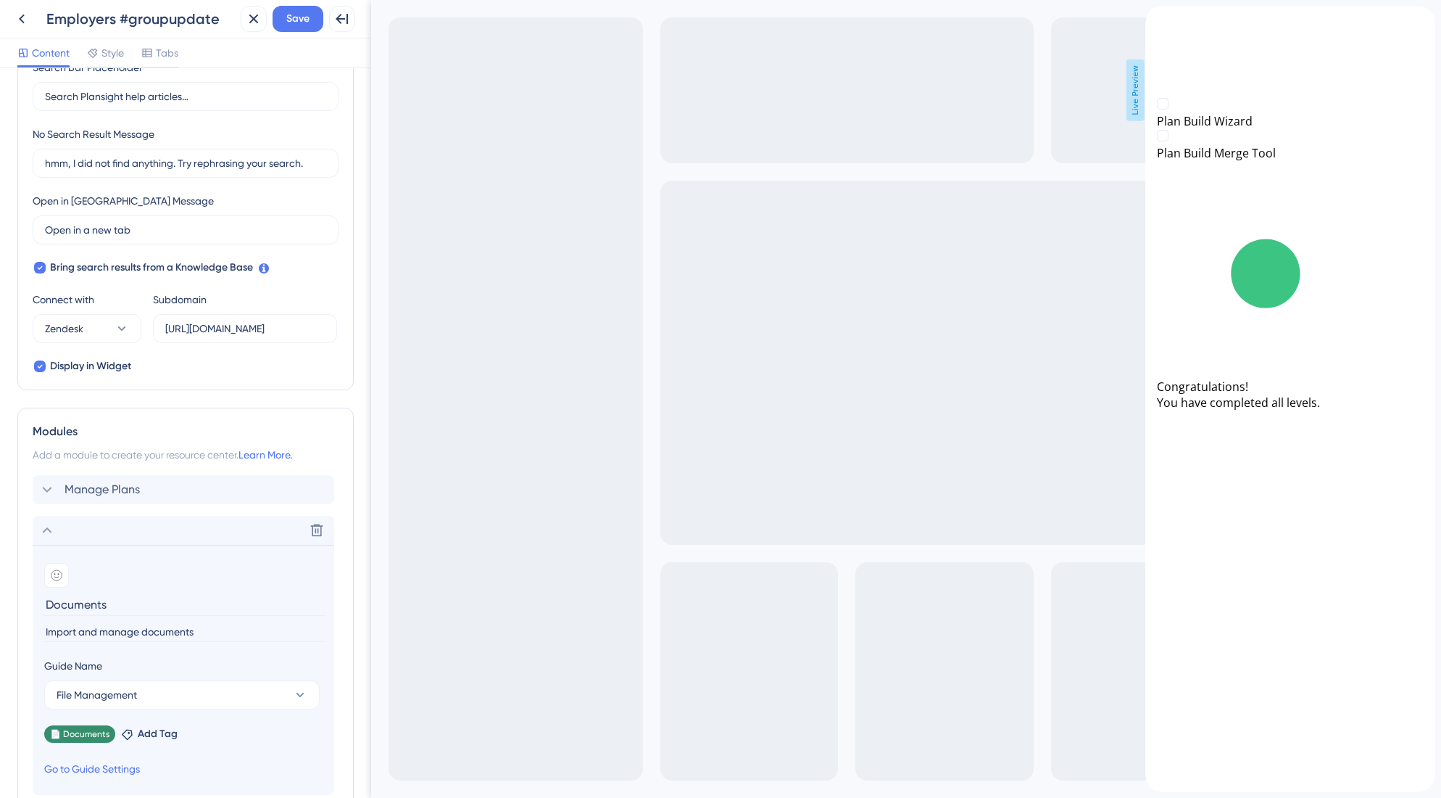
click at [1157, 18] on icon "back to header" at bounding box center [1152, 13] width 12 height 12
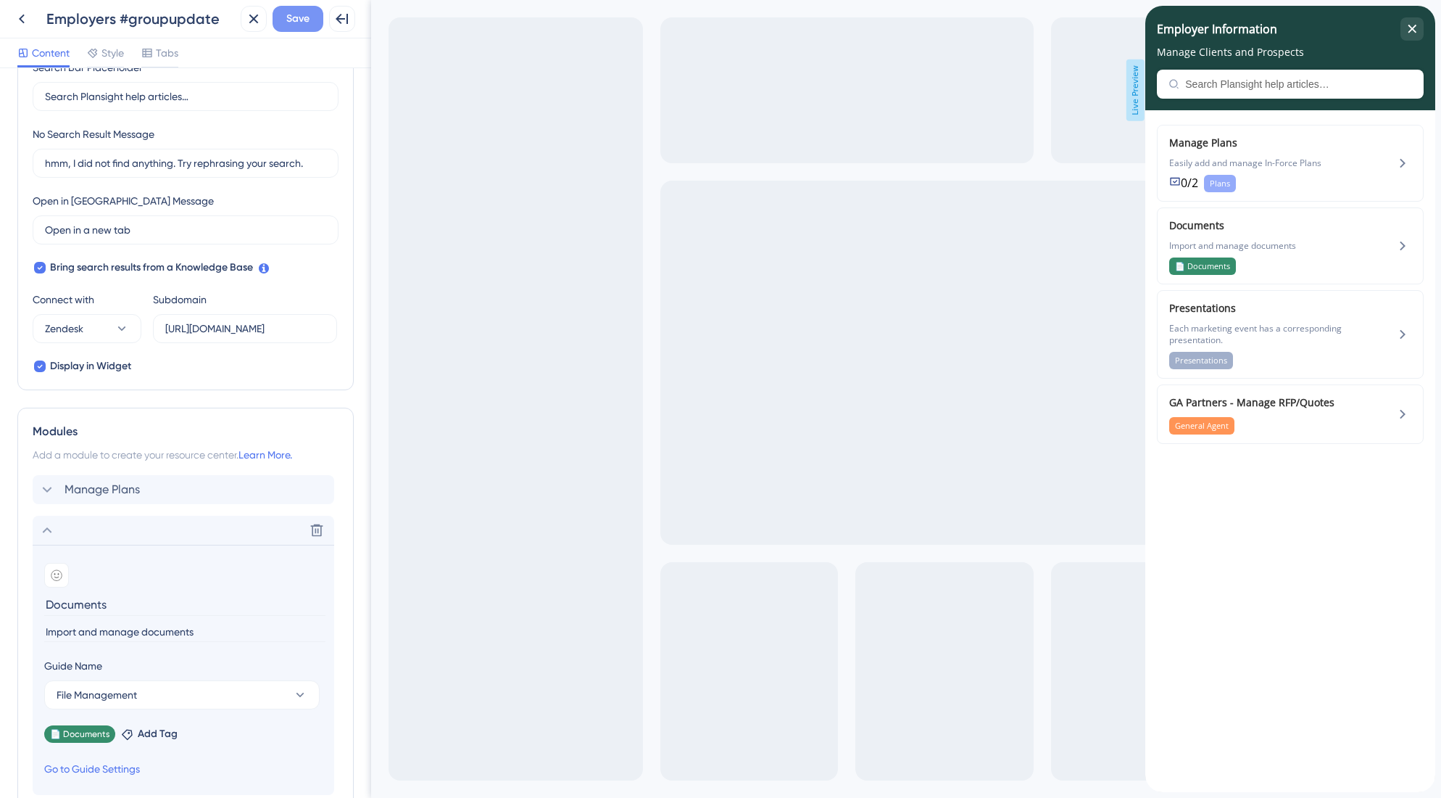
click at [309, 13] on span "Save" at bounding box center [297, 18] width 23 height 17
click at [1420, 22] on div "close resource center" at bounding box center [1412, 28] width 23 height 23
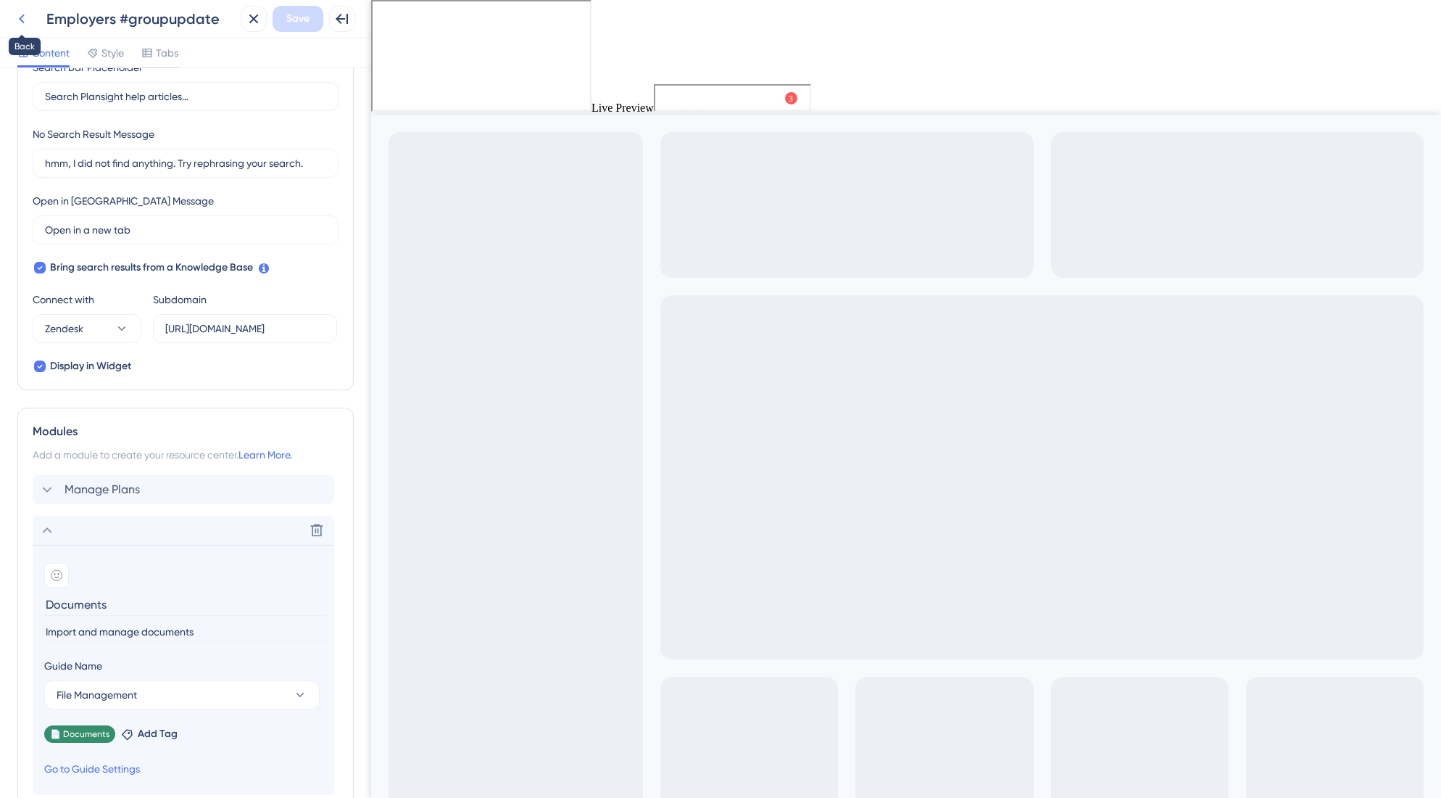
click at [26, 20] on icon at bounding box center [21, 18] width 17 height 17
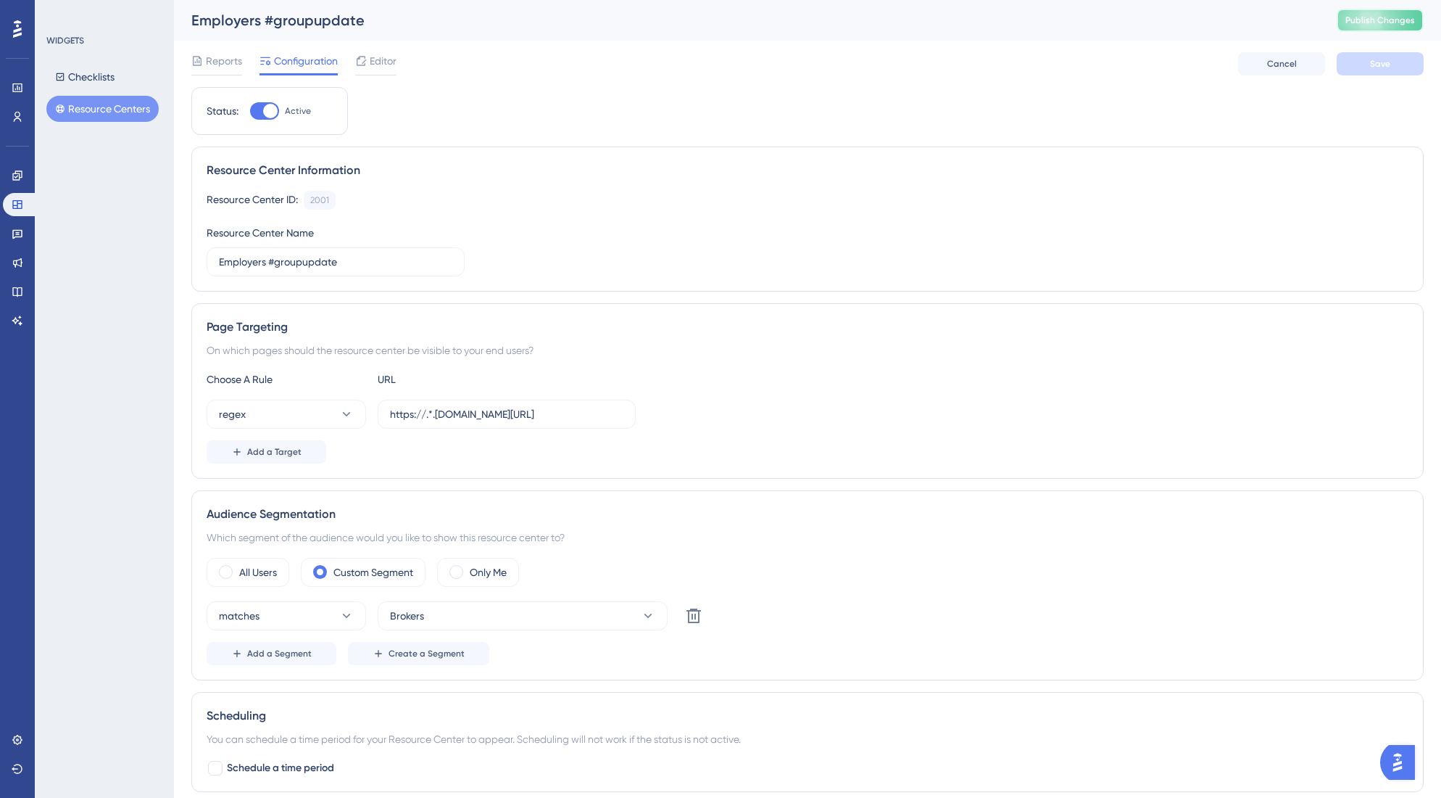
click at [1365, 26] on button "Publish Changes" at bounding box center [1380, 20] width 87 height 23
click at [21, 207] on icon at bounding box center [16, 204] width 9 height 9
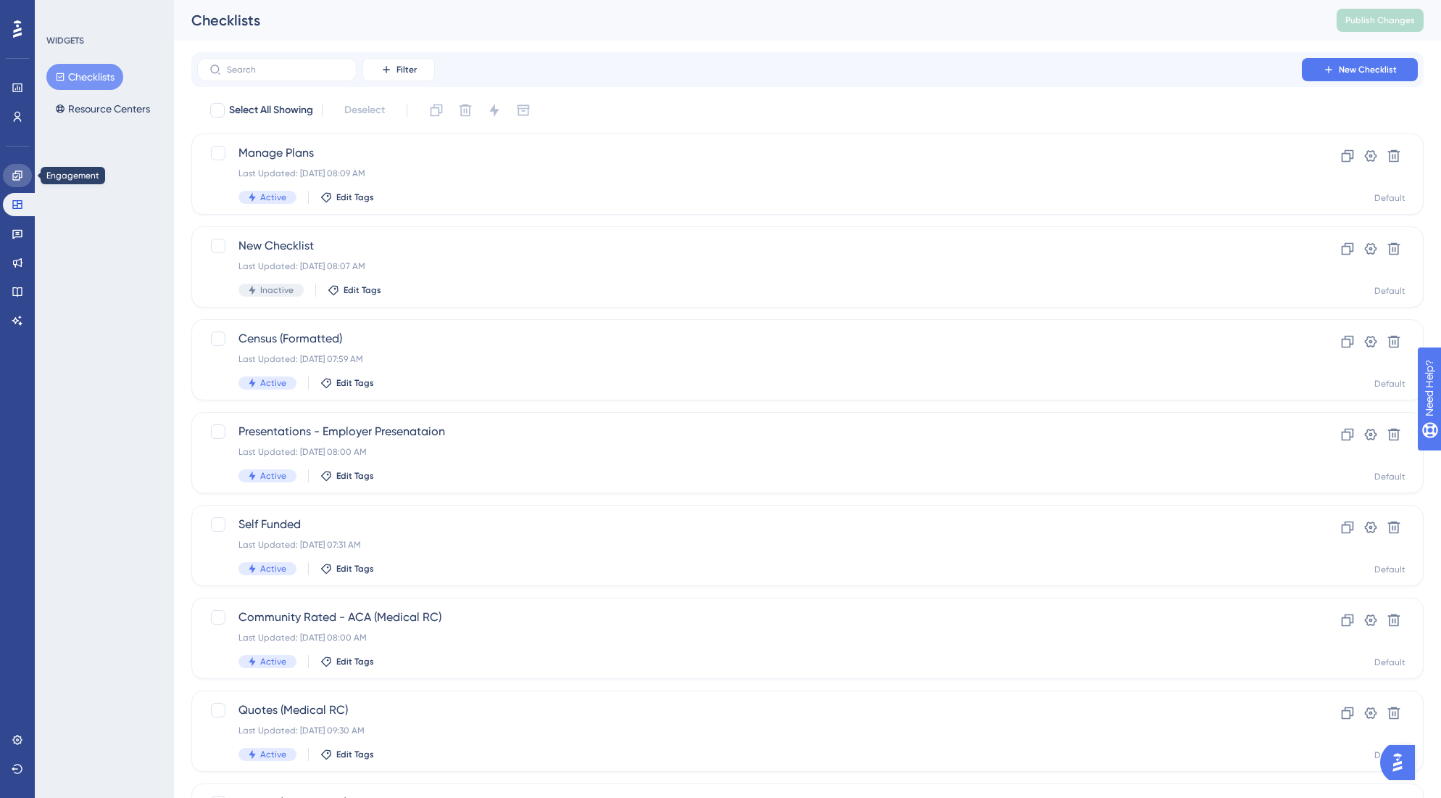
click at [17, 165] on link at bounding box center [17, 175] width 29 height 23
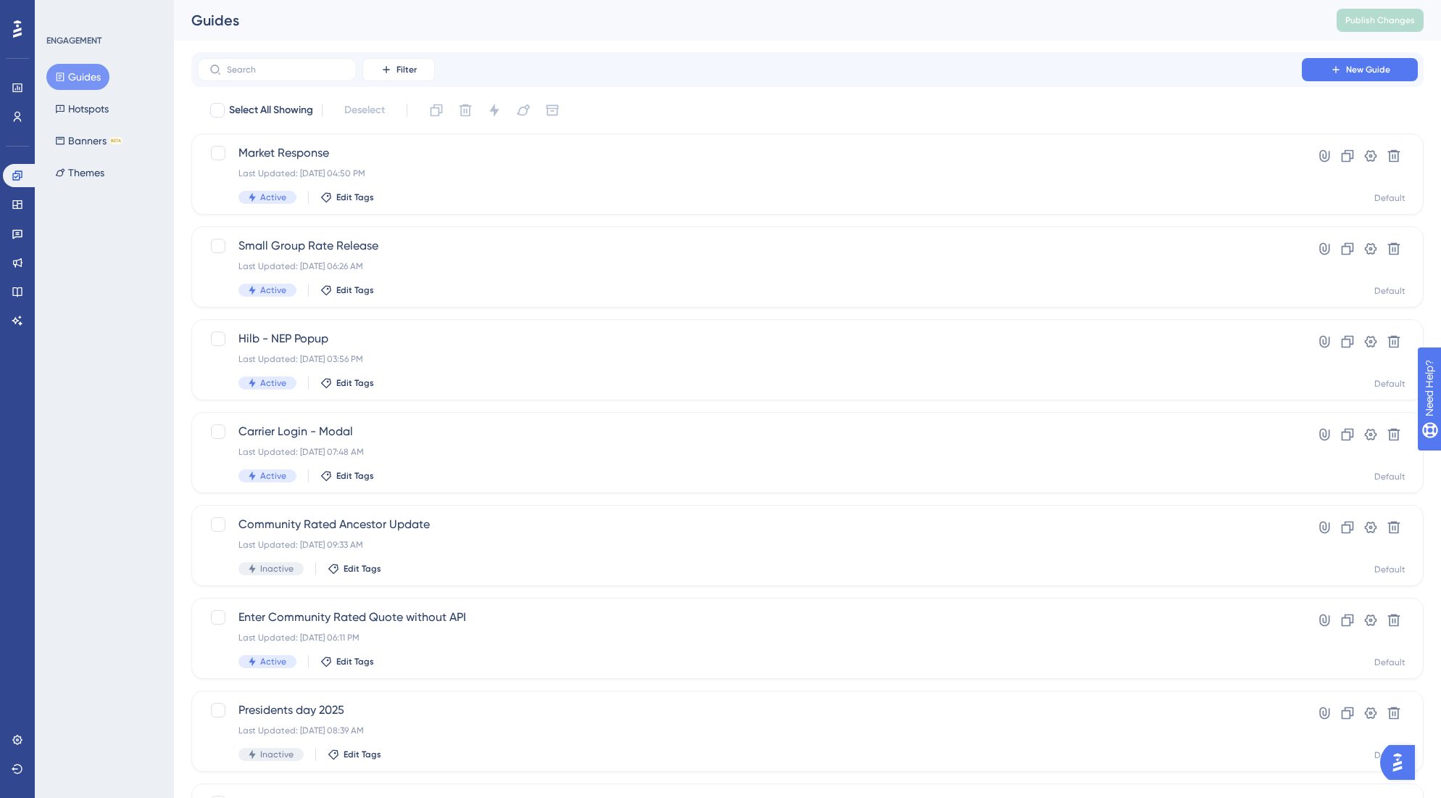
click at [86, 80] on button "Guides" at bounding box center [77, 77] width 63 height 26
click at [321, 67] on input "text" at bounding box center [285, 70] width 117 height 10
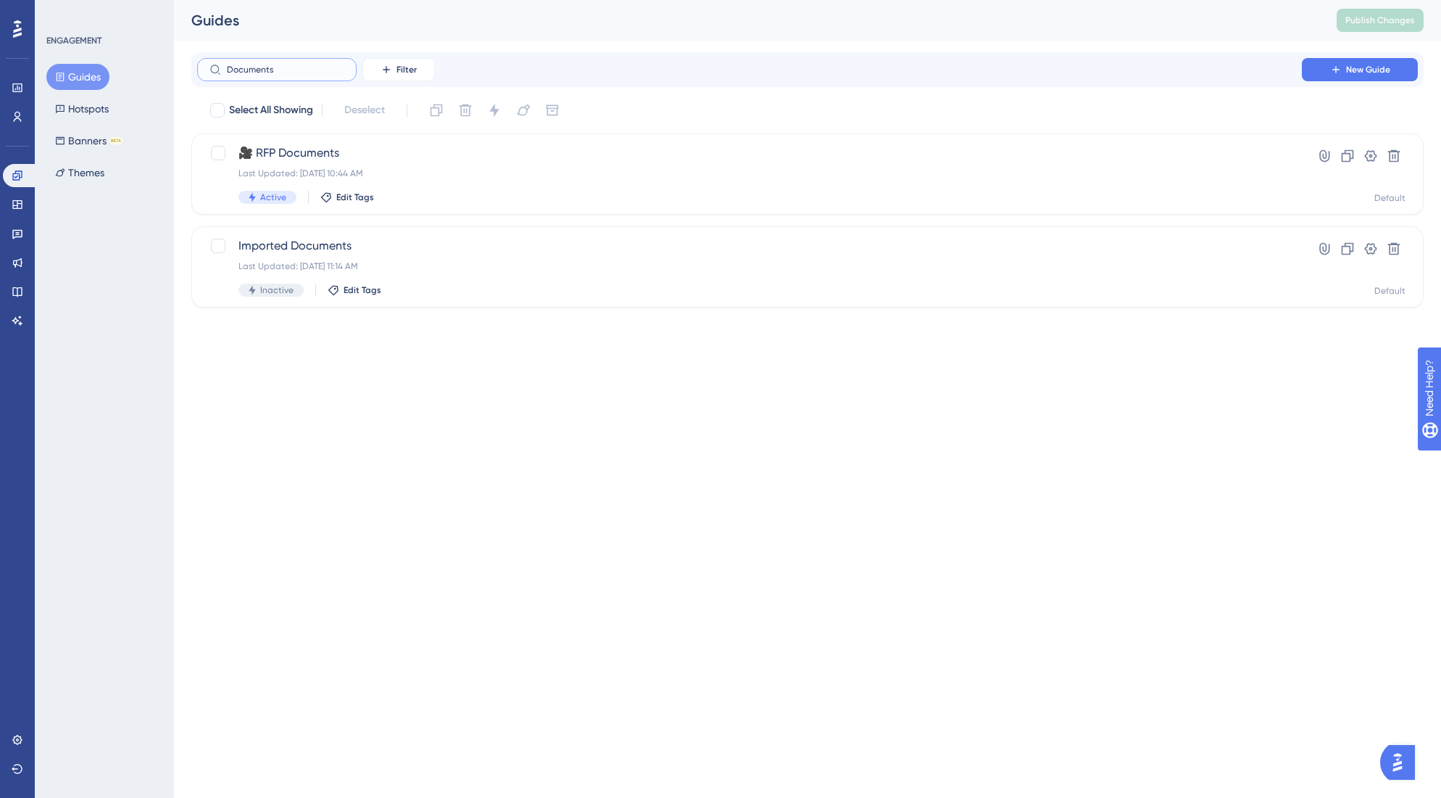
type input "Documents"
click at [84, 72] on button "Guides" at bounding box center [77, 77] width 63 height 26
click at [21, 199] on icon at bounding box center [18, 205] width 12 height 12
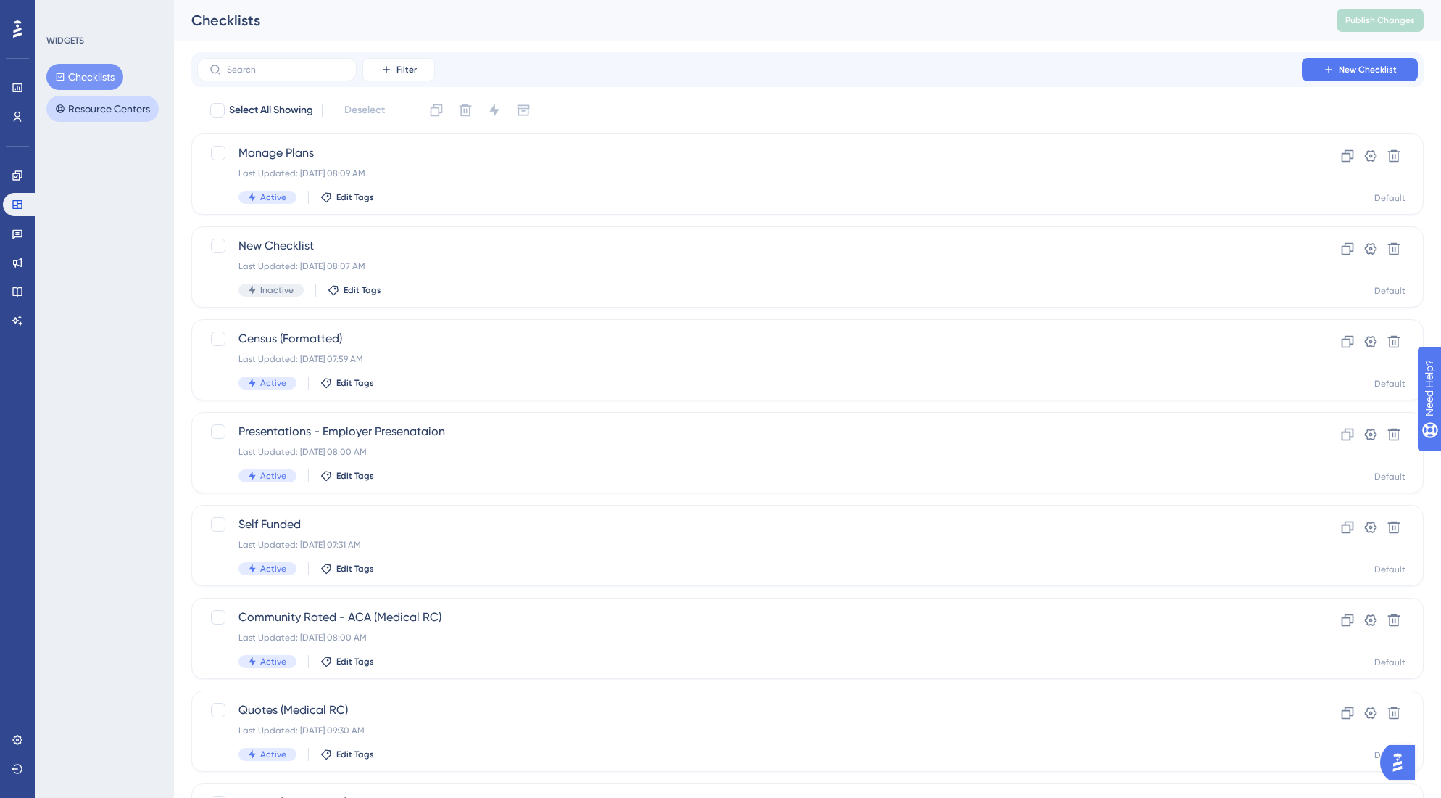
click at [117, 102] on button "Resource Centers" at bounding box center [102, 109] width 112 height 26
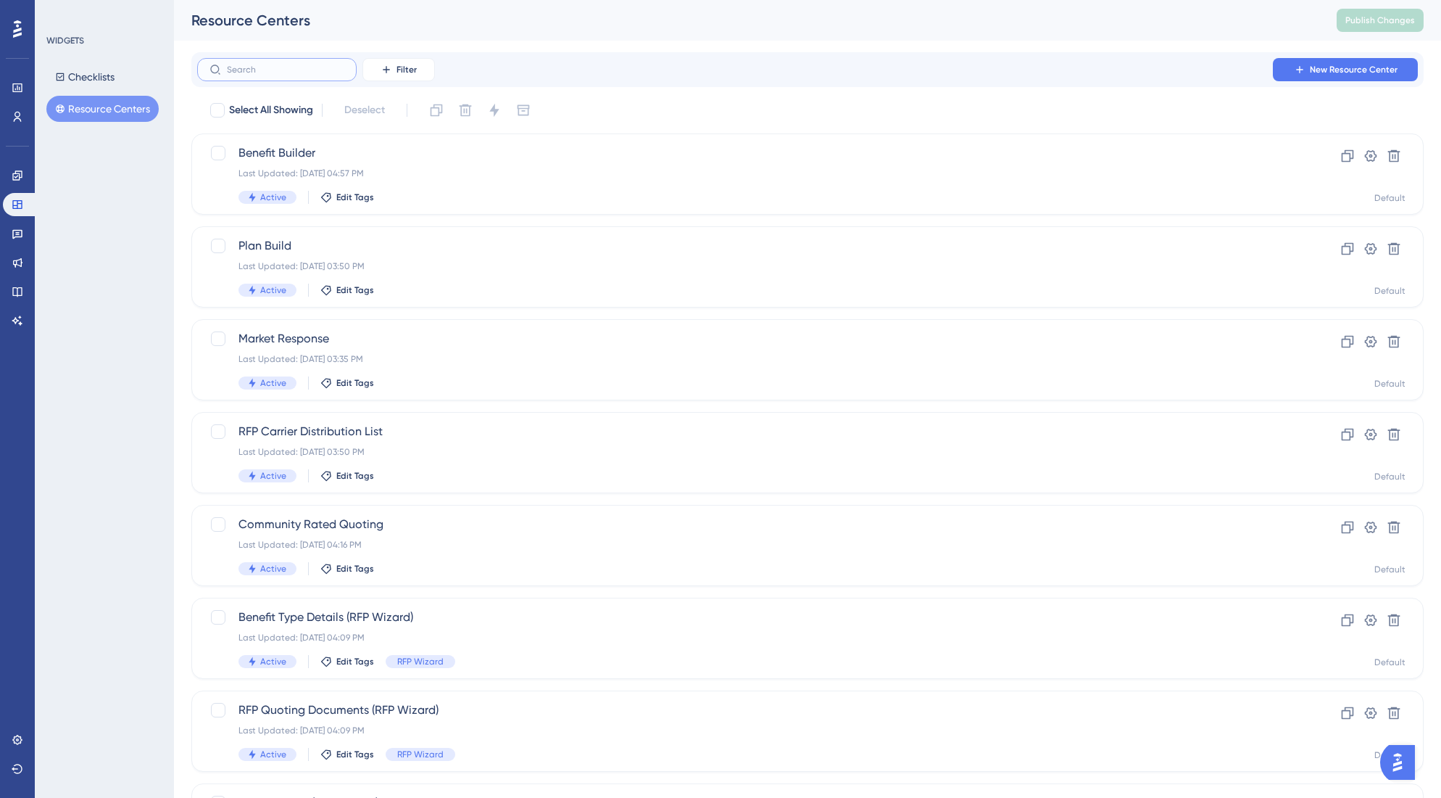
click at [276, 70] on input "text" at bounding box center [285, 70] width 117 height 10
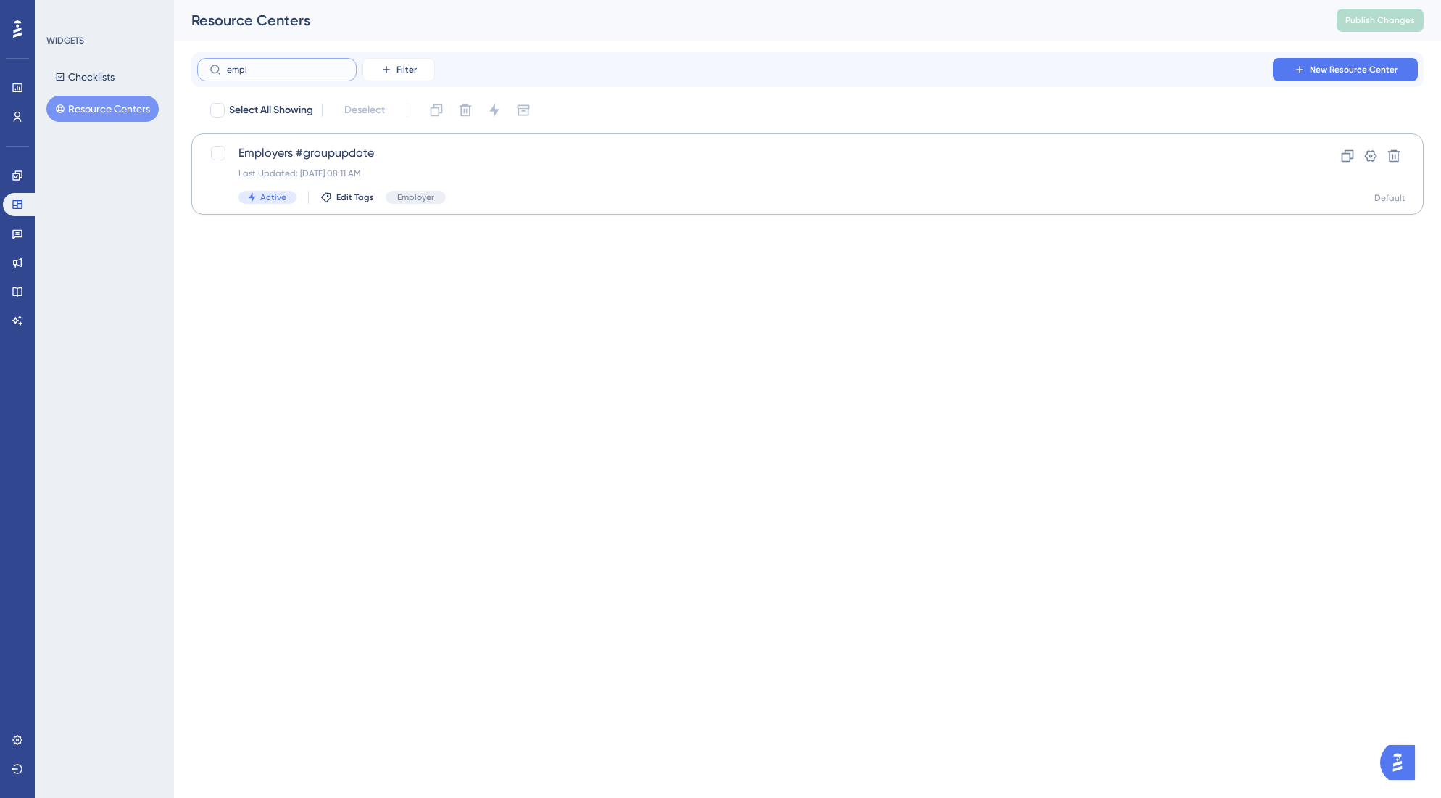
type input "empl"
click at [305, 149] on span "Employers #groupupdate" at bounding box center [750, 152] width 1022 height 17
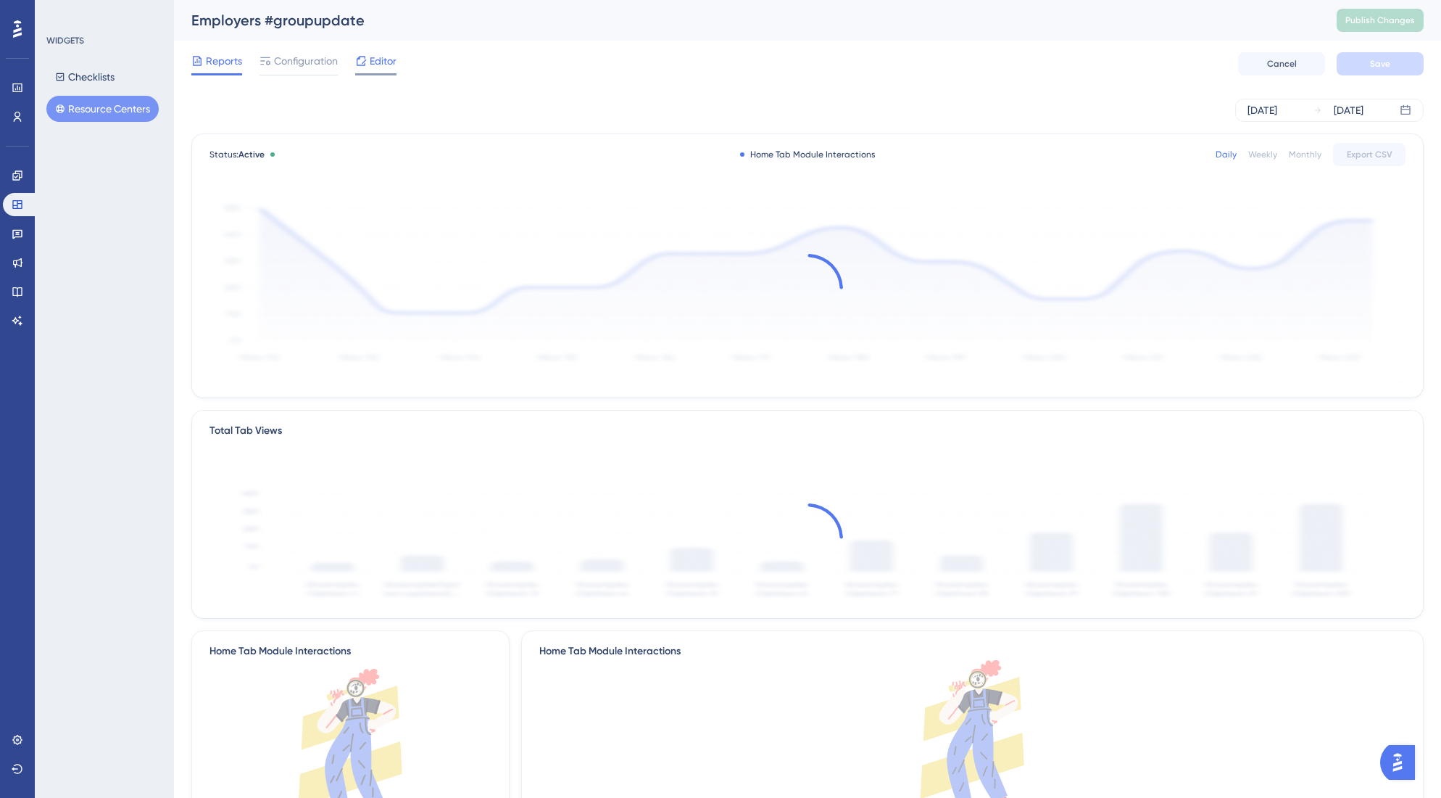
click at [386, 62] on span "Editor" at bounding box center [383, 60] width 27 height 17
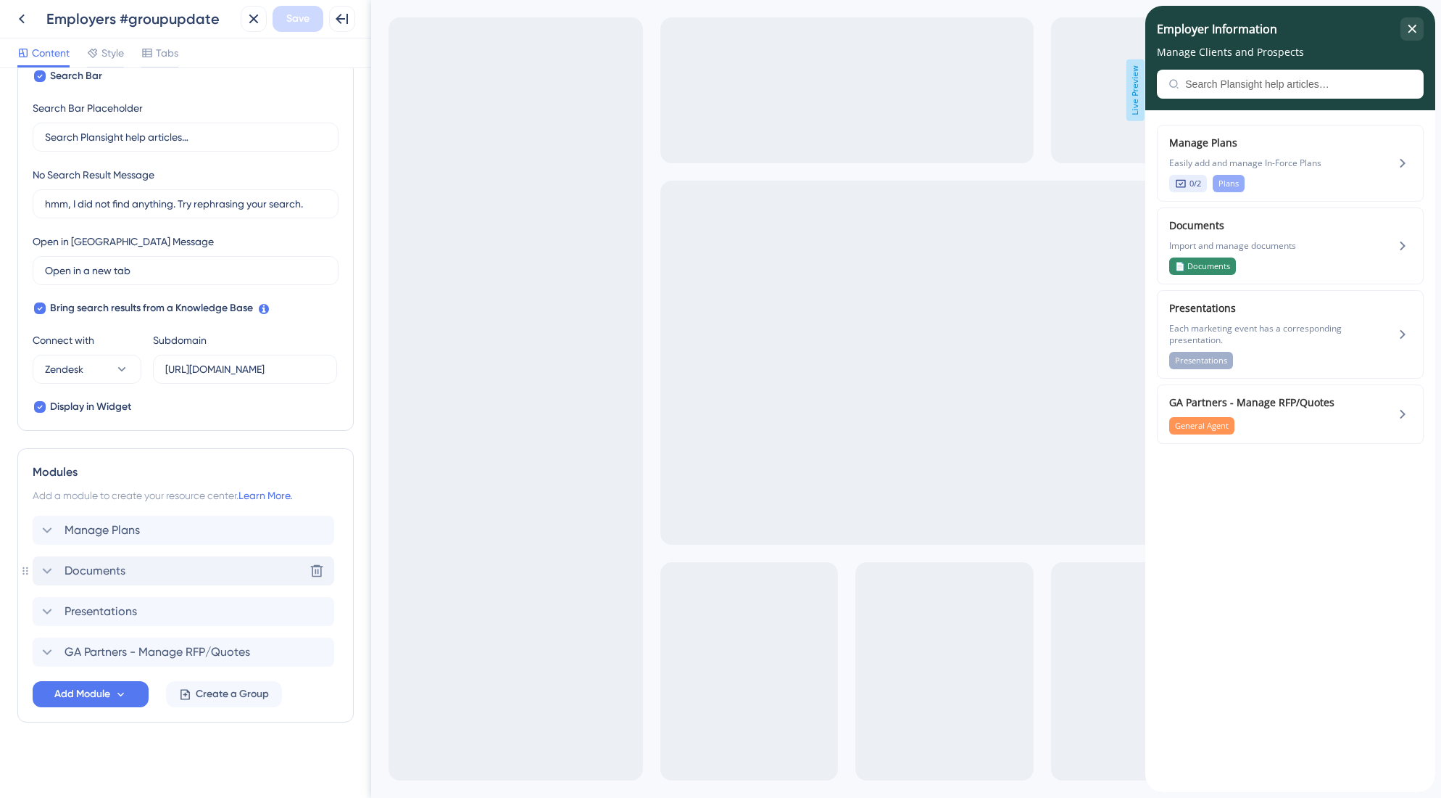
click at [43, 575] on icon at bounding box center [46, 570] width 17 height 17
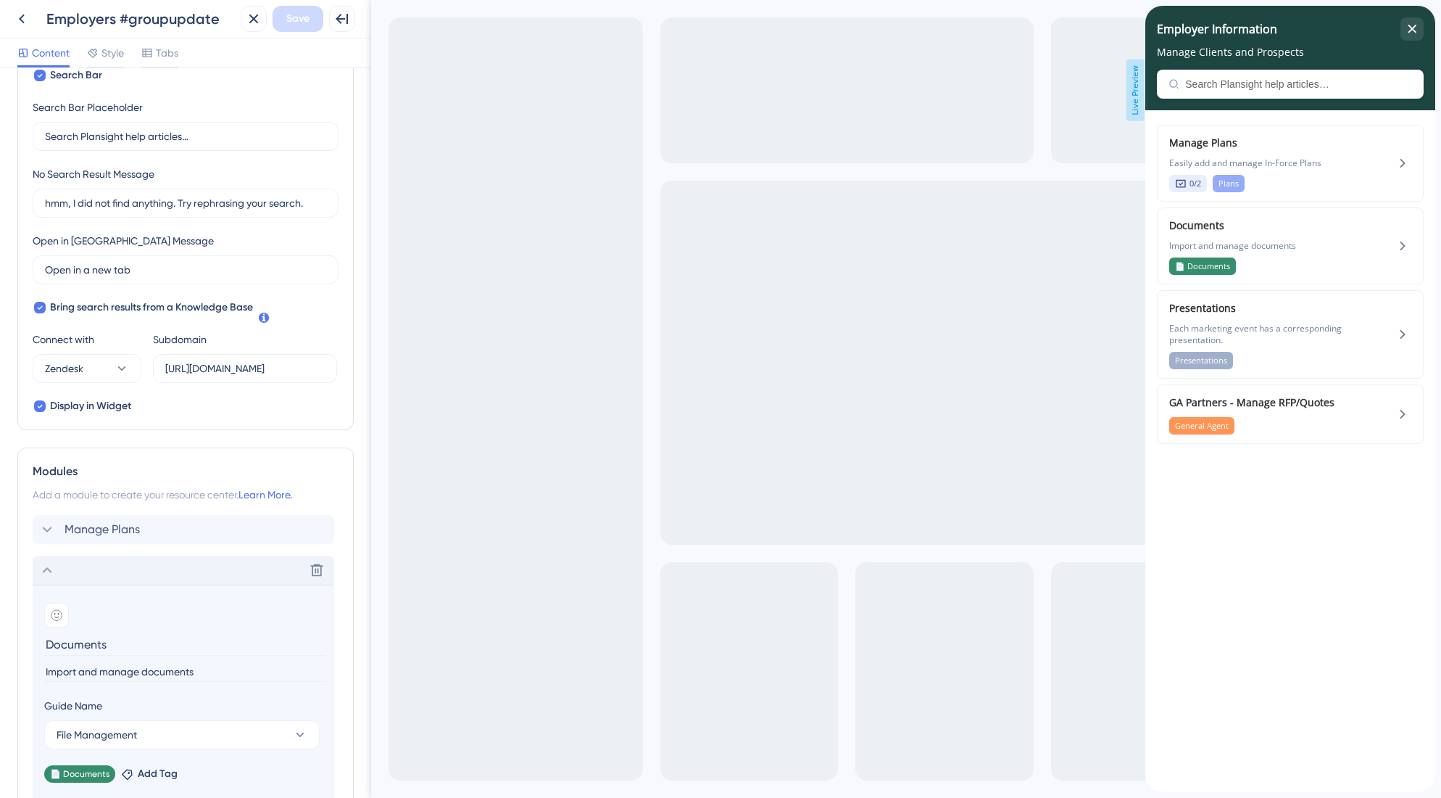
scroll to position [240, 0]
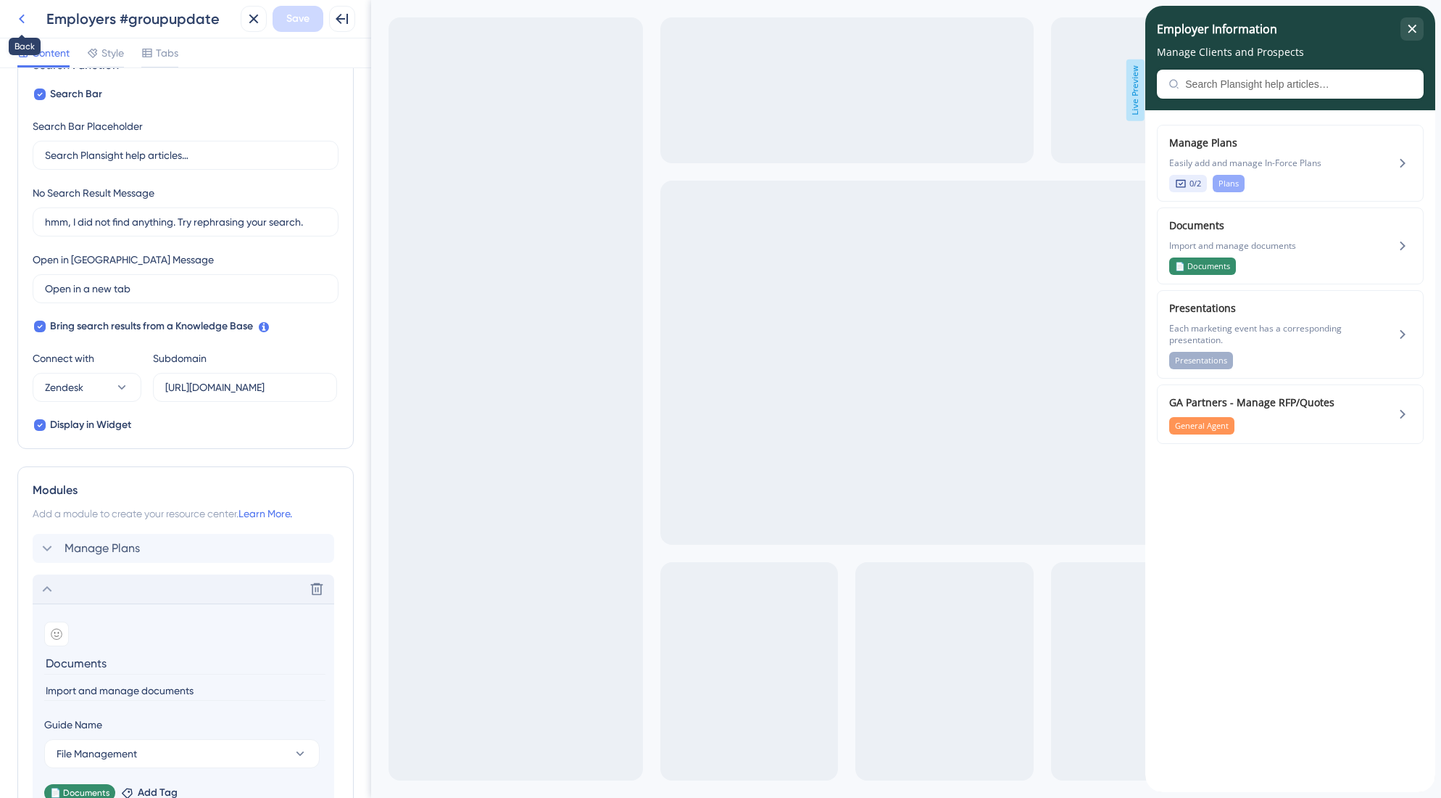
click at [22, 22] on icon at bounding box center [22, 19] width 6 height 9
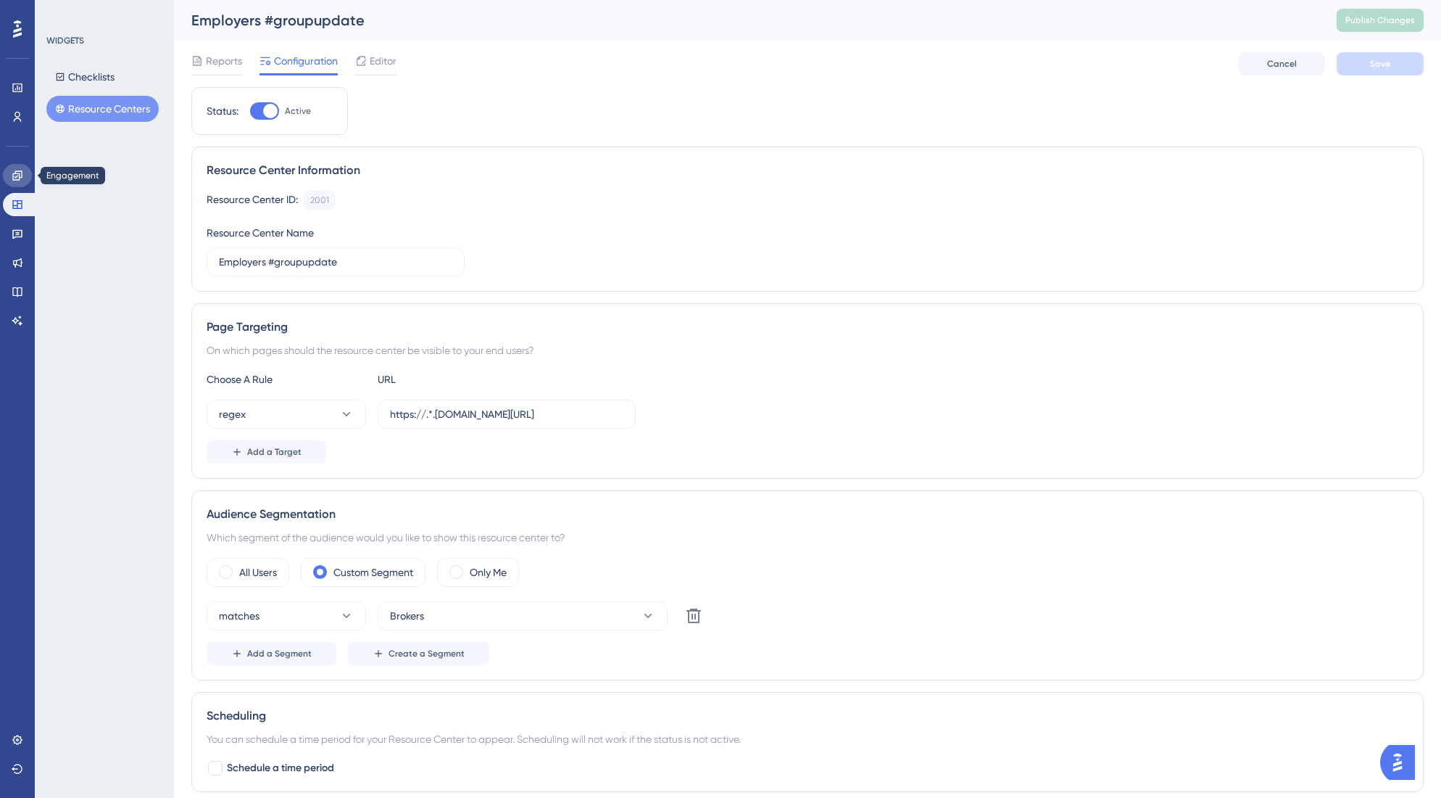
click at [17, 175] on icon at bounding box center [18, 176] width 12 height 12
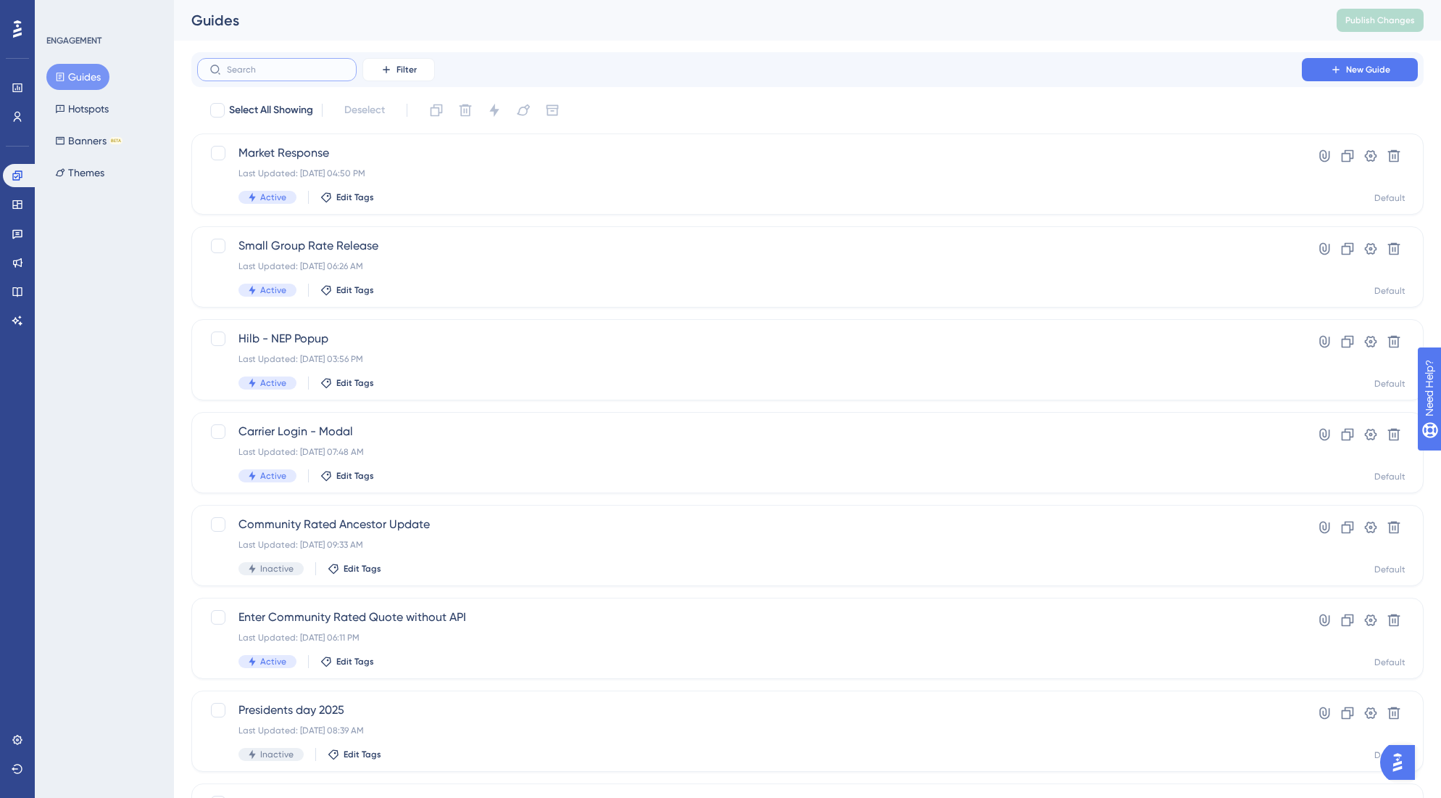
click at [261, 72] on input "text" at bounding box center [285, 70] width 117 height 10
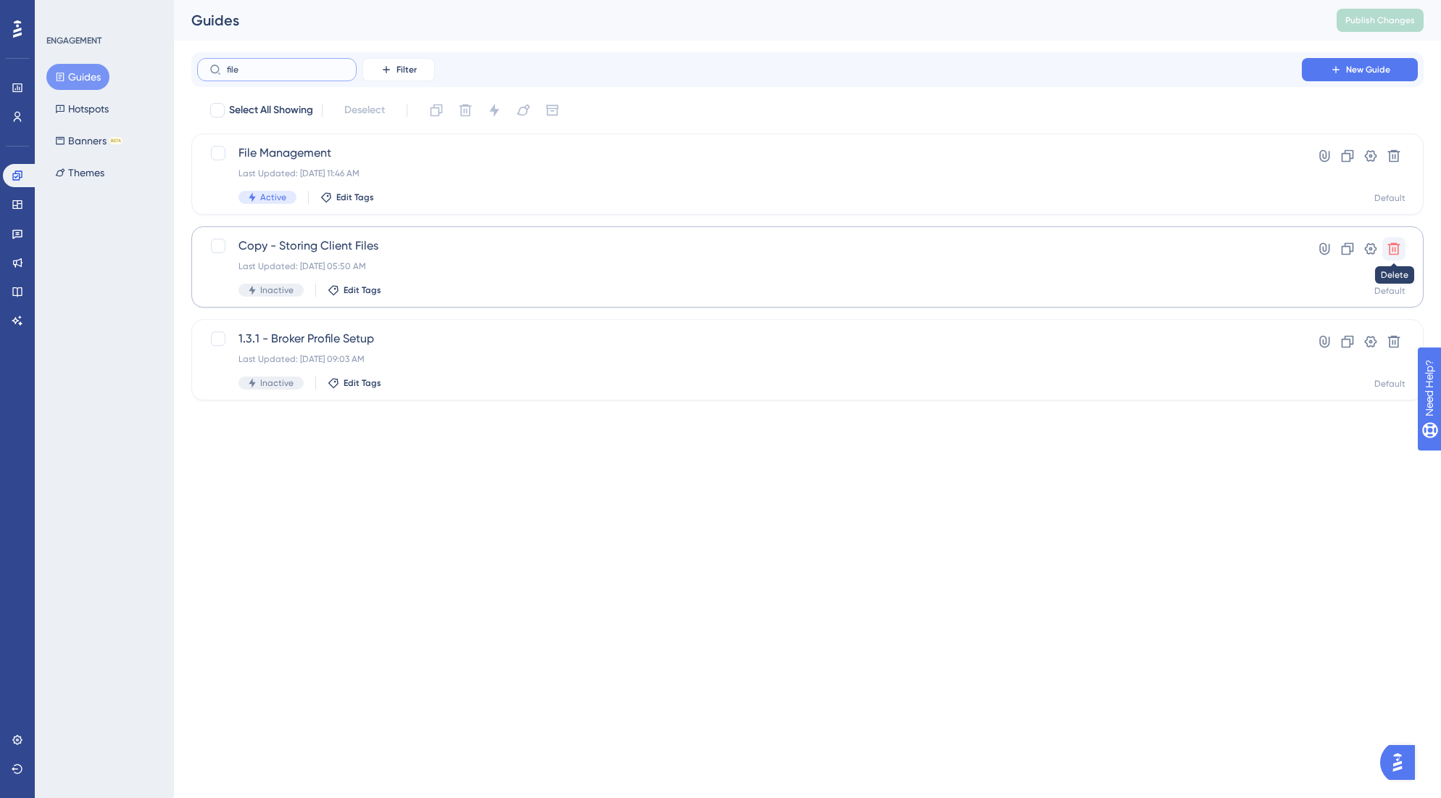
type input "file"
click at [1388, 252] on icon at bounding box center [1394, 248] width 15 height 15
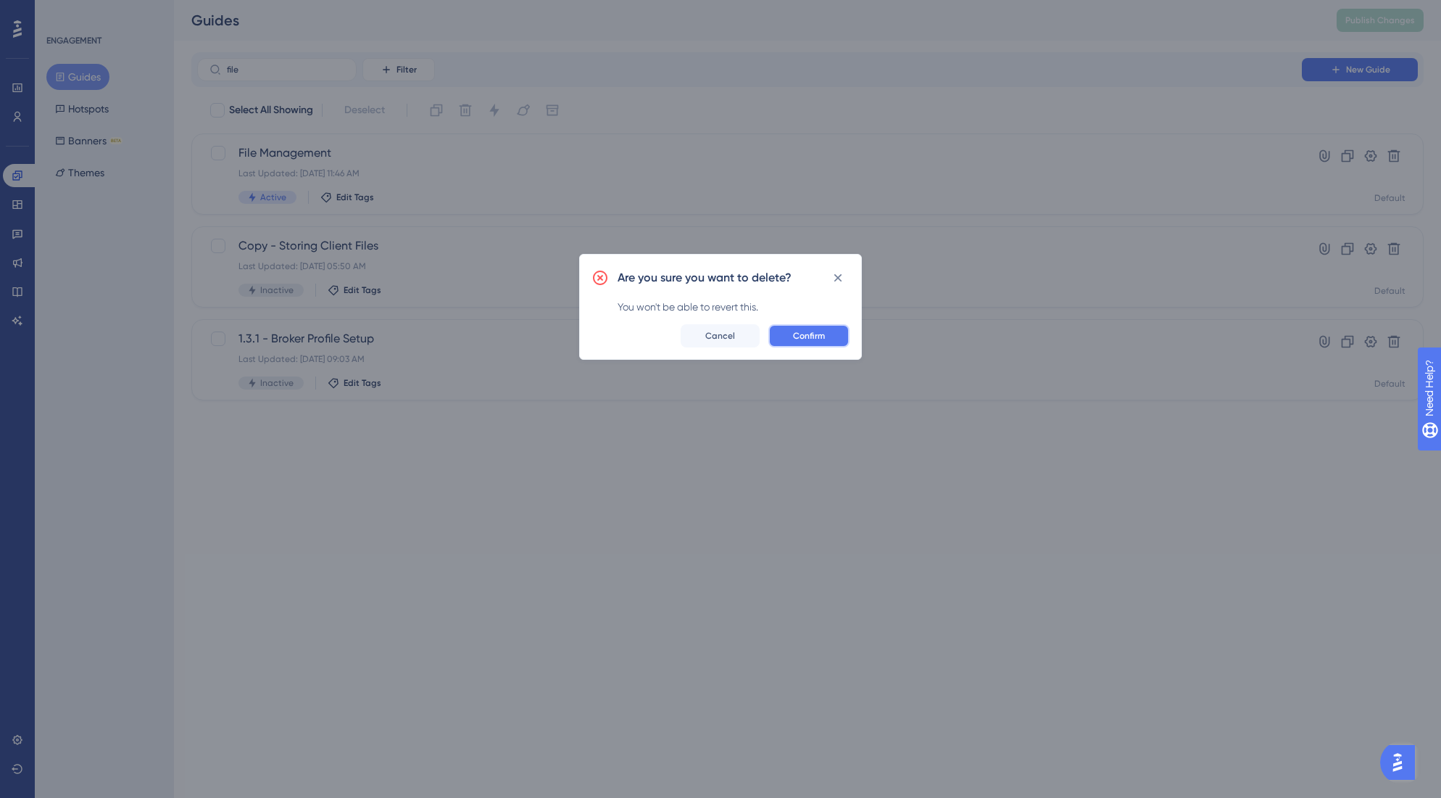
click at [785, 332] on button "Confirm" at bounding box center [809, 335] width 81 height 23
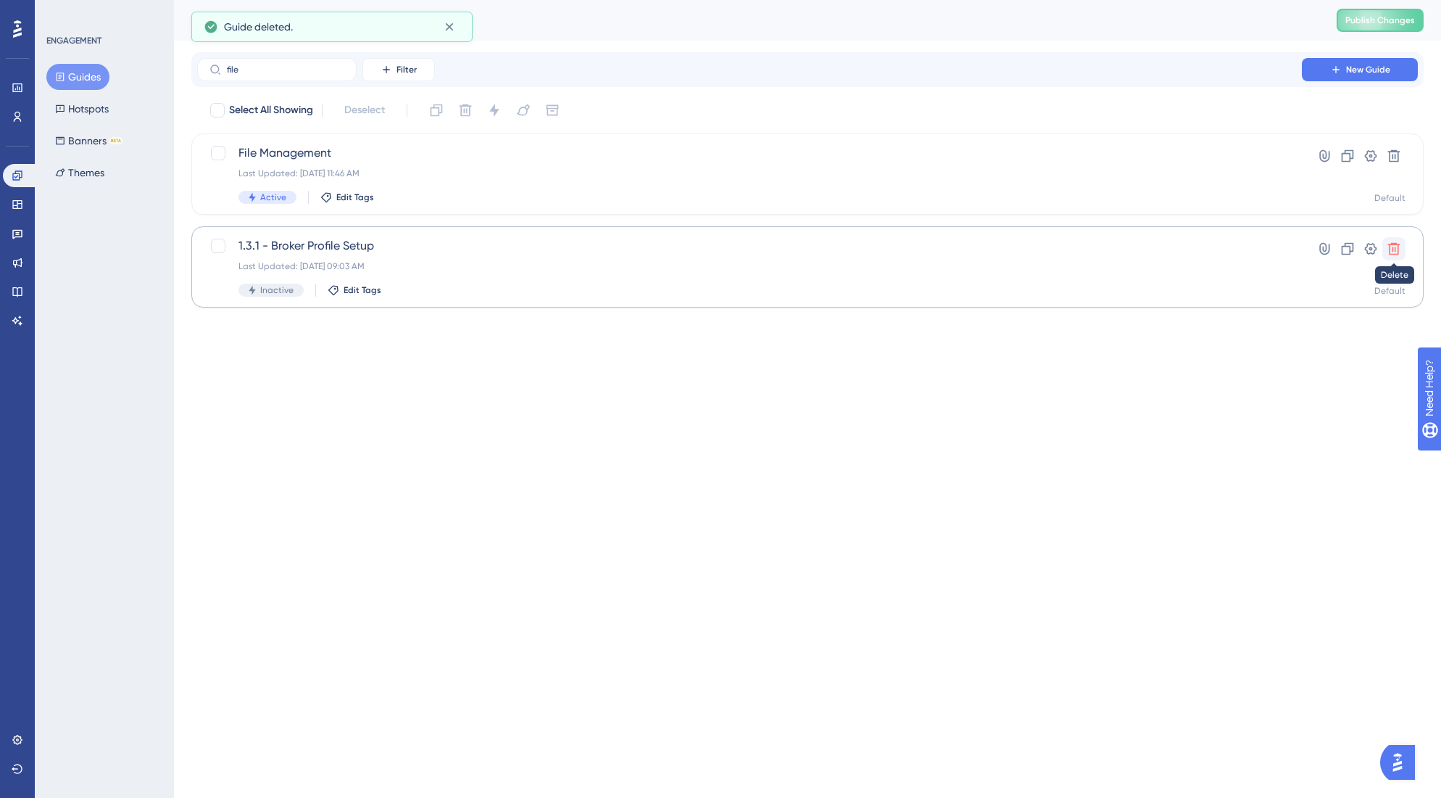
click at [1400, 252] on icon at bounding box center [1394, 248] width 15 height 15
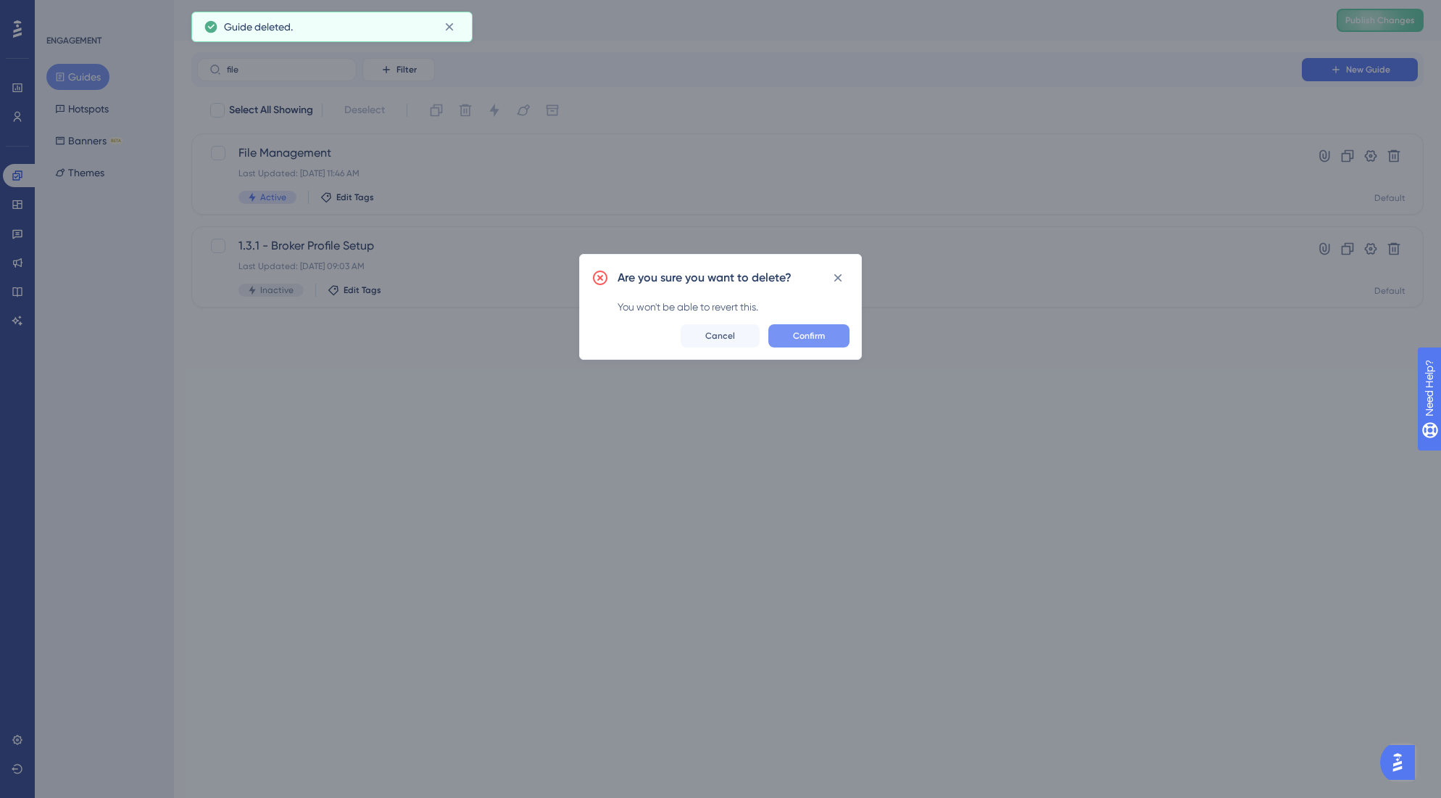
click at [808, 334] on span "Confirm" at bounding box center [809, 336] width 32 height 12
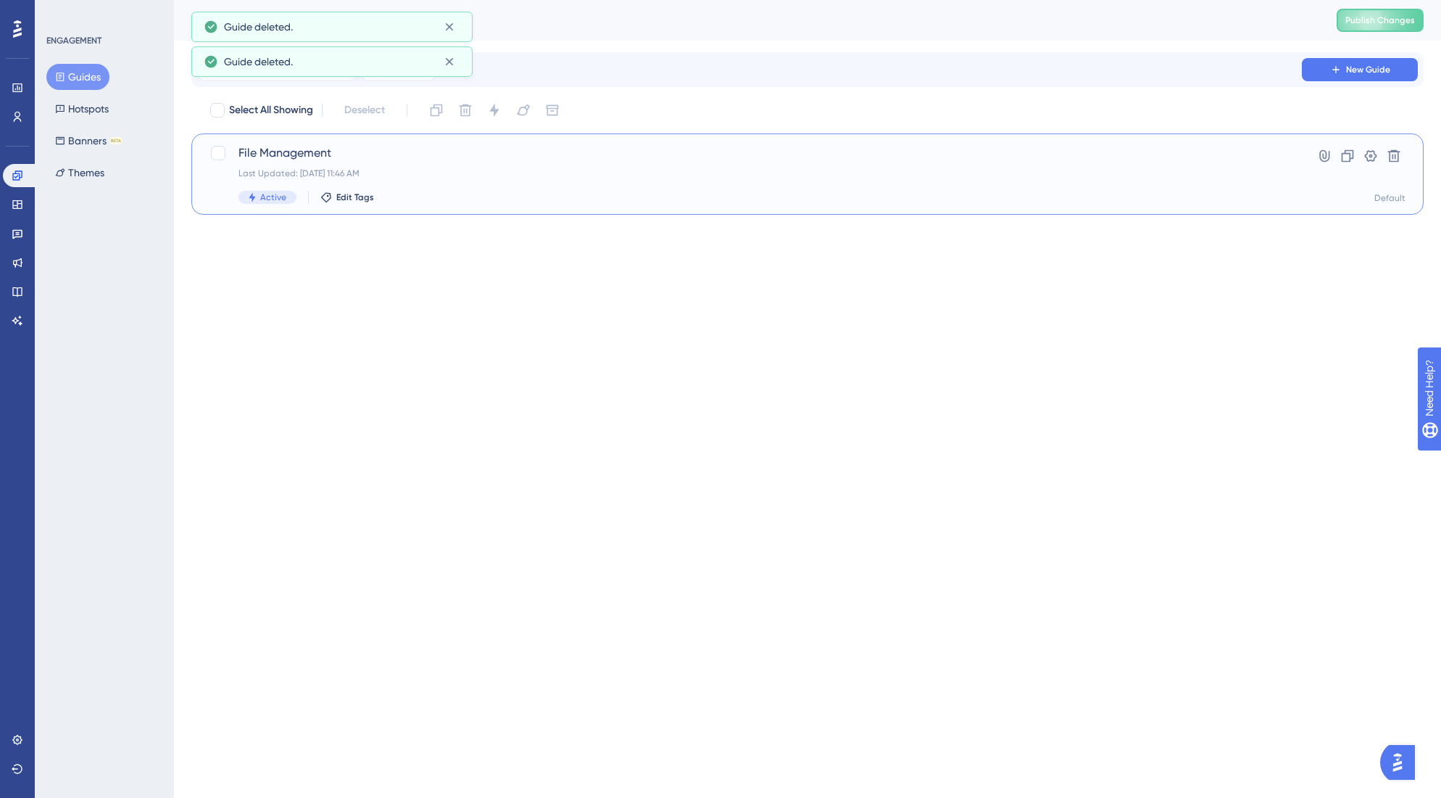
click at [298, 160] on span "File Management" at bounding box center [750, 152] width 1022 height 17
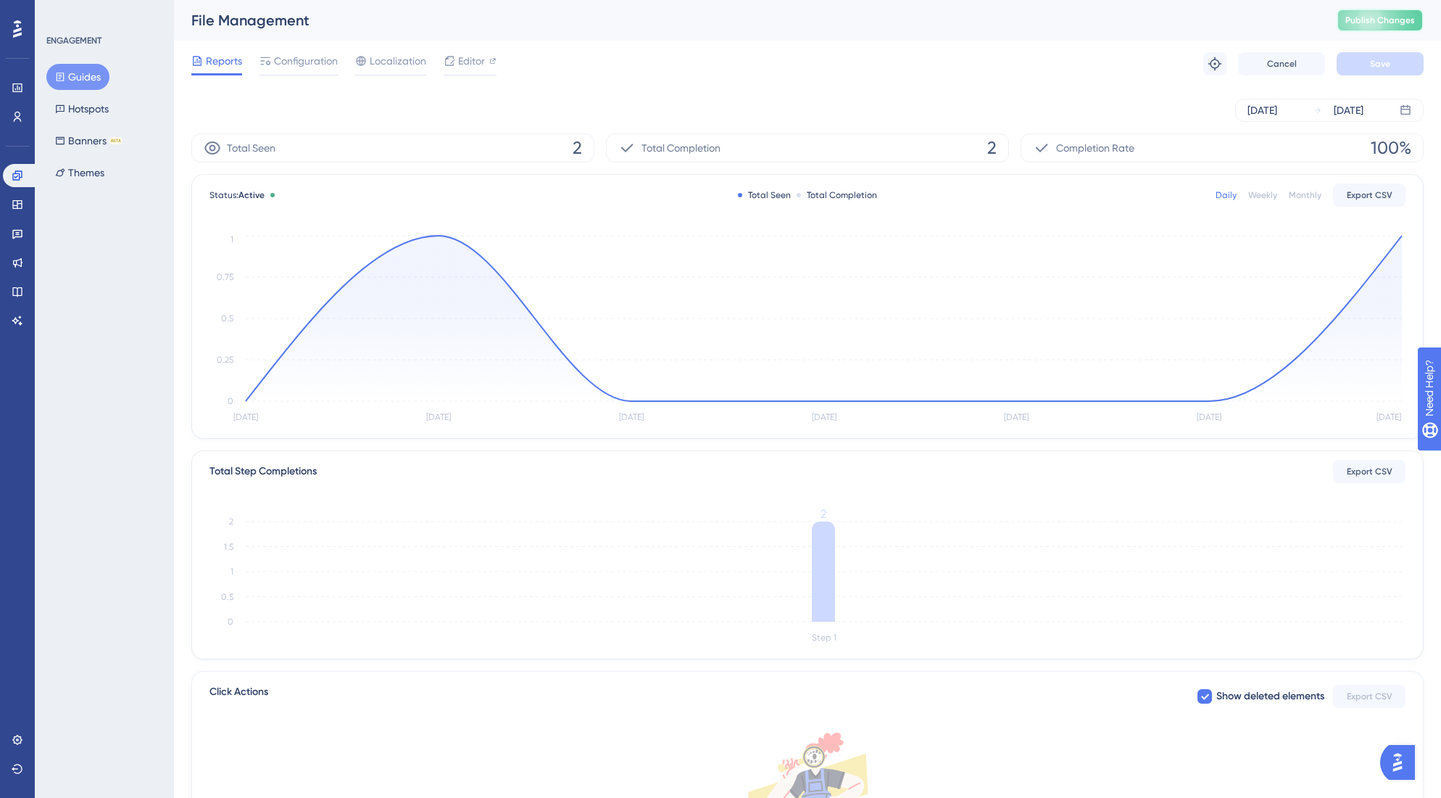
click at [1373, 22] on button "Publish Changes" at bounding box center [1380, 20] width 87 height 23
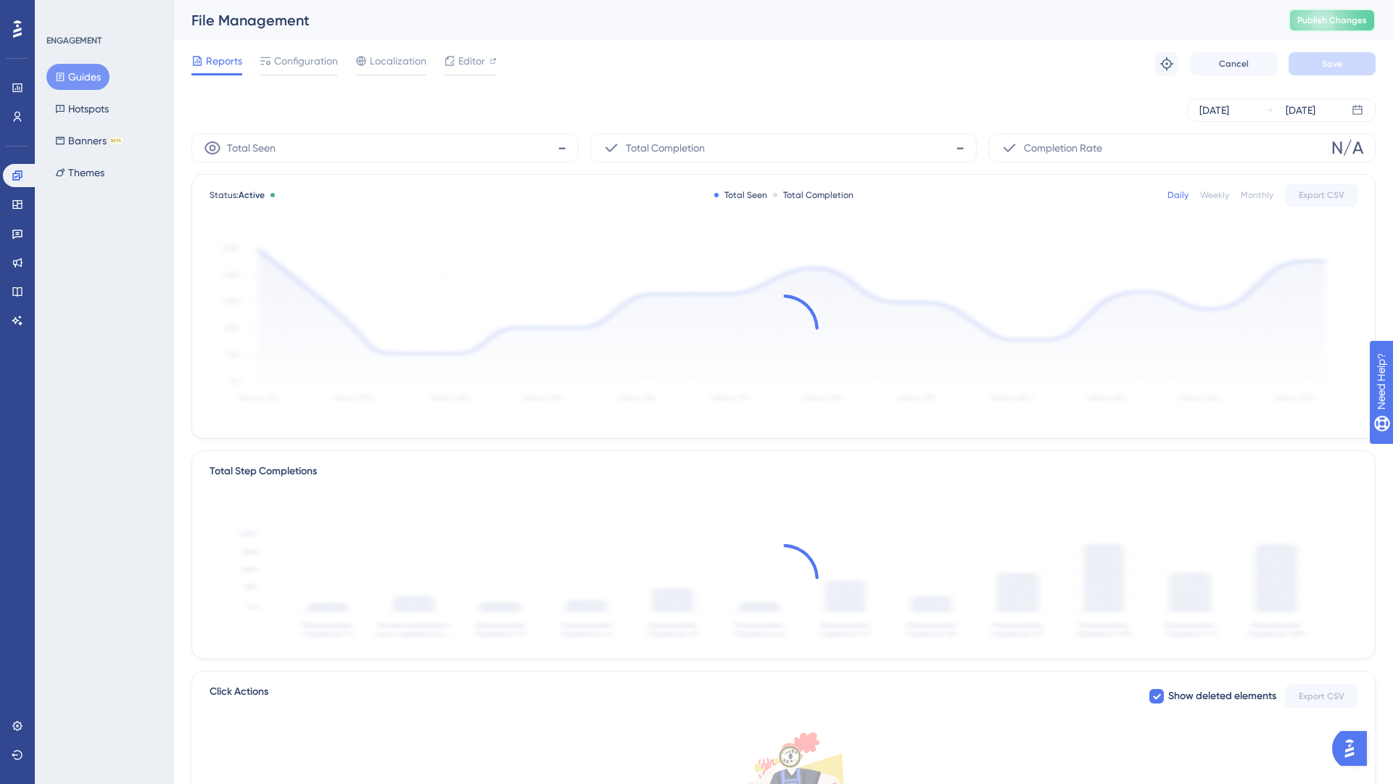
click at [1319, 21] on span "Publish Changes" at bounding box center [1332, 21] width 70 height 12
